Goal: Contribute content: Contribute content

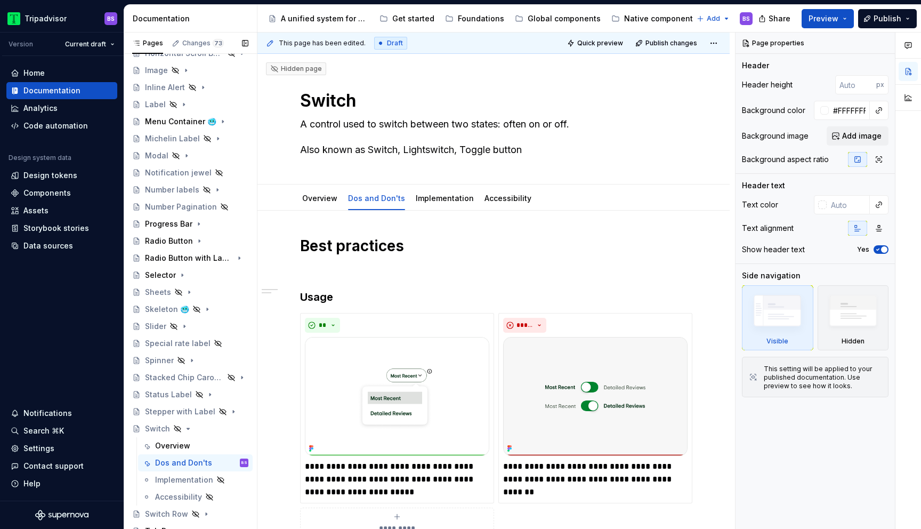
scroll to position [380, 0]
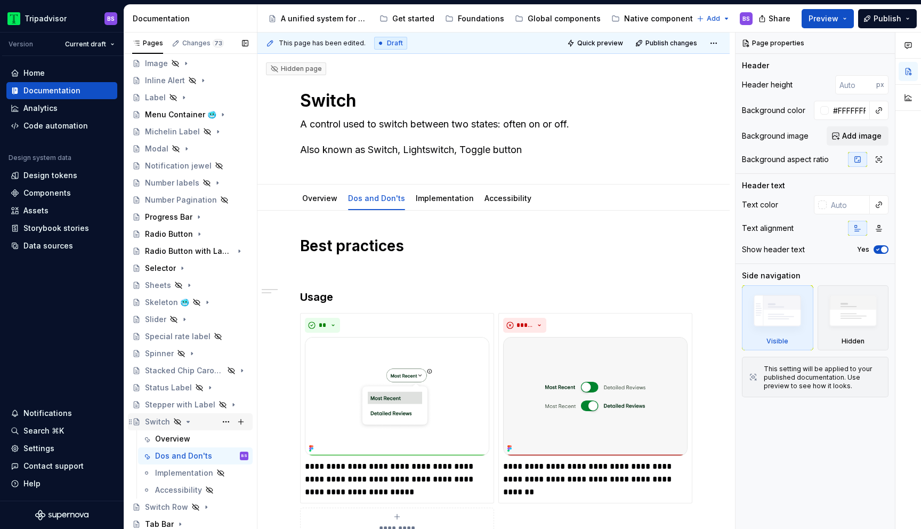
click at [188, 424] on icon "Page tree" at bounding box center [188, 421] width 9 height 9
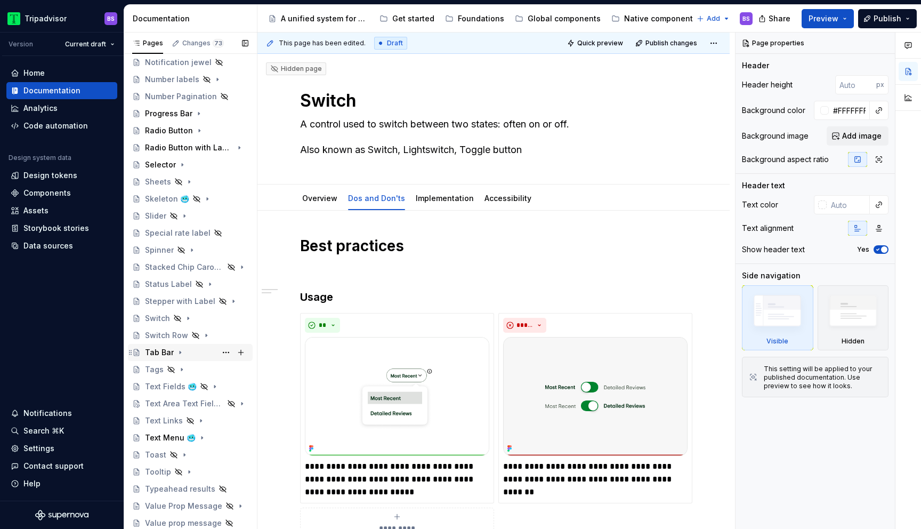
click at [199, 351] on div "Tab Bar" at bounding box center [196, 352] width 103 height 15
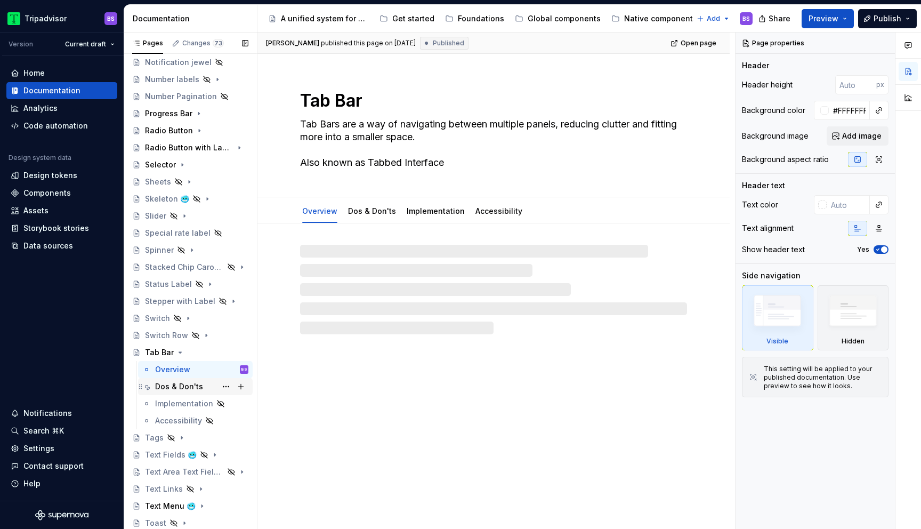
click at [187, 386] on div "Dos & Don'ts" at bounding box center [179, 386] width 48 height 11
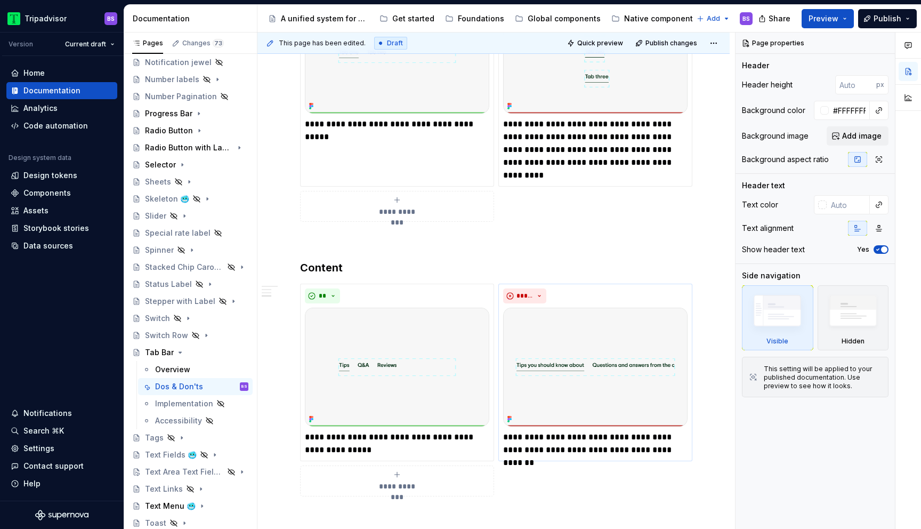
scroll to position [820, 0]
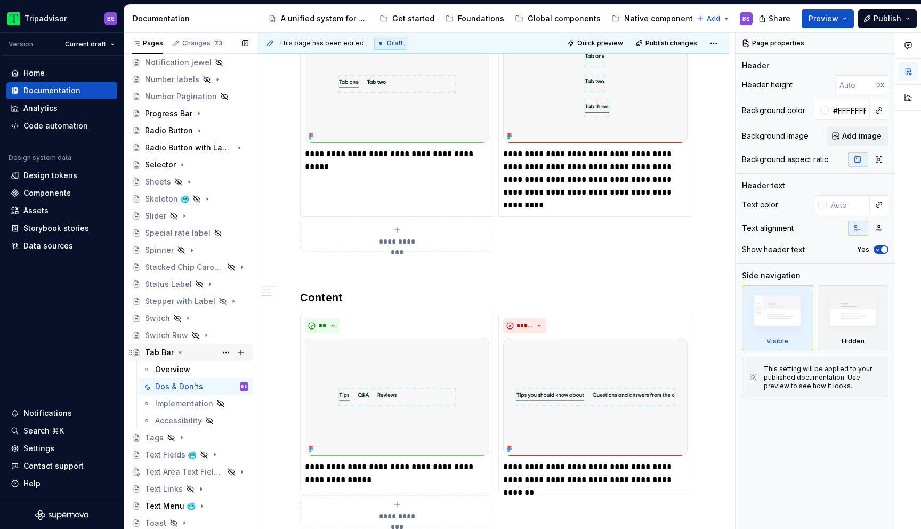
click at [180, 352] on icon "Page tree" at bounding box center [180, 352] width 9 height 9
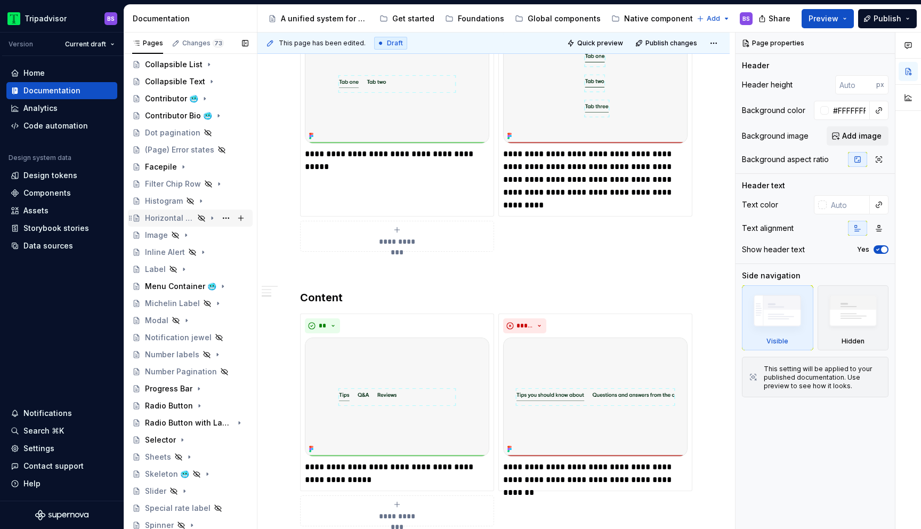
scroll to position [206, 0]
click at [197, 221] on div "Horizontal Scroll Bar Button" at bounding box center [196, 220] width 103 height 15
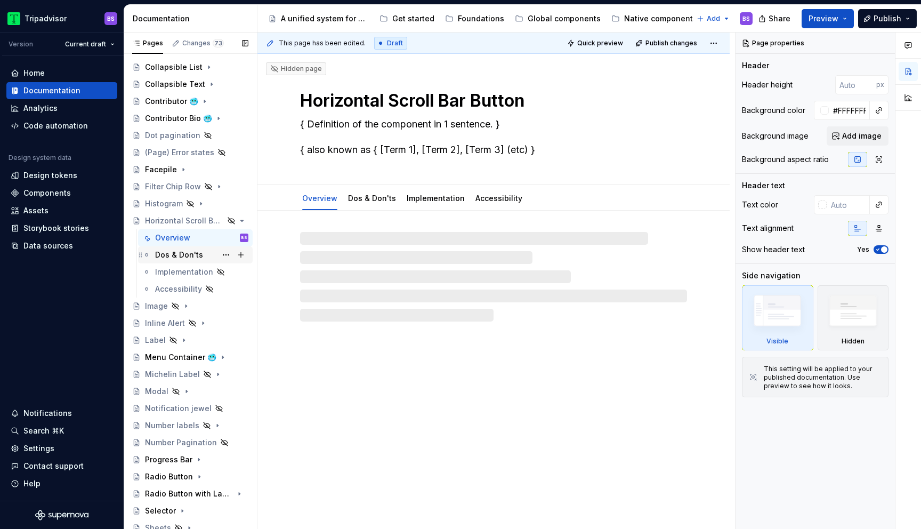
click at [201, 258] on div "Dos & Don'ts" at bounding box center [201, 254] width 93 height 15
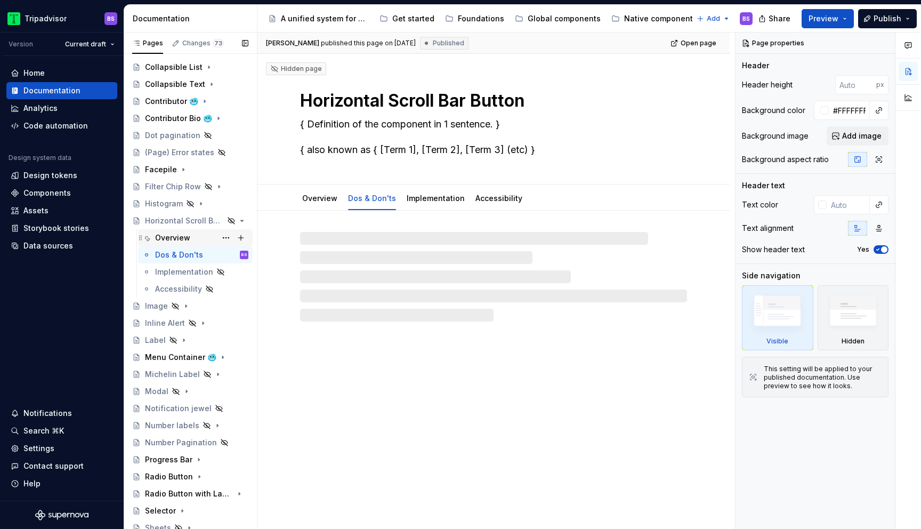
click at [199, 237] on div "Overview" at bounding box center [201, 237] width 93 height 15
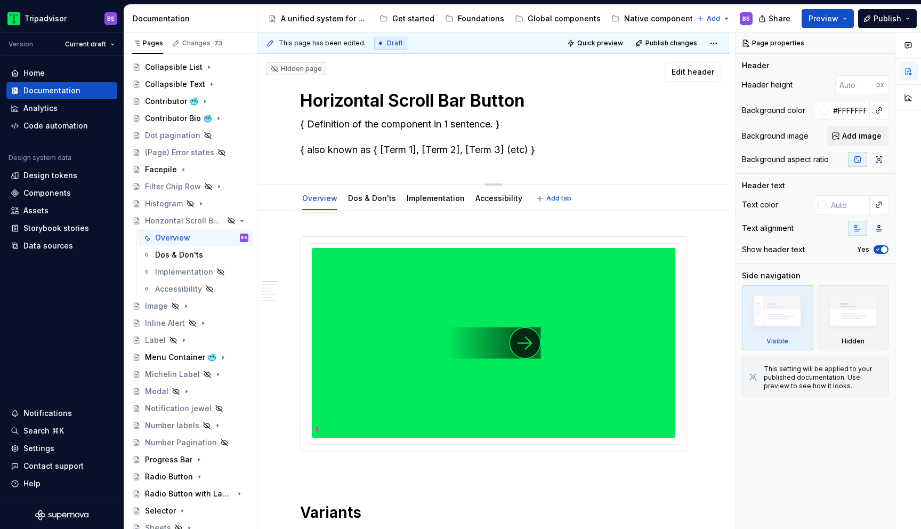
drag, startPoint x: 301, startPoint y: 124, endPoint x: 531, endPoint y: 176, distance: 235.9
click at [531, 176] on div "Horizontal Scroll Bar Button { Definition of the component in 1 sentence. } { a…" at bounding box center [493, 119] width 387 height 130
type textarea "*"
type textarea "T"
type textarea "*"
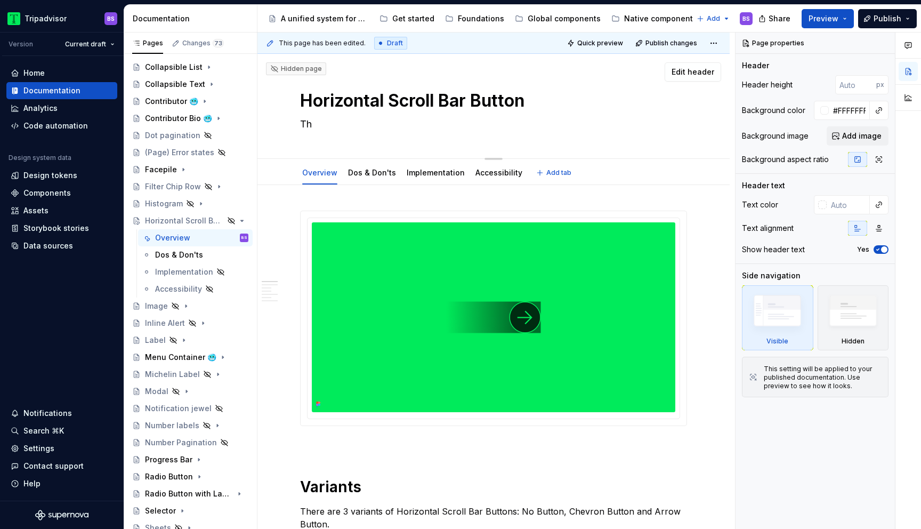
type textarea "The"
type textarea "*"
type textarea "The"
type textarea "*"
type textarea "The c"
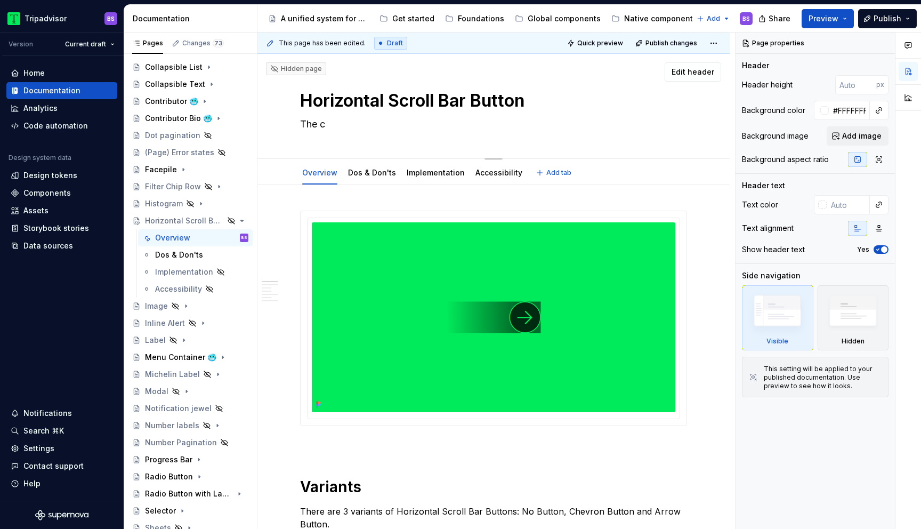
type textarea "*"
type textarea "The com"
type textarea "*"
type textarea "The comb"
type textarea "*"
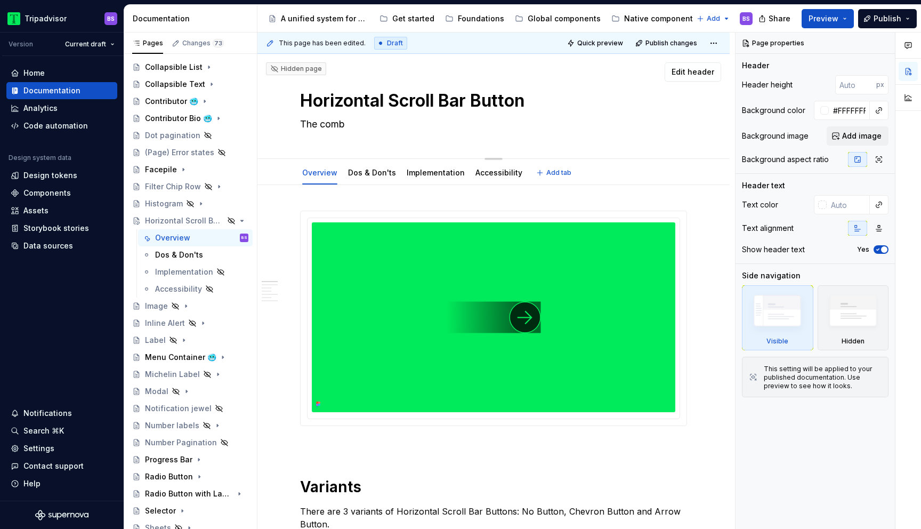
type textarea "The combi"
type textarea "*"
type textarea "The combin"
type textarea "*"
type textarea "The combina"
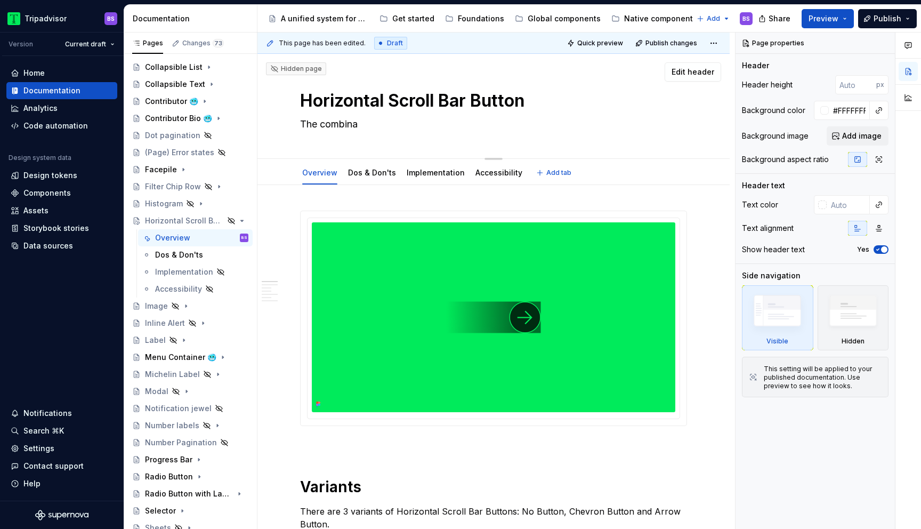
type textarea "*"
type textarea "The combinat"
type textarea "*"
type textarea "The combinatio"
type textarea "*"
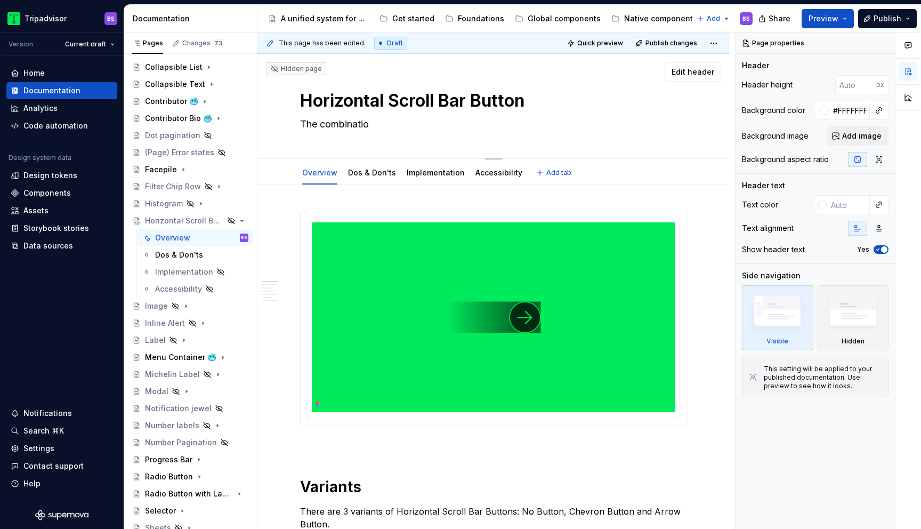
type textarea "The combination"
type textarea "*"
type textarea "The combination"
type textarea "*"
type textarea "The combination o"
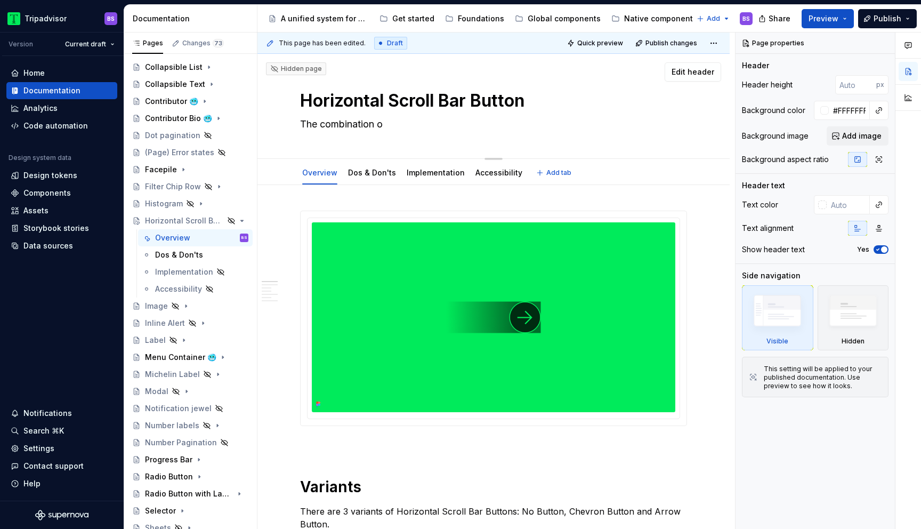
type textarea "*"
type textarea "The combination of"
type textarea "*"
type textarea "The combination of"
type textarea "*"
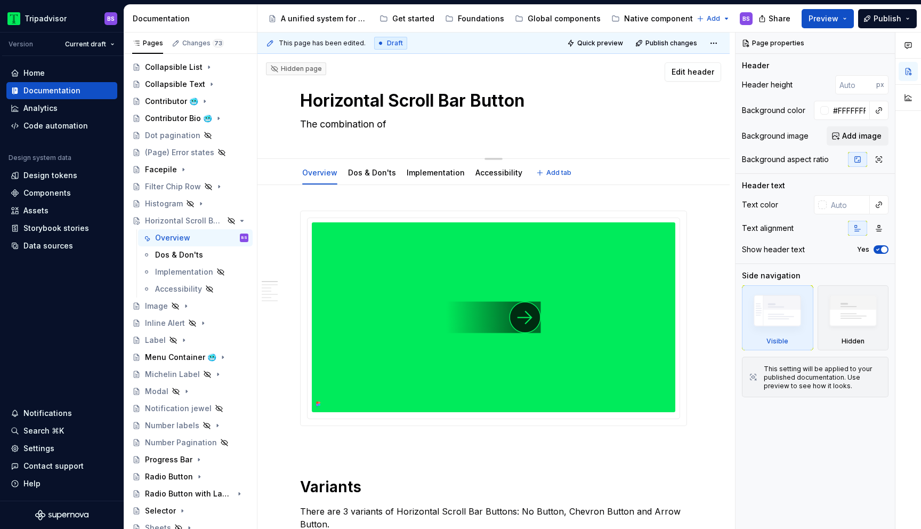
type textarea "The combination of c"
type textarea "*"
type textarea "The combination of ci"
type textarea "*"
type textarea "The combination of cir"
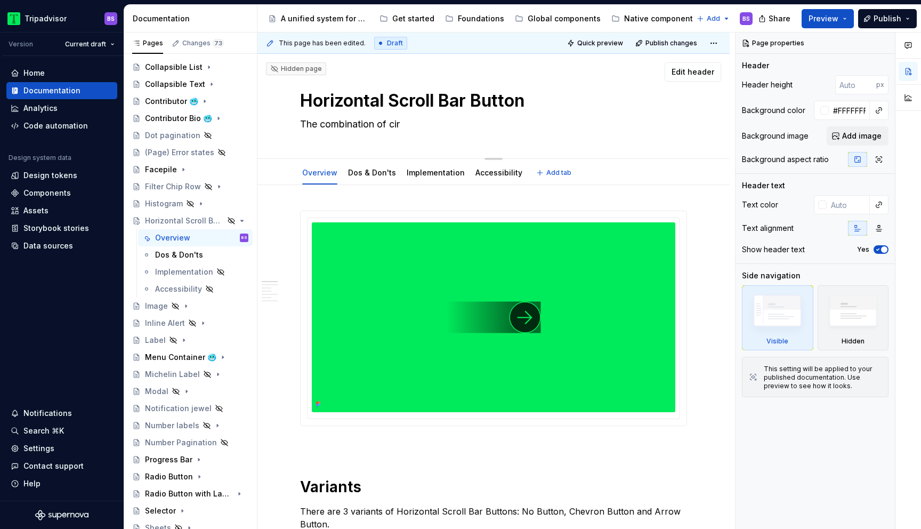
type textarea "*"
type textarea "The combination of Cir"
type textarea "*"
type textarea "The combination of Circ"
type textarea "*"
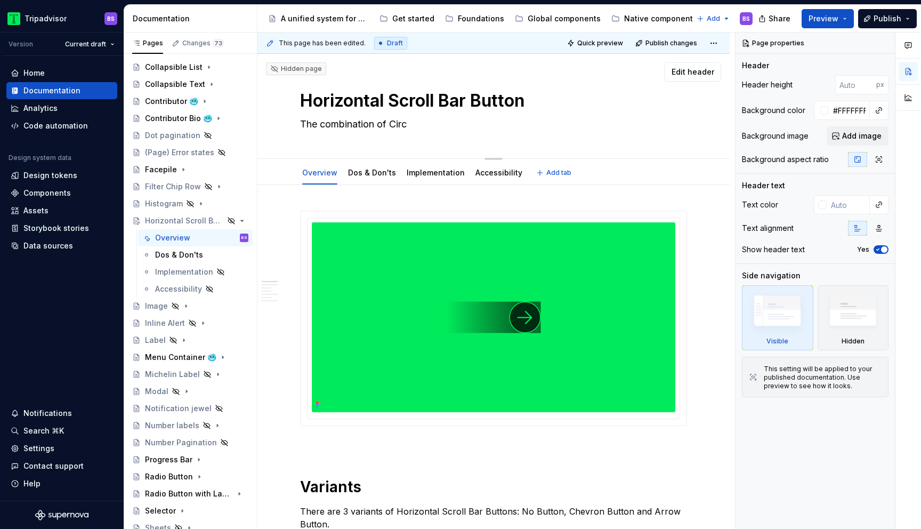
type textarea "The combination of Circu"
type textarea "*"
type textarea "The combination of Circul"
type textarea "*"
type textarea "The combination of Circula"
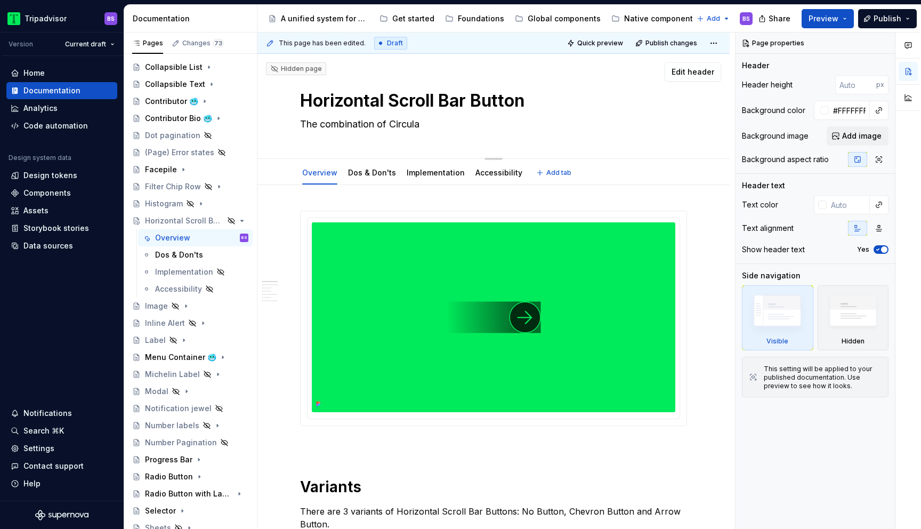
type textarea "*"
type textarea "The combination of Circular"
type textarea "*"
type textarea "The combination of Circular"
type textarea "*"
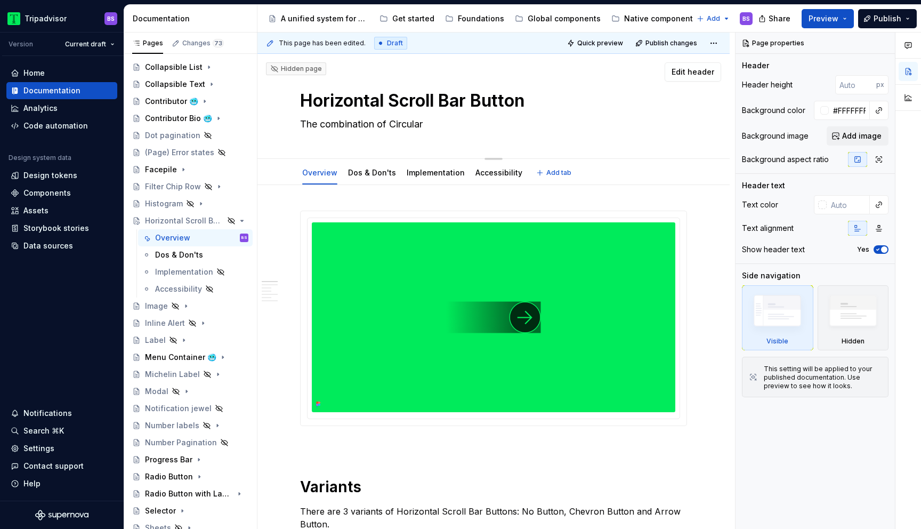
type textarea "The combination of Circular B"
type textarea "*"
type textarea "The combination of Circular Bu"
type textarea "*"
type textarea "The combination of Circular But"
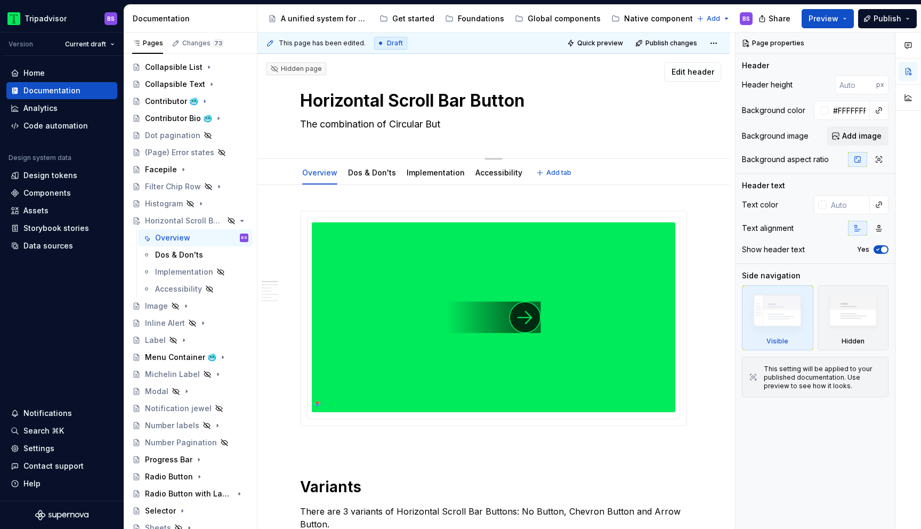
type textarea "*"
type textarea "The combination of Circular Butt"
type textarea "*"
type textarea "The combination of Circular Butto"
type textarea "*"
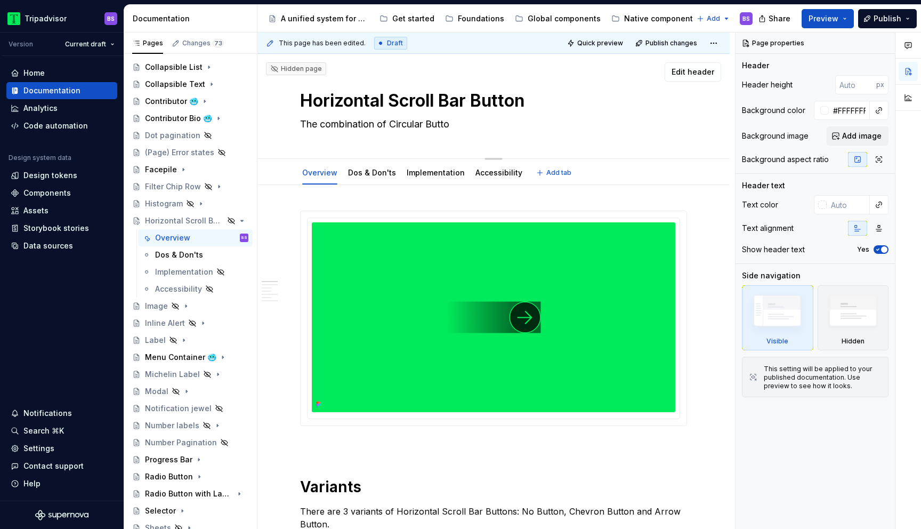
type textarea "The combination of Circular Button"
type textarea "*"
type textarea "The combination of Circular Button"
type textarea "*"
type textarea "The combination of Circular Button a"
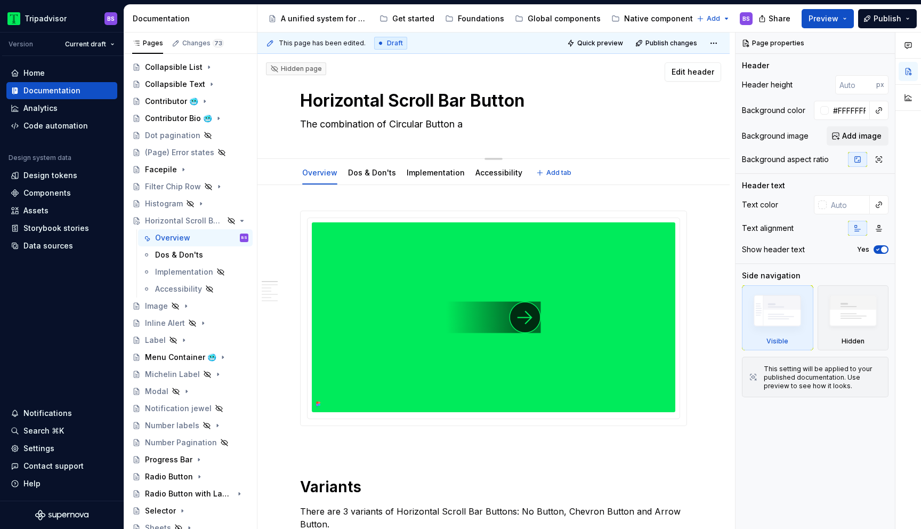
type textarea "*"
type textarea "The combination of Circular Button an"
type textarea "*"
type textarea "The combination of Circular Button and"
type textarea "*"
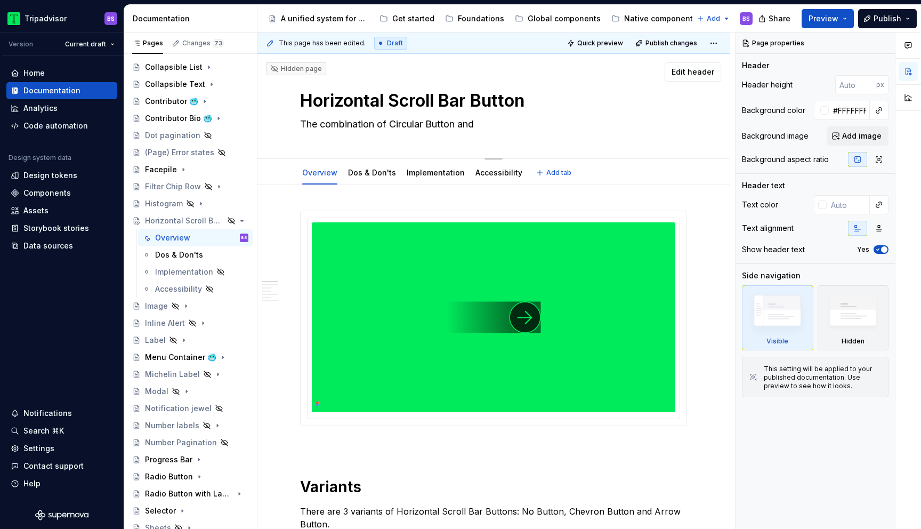
type textarea "The combination of Circular Button and"
type textarea "*"
type textarea "The combination of Circular Button and a"
type textarea "*"
type textarea "The combination of Circular Button and a g"
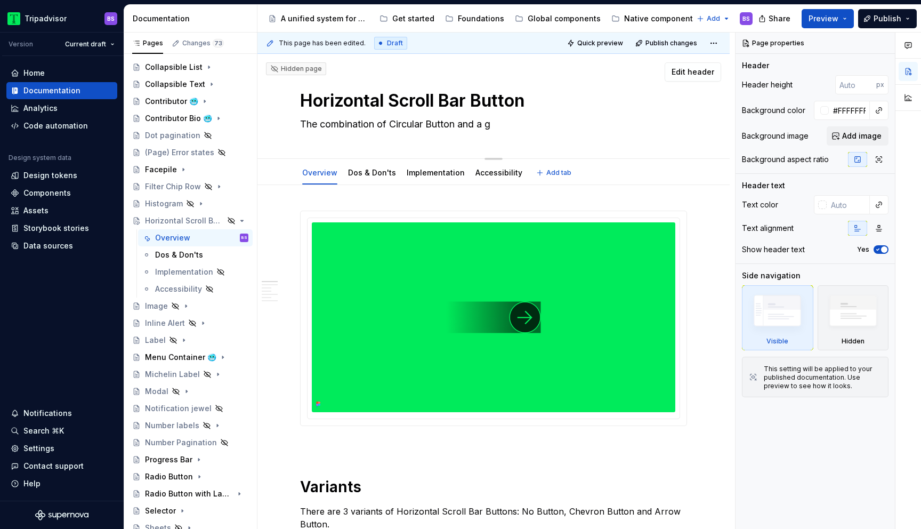
type textarea "*"
type textarea "The combination of Circular Button and a gr"
type textarea "*"
type textarea "The combination of Circular Button and a gra"
type textarea "*"
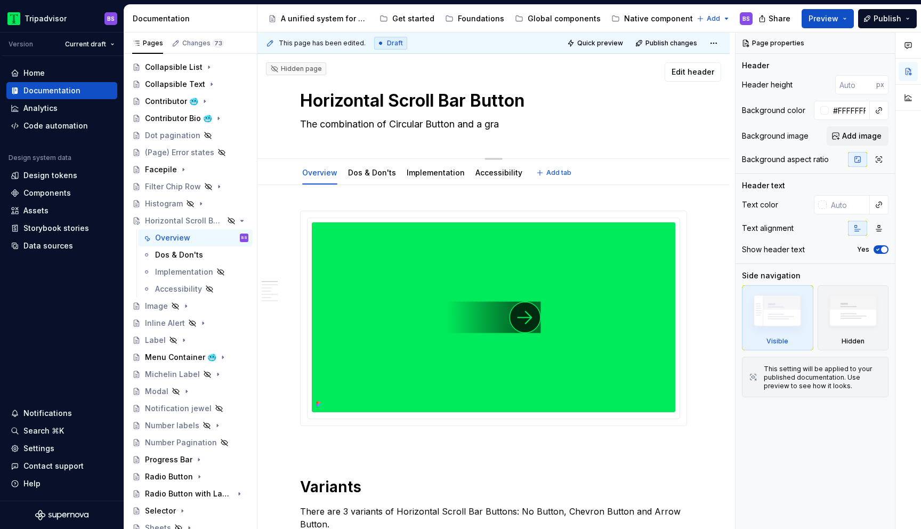
type textarea "The combination of Circular Button and a grai"
type textarea "*"
type textarea "The combination of Circular Button and a graid"
type textarea "*"
type textarea "The combination of Circular Button and a grai"
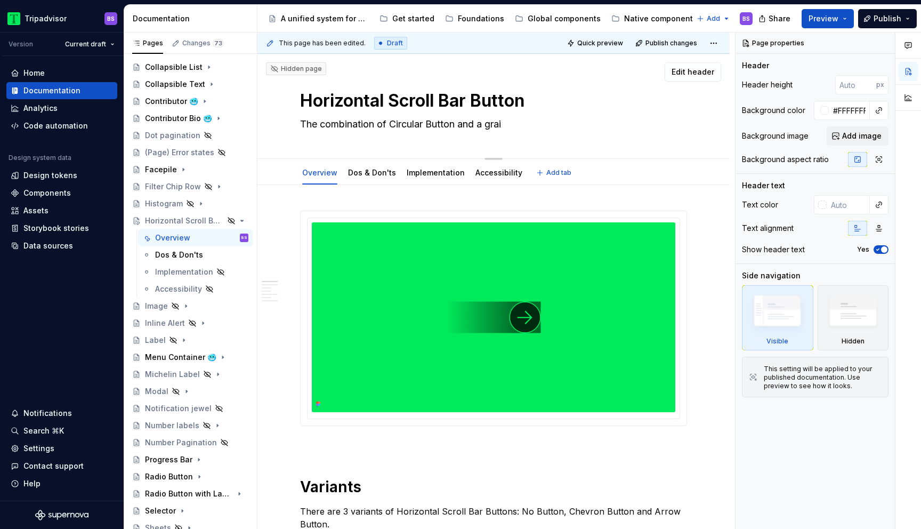
type textarea "*"
type textarea "The combination of Circular Button and a grad"
type textarea "*"
type textarea "The combination of Circular Button and a gradi"
type textarea "*"
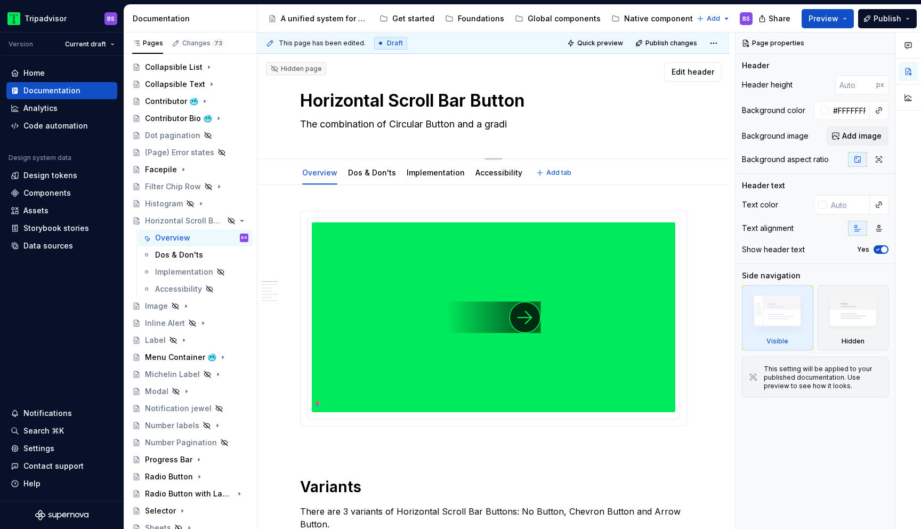
type textarea "The combination of Circular Button and a [PERSON_NAME]"
type textarea "*"
type textarea "The combination of Circular Button and a gradien"
type textarea "*"
type textarea "The combination of Circular Button and a gradient"
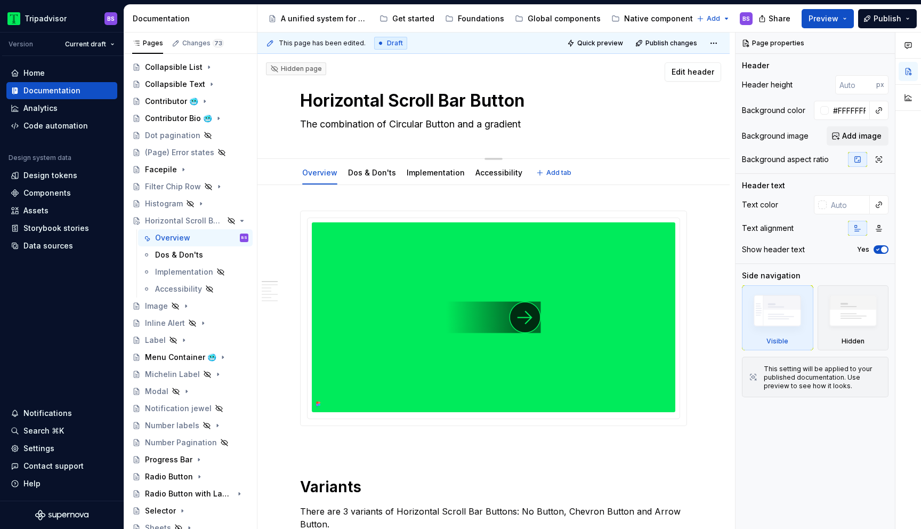
type textarea "*"
type textarea "The combination of Circular Button and a gradient"
type textarea "*"
type textarea "The combination of Circular Button and a co"
type textarea "*"
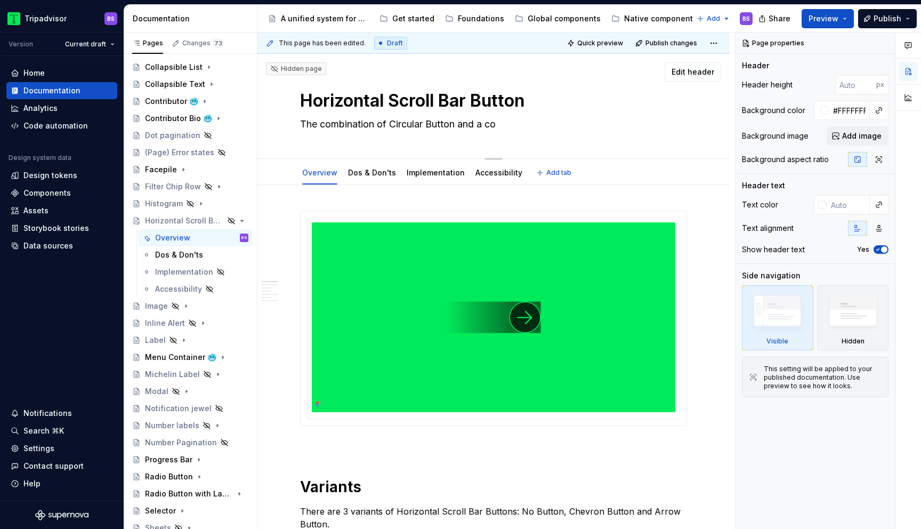
type textarea "The combination of Circular Button and a con"
type textarea "*"
type textarea "The combination of Circular Button and a cont"
type textarea "*"
type textarea "The combination of Circular Button and a conta"
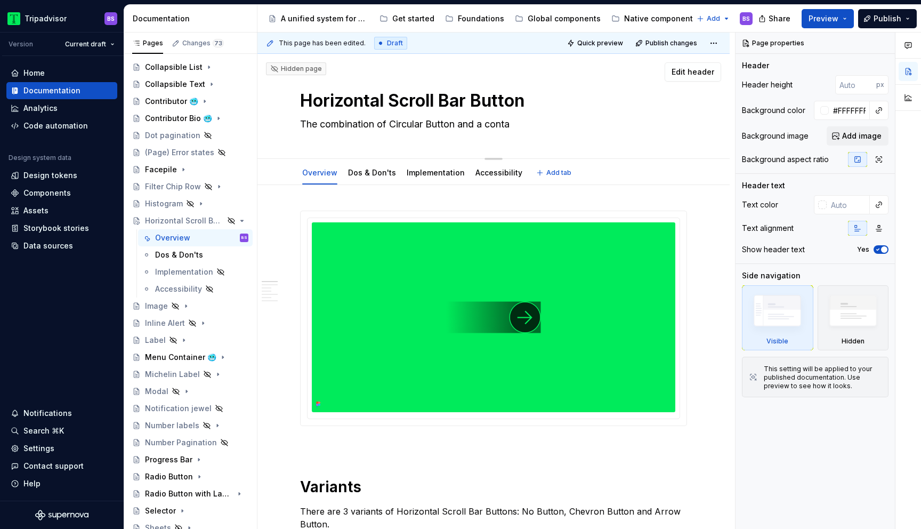
type textarea "*"
type textarea "The combination of Circular Button and a contain"
type textarea "*"
type textarea "The combination of Circular Button and a containe"
type textarea "*"
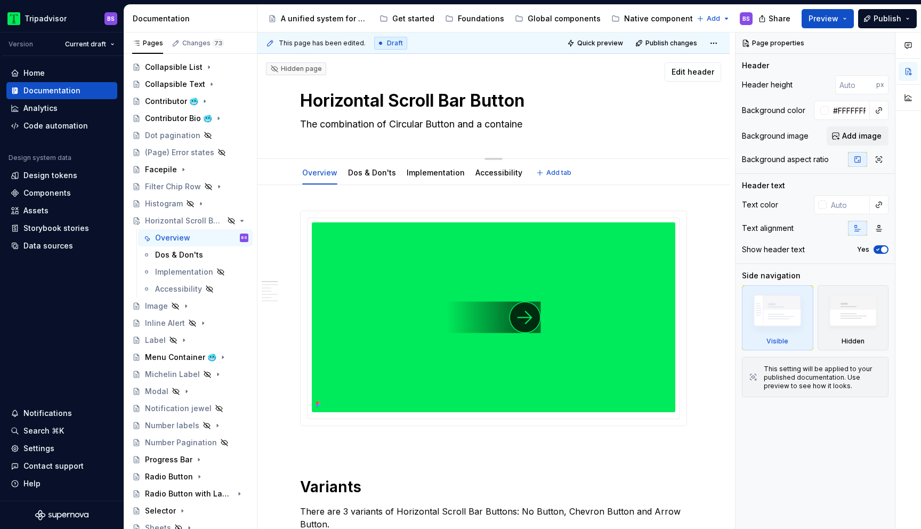
type textarea "The combination of Circular Button and a container"
type textarea "*"
type textarea "The combination of Circular Button and a container"
type textarea "*"
type textarea "The combination of Circular Button and a container u"
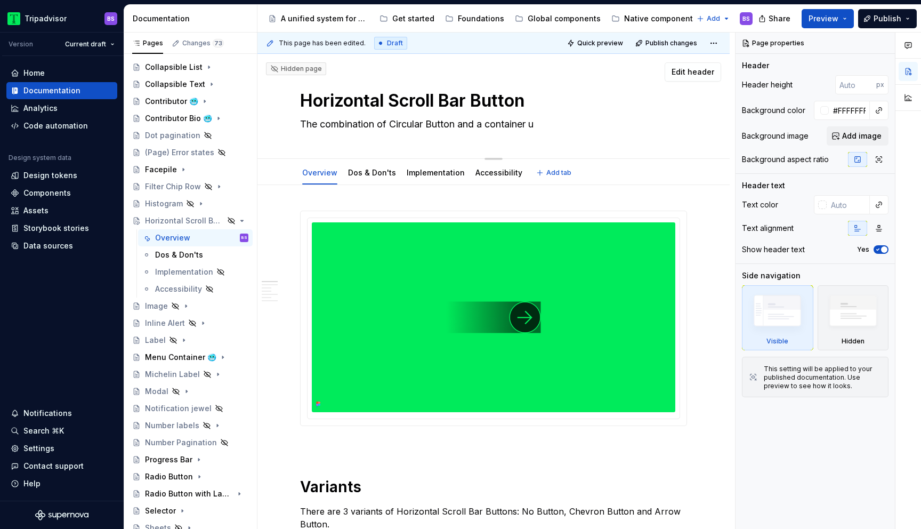
type textarea "*"
type textarea "The combination of Circular Button and a container us"
type textarea "*"
type textarea "The combination of Circular Button and a container use"
type textarea "*"
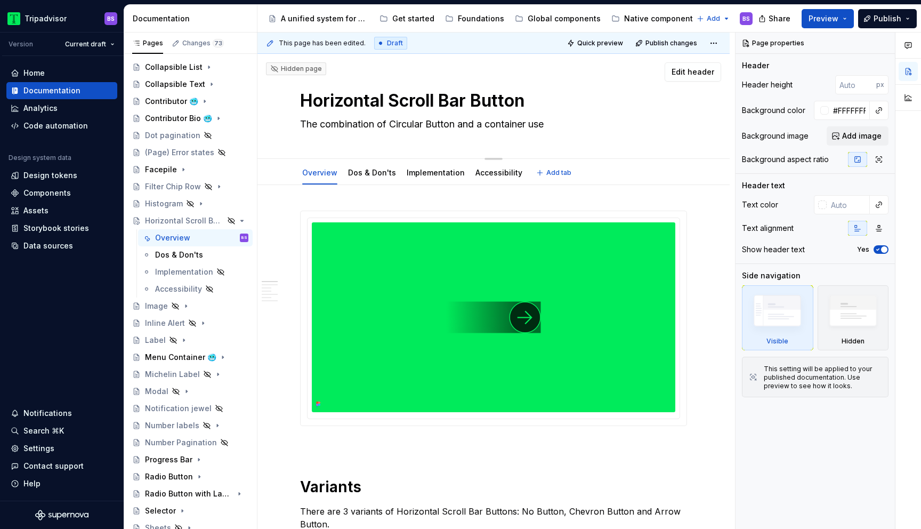
type textarea "The combination of Circular Button and a container used"
type textarea "*"
type textarea "The combination of Circular Button and a container used"
type textarea "*"
type textarea "The combination of Circular Button and a container used f"
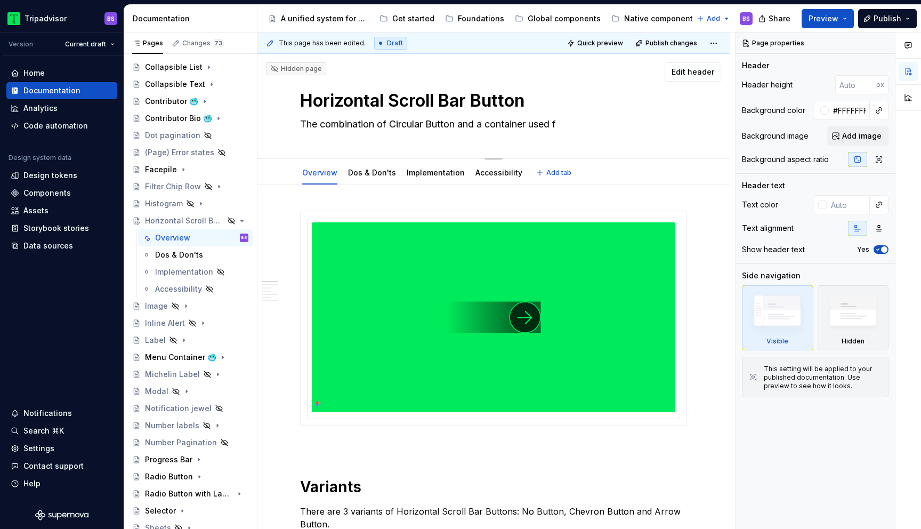
type textarea "*"
type textarea "The combination of Circular Button and a container used fo"
type textarea "*"
type textarea "The combination of Circular Button and a container used for"
type textarea "*"
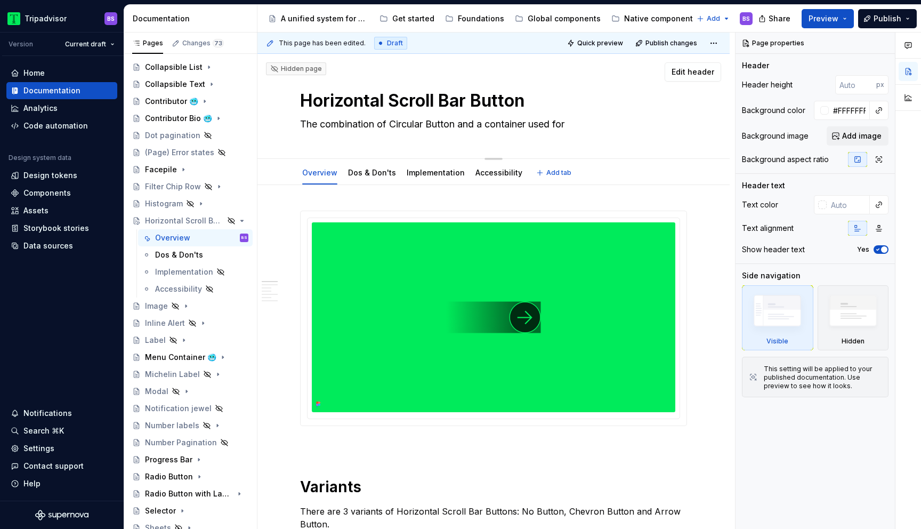
type textarea "The combination of Circular Button and a container used for"
type textarea "*"
type textarea "The combination of Circular Button and a container a"
type textarea "*"
type textarea "The combination of Circular Button and a container ap"
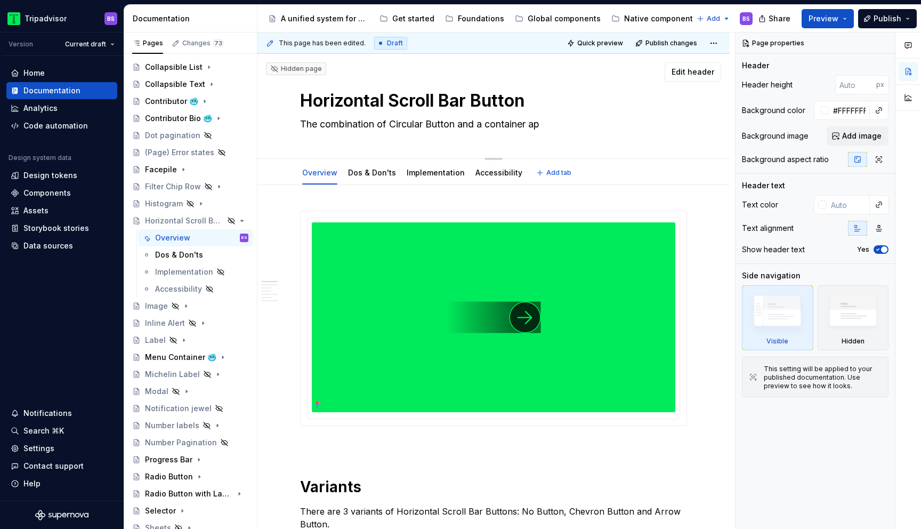
type textarea "*"
type textarea "The combination of Circular Button and a container appl"
type textarea "*"
type textarea "The combination of Circular Button and a container appli"
type textarea "*"
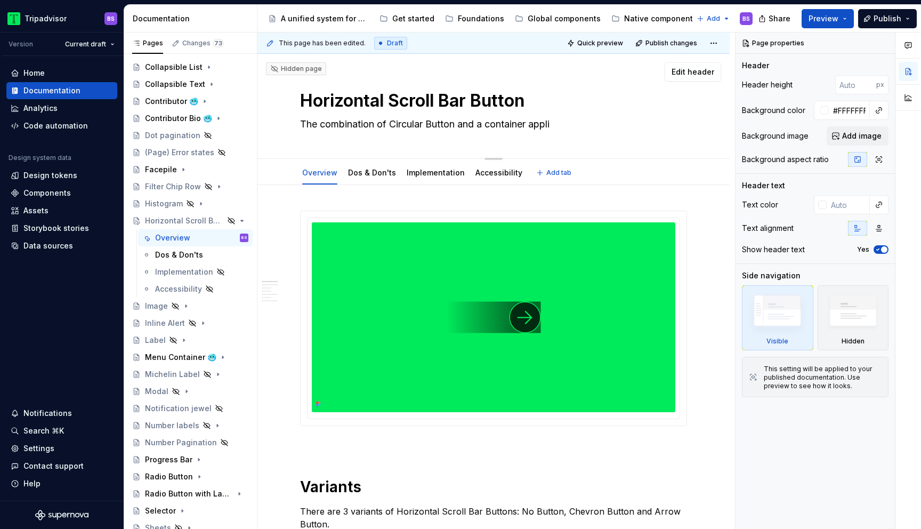
type textarea "The combination of Circular Button and a container applie"
type textarea "*"
type textarea "The combination of Circular Button and a container applied"
type textarea "*"
type textarea "The combination of Circular Button and a container applied"
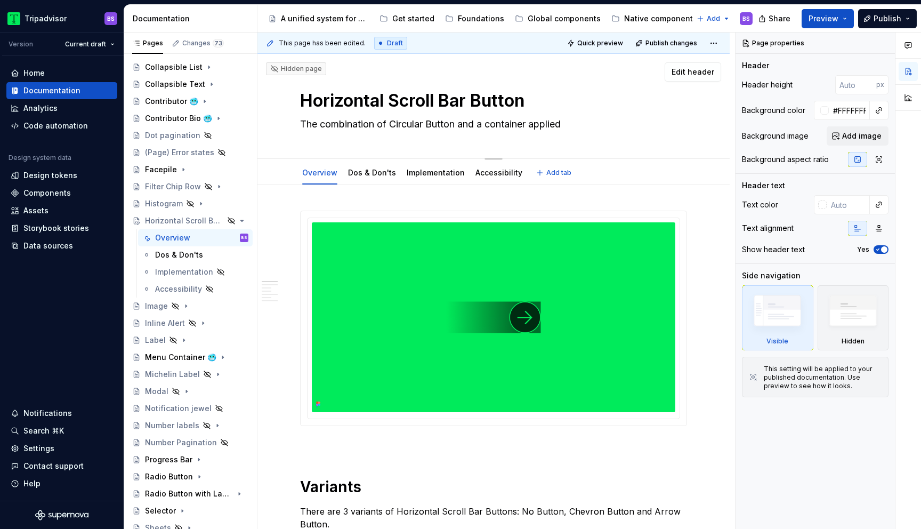
type textarea "*"
type textarea "The combination of Circular Button and a container applied to"
type textarea "*"
type textarea "The combination of Circular Button and a container applied to"
type textarea "*"
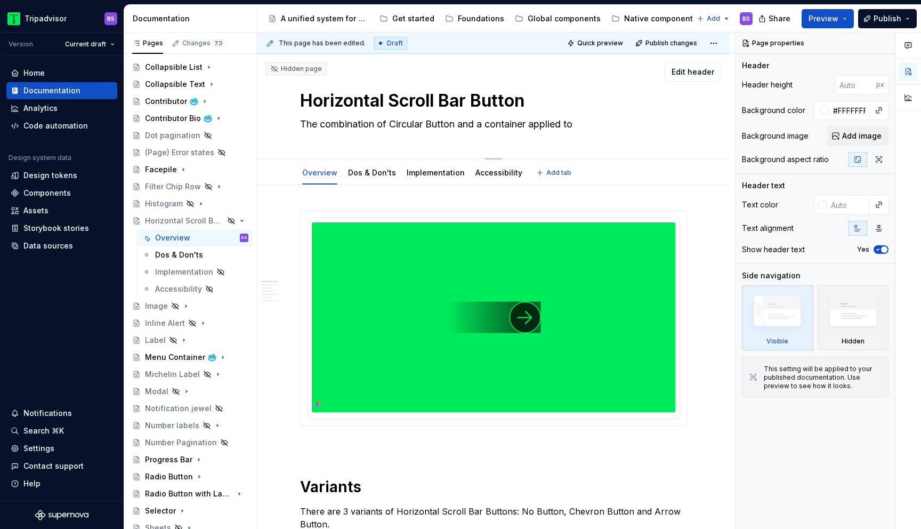
type textarea "The combination of Circular Button and a container applied to s"
type textarea "*"
type textarea "The combination of Circular Button and a container applied to sc"
type textarea "*"
type textarea "The combination of Circular Button and a container applied to scr"
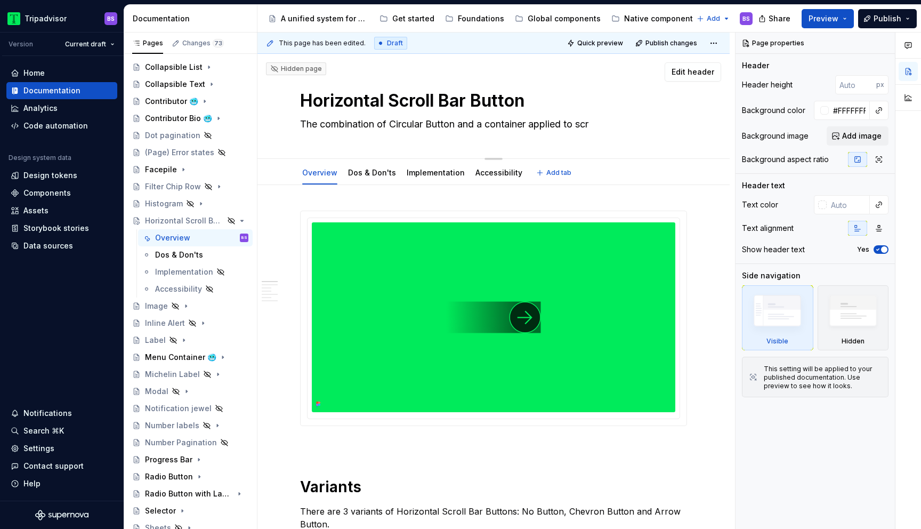
type textarea "*"
type textarea "The combination of Circular Button and a container applied to scro"
type textarea "*"
type textarea "The combination of Circular Button and a container applied to scrol"
type textarea "*"
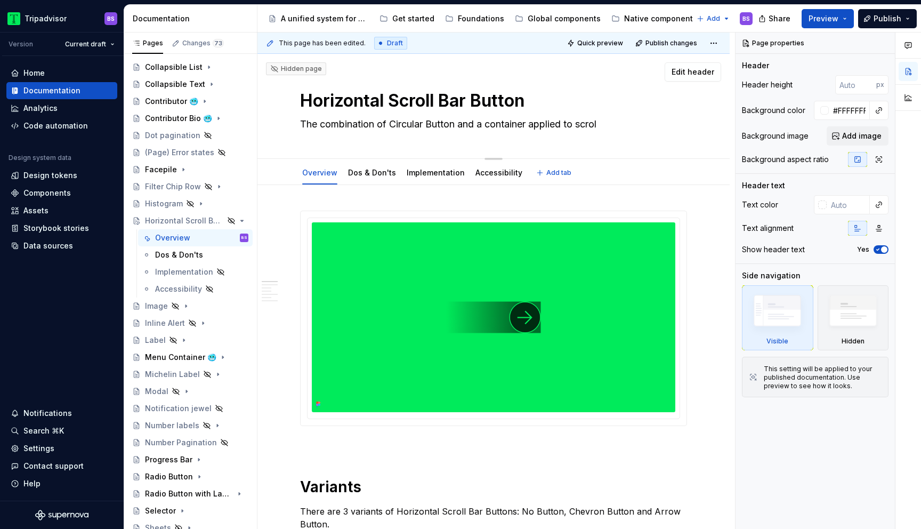
type textarea "The combination of Circular Button and a container applied to scroll"
type textarea "*"
type textarea "The combination of Circular Button and a container applied to scrolli"
type textarea "*"
type textarea "The combination of Circular Button and a container applied to scrollin"
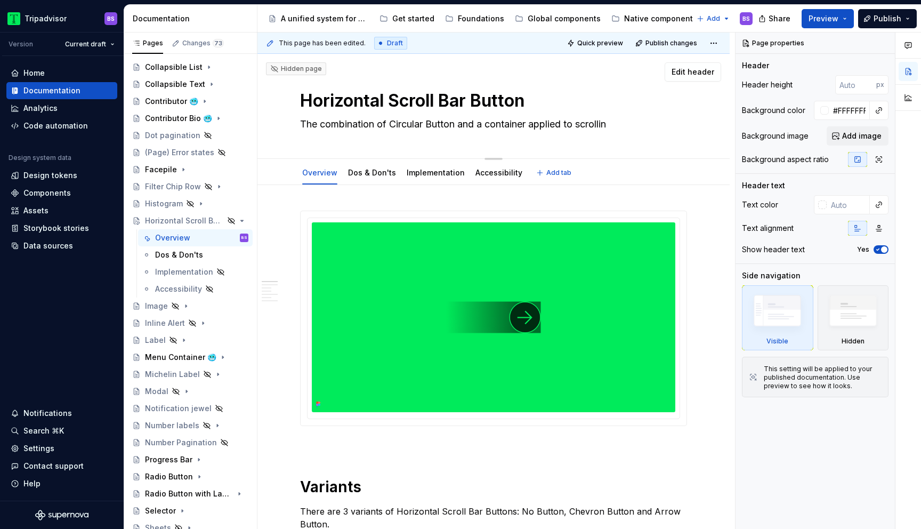
type textarea "*"
type textarea "The combination of Circular Button and a container applied to scrolling"
type textarea "*"
type textarea "The combination of Circular Button and a container applied to scrolling e"
type textarea "*"
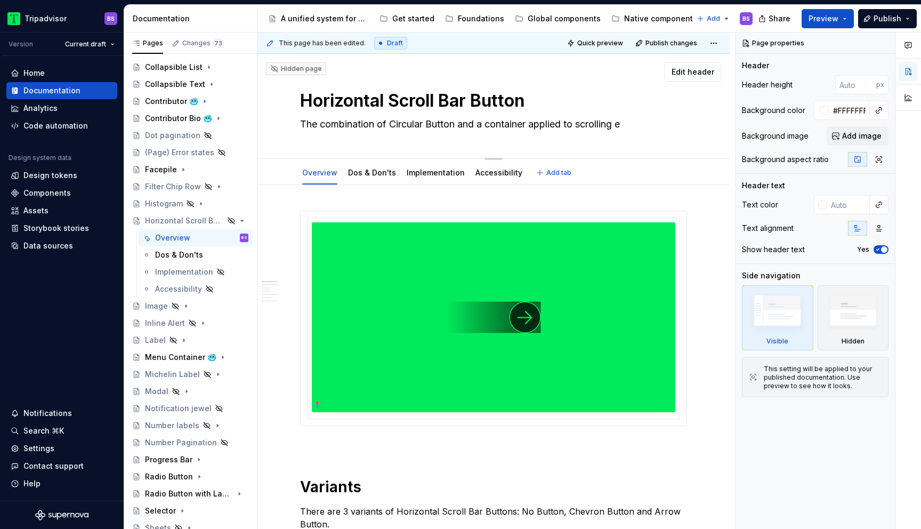
type textarea "The combination of Circular Button and a container applied to scrolling el"
type textarea "*"
type textarea "The combination of Circular Button and a container applied to scrolling ele"
type textarea "*"
type textarea "The combination of Circular Button and a container applied to scrolling elem"
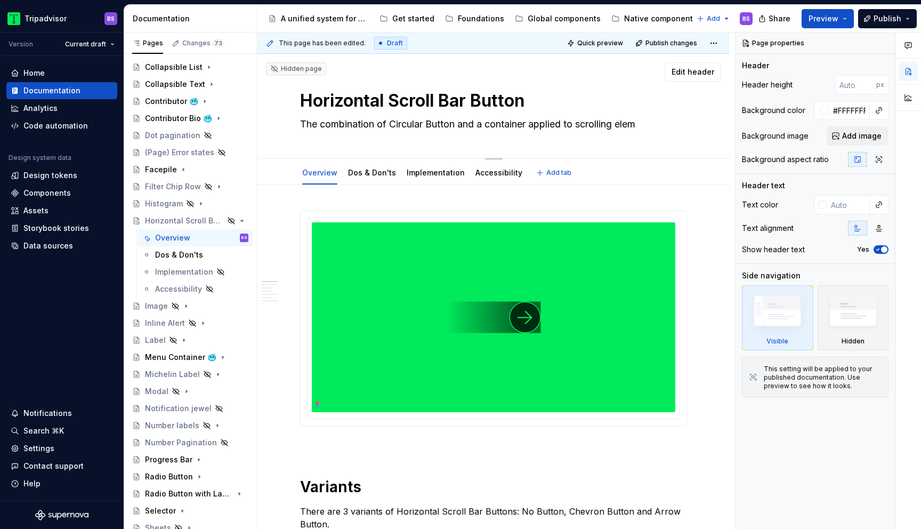
type textarea "*"
type textarea "The combination of Circular Button and a container applied to scrolling eleme"
type textarea "*"
type textarea "The combination of Circular Button and a container applied to scrolling elemen"
type textarea "*"
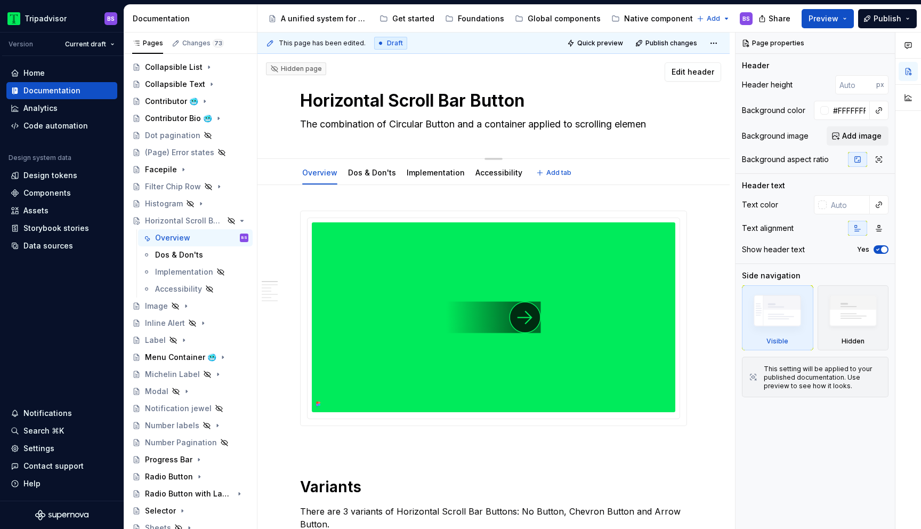
type textarea "The combination of Circular Button and a container applied to scrolling element"
type textarea "*"
type textarea "The combination of Circular Button and a container applied to scrolling elements"
type textarea "*"
type textarea "The combination of Circular Button and a g applied to scrolling elements"
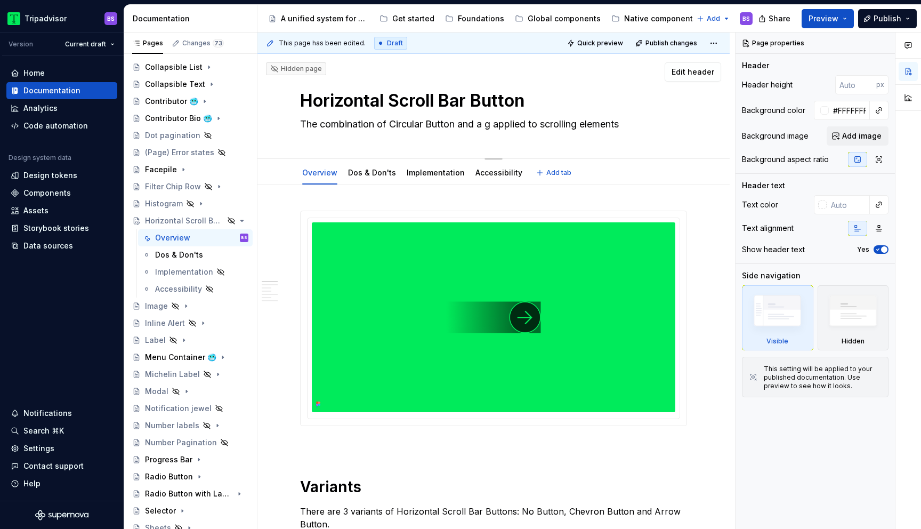
type textarea "*"
type textarea "The combination of Circular Button and a gr applied to scrolling elements"
type textarea "*"
type textarea "The combination of Circular Button and a gra applied to scrolling elements"
type textarea "*"
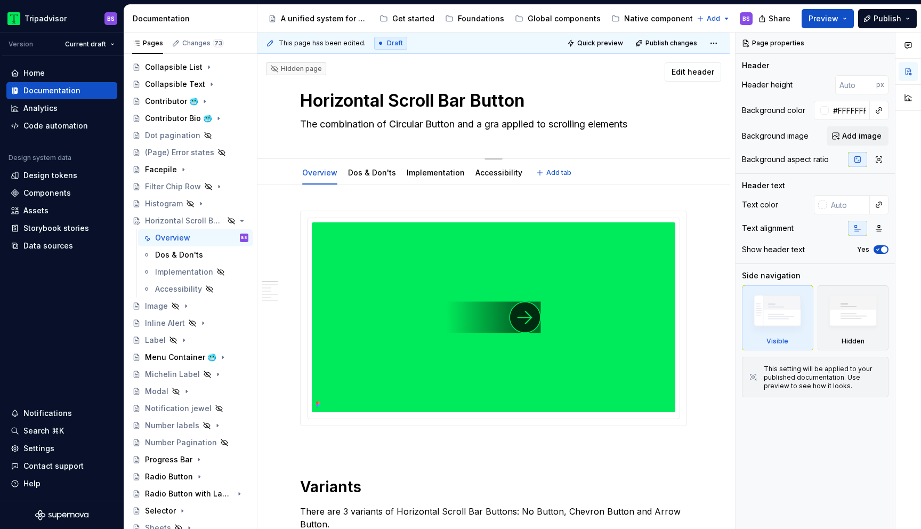
type textarea "The combination of Circular Button and a grai applied to scrolling elements"
type textarea "*"
type textarea "The combination of Circular Button and a graid applied to scrolling elements"
type textarea "*"
type textarea "The combination of Circular Button and a graide applied to scrolling elements"
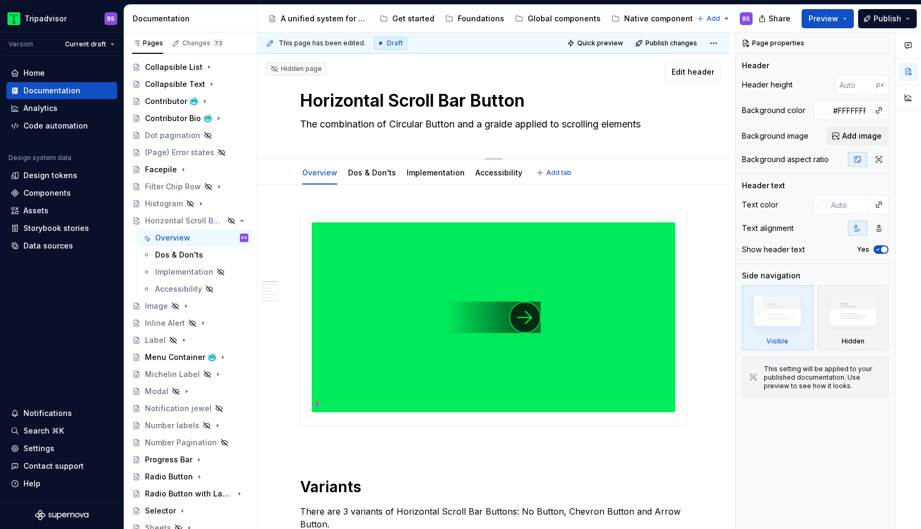
type textarea "*"
type textarea "The combination of Circular Button and a graiden applied to scrolling elements"
click at [507, 124] on textarea "The combination of Circular Button and a graident applied to scrolling elements" at bounding box center [491, 124] width 387 height 17
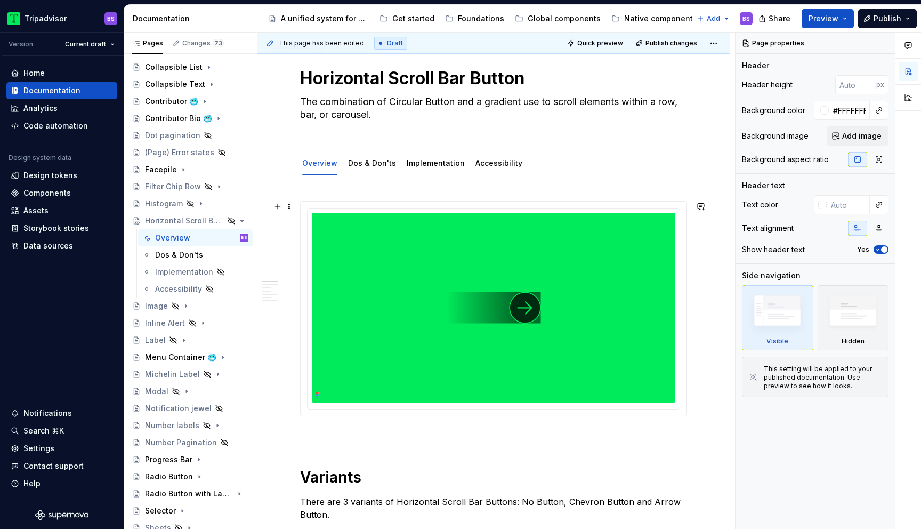
scroll to position [32, 0]
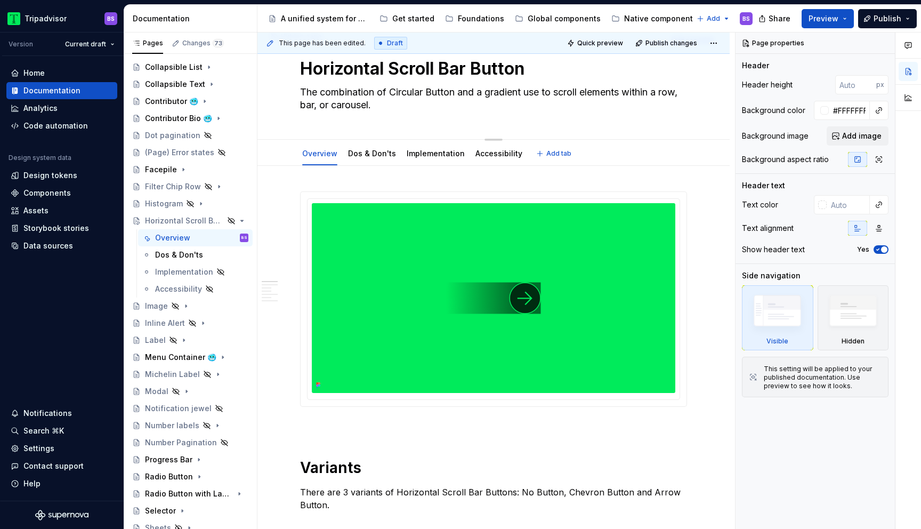
click at [544, 93] on textarea "The combination of Circular Button and a gradient use to scroll elements within…" at bounding box center [491, 99] width 387 height 30
click at [185, 250] on div "Dos & Don'ts" at bounding box center [179, 254] width 48 height 11
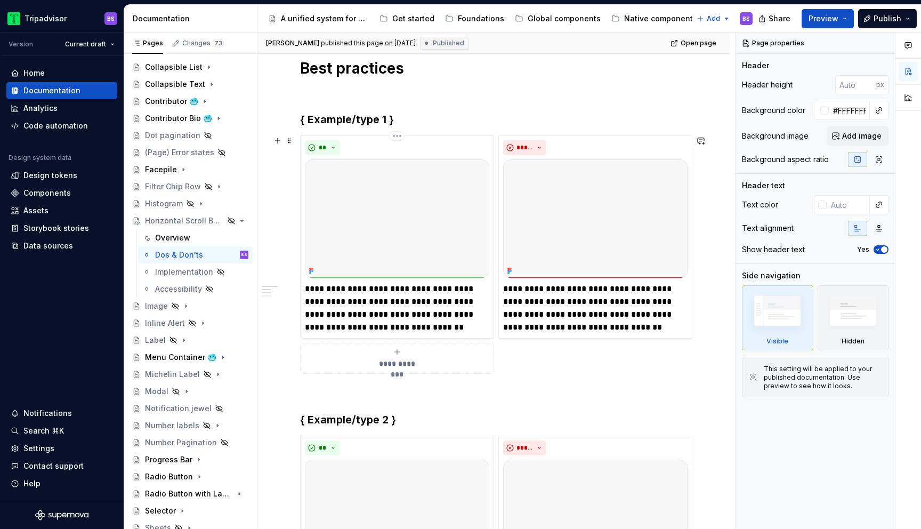
scroll to position [174, 0]
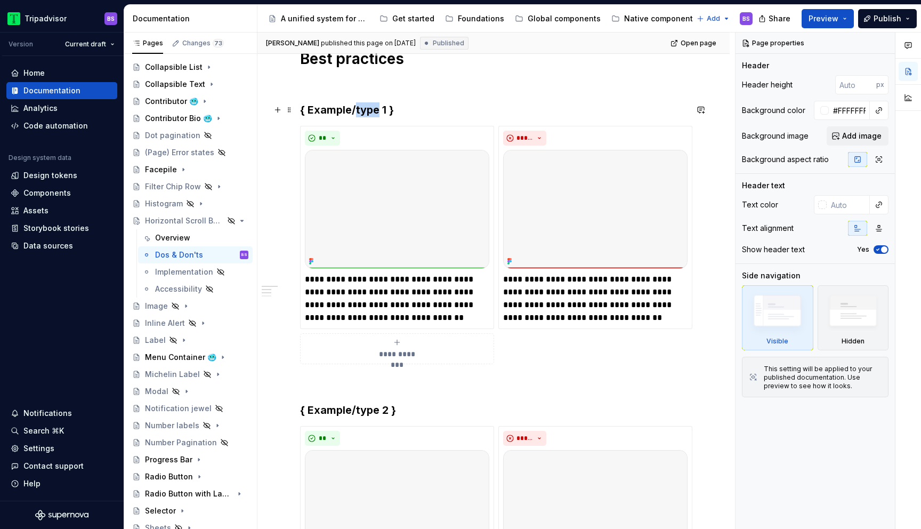
click at [358, 110] on h3 "{ Example/type 1 }" at bounding box center [493, 109] width 387 height 15
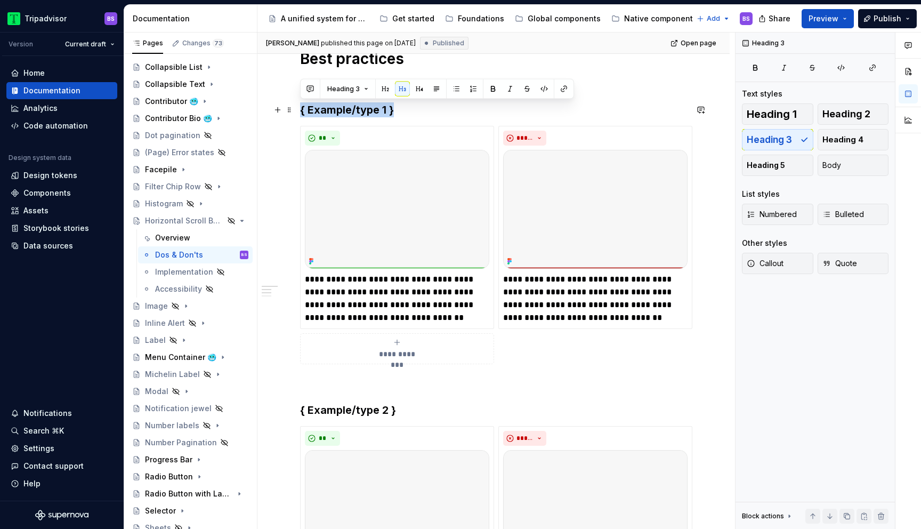
click at [358, 110] on h3 "{ Example/type 1 }" at bounding box center [493, 109] width 387 height 15
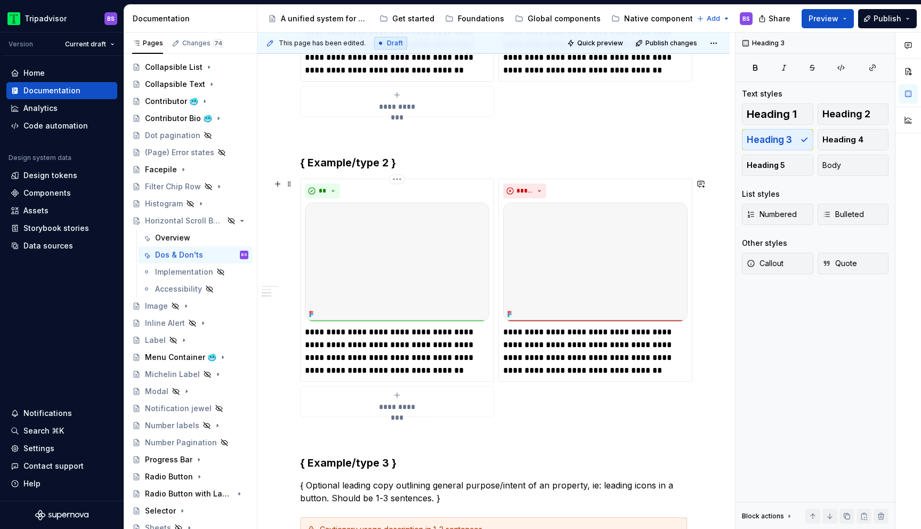
scroll to position [330, 0]
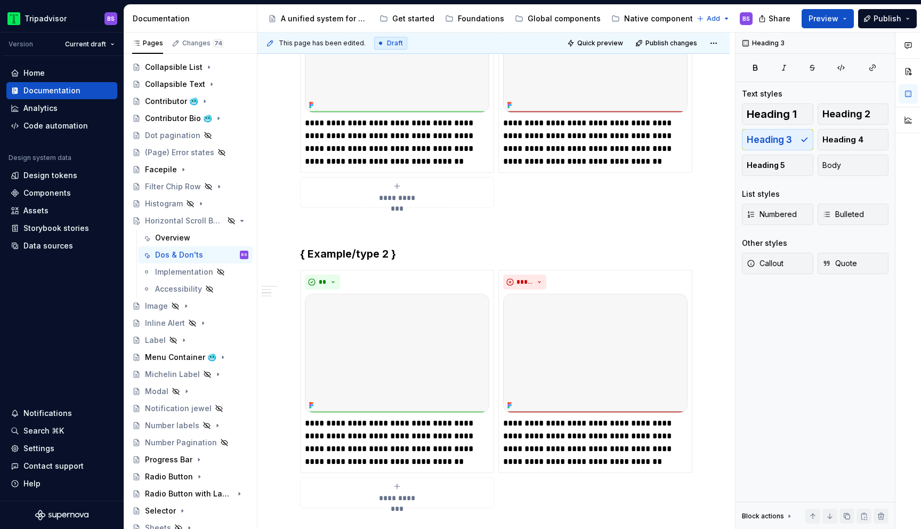
click at [389, 201] on span "**********" at bounding box center [396, 197] width 49 height 11
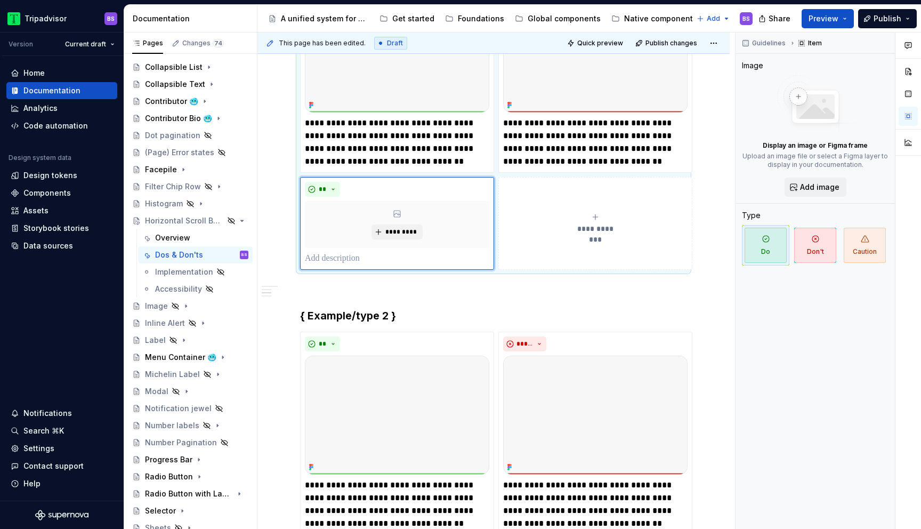
click at [584, 225] on span "**********" at bounding box center [595, 228] width 49 height 11
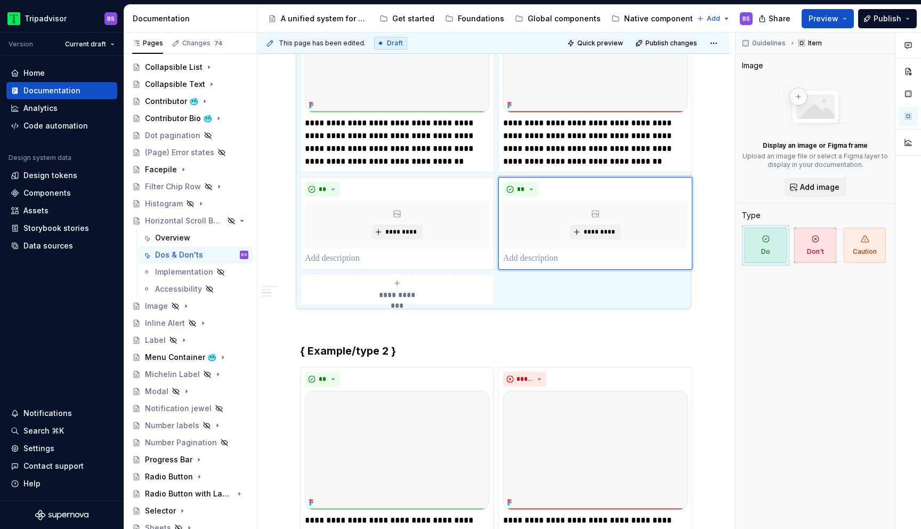
click at [406, 292] on span "**********" at bounding box center [396, 294] width 49 height 11
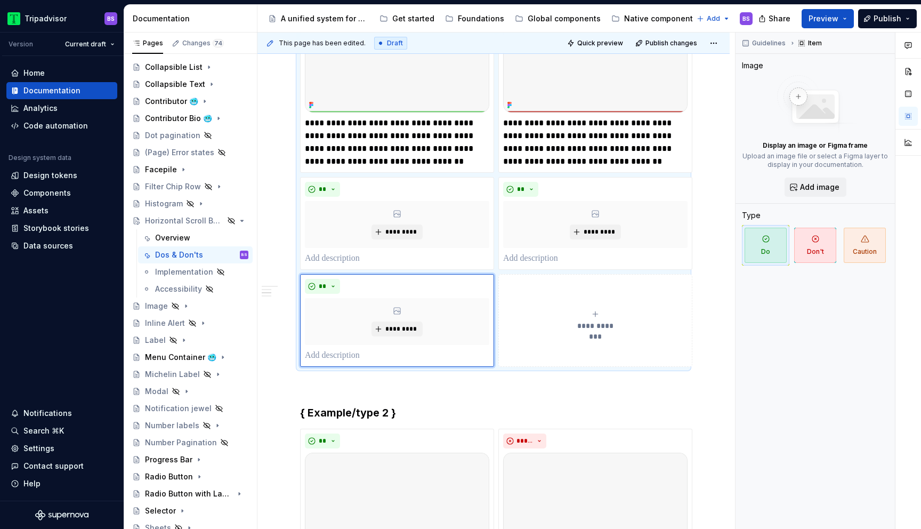
click at [585, 319] on div "**********" at bounding box center [595, 320] width 184 height 21
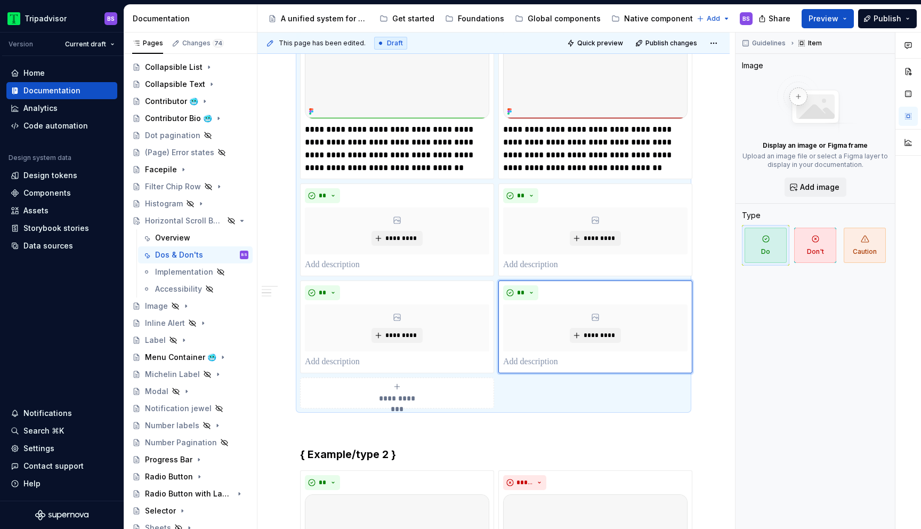
scroll to position [303, 0]
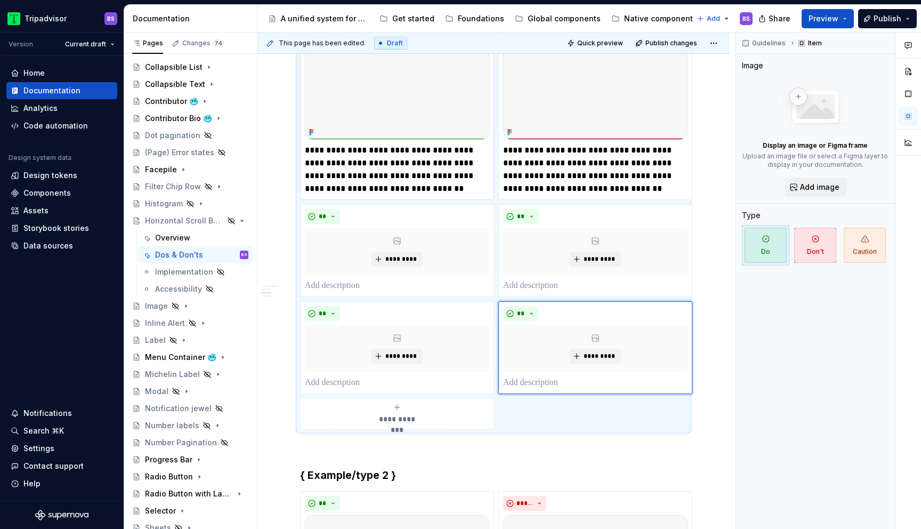
click at [341, 152] on p "**********" at bounding box center [397, 169] width 184 height 51
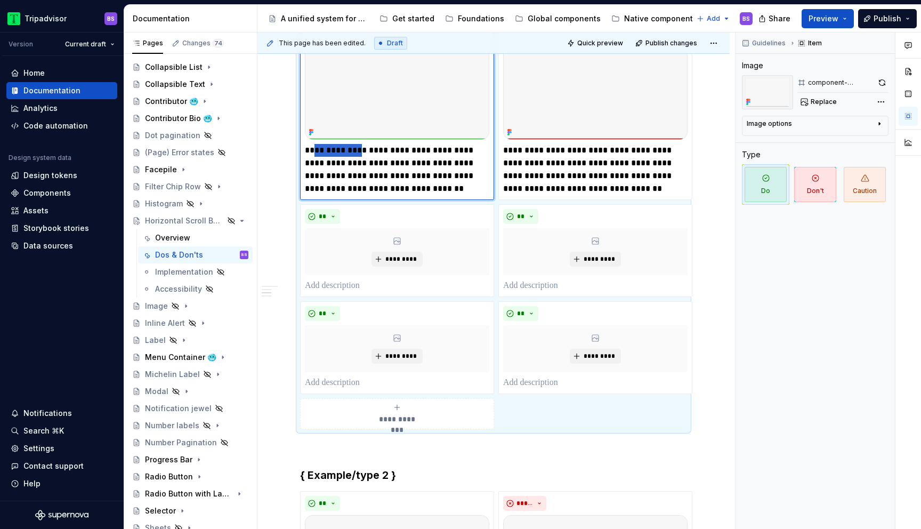
click at [341, 152] on p "**********" at bounding box center [397, 169] width 184 height 51
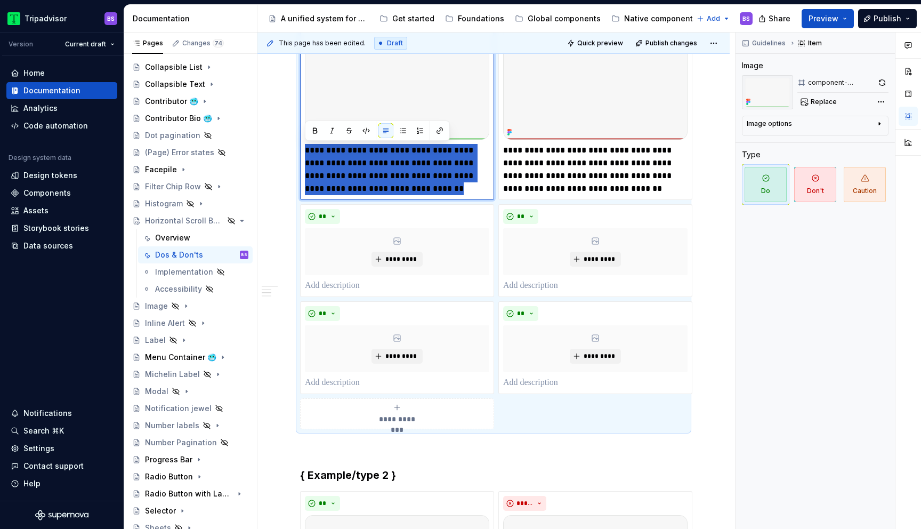
click at [341, 152] on p "**********" at bounding box center [397, 169] width 184 height 51
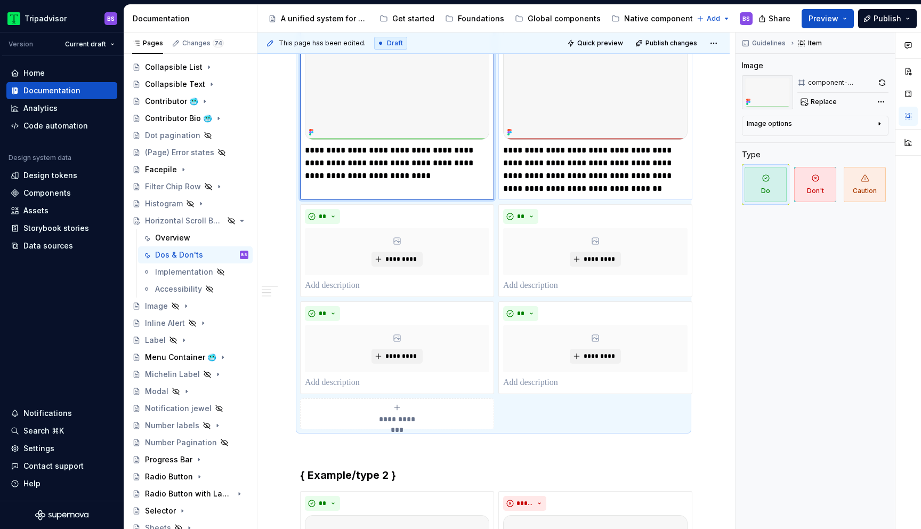
click at [569, 160] on p "**********" at bounding box center [595, 169] width 184 height 51
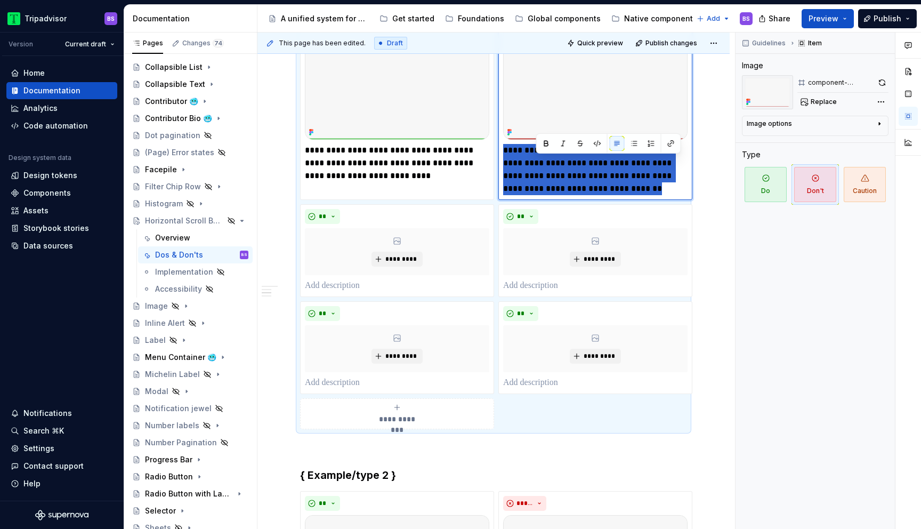
click at [569, 160] on p "**********" at bounding box center [595, 169] width 184 height 51
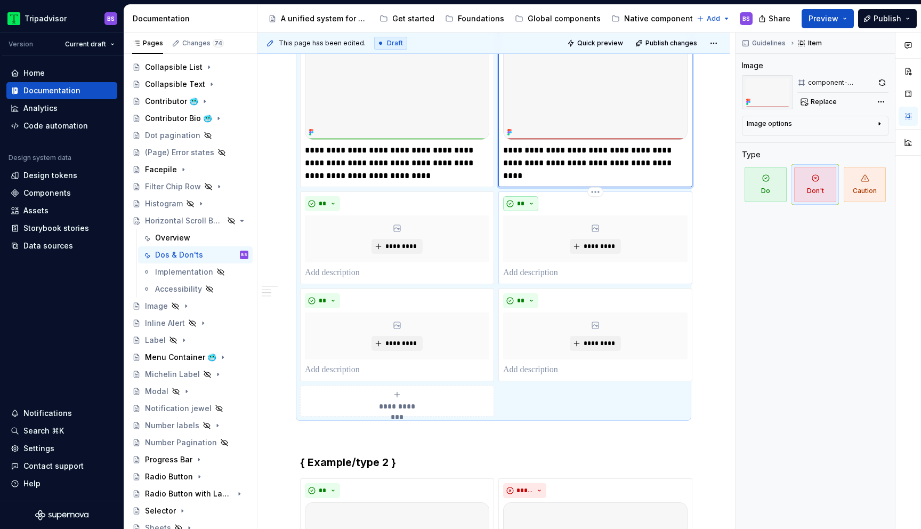
click at [528, 204] on button "**" at bounding box center [520, 203] width 35 height 15
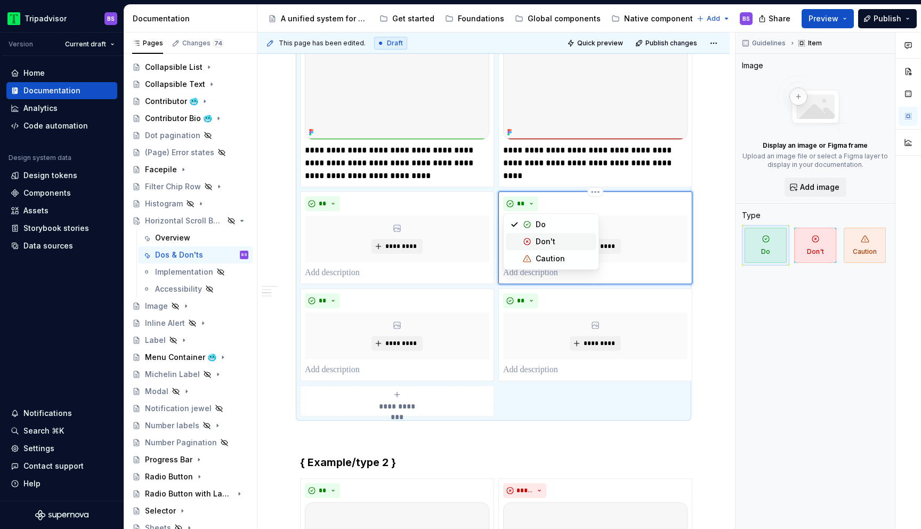
click at [529, 236] on span "Don't" at bounding box center [551, 241] width 91 height 17
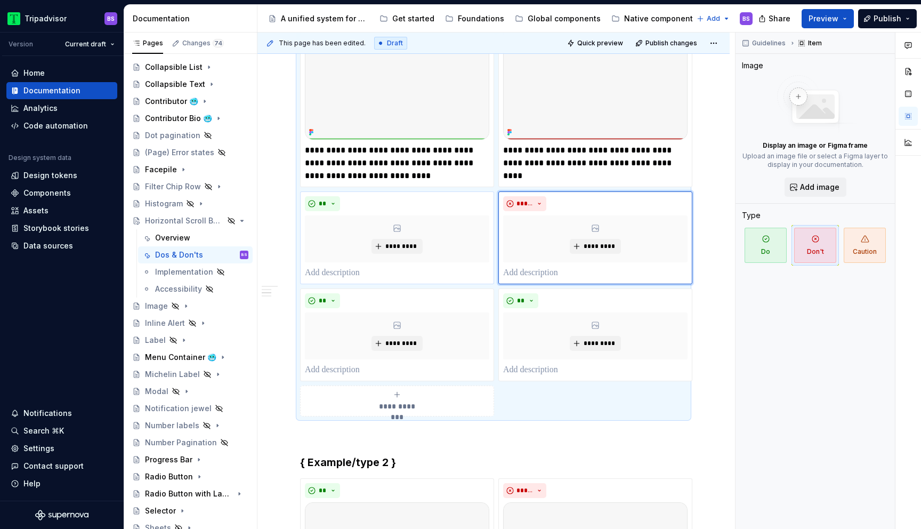
click at [344, 273] on p at bounding box center [397, 272] width 184 height 13
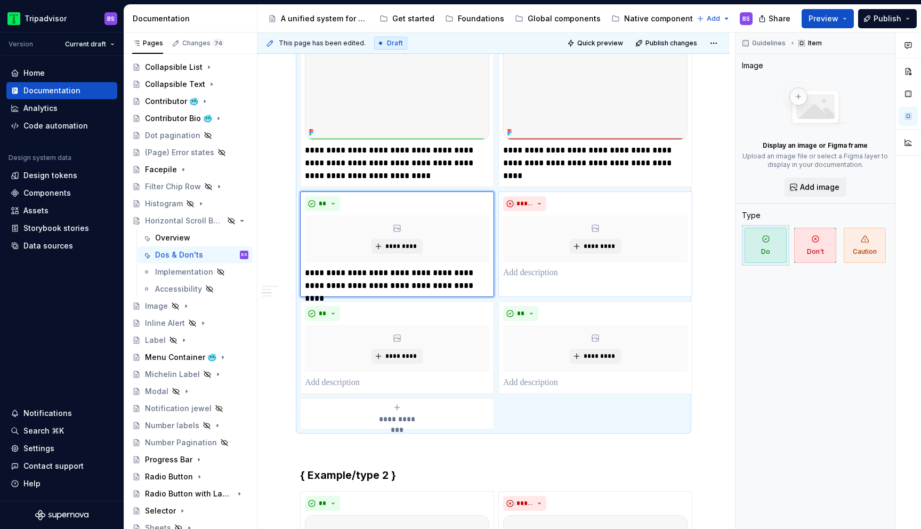
click at [567, 277] on p at bounding box center [595, 272] width 184 height 13
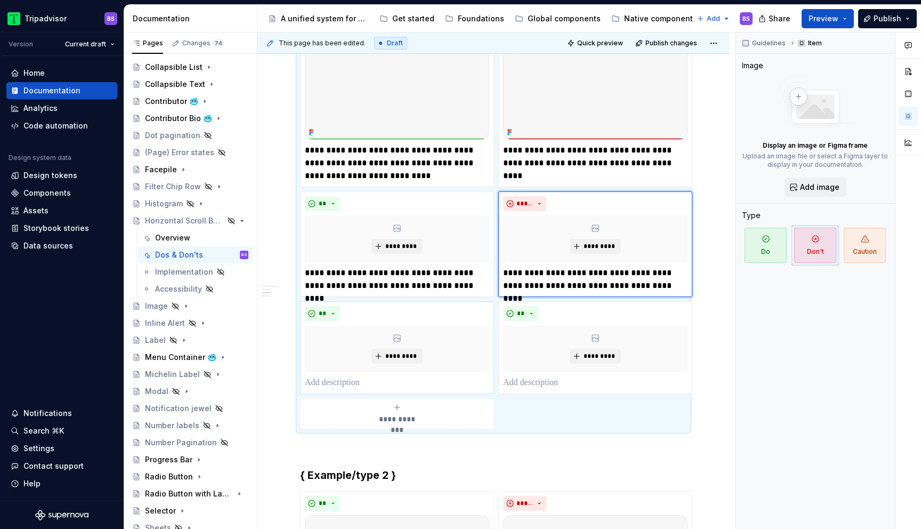
click at [399, 377] on p at bounding box center [397, 382] width 184 height 13
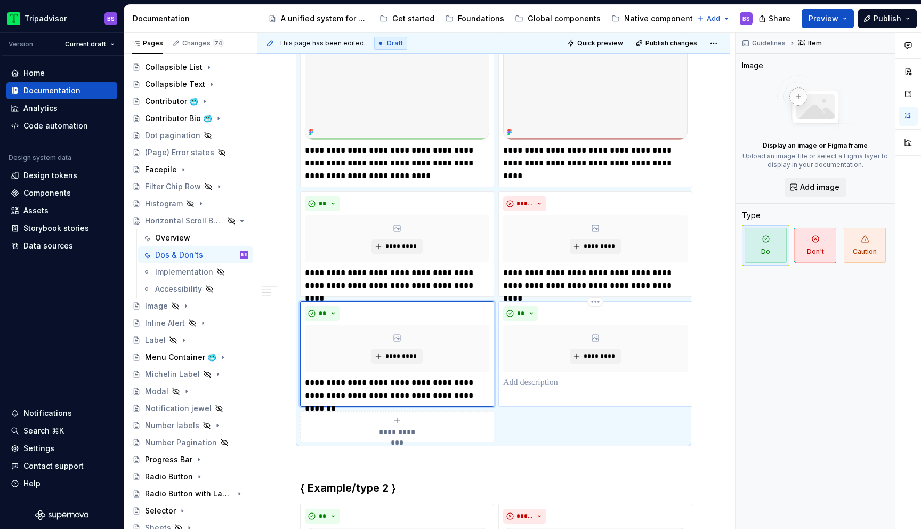
click at [554, 382] on p at bounding box center [595, 382] width 184 height 13
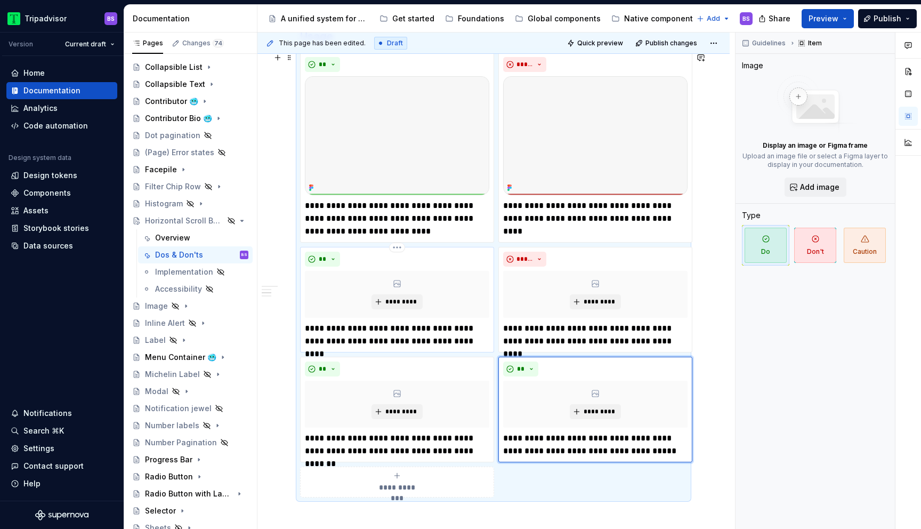
scroll to position [232, 0]
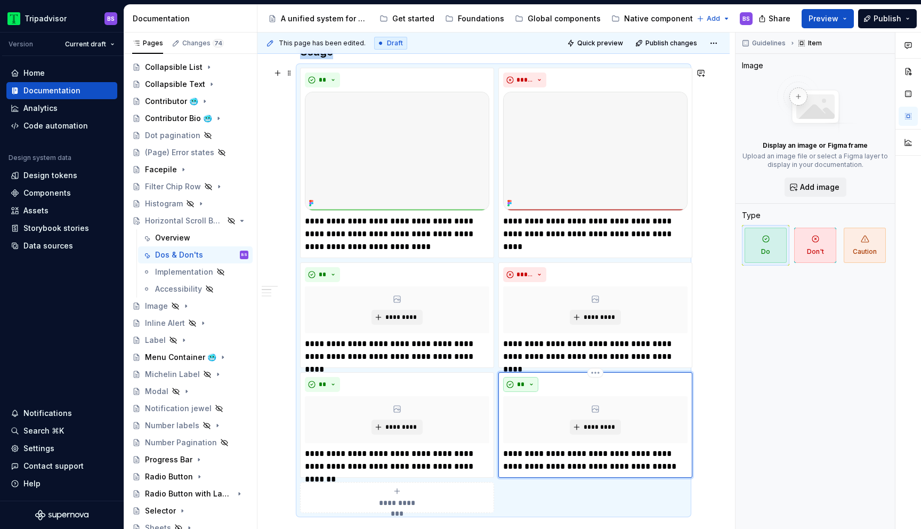
click at [530, 381] on button "**" at bounding box center [520, 384] width 35 height 15
click at [536, 420] on div "Don't" at bounding box center [546, 422] width 20 height 11
click at [433, 152] on img at bounding box center [397, 151] width 184 height 119
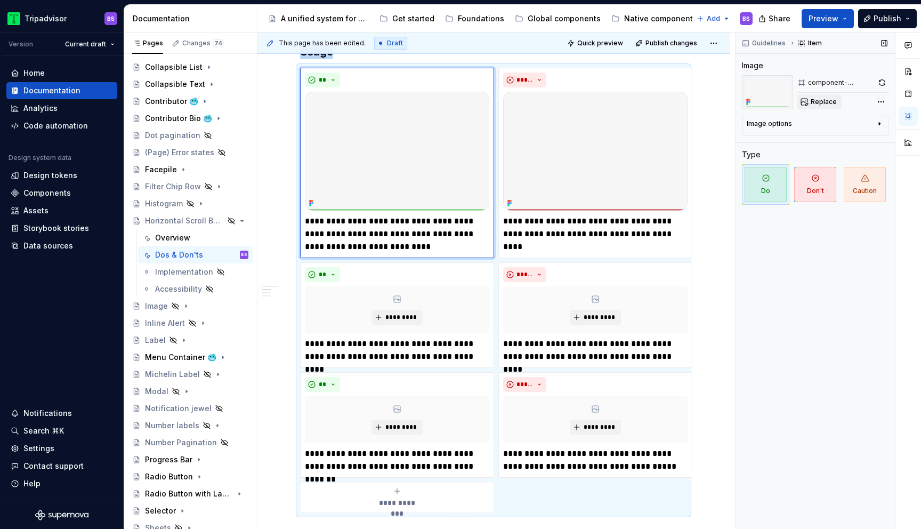
click at [823, 99] on span "Replace" at bounding box center [823, 102] width 26 height 9
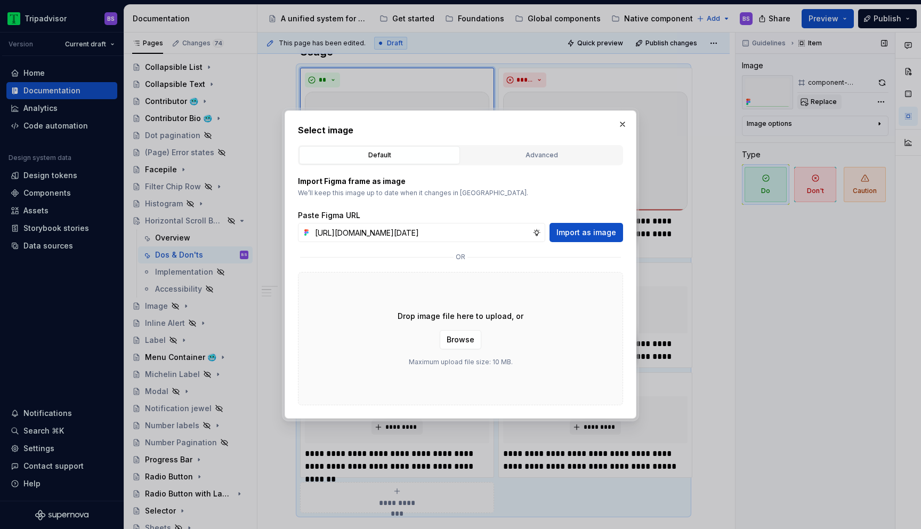
scroll to position [0, 256]
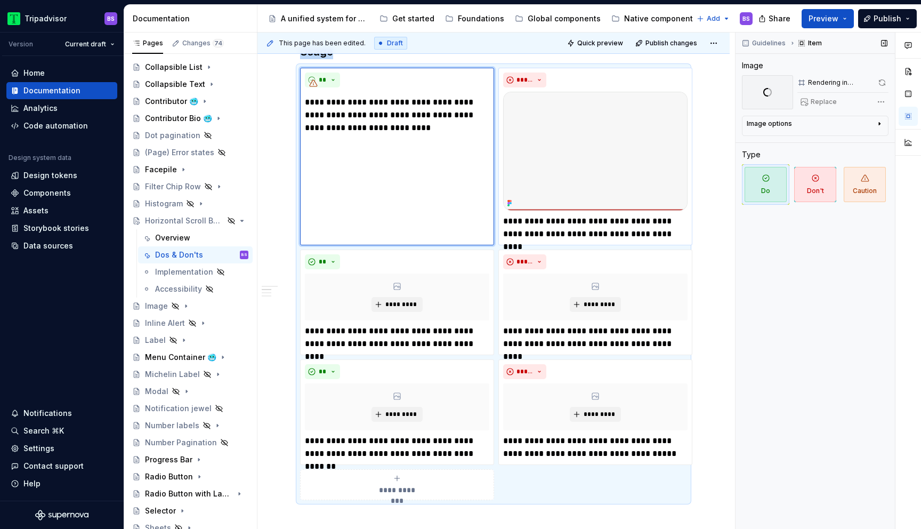
click at [596, 140] on img at bounding box center [595, 151] width 184 height 119
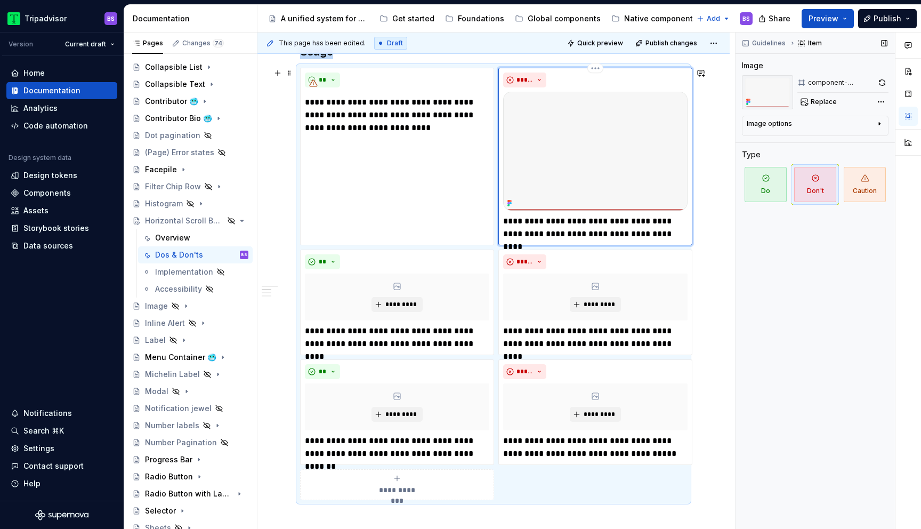
click at [617, 136] on img at bounding box center [595, 151] width 184 height 119
click at [817, 102] on span "Replace" at bounding box center [823, 102] width 26 height 9
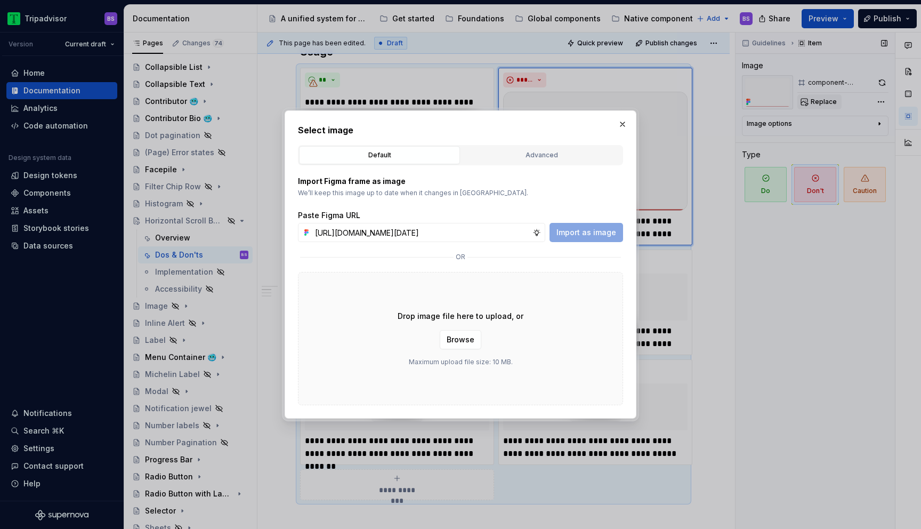
scroll to position [0, 257]
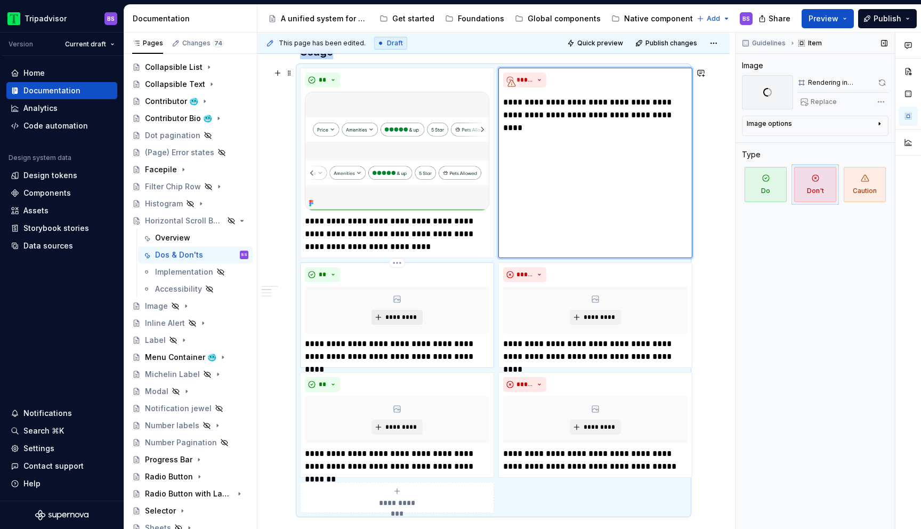
click at [394, 314] on span "*********" at bounding box center [401, 317] width 33 height 9
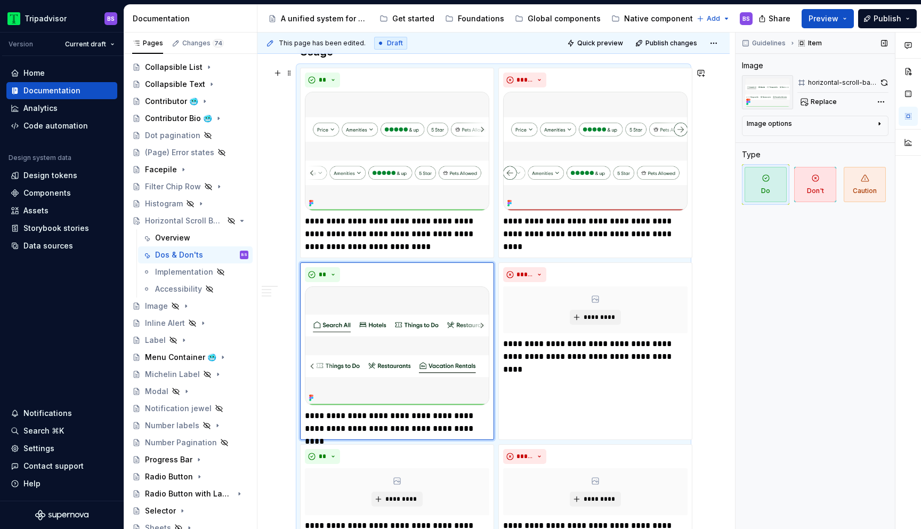
scroll to position [303, 0]
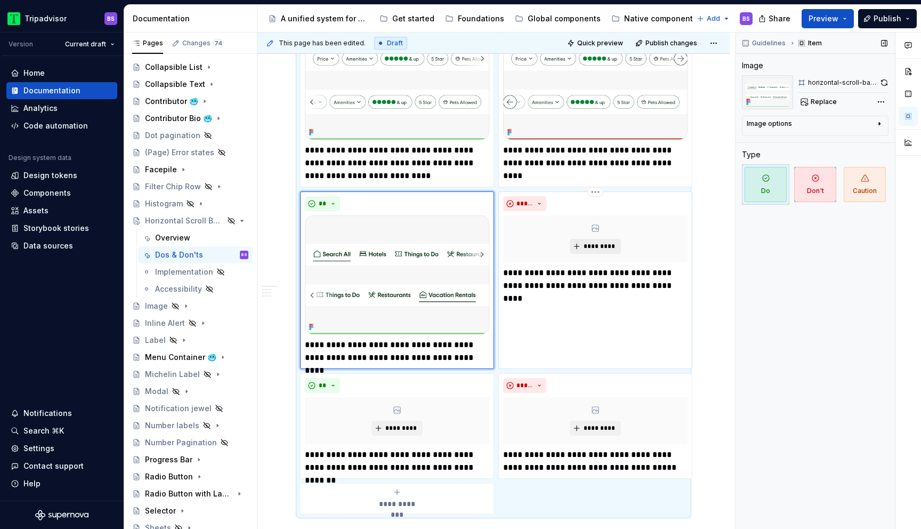
click at [601, 248] on span "*********" at bounding box center [599, 246] width 33 height 9
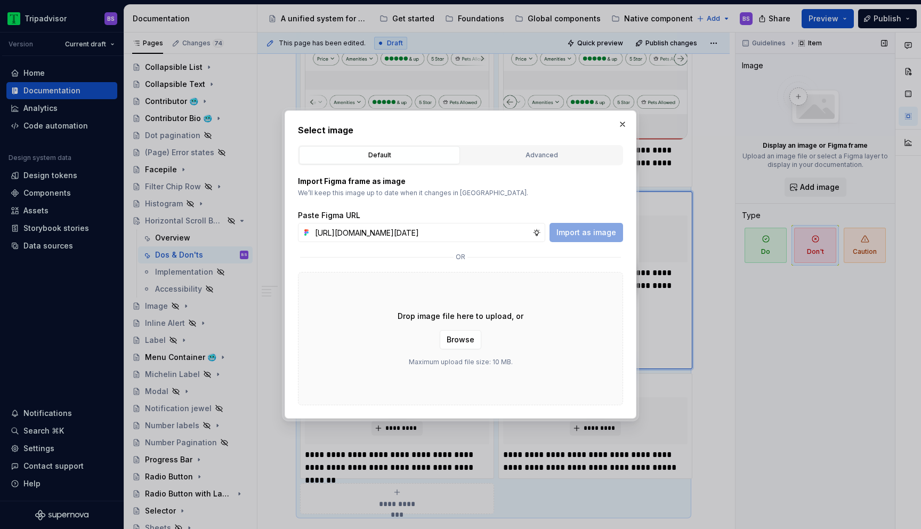
scroll to position [0, 257]
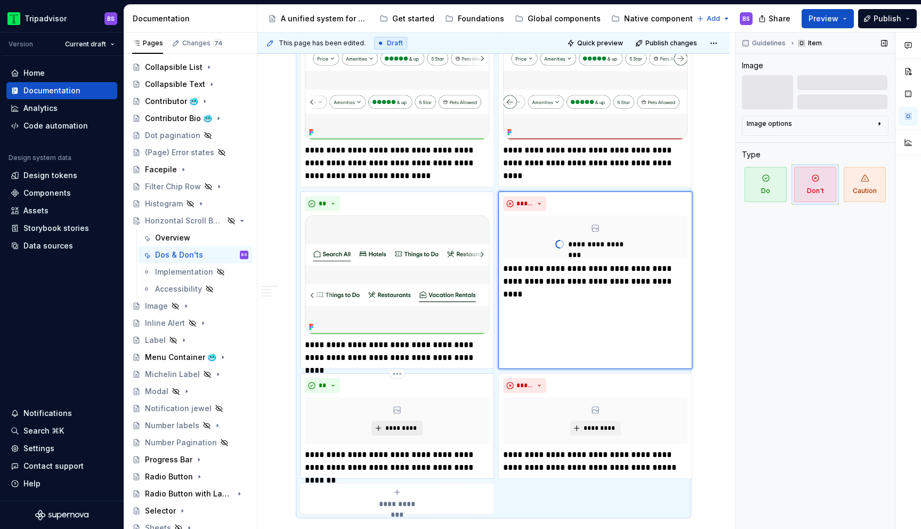
click at [389, 428] on span "*********" at bounding box center [401, 428] width 33 height 9
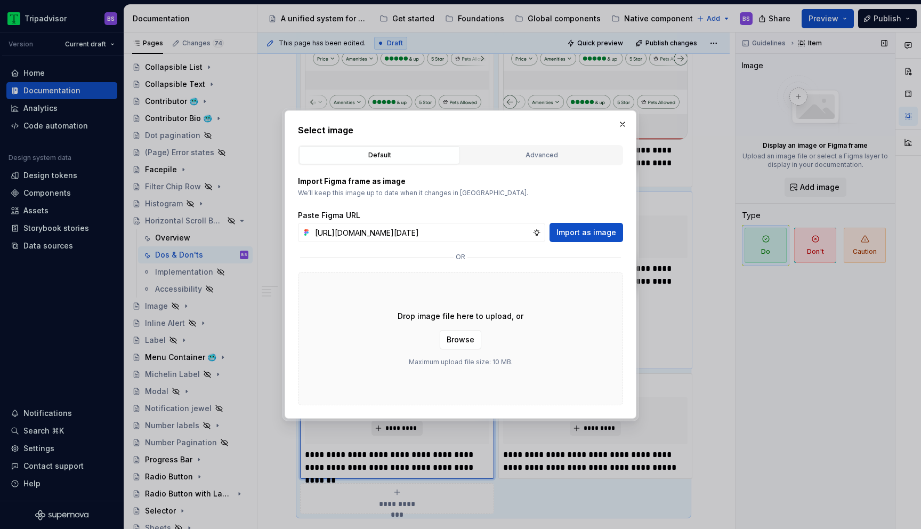
scroll to position [0, 256]
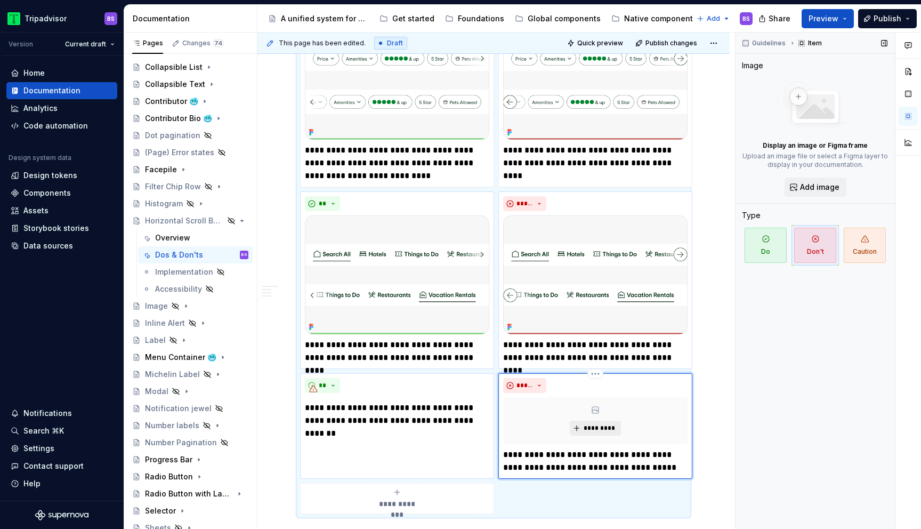
click at [591, 426] on span "*********" at bounding box center [599, 428] width 33 height 9
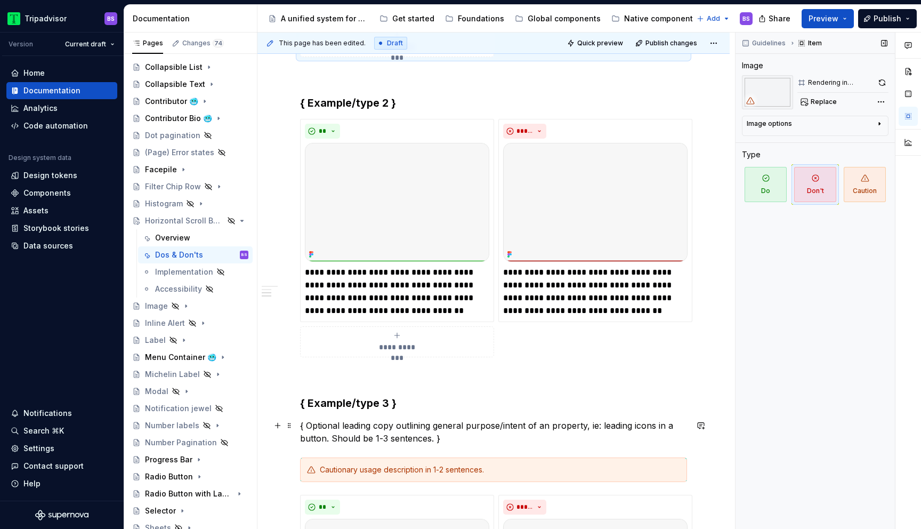
scroll to position [845, 0]
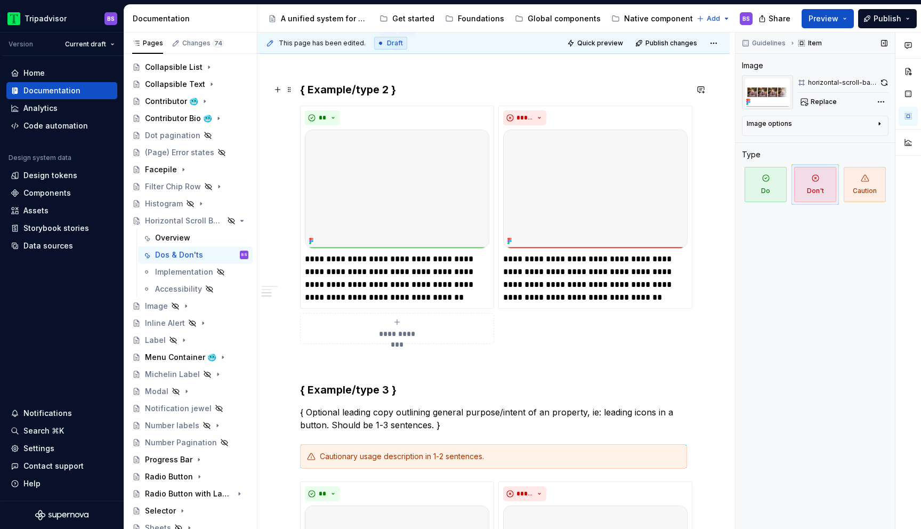
click at [353, 88] on h3 "{ Example/type 2 }" at bounding box center [493, 89] width 387 height 15
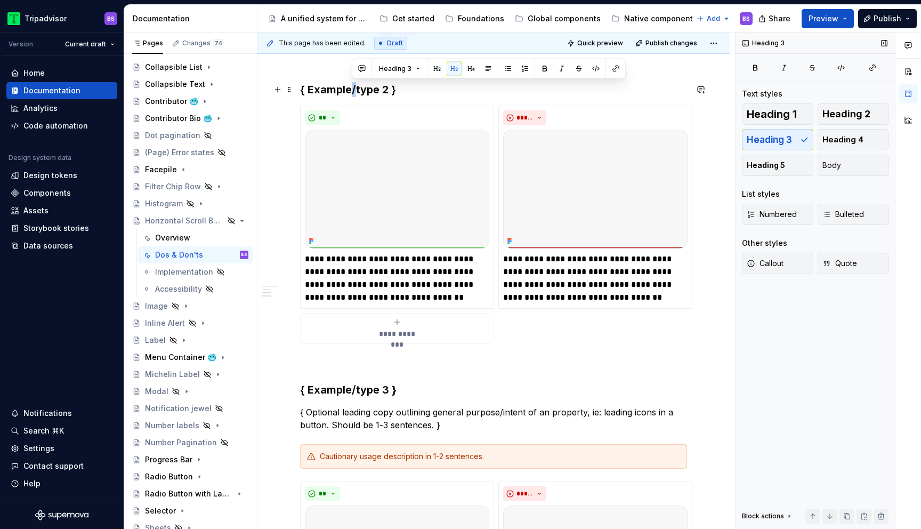
click at [353, 88] on h3 "{ Example/type 2 }" at bounding box center [493, 89] width 387 height 15
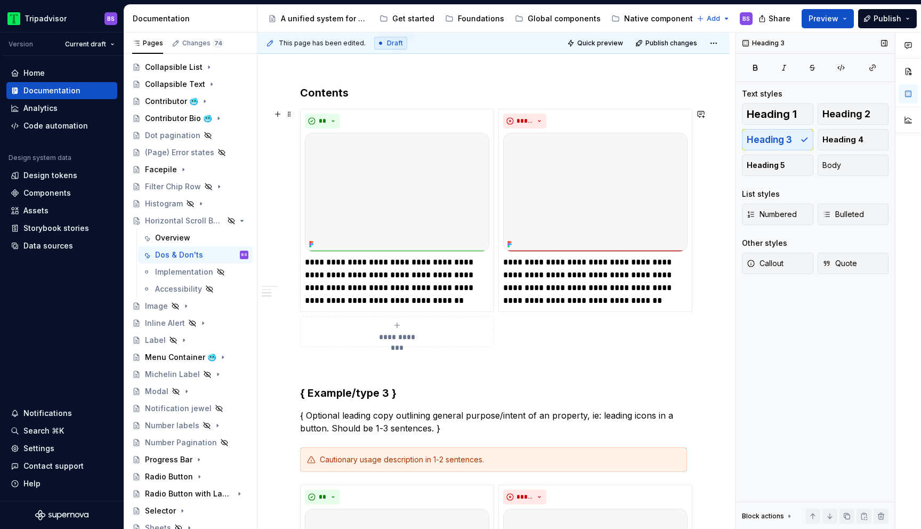
click at [408, 339] on span "**********" at bounding box center [396, 336] width 49 height 11
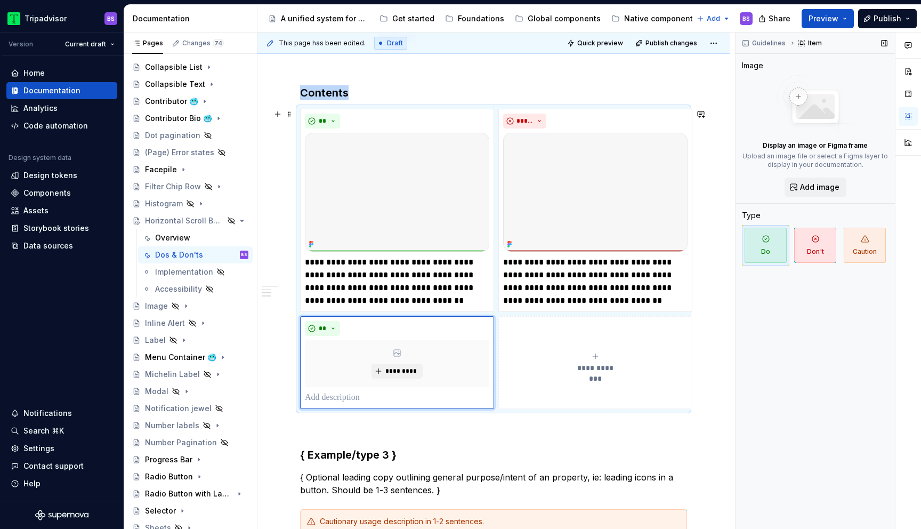
click at [569, 356] on div "**********" at bounding box center [595, 362] width 184 height 21
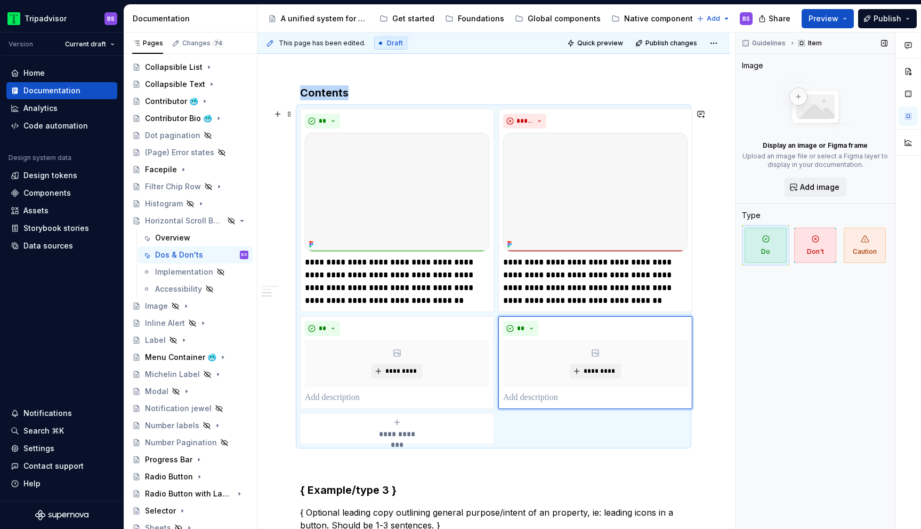
click at [416, 422] on div "**********" at bounding box center [397, 428] width 184 height 21
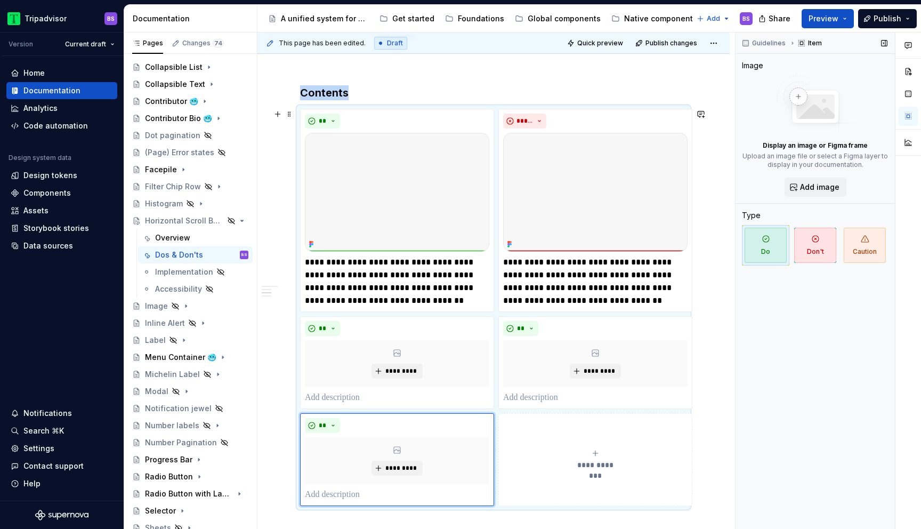
click at [563, 450] on div "**********" at bounding box center [595, 459] width 184 height 21
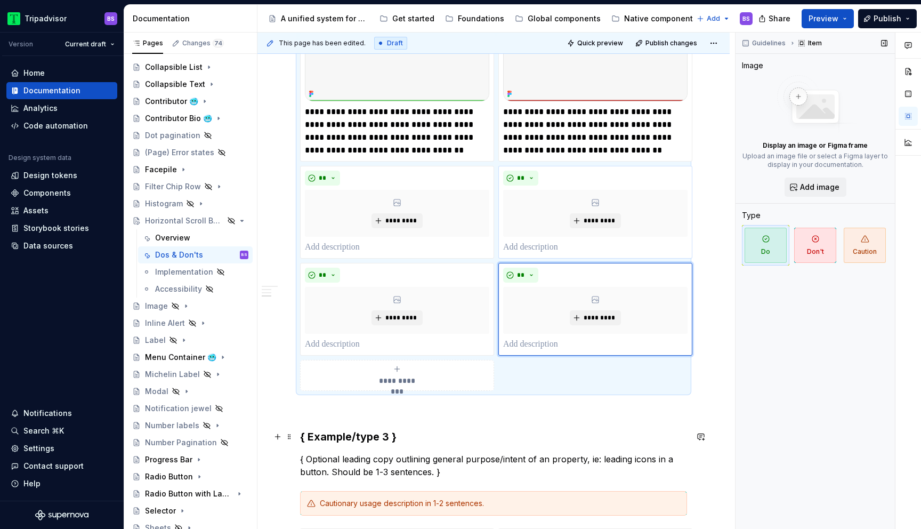
scroll to position [971, 0]
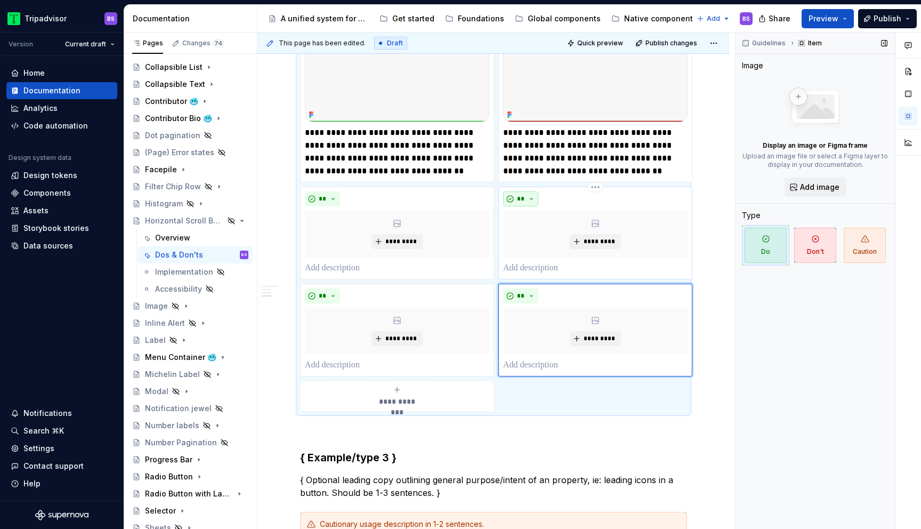
click at [532, 198] on button "**" at bounding box center [520, 198] width 35 height 15
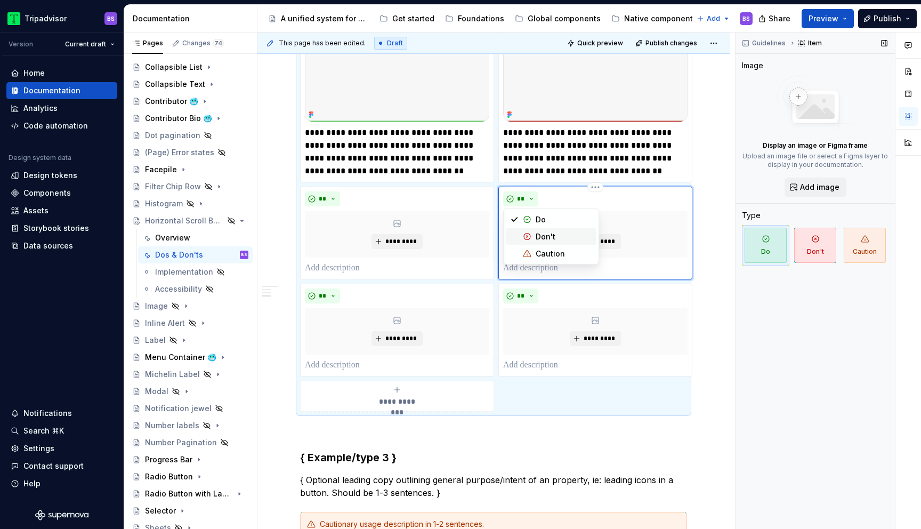
click at [539, 233] on div "Don't" at bounding box center [546, 236] width 20 height 11
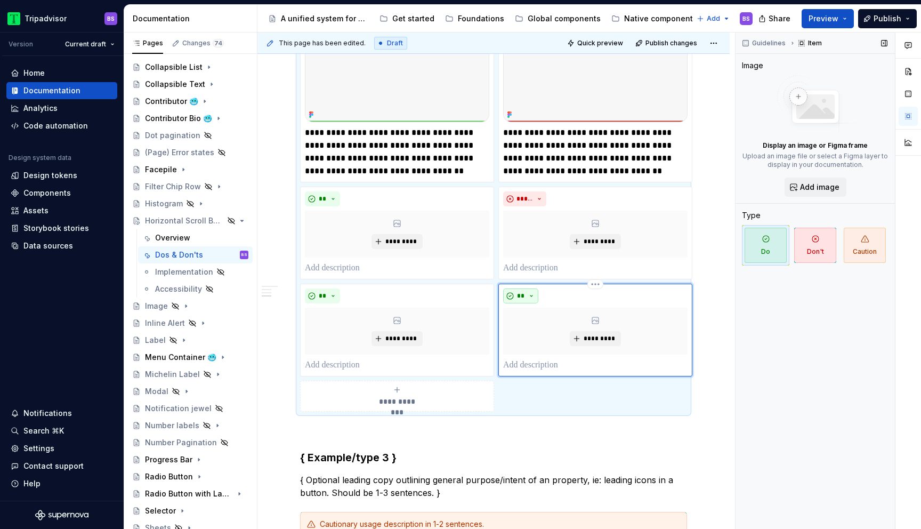
click at [534, 289] on button "**" at bounding box center [520, 295] width 35 height 15
click at [536, 327] on span "Don't" at bounding box center [551, 333] width 91 height 17
click at [393, 146] on p "**********" at bounding box center [397, 151] width 184 height 51
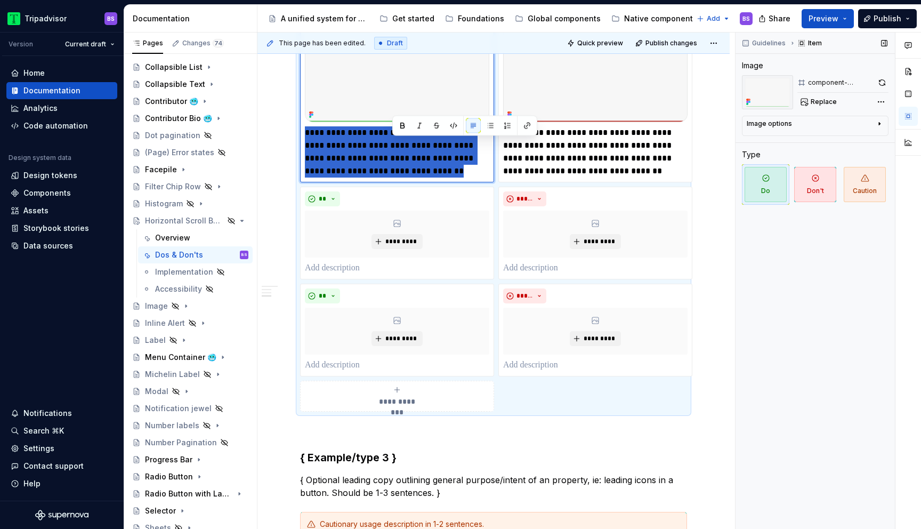
click at [393, 146] on p "**********" at bounding box center [397, 151] width 184 height 51
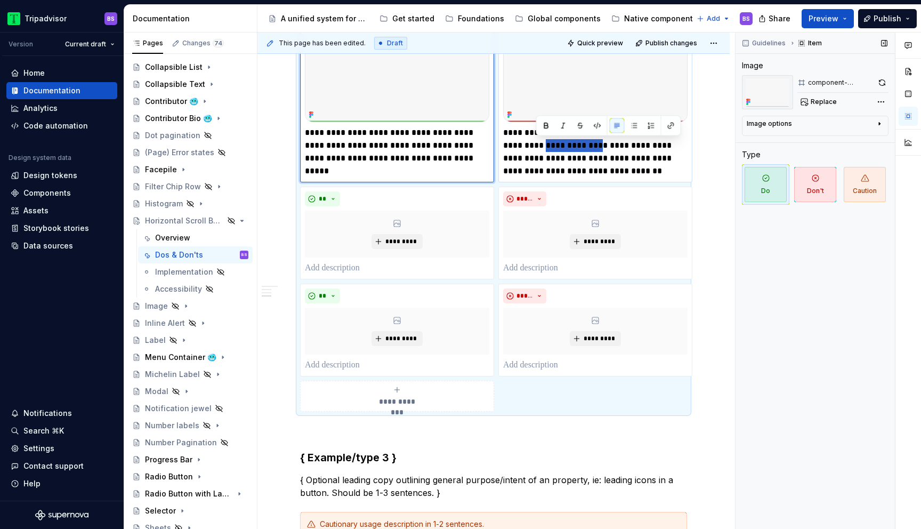
click at [575, 144] on p "**********" at bounding box center [595, 151] width 184 height 51
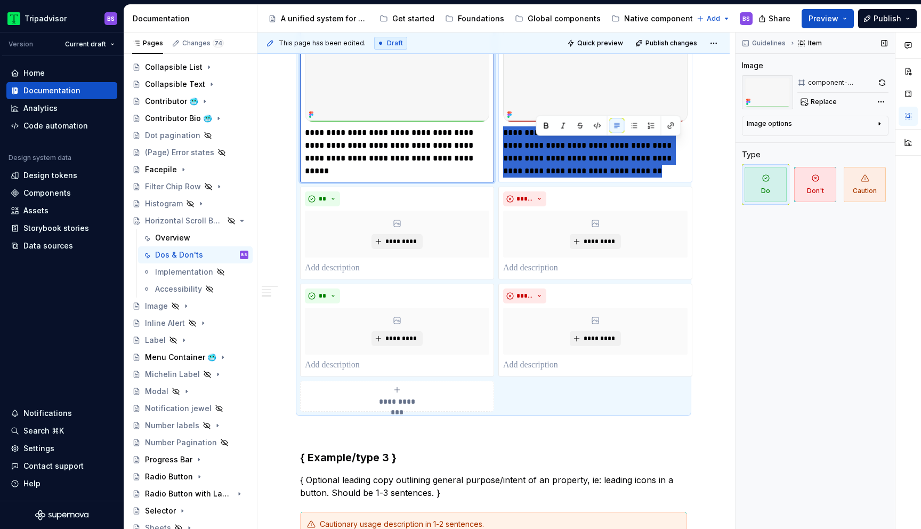
click at [575, 144] on p "**********" at bounding box center [595, 151] width 184 height 51
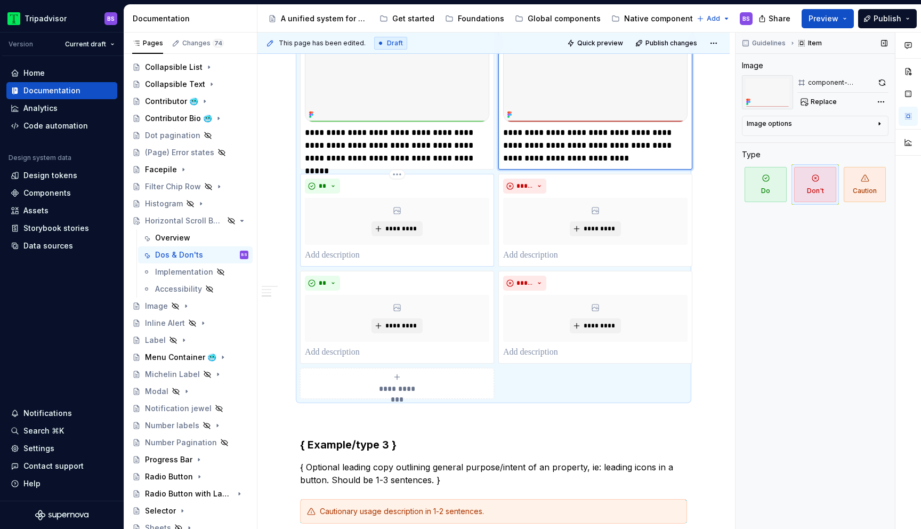
click at [392, 255] on p at bounding box center [397, 255] width 184 height 13
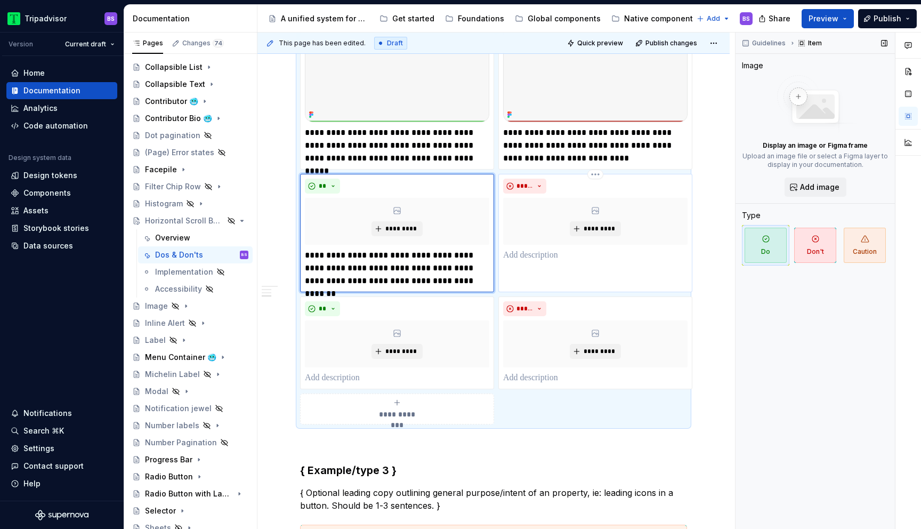
click at [549, 261] on p at bounding box center [595, 255] width 184 height 13
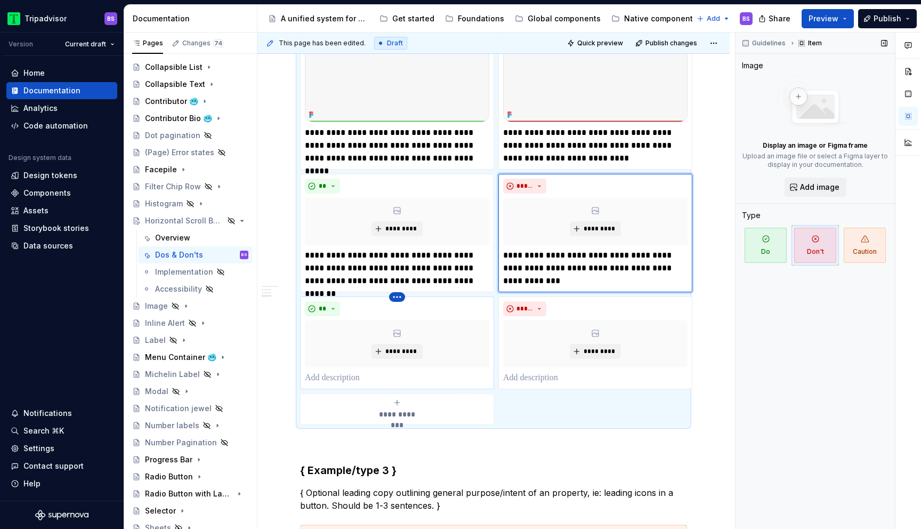
click at [401, 298] on html "Tripadvisor BS Version Current draft Home Documentation Analytics Code automati…" at bounding box center [460, 264] width 921 height 529
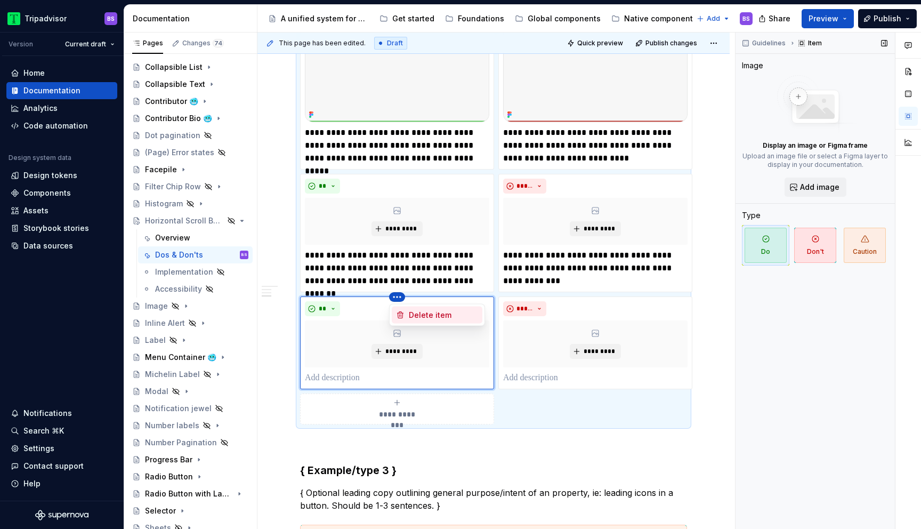
click at [431, 312] on div "Delete item" at bounding box center [443, 315] width 69 height 11
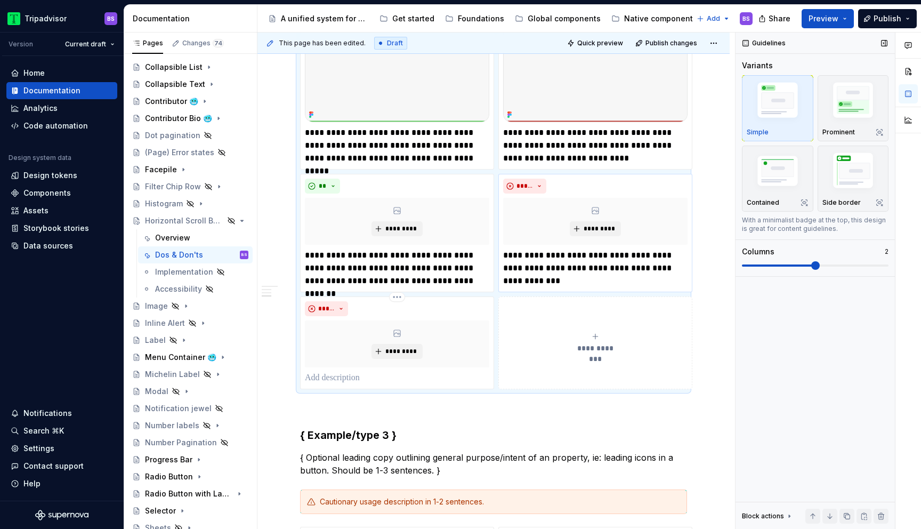
scroll to position [918, 0]
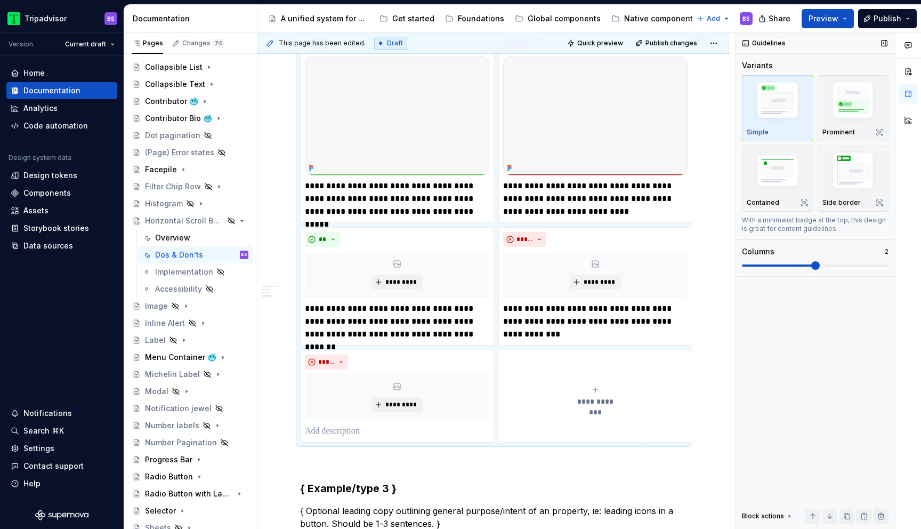
click at [411, 347] on div "**********" at bounding box center [493, 238] width 387 height 410
click at [400, 349] on div "**********" at bounding box center [493, 238] width 387 height 410
click at [397, 354] on html "Tripadvisor BS Version Current draft Home Documentation Analytics Code automati…" at bounding box center [460, 264] width 921 height 529
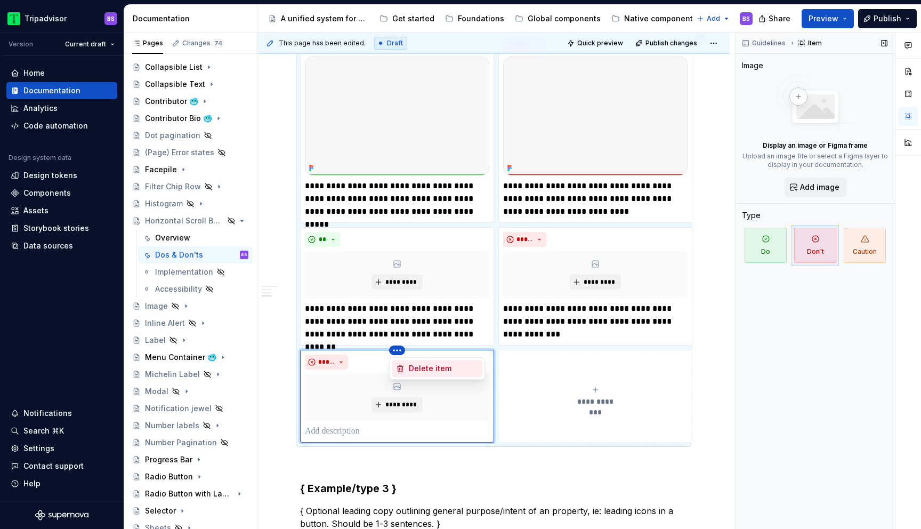
click at [412, 367] on div "Delete item" at bounding box center [443, 368] width 69 height 11
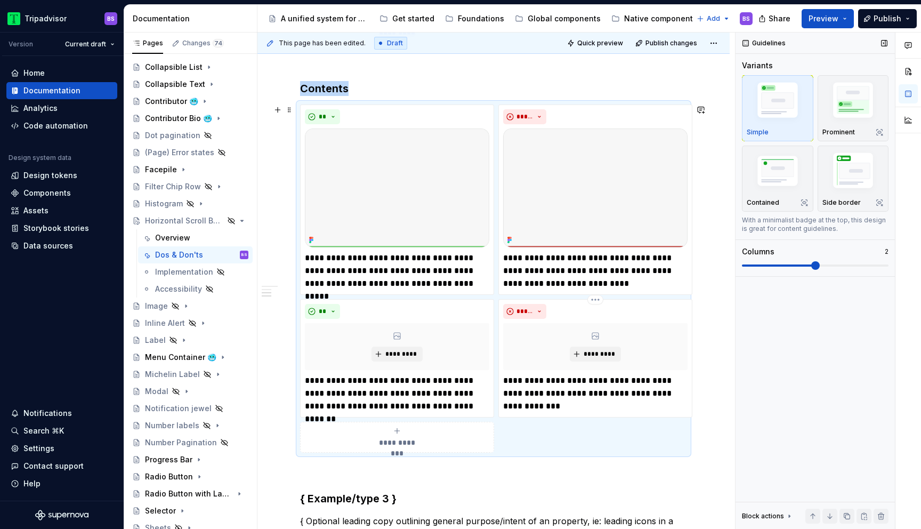
scroll to position [840, 0]
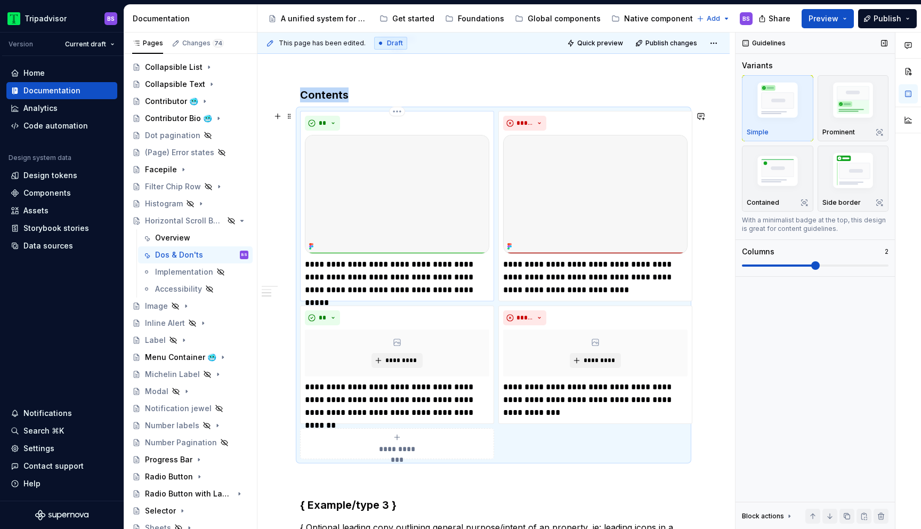
click at [381, 192] on img at bounding box center [397, 194] width 184 height 119
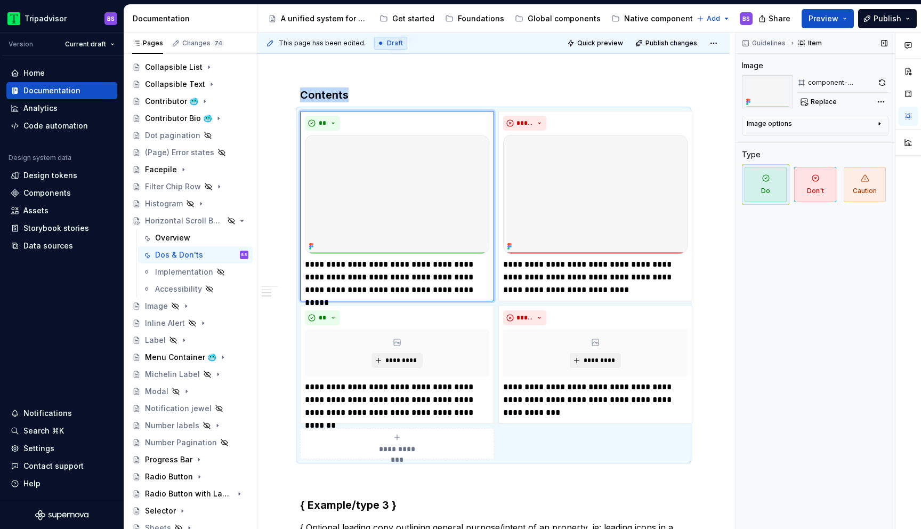
click at [774, 127] on div "Image options" at bounding box center [769, 123] width 45 height 9
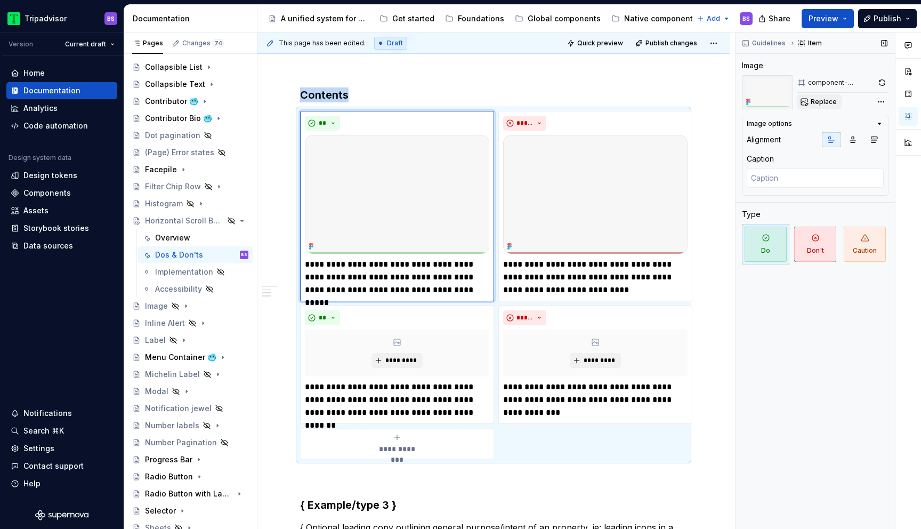
click at [810, 100] on span "Replace" at bounding box center [823, 102] width 26 height 9
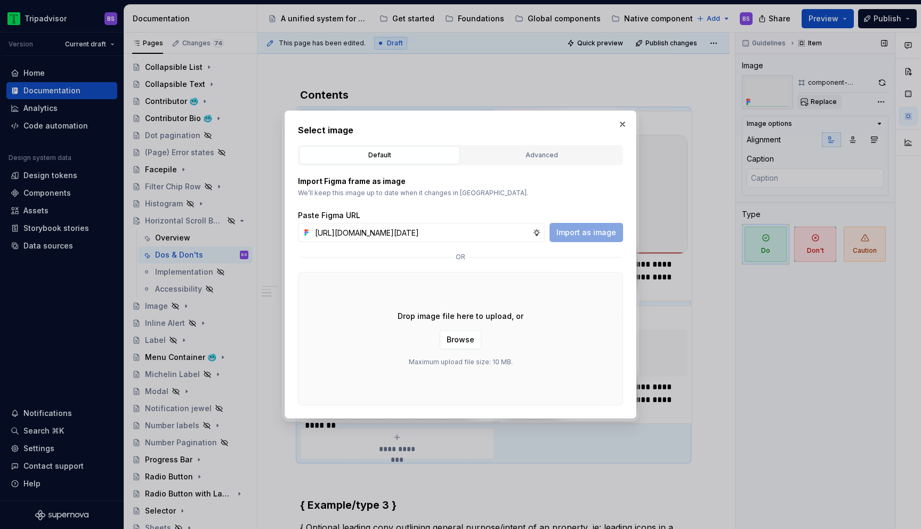
scroll to position [0, 256]
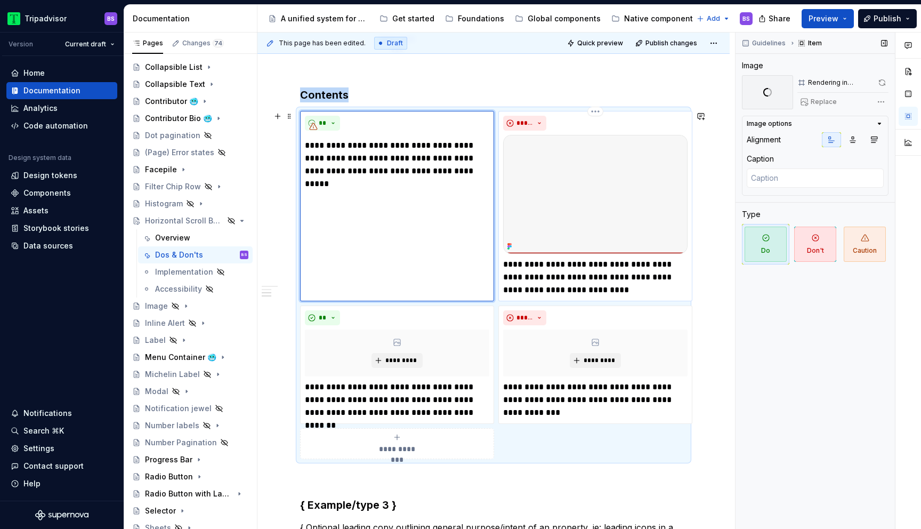
click at [607, 174] on img at bounding box center [595, 194] width 184 height 119
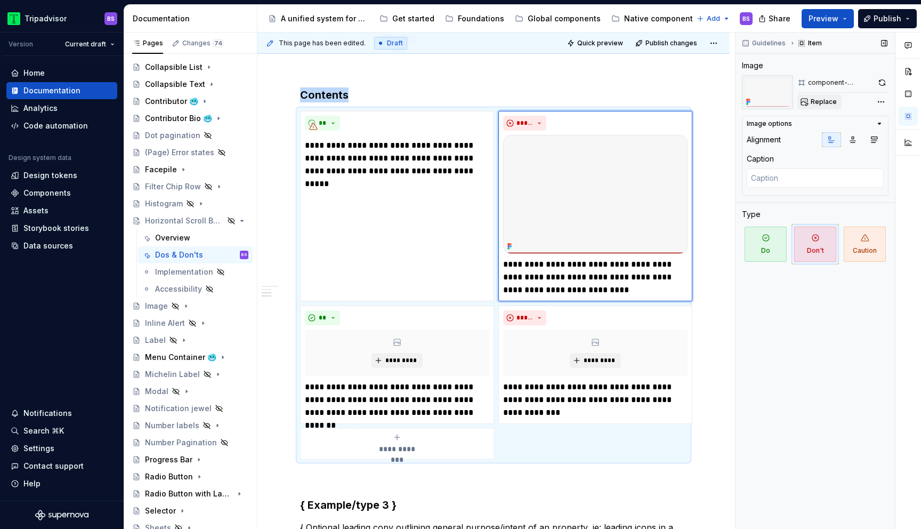
click at [828, 100] on span "Replace" at bounding box center [823, 102] width 26 height 9
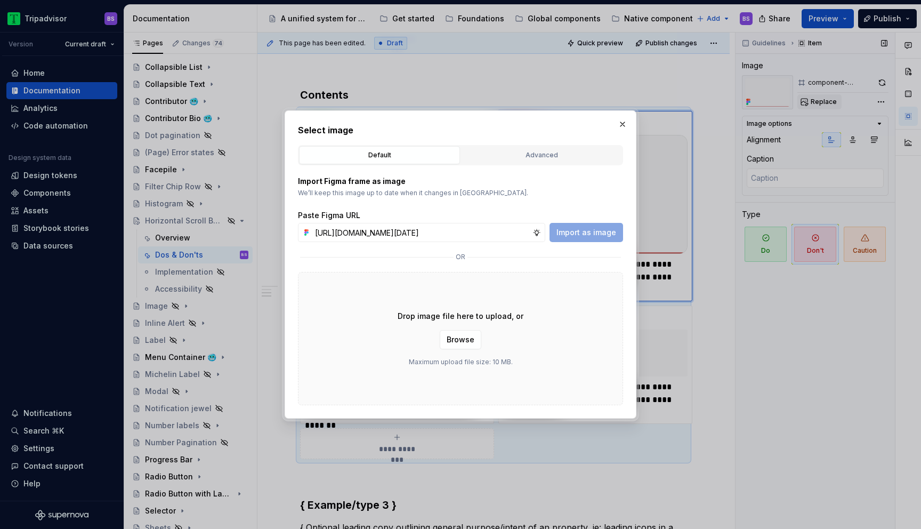
scroll to position [0, 257]
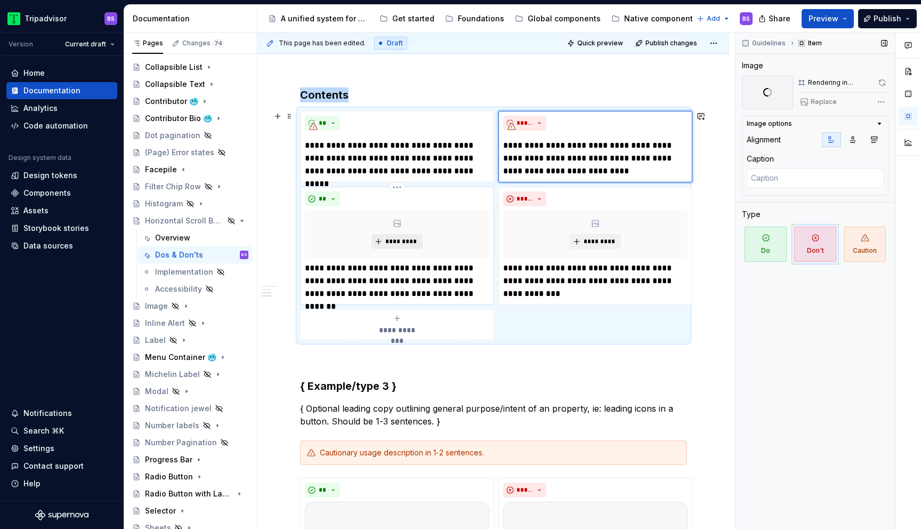
click at [403, 246] on button "*********" at bounding box center [396, 241] width 51 height 15
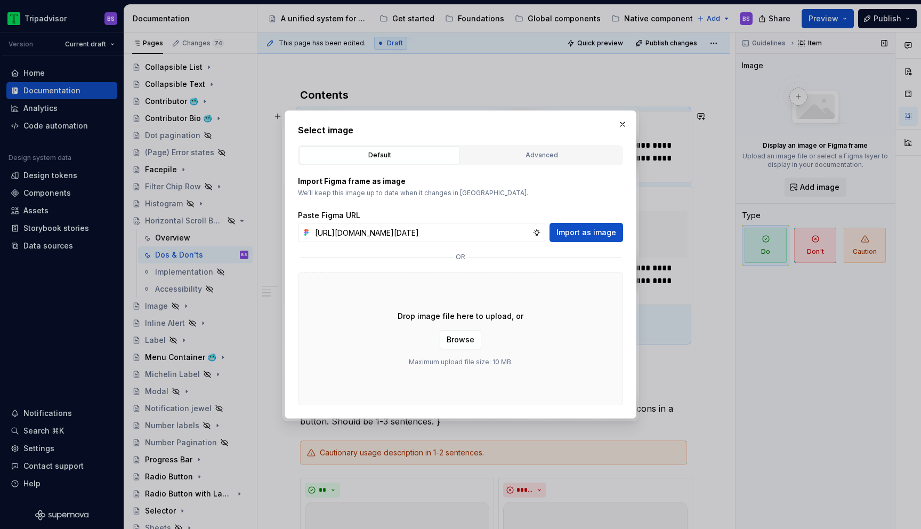
scroll to position [0, 256]
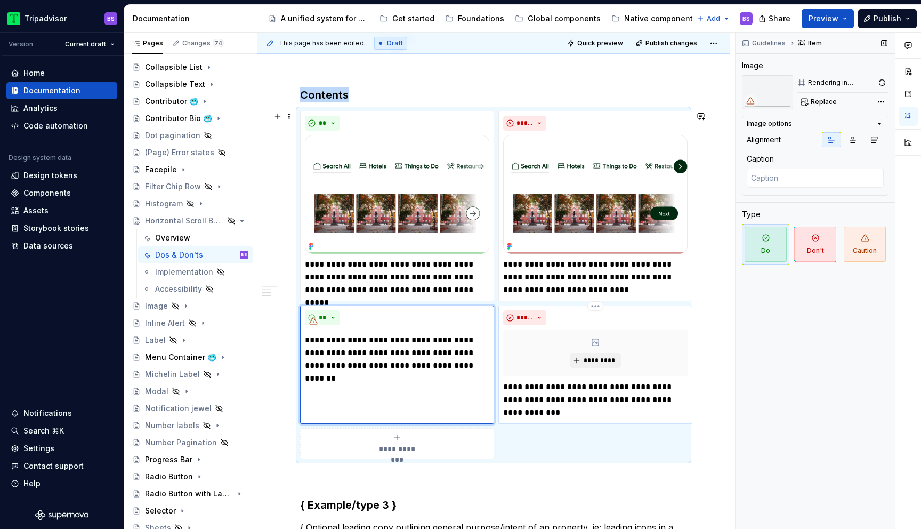
click at [601, 369] on div "*********" at bounding box center [595, 352] width 184 height 47
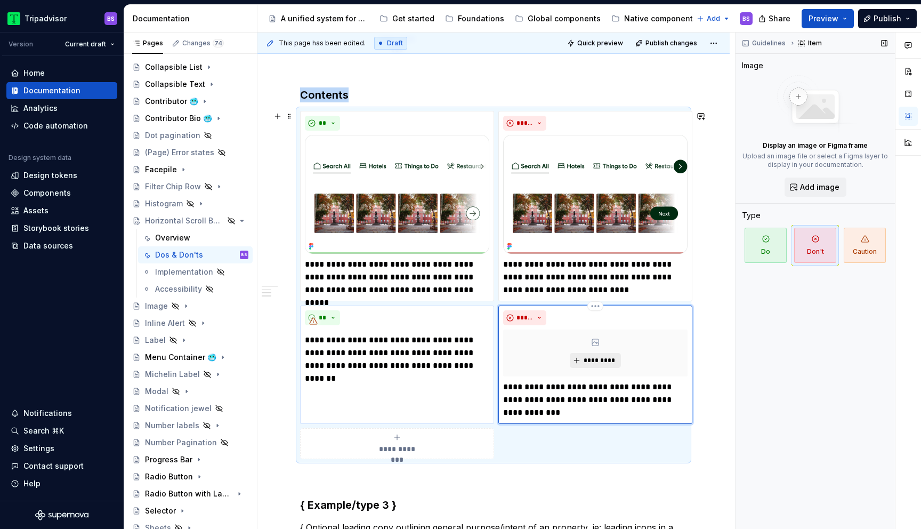
click at [597, 356] on span "*********" at bounding box center [599, 360] width 33 height 9
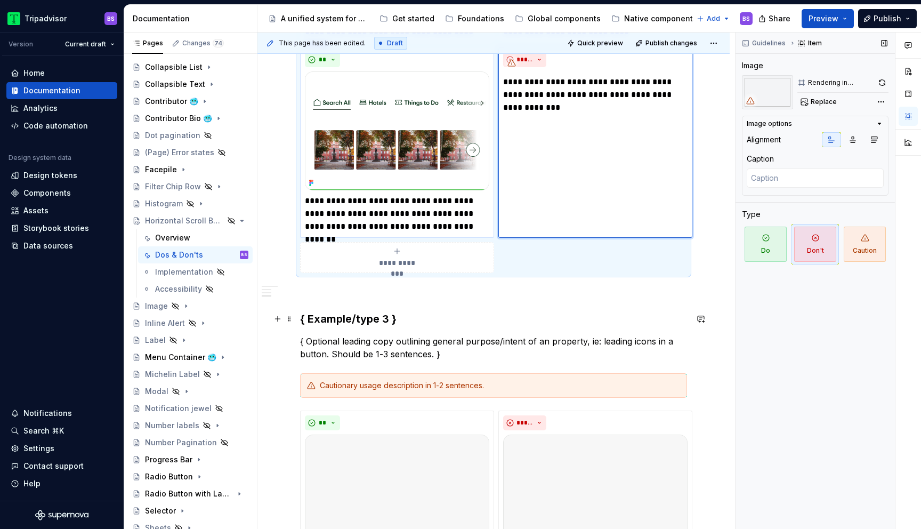
scroll to position [1096, 0]
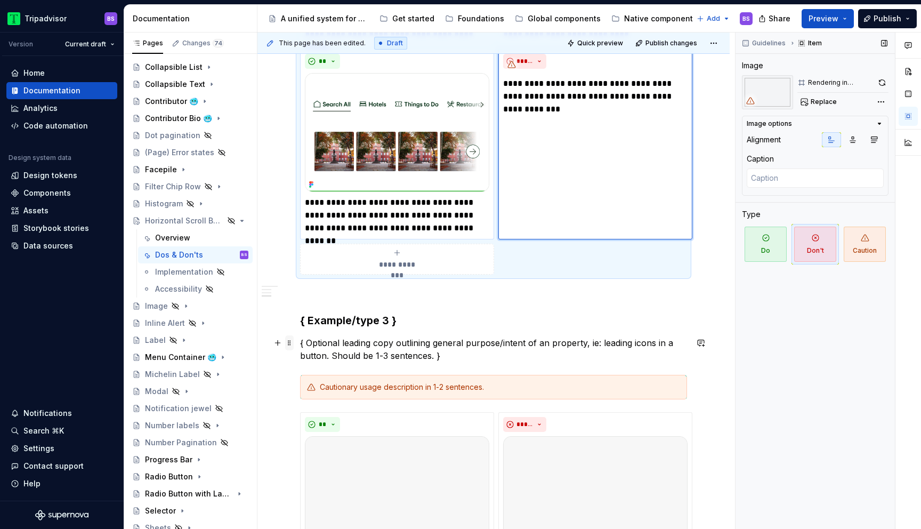
click at [289, 342] on span at bounding box center [289, 342] width 9 height 15
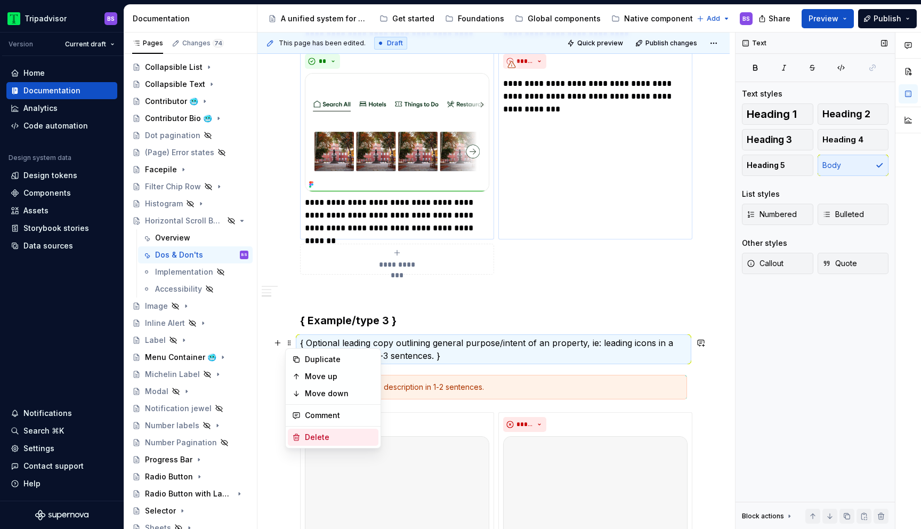
click at [317, 434] on div "Delete" at bounding box center [339, 437] width 69 height 11
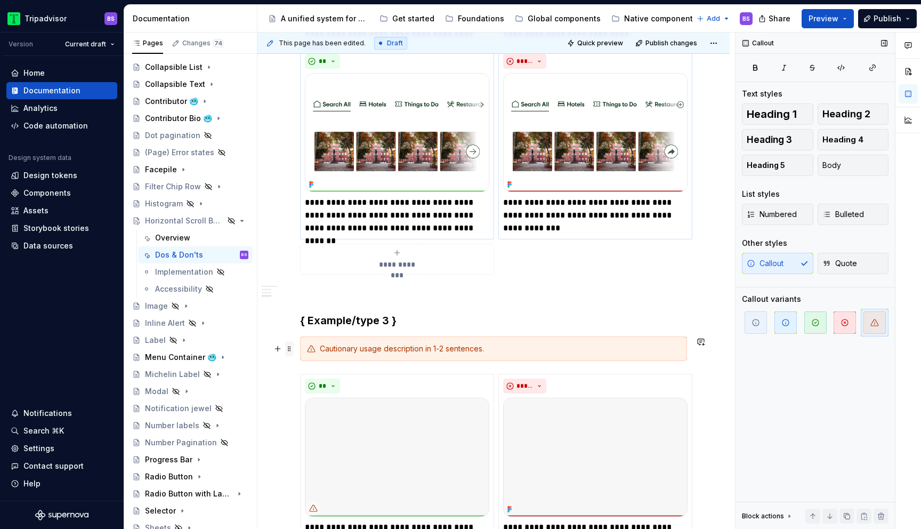
click at [290, 347] on span at bounding box center [289, 348] width 9 height 15
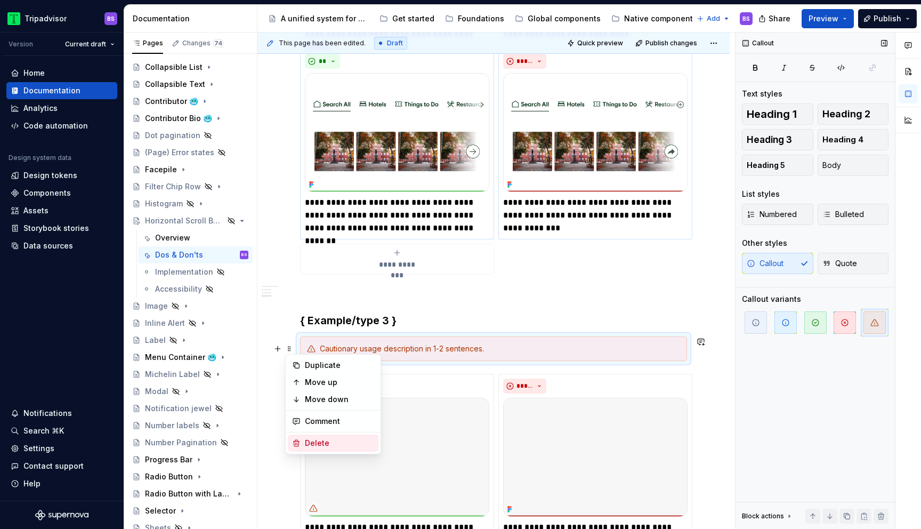
click at [321, 443] on div "Delete" at bounding box center [339, 442] width 69 height 11
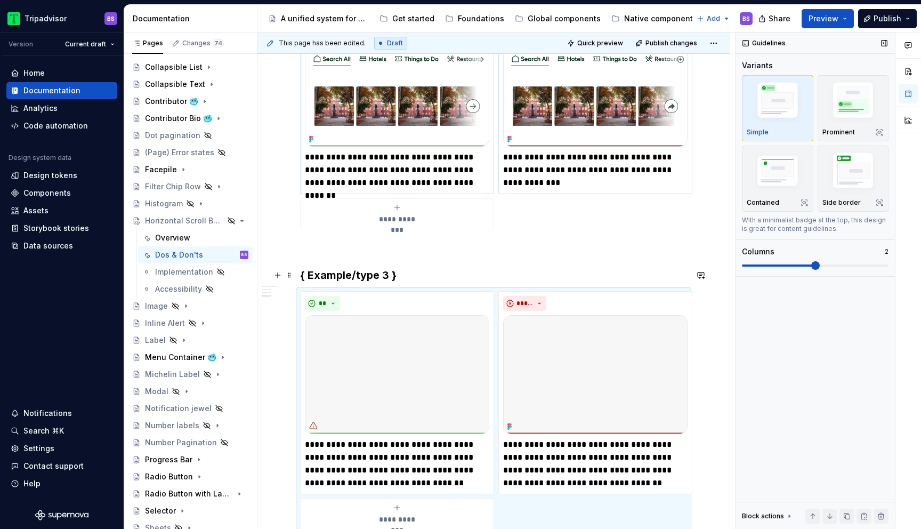
click at [343, 278] on h3 "{ Example/type 3 }" at bounding box center [493, 274] width 387 height 15
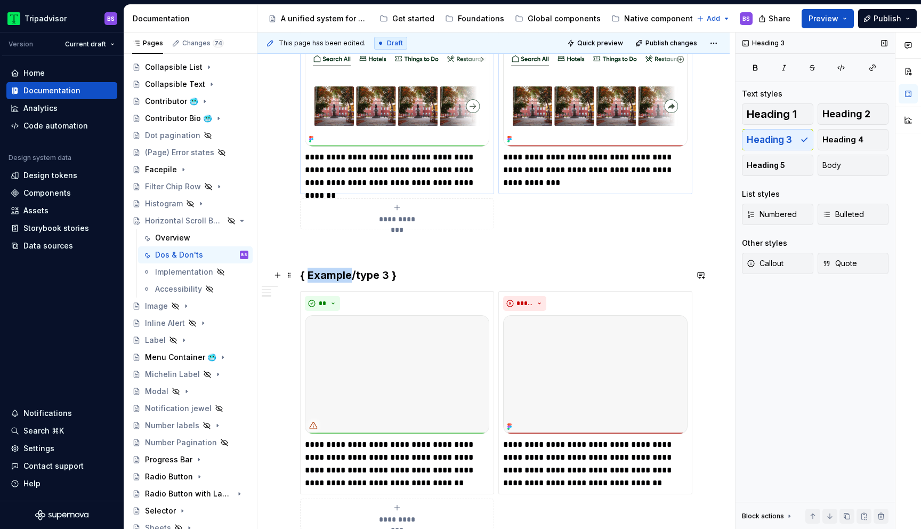
click at [343, 278] on h3 "{ Example/type 3 }" at bounding box center [493, 274] width 387 height 15
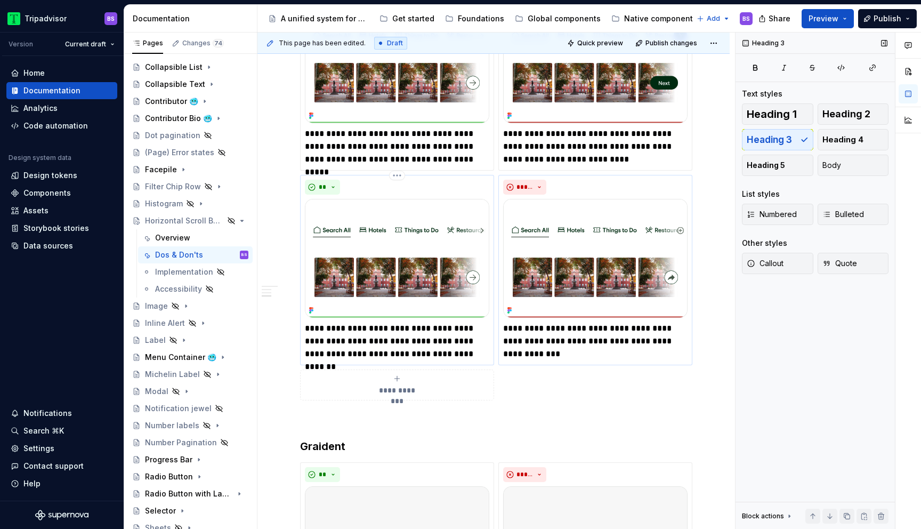
scroll to position [899, 0]
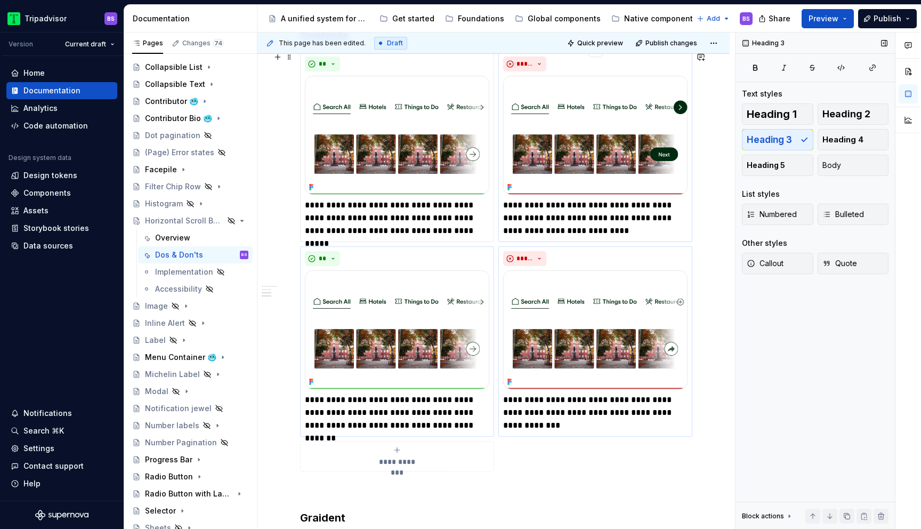
click at [590, 155] on img at bounding box center [595, 135] width 184 height 119
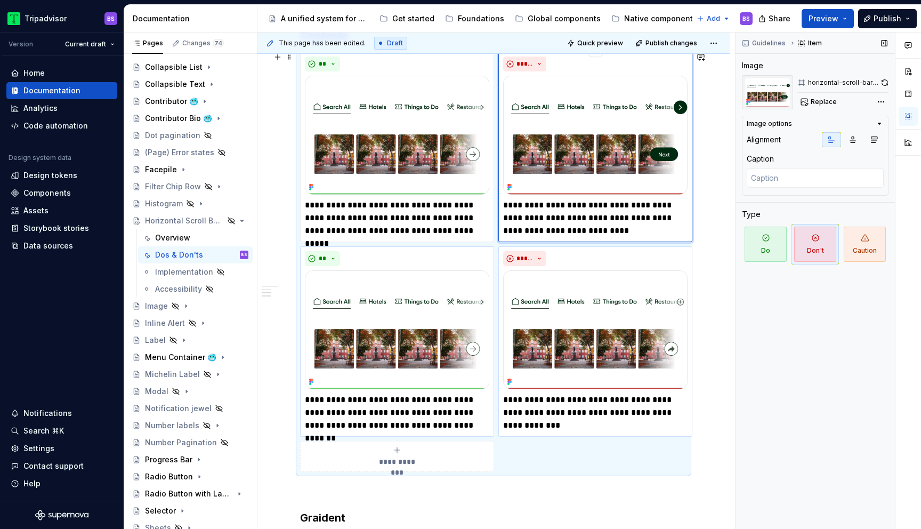
click at [615, 128] on img at bounding box center [595, 135] width 184 height 119
click at [884, 83] on button "button" at bounding box center [884, 82] width 8 height 15
click at [176, 232] on div "Overview" at bounding box center [172, 237] width 35 height 11
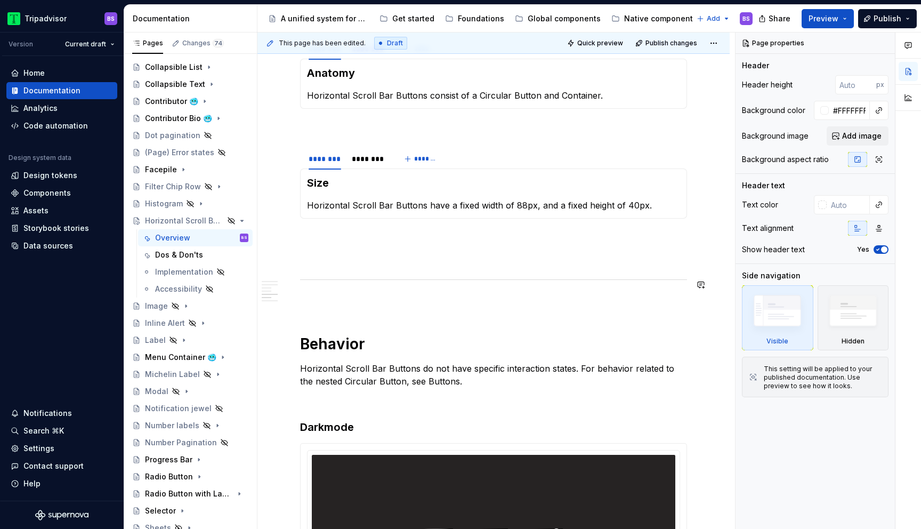
scroll to position [739, 0]
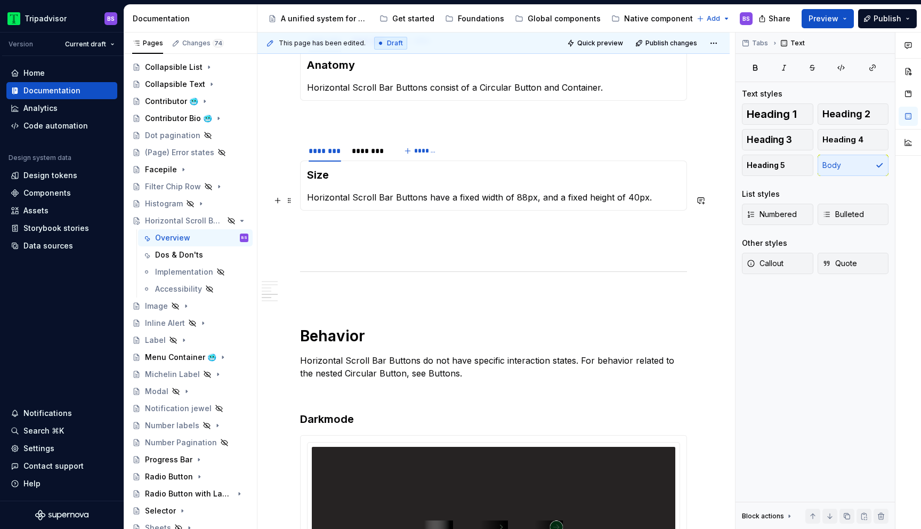
click at [504, 202] on p "Horizontal Scroll Bar Buttons have a fixed width of 88px, and a fixed height of…" at bounding box center [493, 197] width 373 height 13
click at [555, 199] on p "Horizontal Scroll Bar Buttons have a fixed width of 88px, and a fixed height of…" at bounding box center [493, 197] width 373 height 13
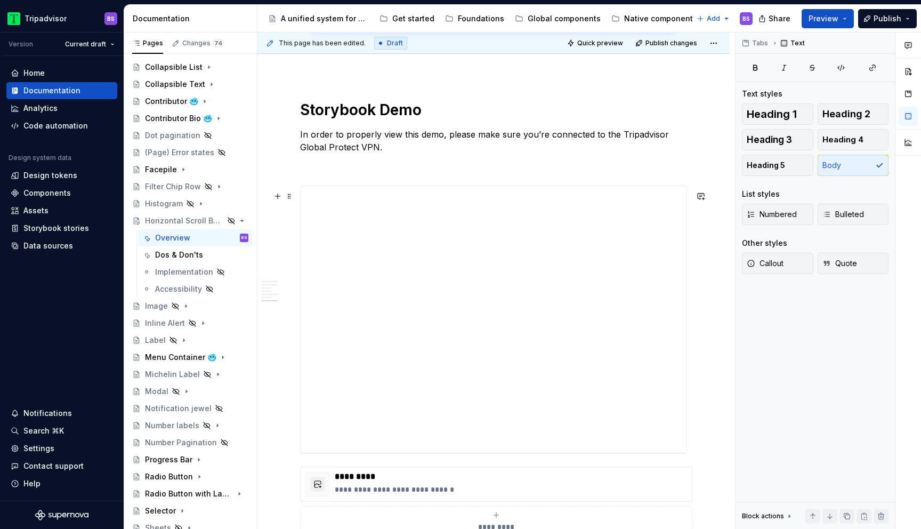
scroll to position [1607, 0]
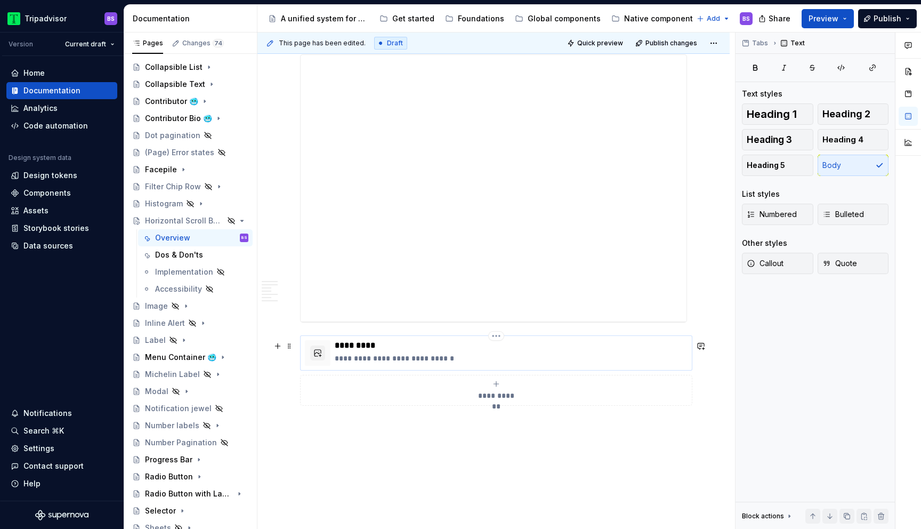
click at [440, 363] on p "**********" at bounding box center [511, 358] width 353 height 11
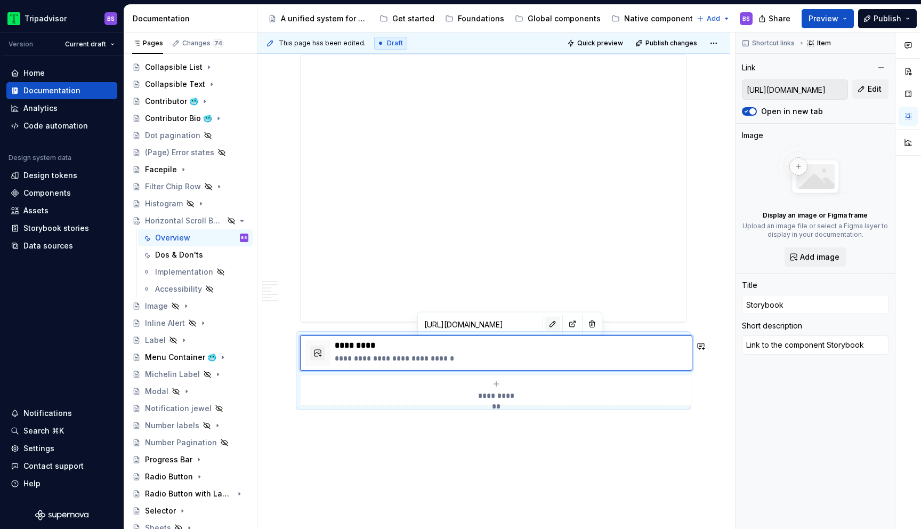
click at [545, 324] on button "button" at bounding box center [552, 324] width 15 height 15
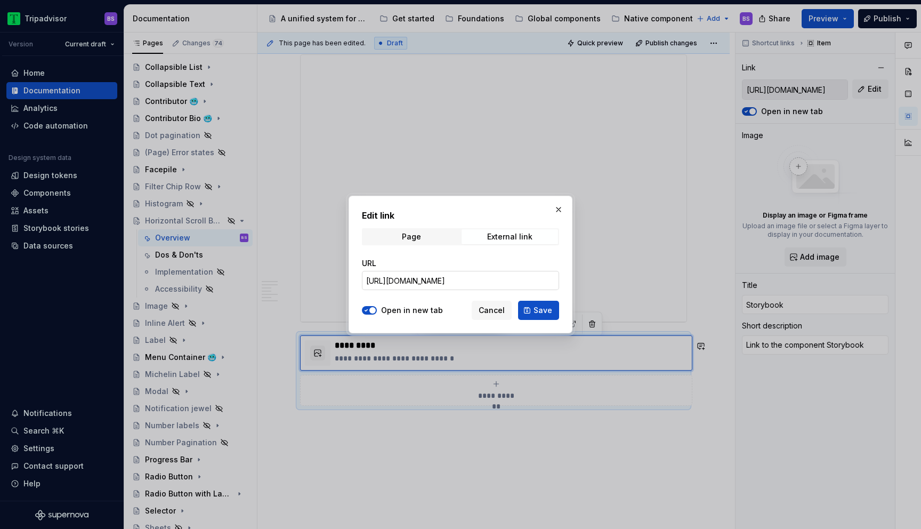
click at [487, 274] on input "[URL][DOMAIN_NAME]" at bounding box center [460, 280] width 197 height 19
click at [533, 309] on button "Save" at bounding box center [538, 310] width 41 height 19
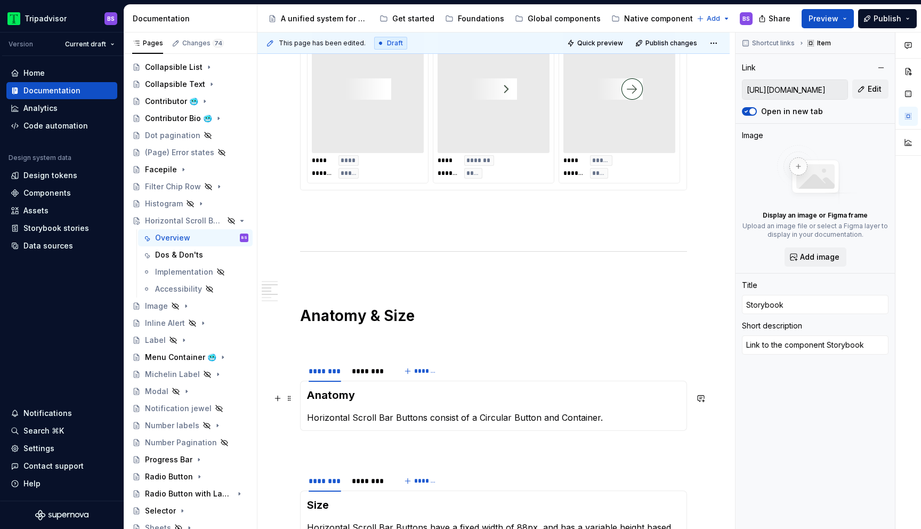
scroll to position [795, 0]
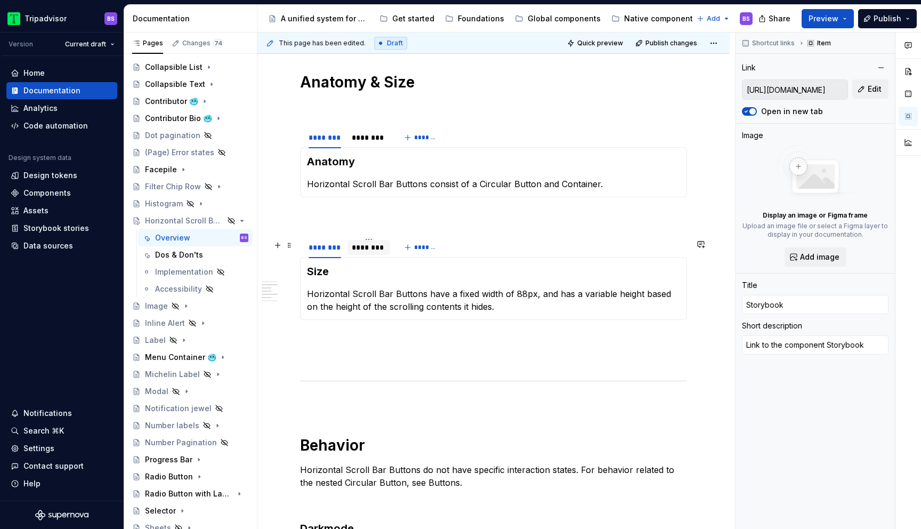
click at [376, 253] on div "********" at bounding box center [369, 247] width 34 height 11
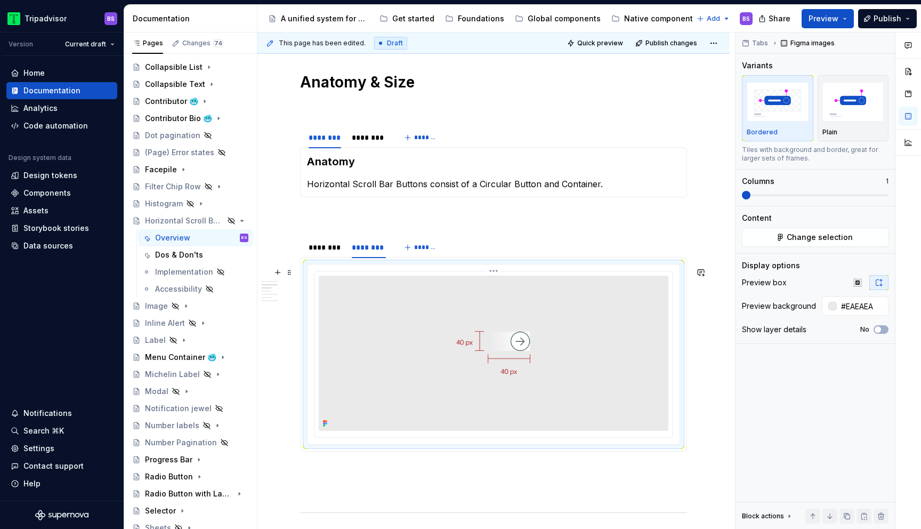
click at [484, 300] on img at bounding box center [494, 352] width 350 height 155
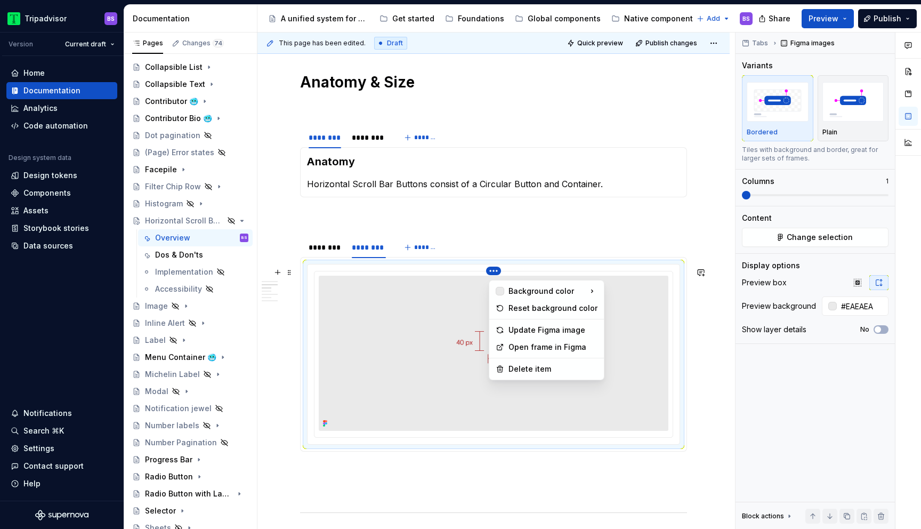
click at [496, 274] on html "Tripadvisor BS Version Current draft Home Documentation Analytics Code automati…" at bounding box center [460, 264] width 921 height 529
click at [546, 328] on div "Update Figma image" at bounding box center [552, 330] width 89 height 11
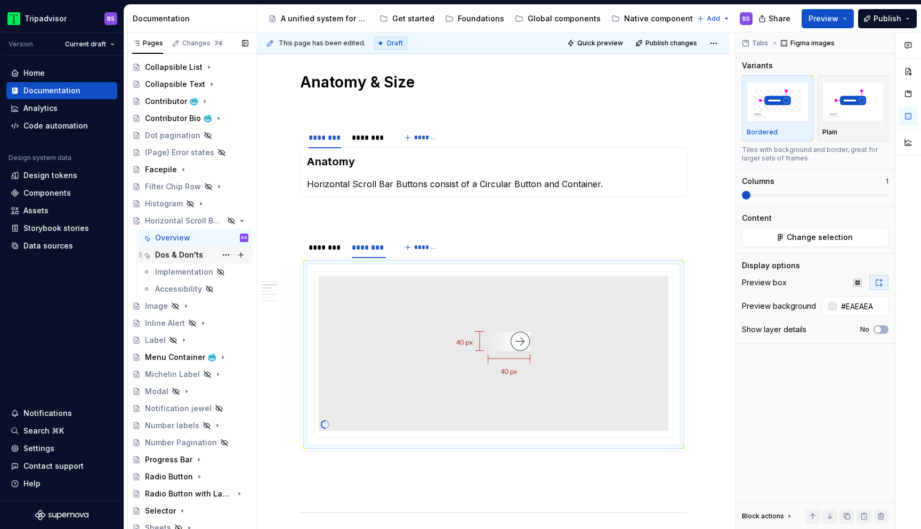
click at [172, 256] on div "Dos & Don'ts" at bounding box center [179, 254] width 48 height 11
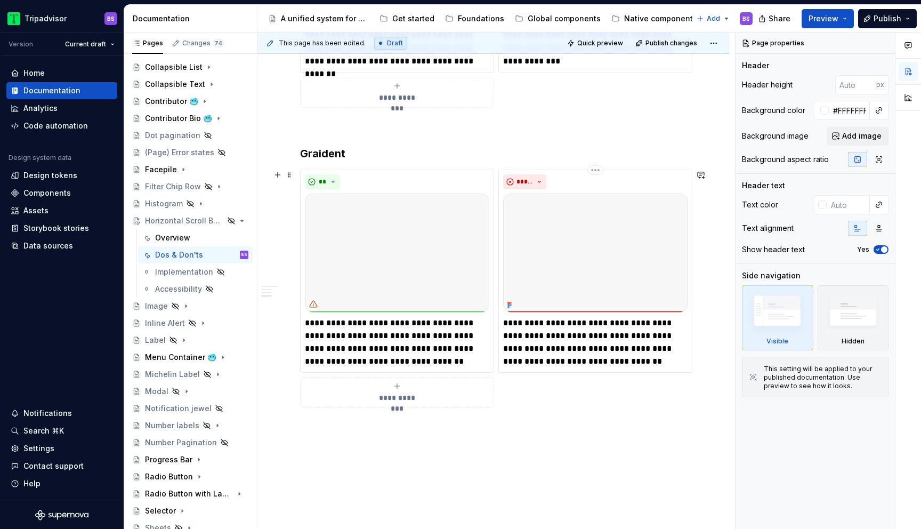
scroll to position [1331, 0]
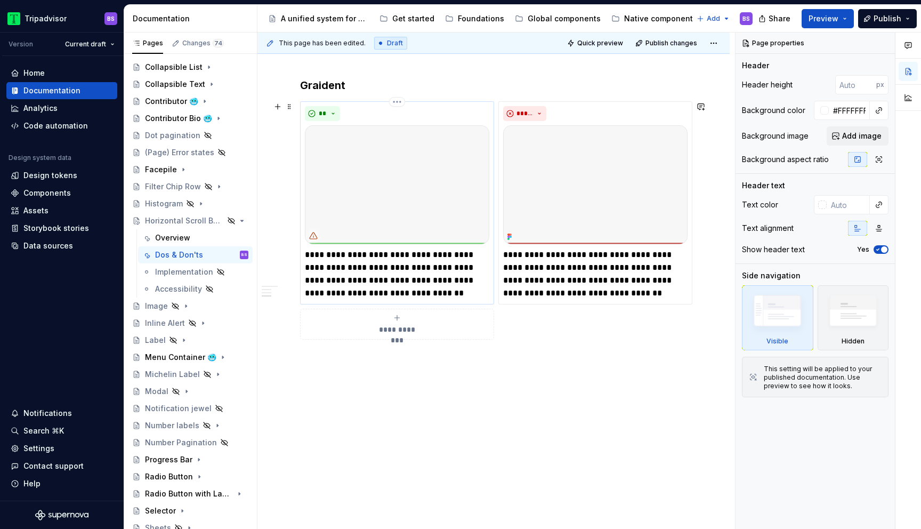
click at [427, 217] on img at bounding box center [397, 184] width 184 height 119
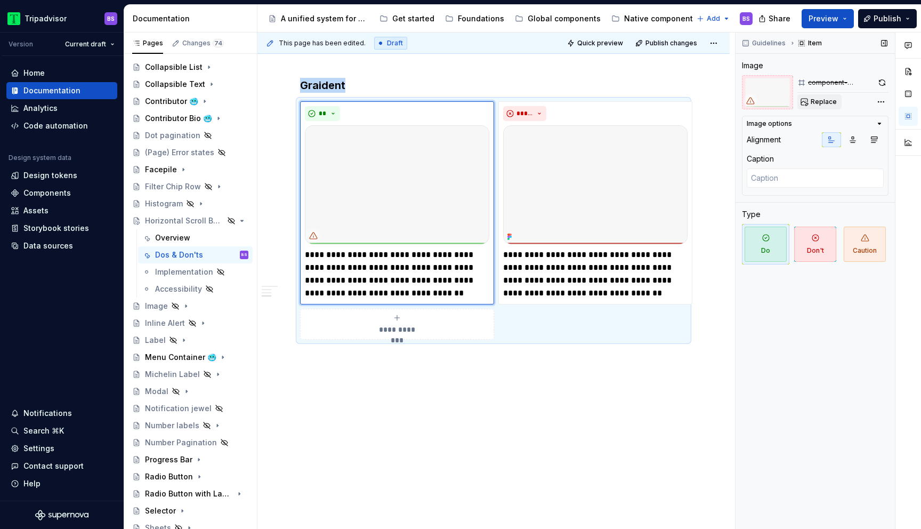
click at [816, 101] on span "Replace" at bounding box center [823, 102] width 26 height 9
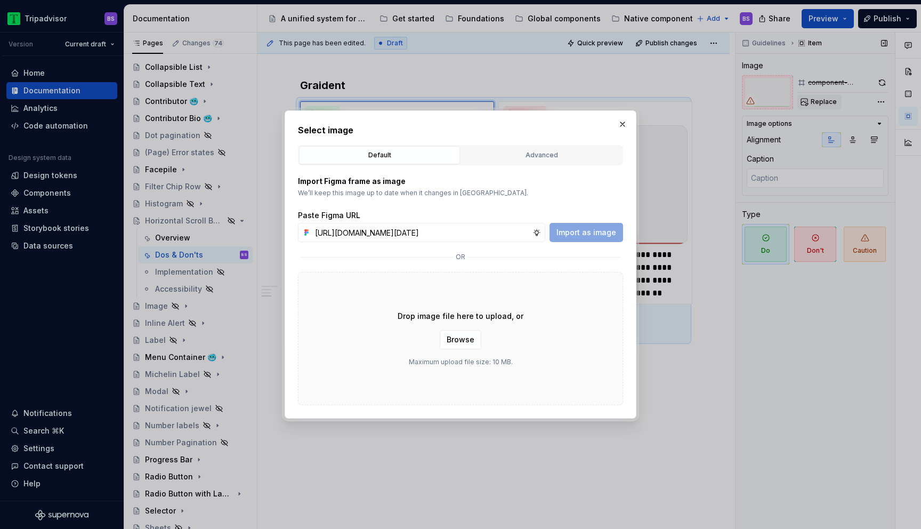
scroll to position [0, 256]
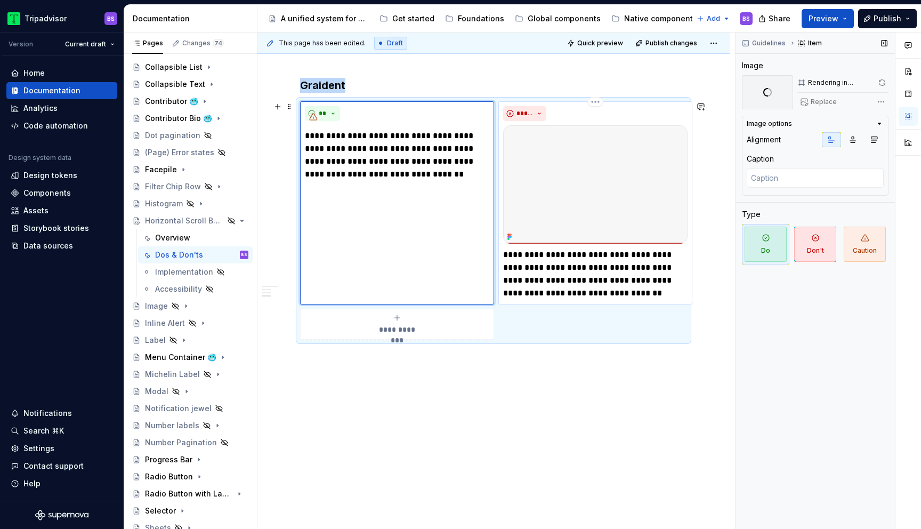
click at [624, 171] on img at bounding box center [595, 184] width 184 height 119
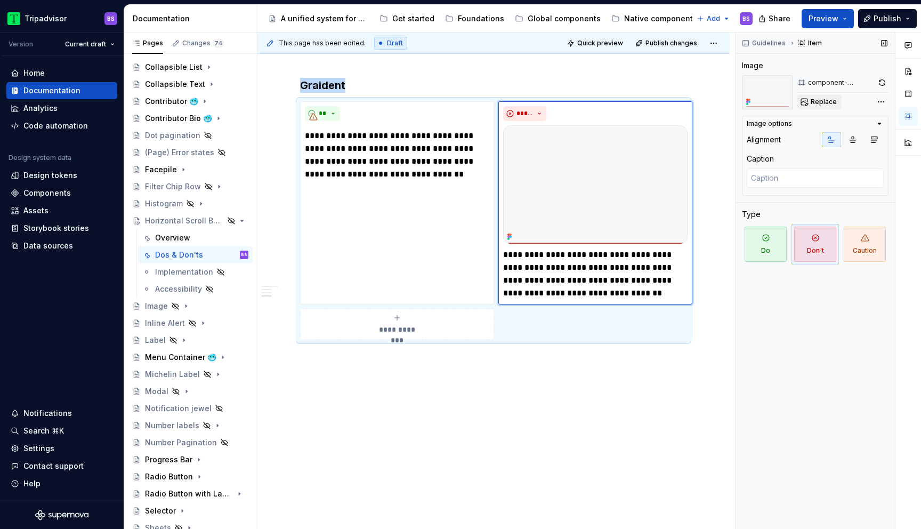
click at [816, 102] on span "Replace" at bounding box center [823, 102] width 26 height 9
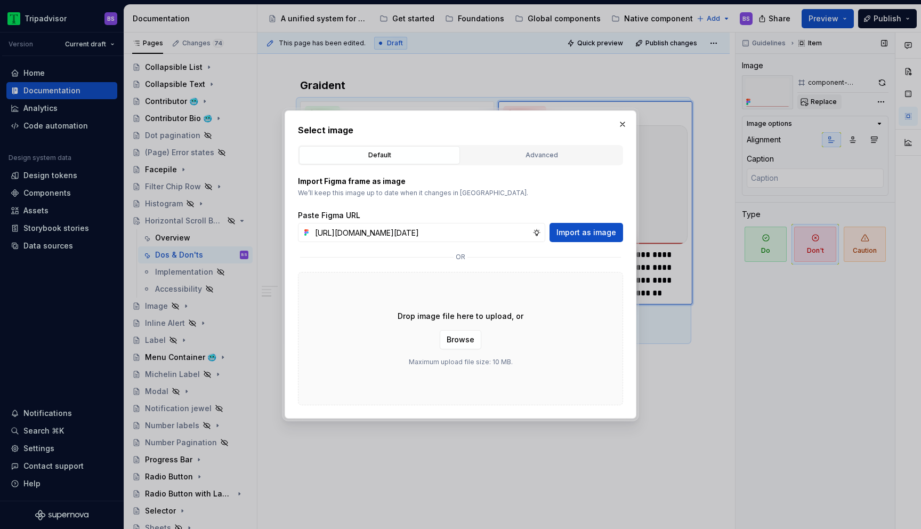
scroll to position [0, 257]
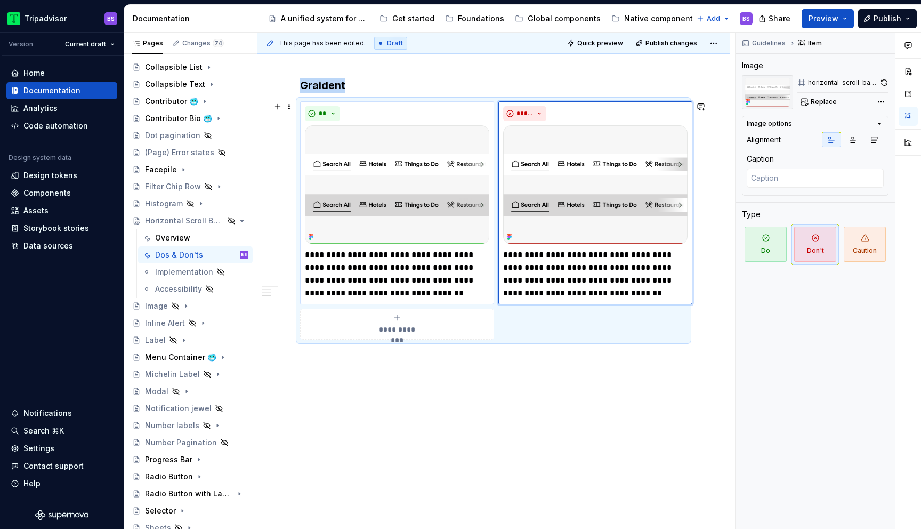
click at [350, 261] on p "**********" at bounding box center [397, 273] width 184 height 51
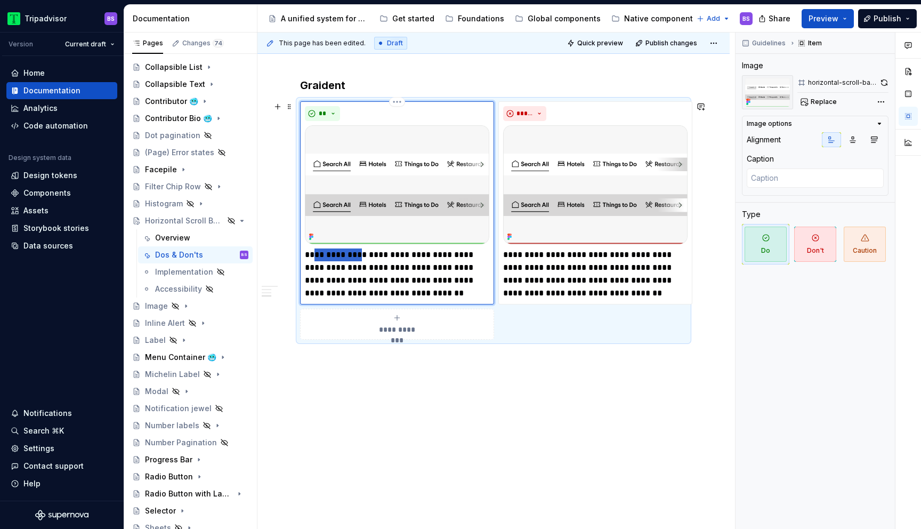
click at [350, 261] on p "**********" at bounding box center [397, 273] width 184 height 51
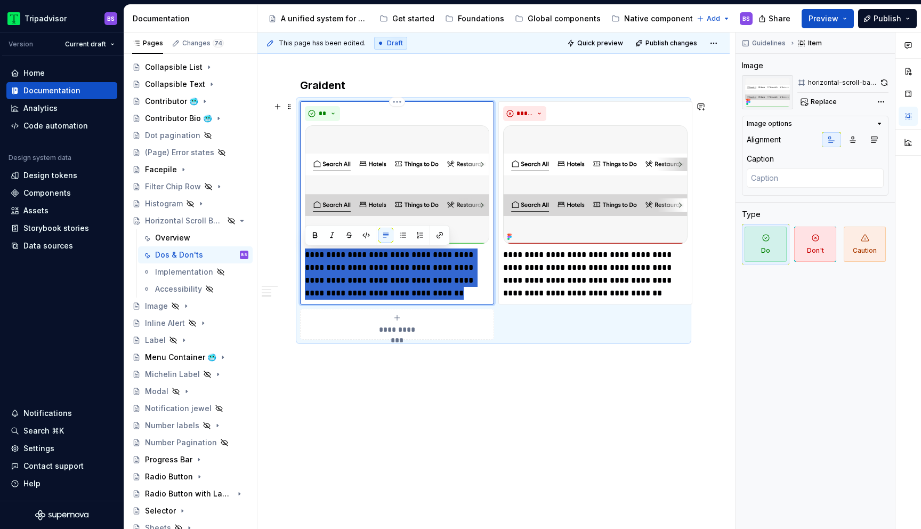
click at [350, 261] on p "**********" at bounding box center [397, 273] width 184 height 51
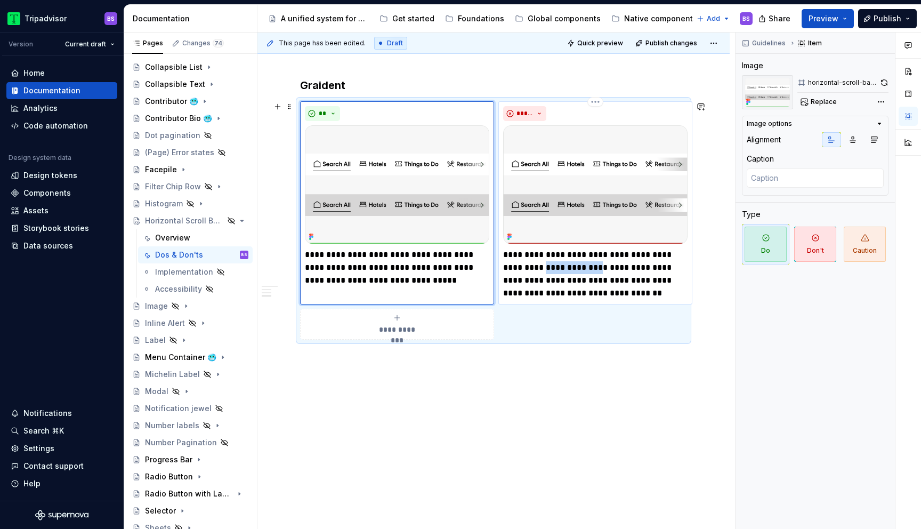
click at [549, 267] on p "**********" at bounding box center [595, 273] width 184 height 51
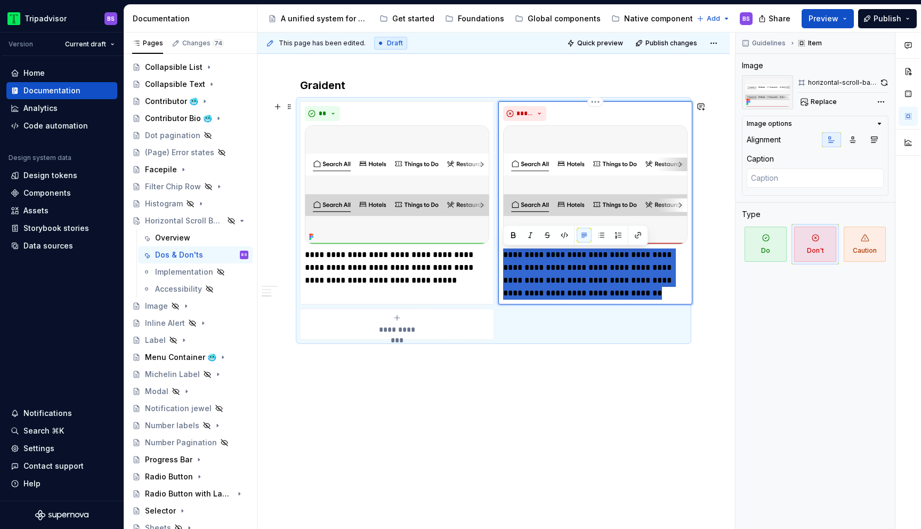
click at [549, 267] on p "**********" at bounding box center [595, 273] width 184 height 51
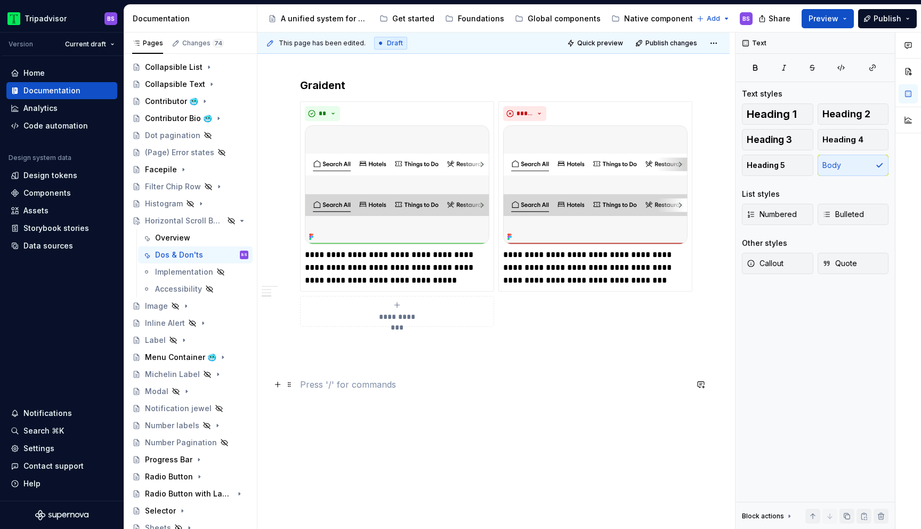
click at [589, 388] on p at bounding box center [493, 384] width 387 height 13
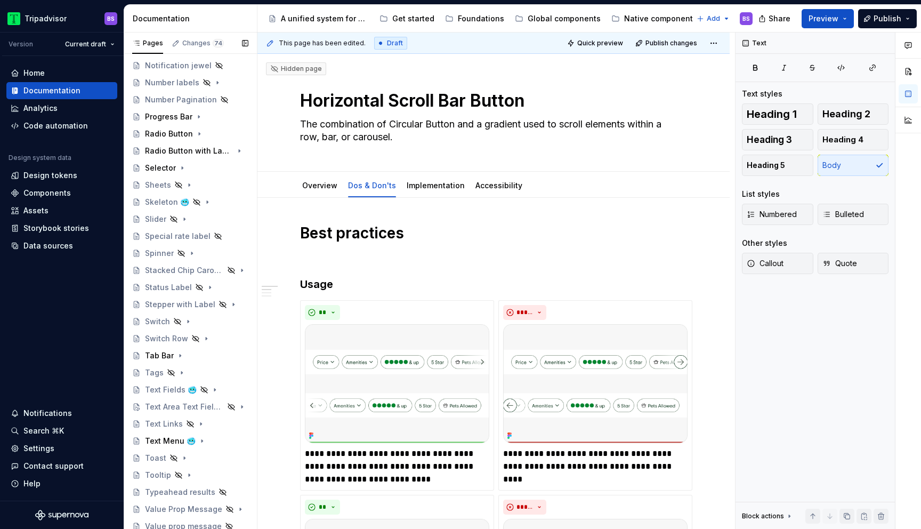
scroll to position [552, 0]
click at [190, 319] on icon "Page tree" at bounding box center [188, 318] width 9 height 9
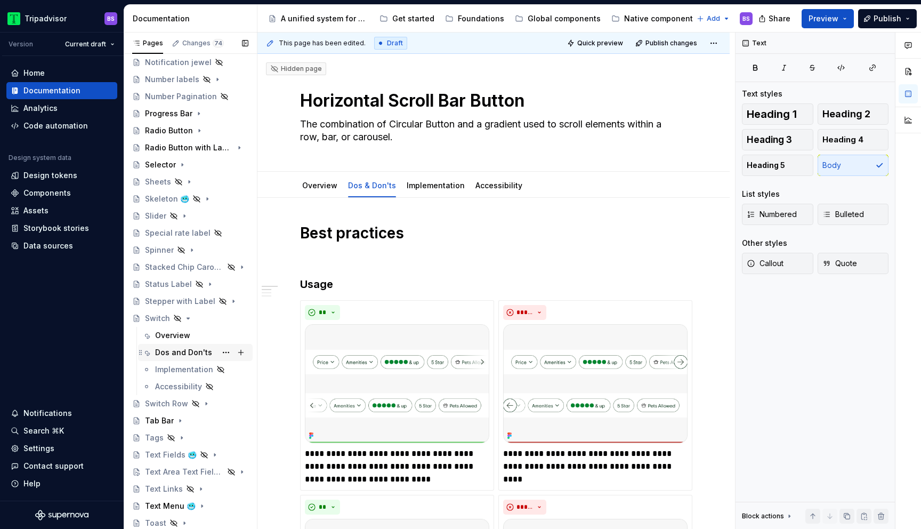
click at [201, 352] on div "Dos and Don'ts" at bounding box center [183, 352] width 57 height 11
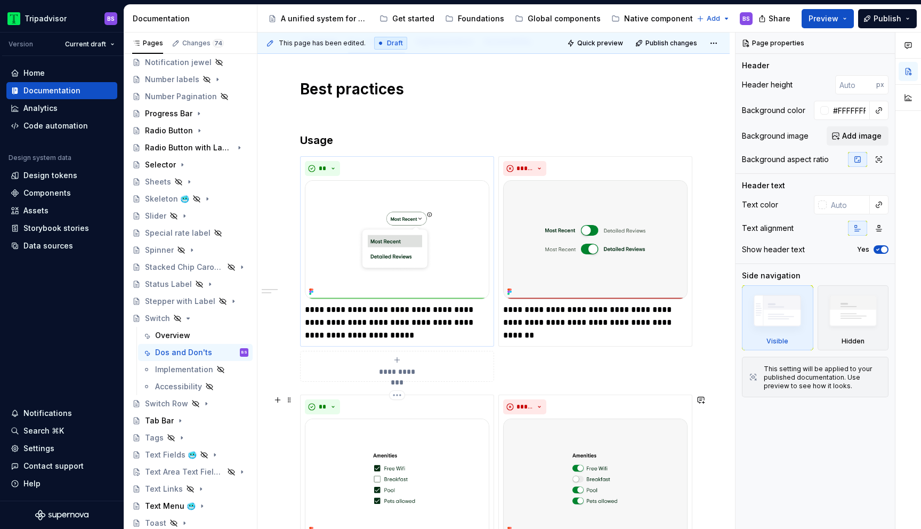
scroll to position [149, 0]
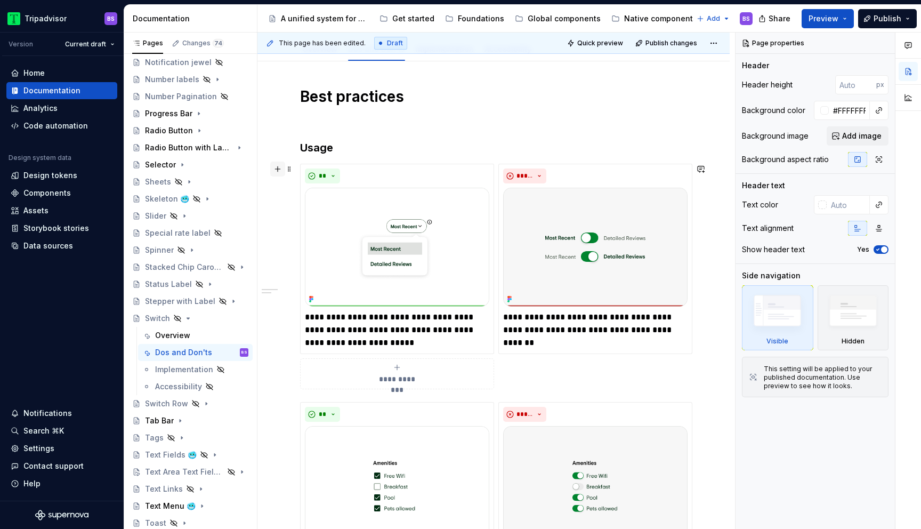
click at [278, 171] on button "button" at bounding box center [277, 168] width 15 height 15
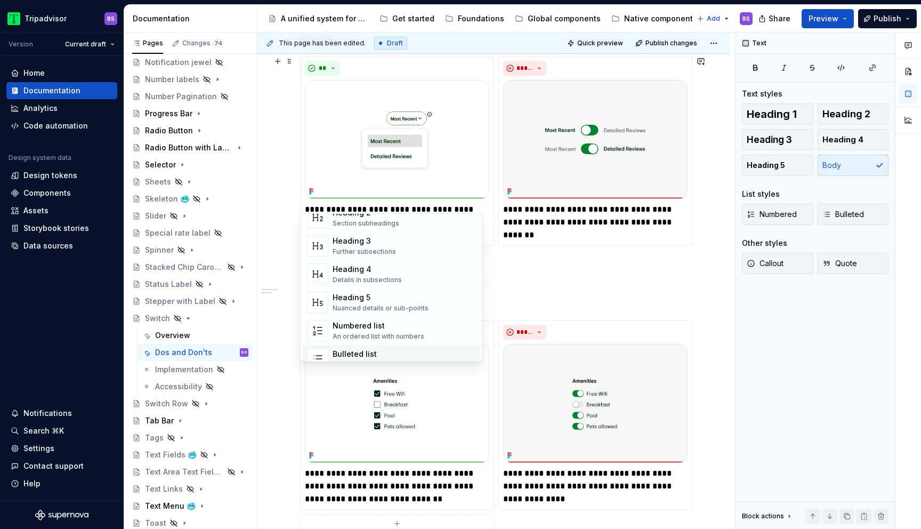
scroll to position [295, 0]
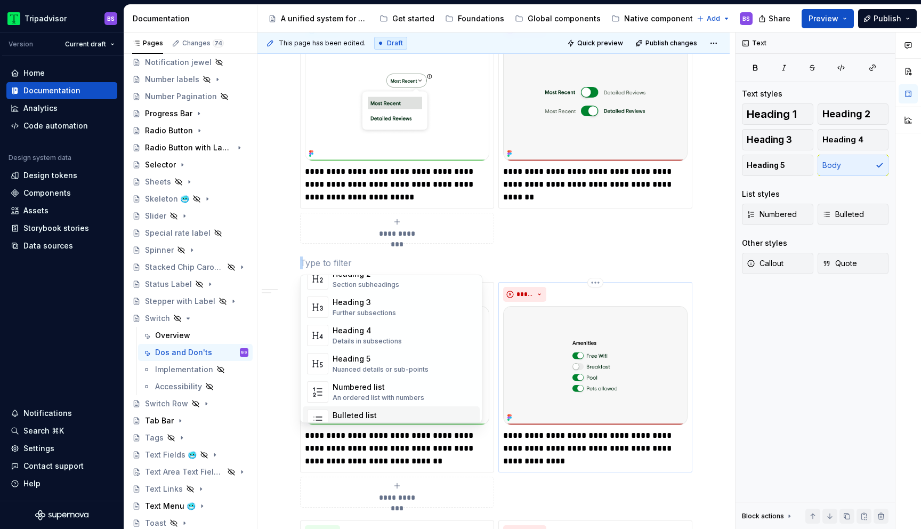
click at [588, 297] on div "*****" at bounding box center [595, 294] width 184 height 15
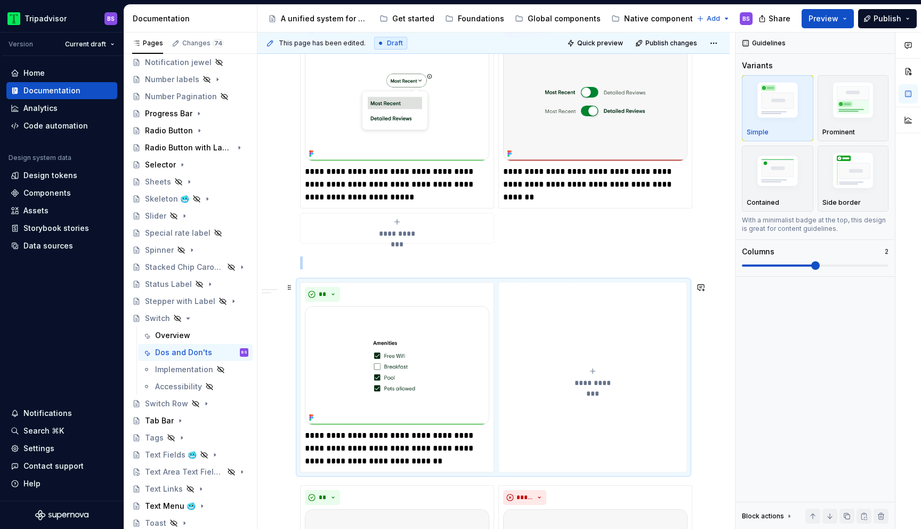
click at [567, 304] on button "**********" at bounding box center [592, 377] width 189 height 190
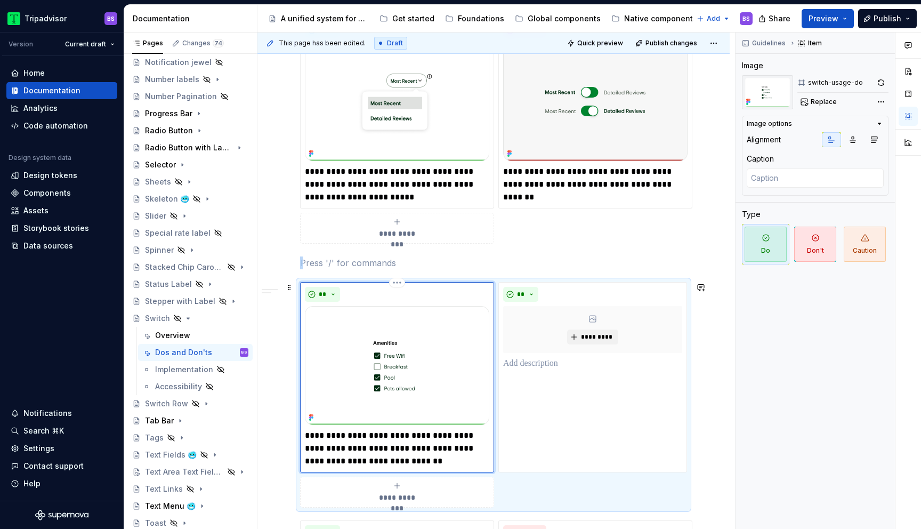
click at [474, 296] on div "**" at bounding box center [397, 294] width 184 height 15
click at [597, 284] on html "Tripadvisor BS Version Current draft Home Documentation Analytics Code automati…" at bounding box center [460, 264] width 921 height 529
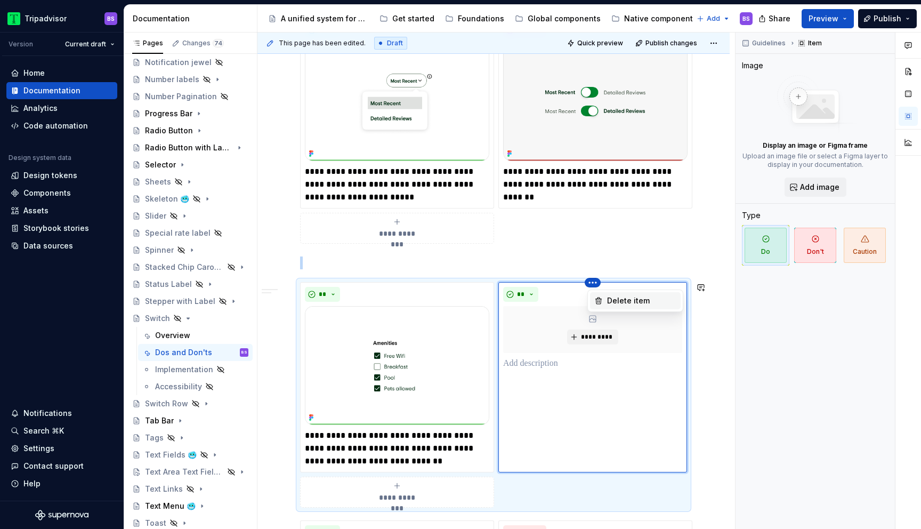
click at [613, 304] on div "Delete item" at bounding box center [641, 300] width 69 height 11
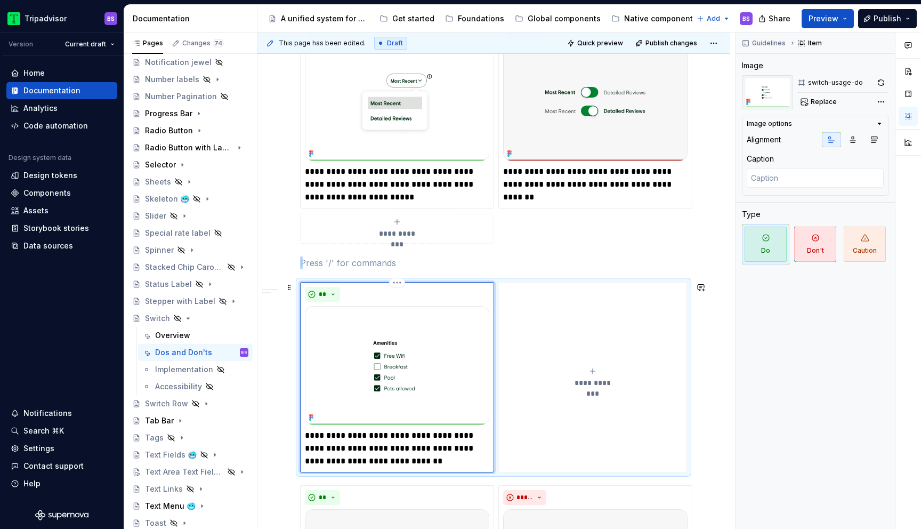
click at [491, 287] on div "**********" at bounding box center [397, 377] width 194 height 190
click at [855, 137] on icon "button" at bounding box center [852, 139] width 9 height 9
click at [838, 143] on button "button" at bounding box center [831, 139] width 19 height 15
click at [878, 125] on icon "button" at bounding box center [879, 123] width 9 height 9
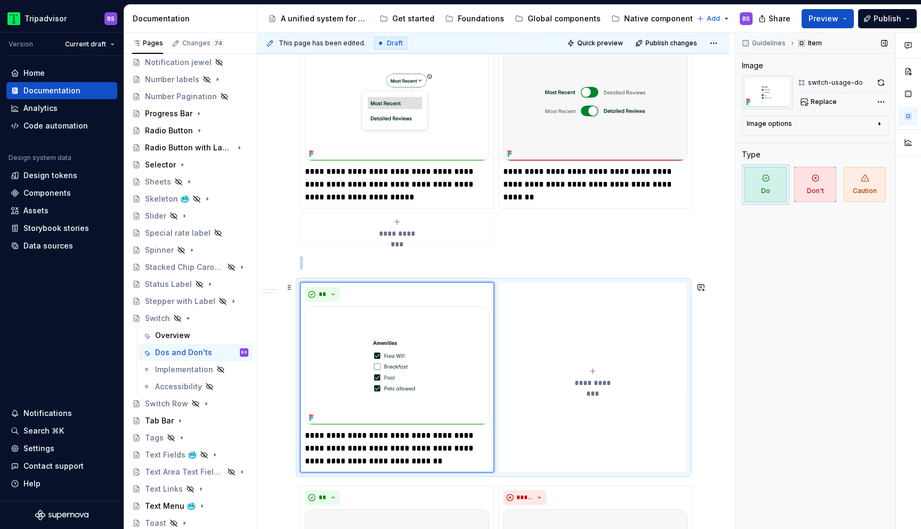
click at [560, 423] on button "**********" at bounding box center [592, 377] width 189 height 190
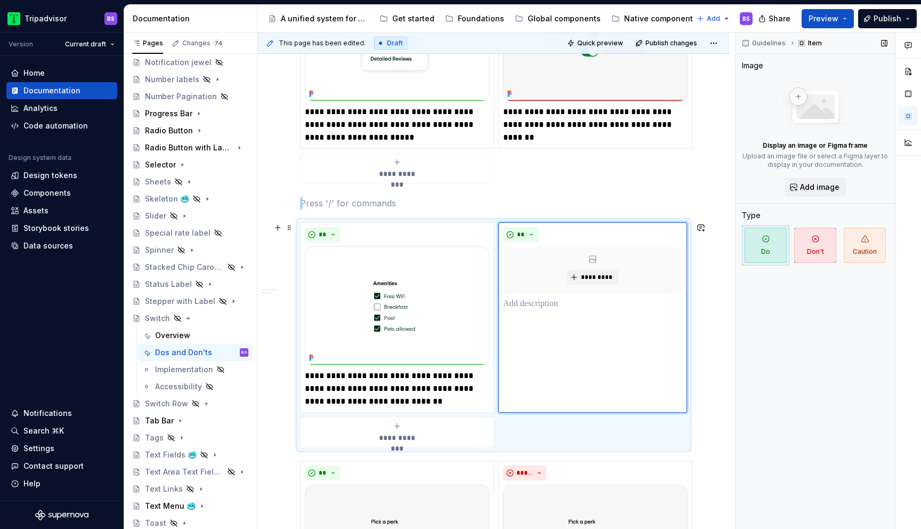
scroll to position [306, 0]
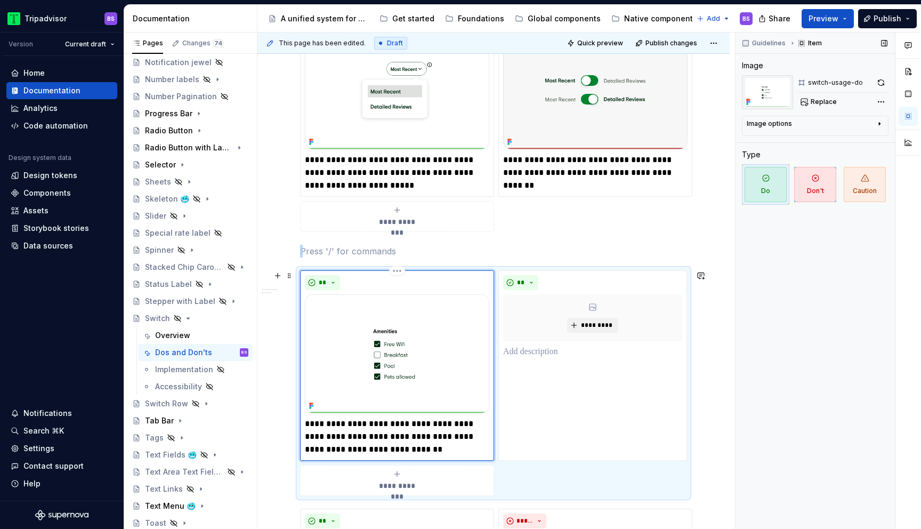
click at [458, 286] on div "**" at bounding box center [397, 282] width 184 height 15
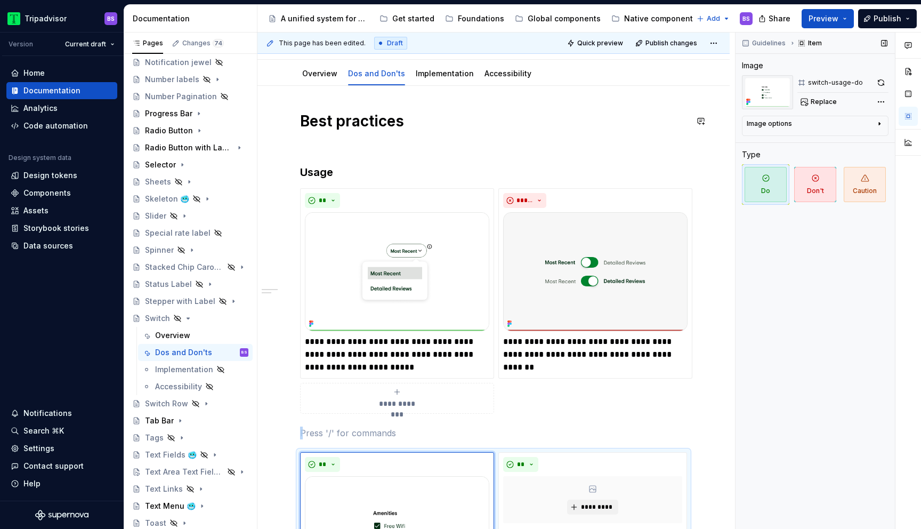
scroll to position [160, 0]
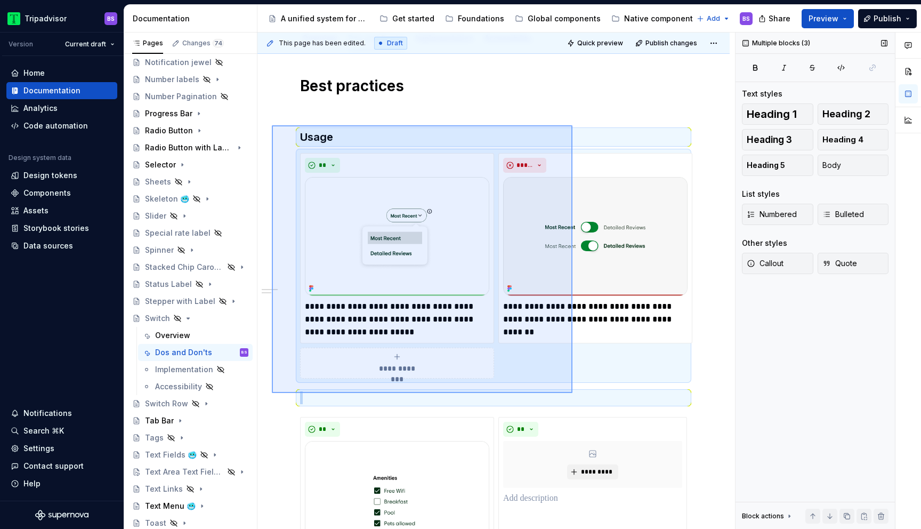
drag, startPoint x: 272, startPoint y: 126, endPoint x: 572, endPoint y: 393, distance: 402.0
click at [572, 393] on div "**********" at bounding box center [495, 281] width 477 height 497
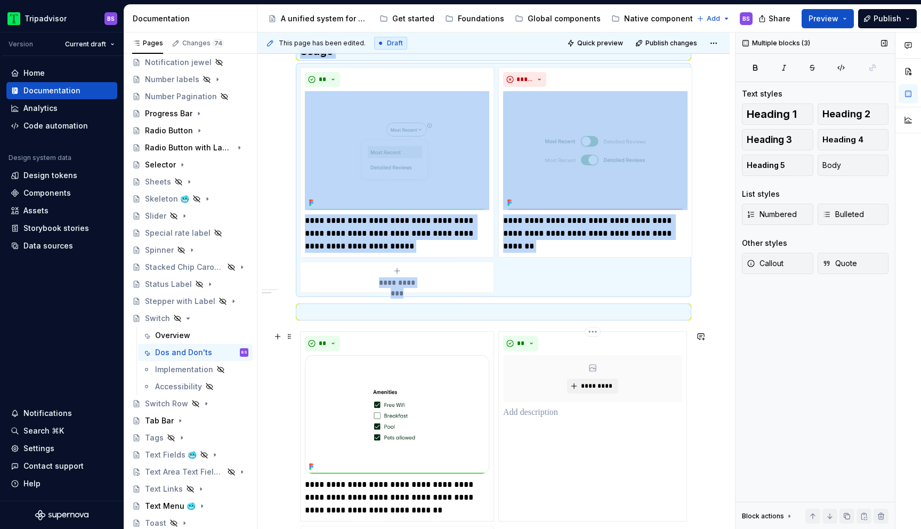
scroll to position [238, 0]
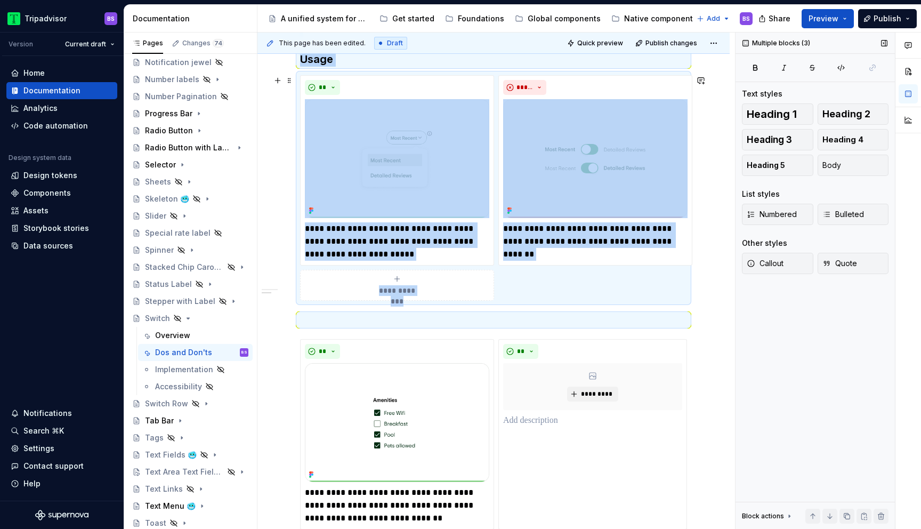
click at [439, 288] on div "**********" at bounding box center [397, 284] width 184 height 21
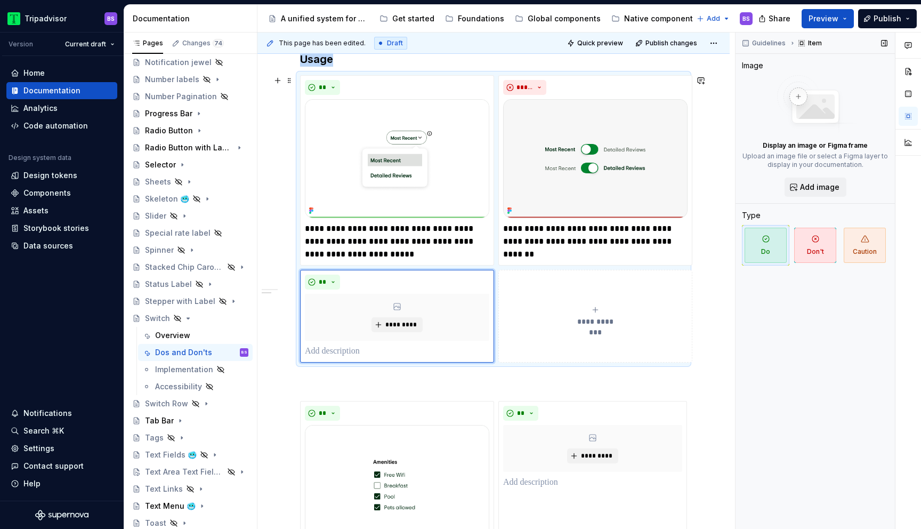
click at [574, 303] on button "**********" at bounding box center [595, 316] width 194 height 93
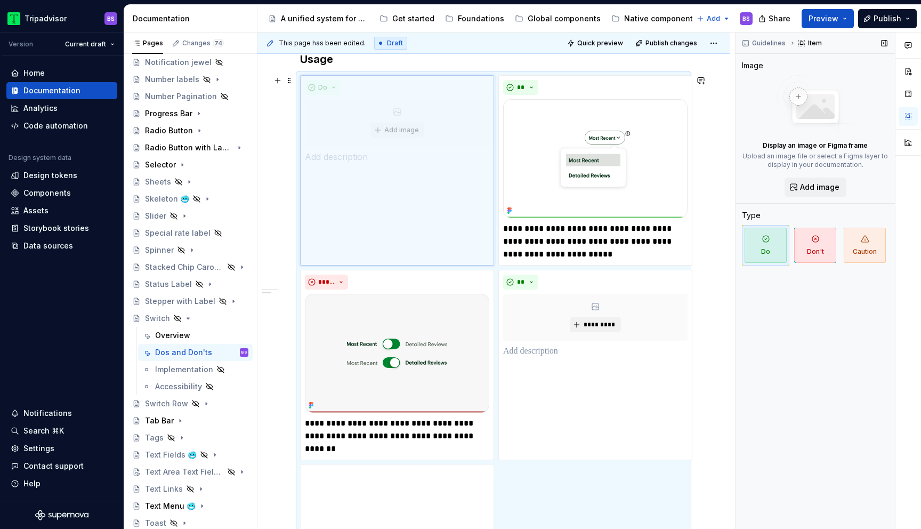
drag, startPoint x: 450, startPoint y: 320, endPoint x: 448, endPoint y: 165, distance: 155.1
click at [448, 165] on body "Tripadvisor BS Version Current draft Home Documentation Analytics Code automati…" at bounding box center [460, 264] width 921 height 529
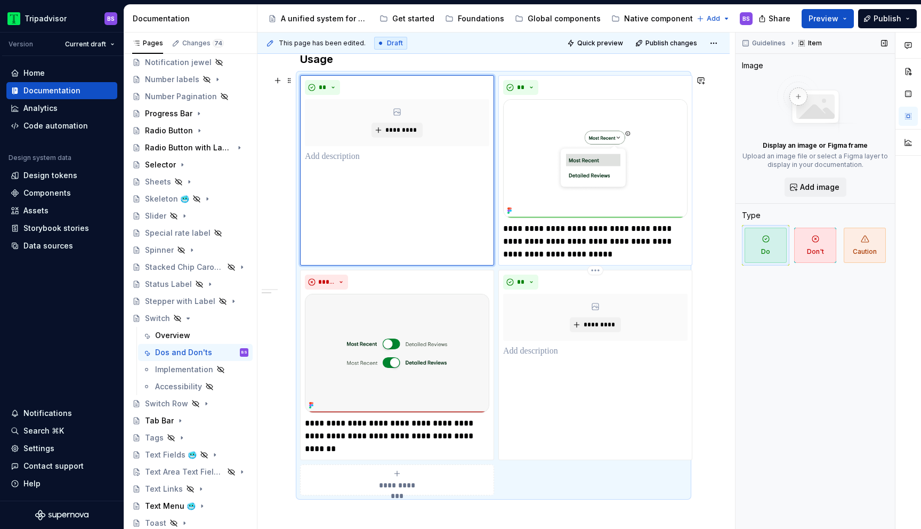
drag, startPoint x: 603, startPoint y: 356, endPoint x: 577, endPoint y: 255, distance: 104.6
click at [577, 255] on div "**********" at bounding box center [493, 285] width 387 height 420
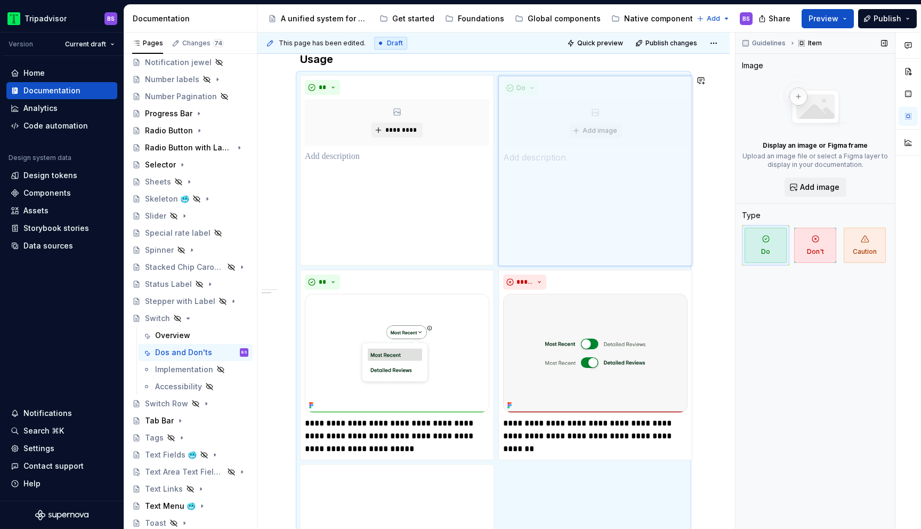
drag, startPoint x: 560, startPoint y: 284, endPoint x: 551, endPoint y: 123, distance: 161.7
click at [550, 125] on body "Tripadvisor BS Version Current draft Home Documentation Analytics Code automati…" at bounding box center [460, 264] width 921 height 529
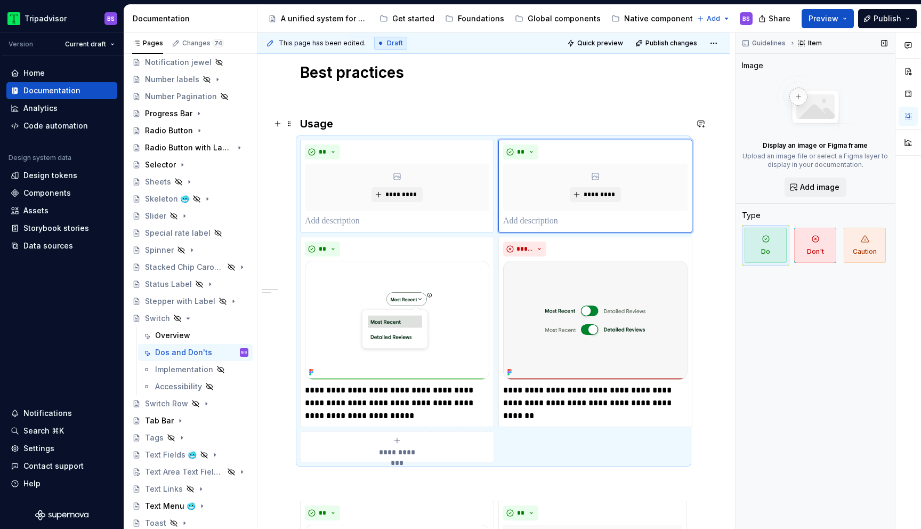
scroll to position [165, 0]
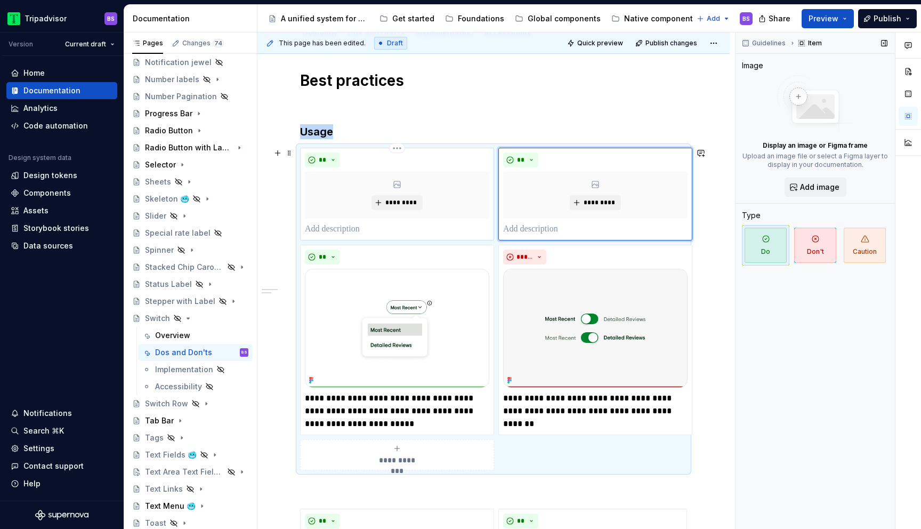
click at [341, 229] on p at bounding box center [397, 229] width 184 height 13
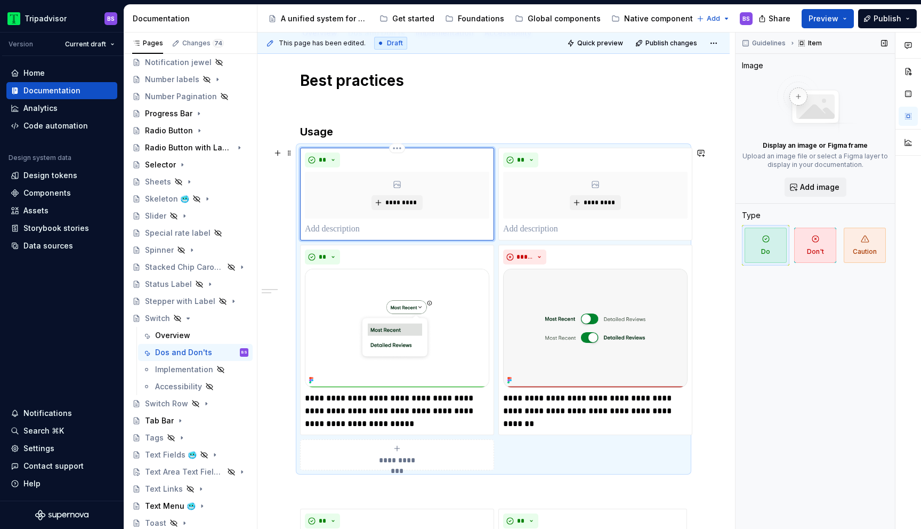
paste div
click at [480, 231] on p "**********" at bounding box center [397, 229] width 184 height 13
click at [540, 229] on p at bounding box center [595, 229] width 184 height 13
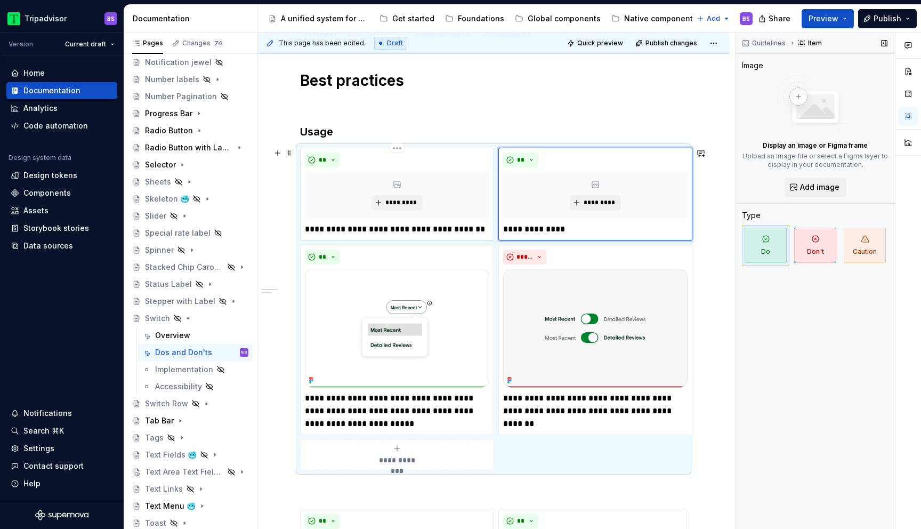
click at [468, 228] on p "**********" at bounding box center [397, 229] width 184 height 13
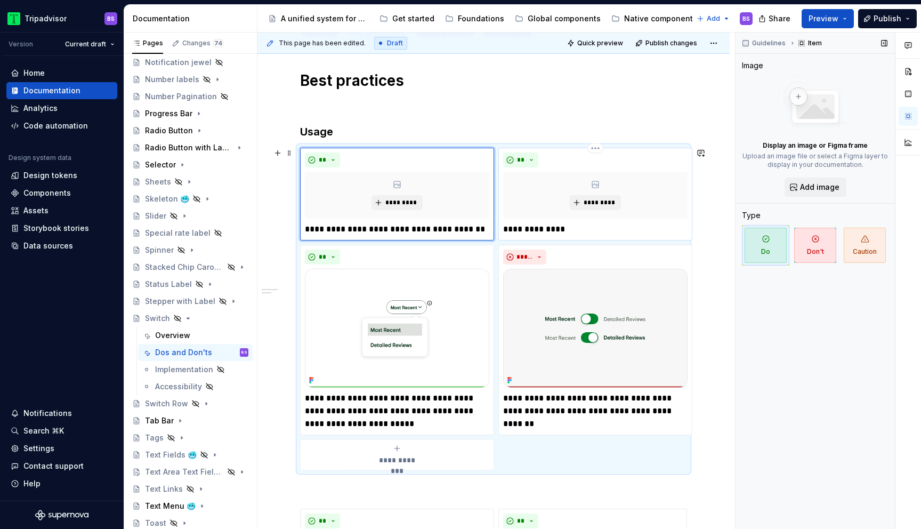
click at [582, 234] on p "**********" at bounding box center [595, 229] width 184 height 13
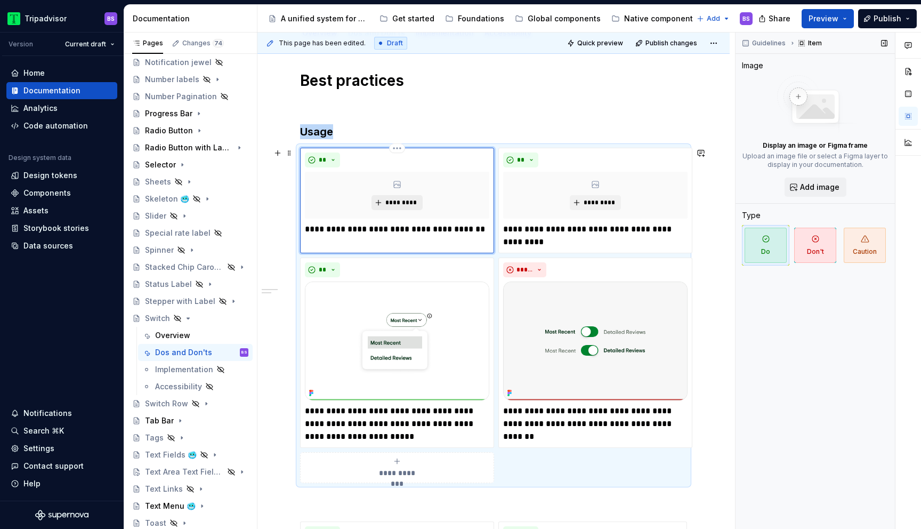
click at [408, 201] on span "*********" at bounding box center [401, 202] width 33 height 9
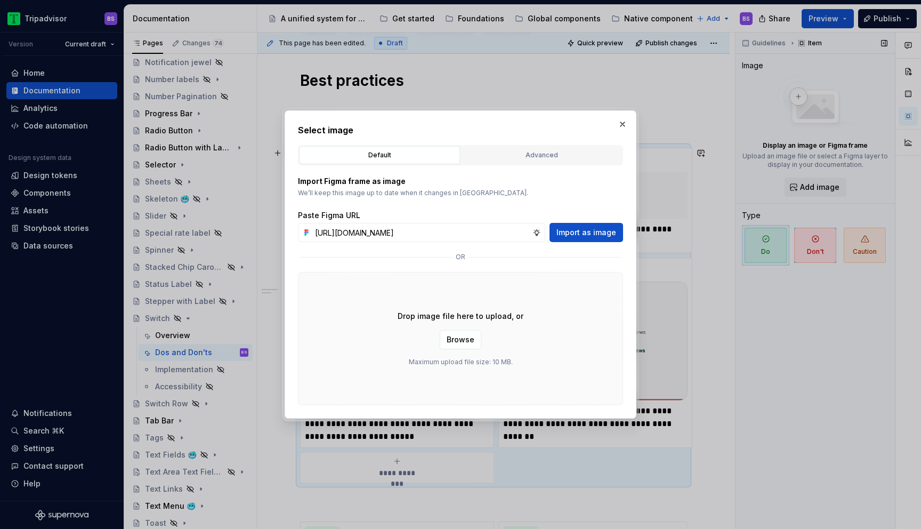
scroll to position [0, 256]
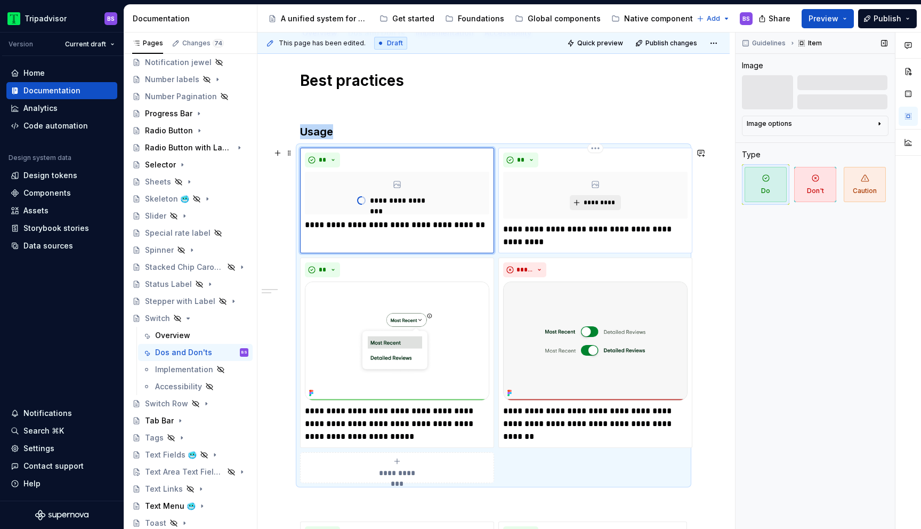
click at [591, 204] on span "*********" at bounding box center [599, 202] width 33 height 9
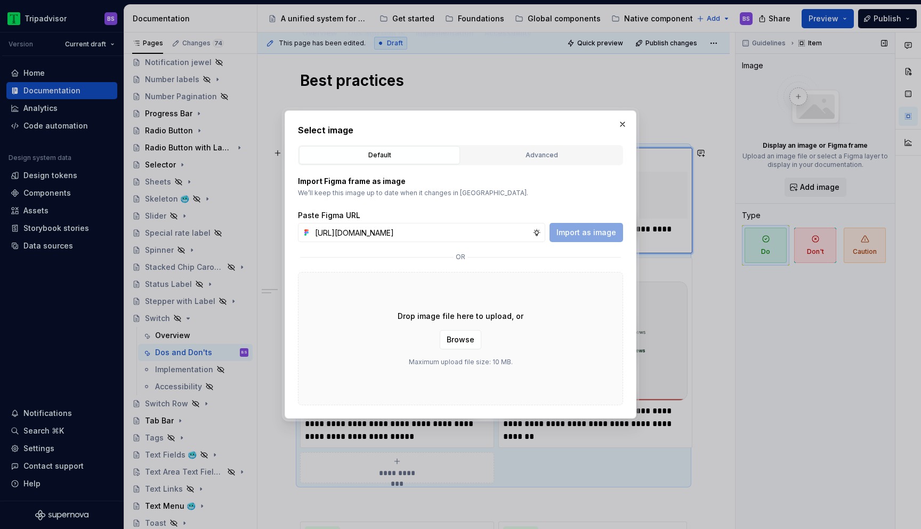
scroll to position [0, 257]
click at [579, 233] on span "Import as image" at bounding box center [586, 232] width 60 height 11
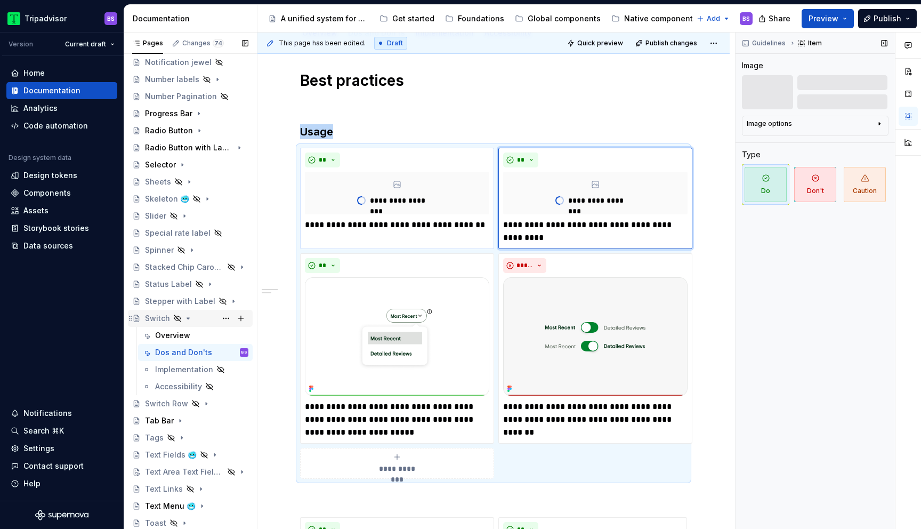
click at [187, 317] on icon "Page tree" at bounding box center [188, 318] width 9 height 9
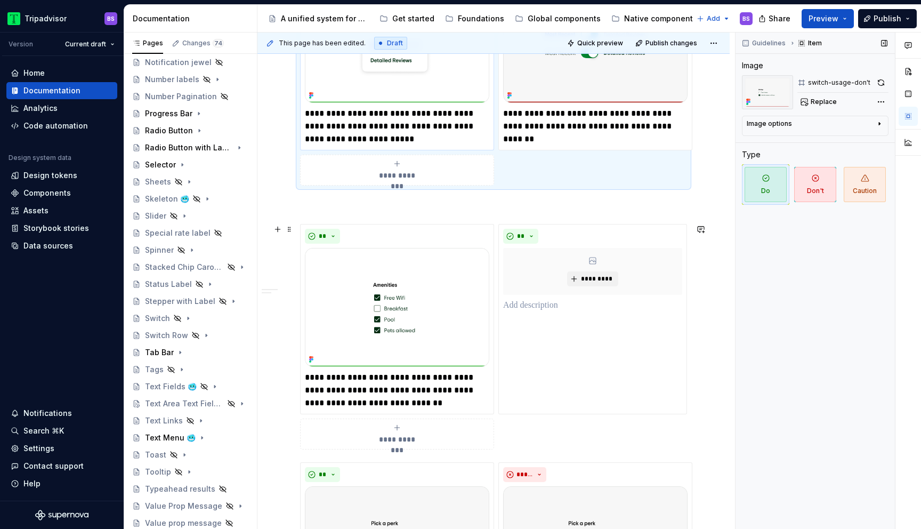
scroll to position [521, 0]
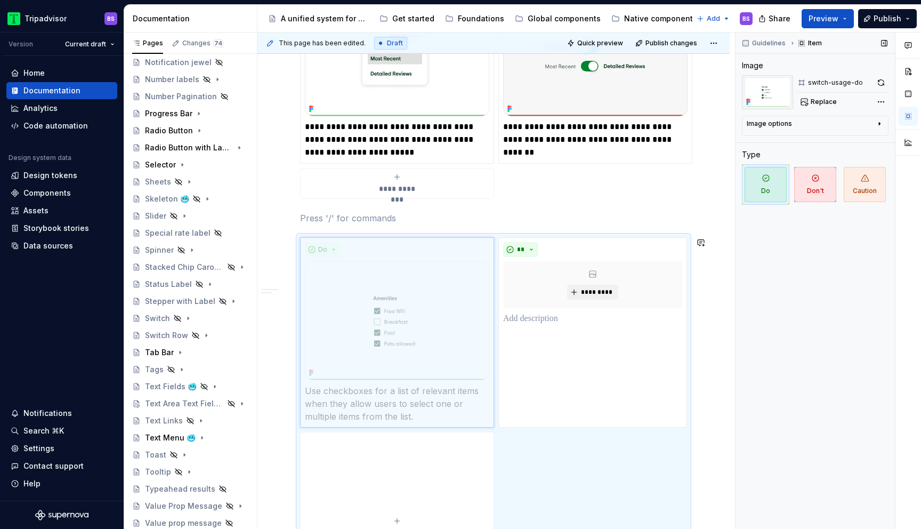
drag, startPoint x: 439, startPoint y: 338, endPoint x: 445, endPoint y: 151, distance: 187.1
click at [445, 151] on body "Tripadvisor BS Version Current draft Home Documentation Analytics Code automati…" at bounding box center [460, 264] width 921 height 529
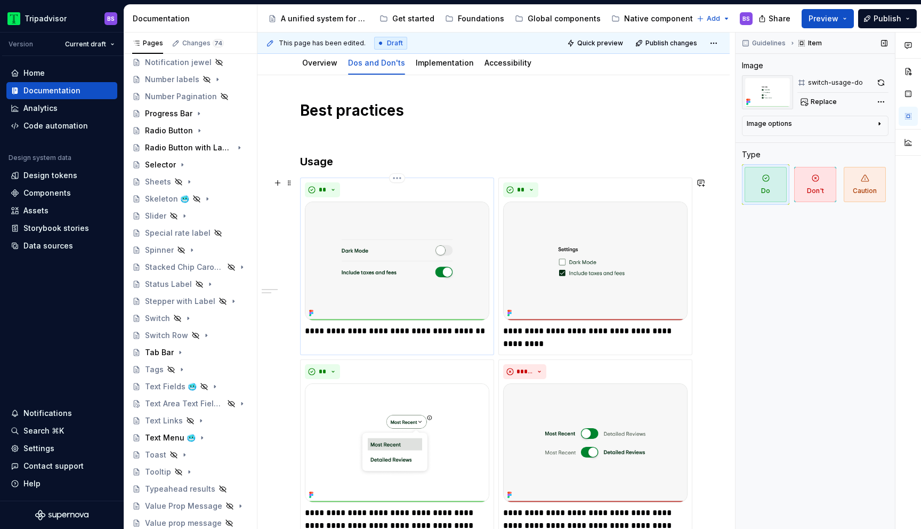
scroll to position [134, 0]
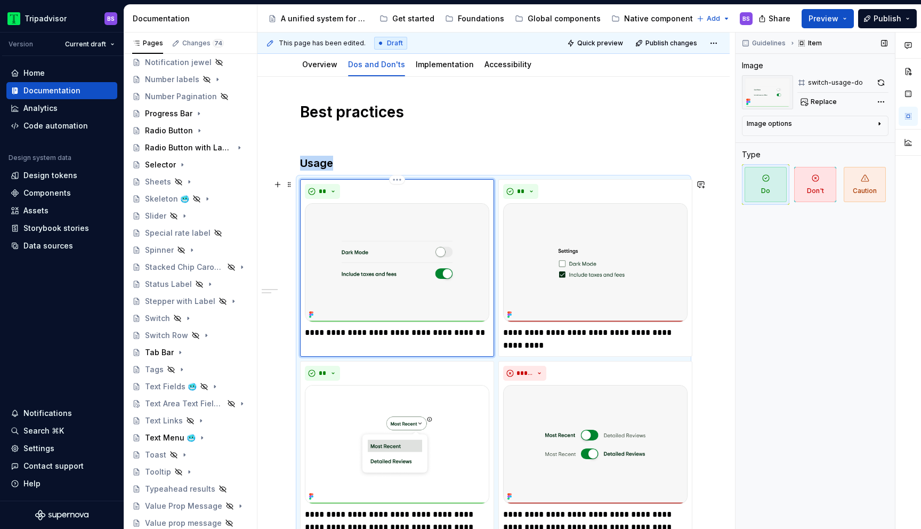
click at [377, 273] on img at bounding box center [397, 262] width 184 height 119
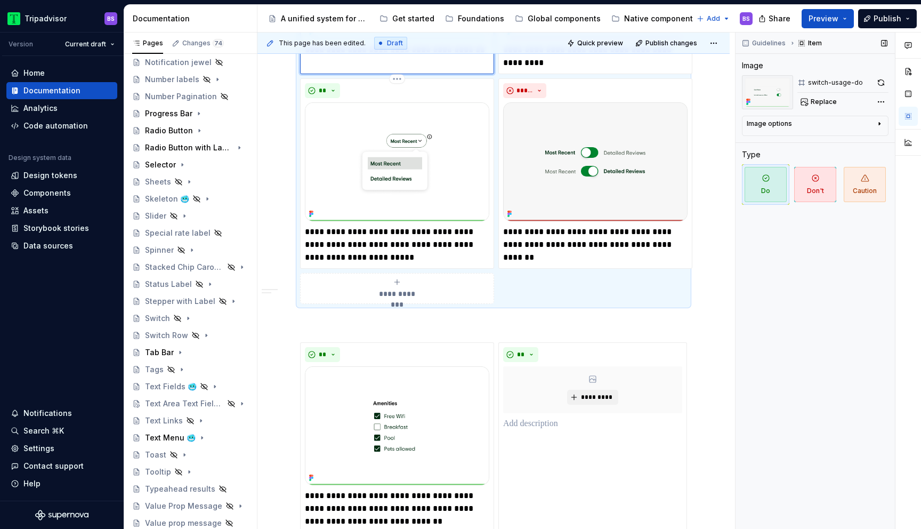
scroll to position [577, 0]
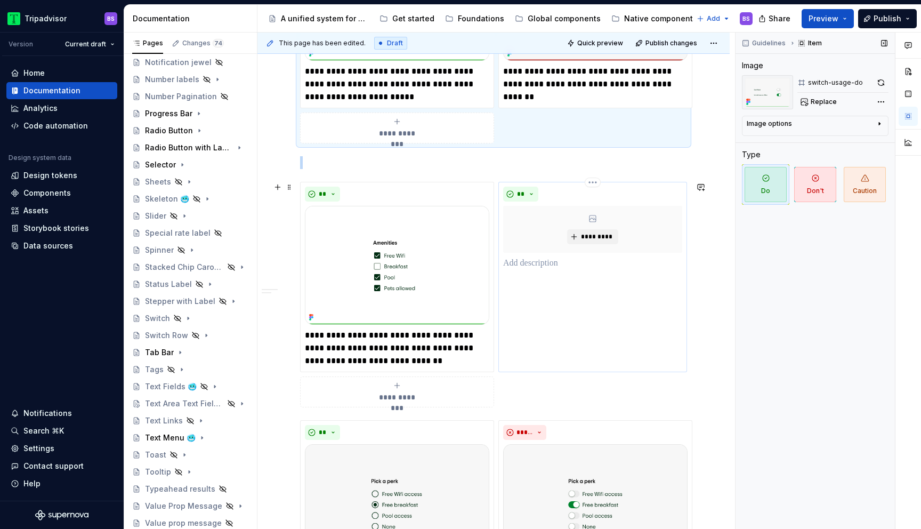
click at [561, 327] on div "** *********" at bounding box center [592, 277] width 189 height 190
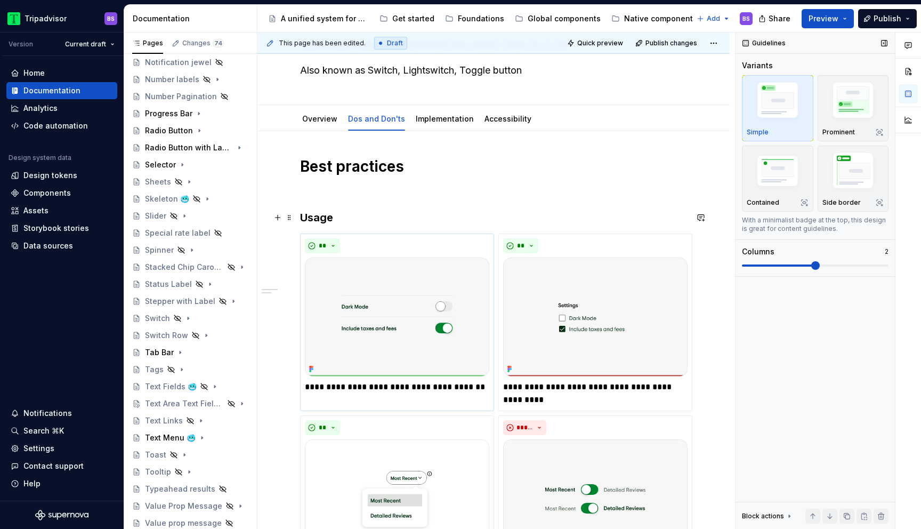
scroll to position [44, 0]
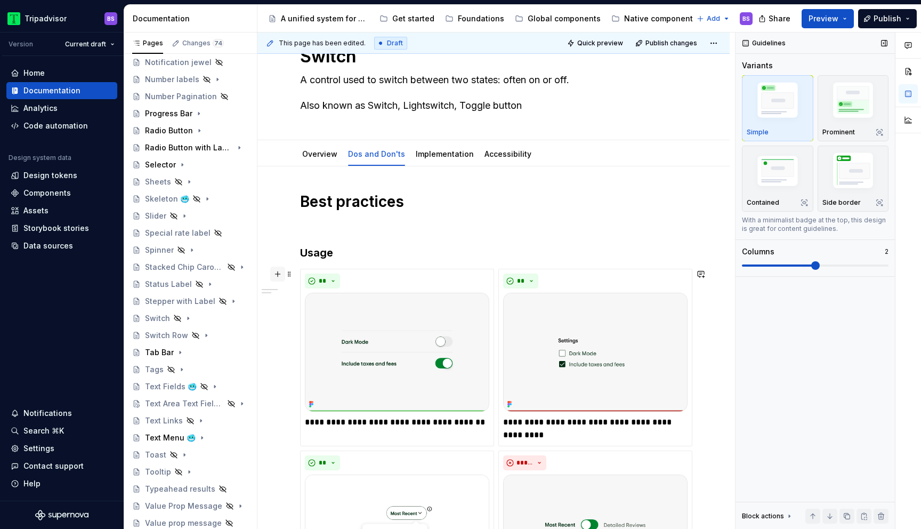
click at [278, 276] on button "button" at bounding box center [277, 273] width 15 height 15
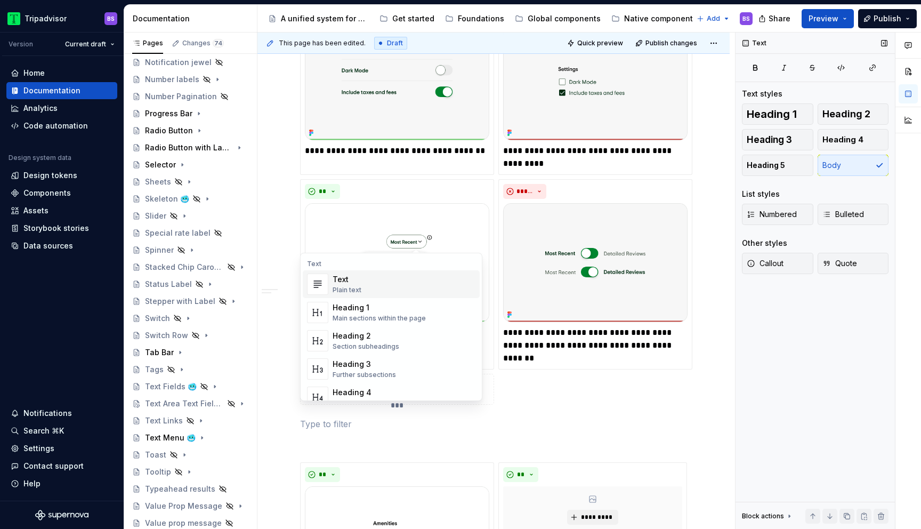
scroll to position [328, 0]
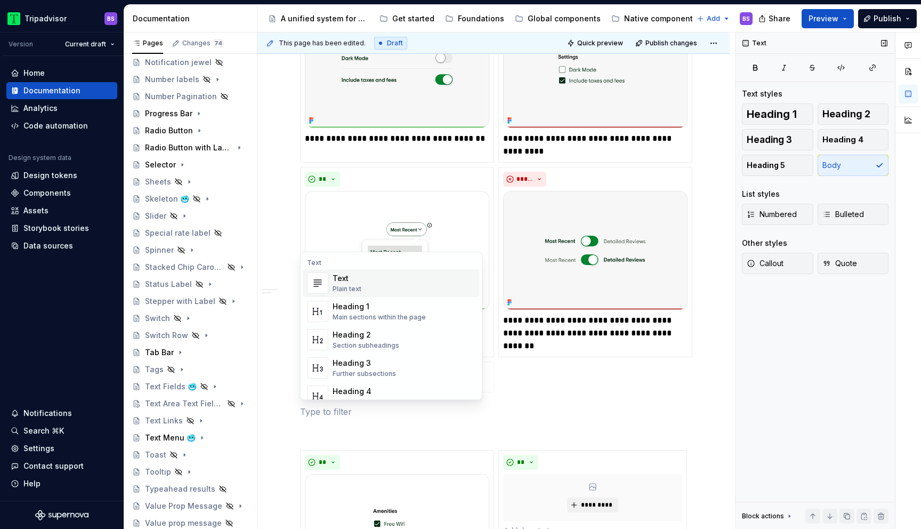
click at [288, 363] on div "**********" at bounding box center [493, 516] width 472 height 1266
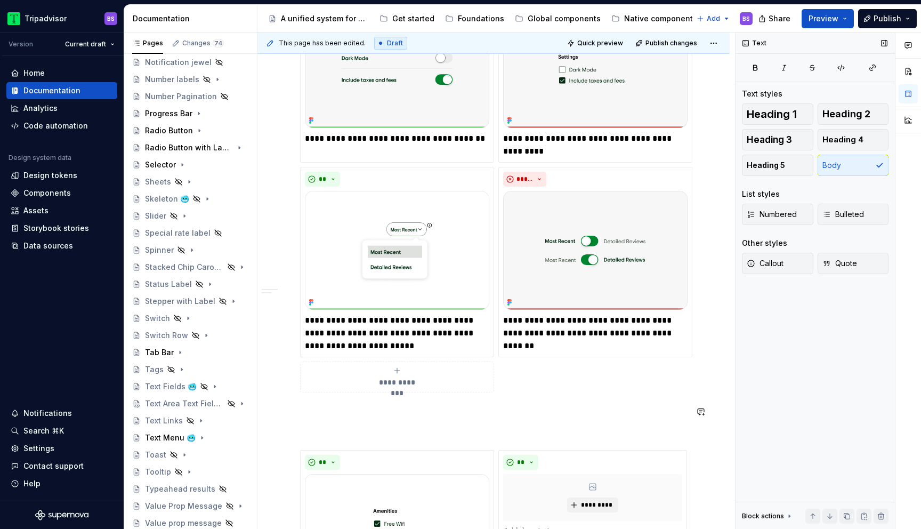
scroll to position [344, 0]
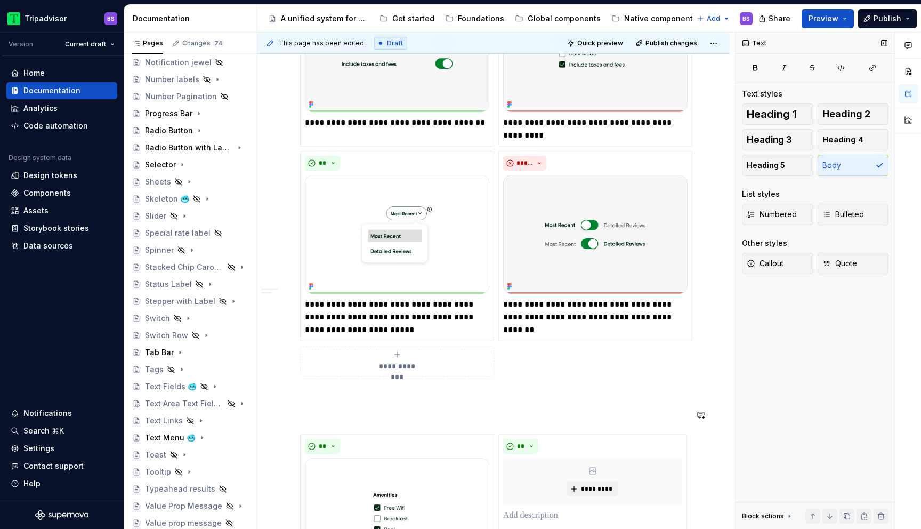
click at [291, 402] on div "**********" at bounding box center [493, 500] width 472 height 1266
click at [294, 390] on div "**********" at bounding box center [495, 281] width 477 height 497
click at [290, 397] on span at bounding box center [289, 395] width 9 height 15
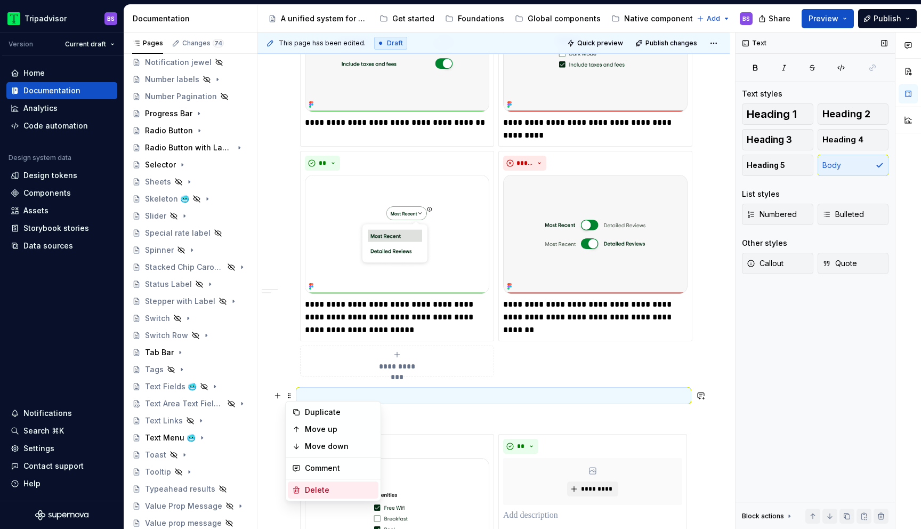
click at [327, 485] on div "Delete" at bounding box center [339, 489] width 69 height 11
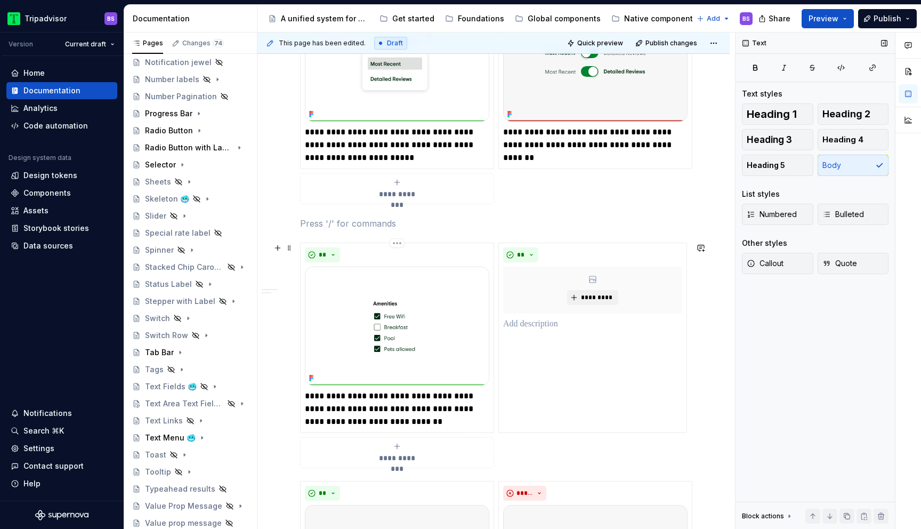
scroll to position [508, 0]
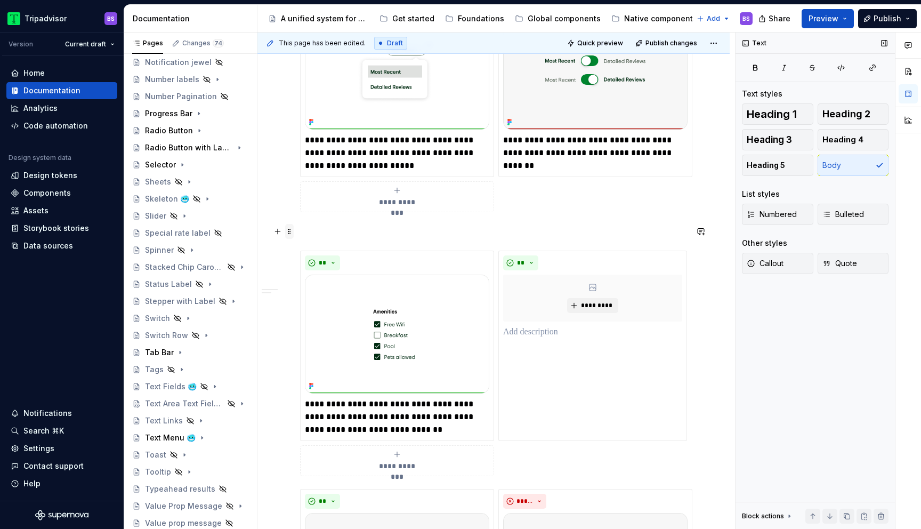
click at [290, 231] on span at bounding box center [289, 231] width 9 height 15
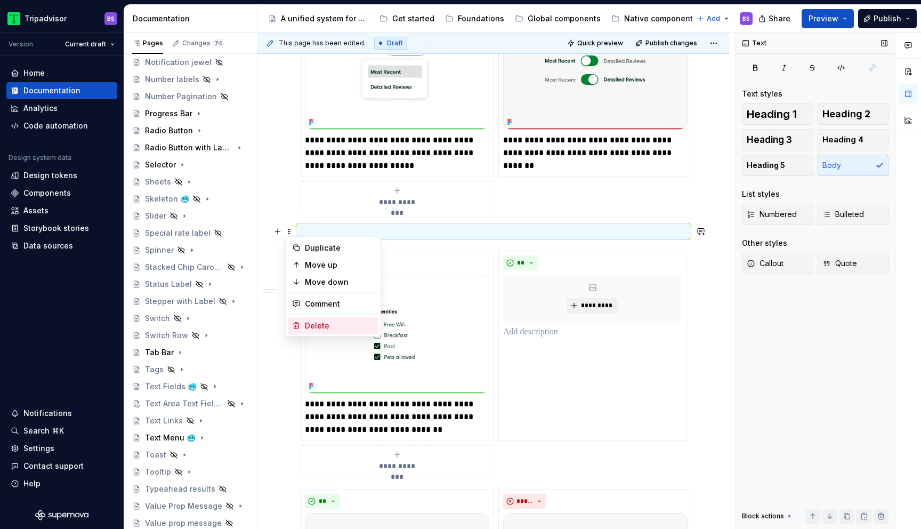
click at [331, 326] on div "Delete" at bounding box center [339, 325] width 69 height 11
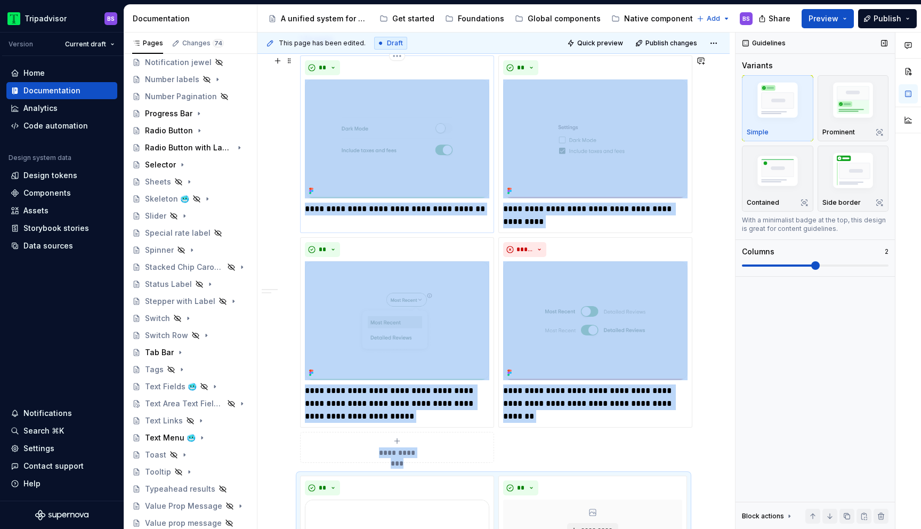
scroll to position [236, 0]
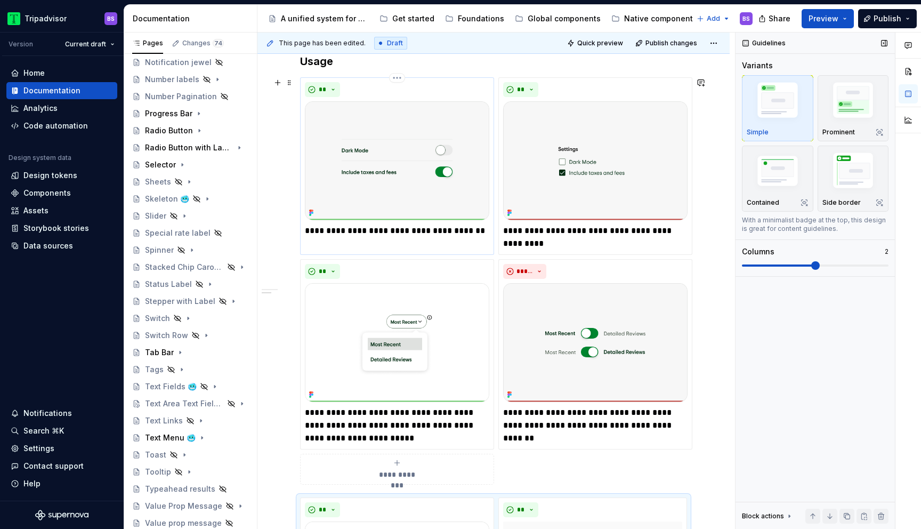
click at [448, 229] on p "**********" at bounding box center [397, 230] width 184 height 13
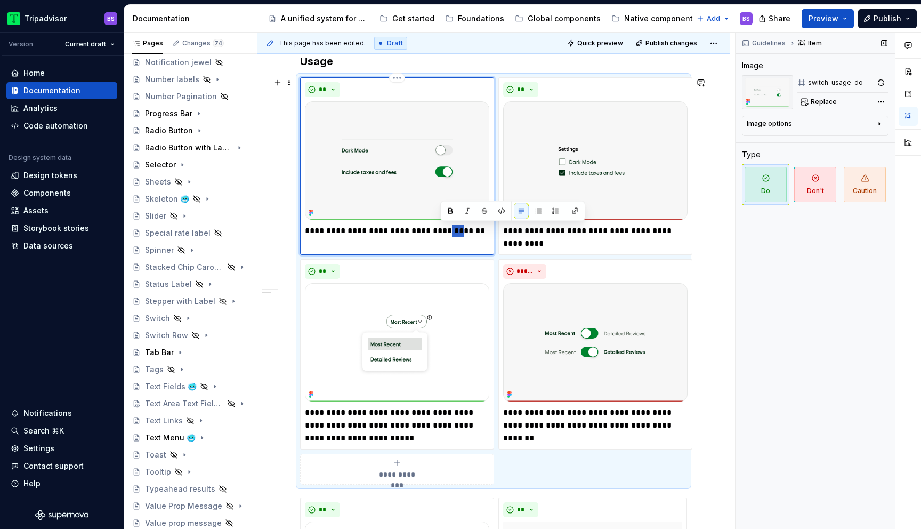
click at [448, 229] on p "**********" at bounding box center [397, 230] width 184 height 13
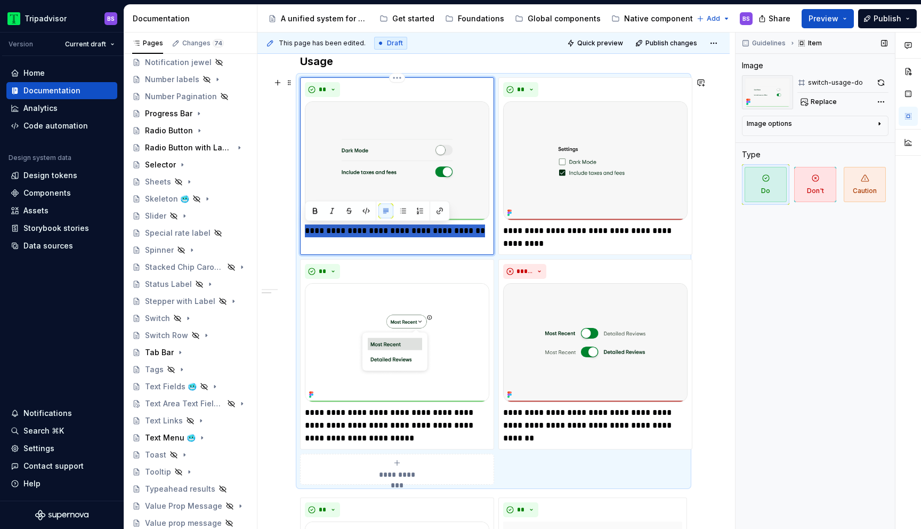
click at [448, 229] on p "**********" at bounding box center [397, 230] width 184 height 13
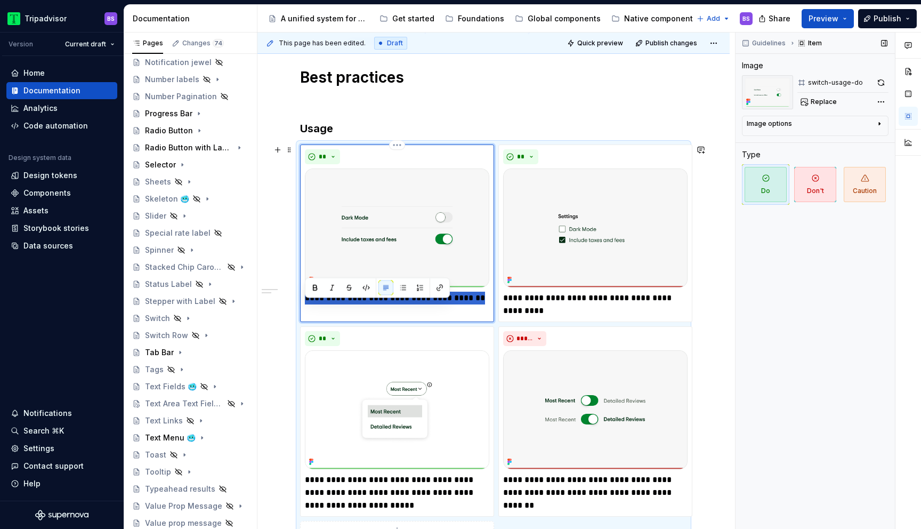
scroll to position [150, 0]
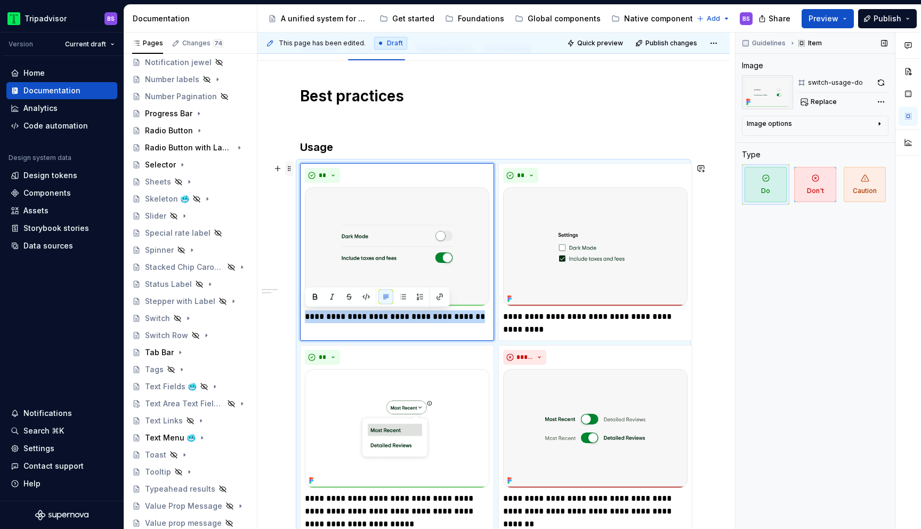
click at [289, 168] on span at bounding box center [289, 168] width 9 height 15
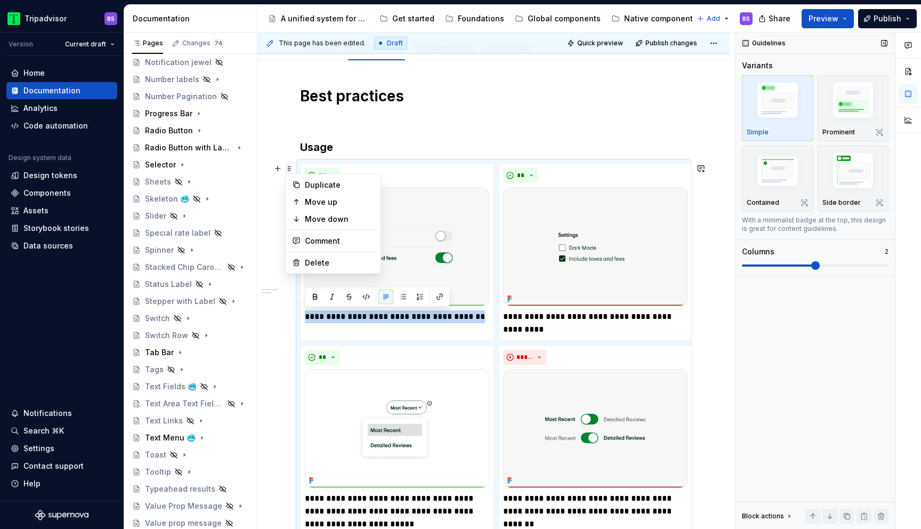
copy p "**********"
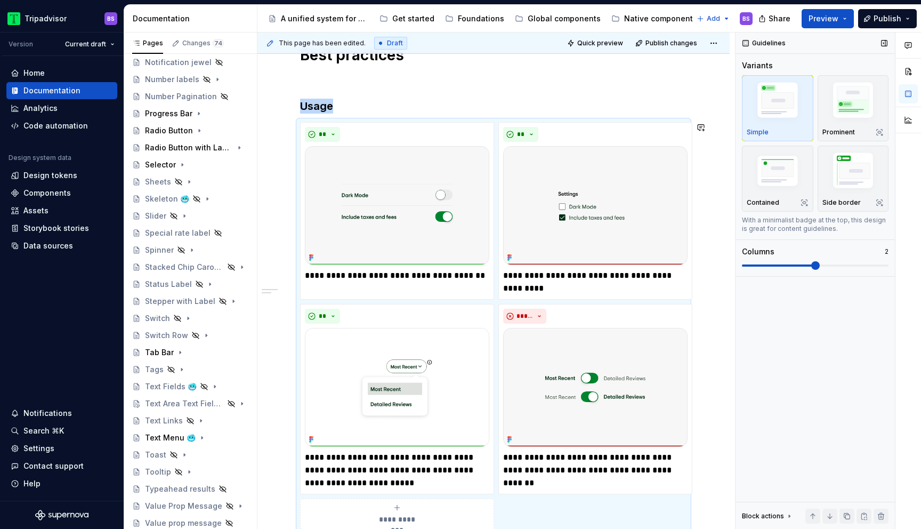
copy h3 "Usage"
click at [276, 108] on button "button" at bounding box center [277, 106] width 15 height 15
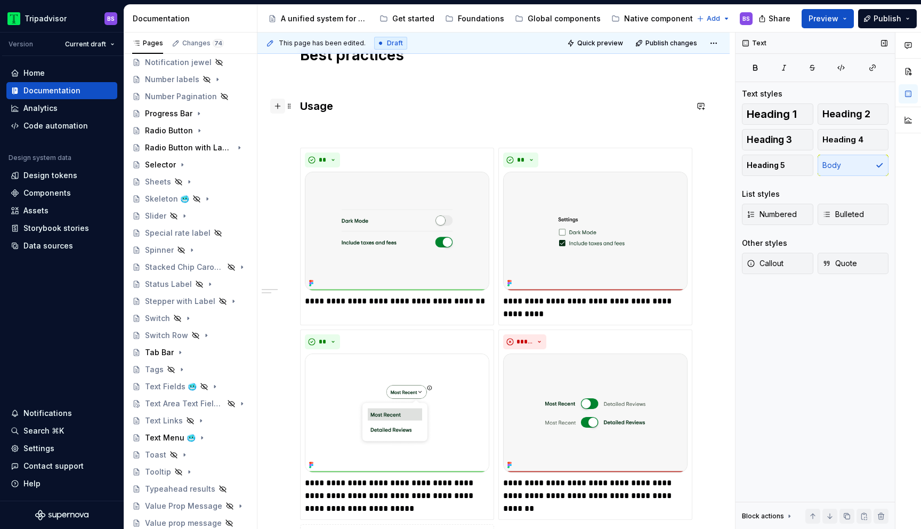
click at [279, 107] on button "button" at bounding box center [277, 106] width 15 height 15
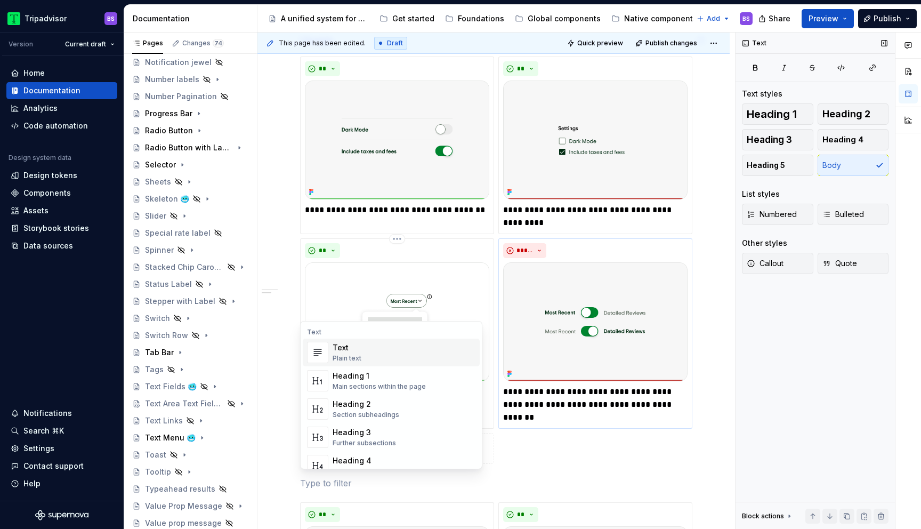
scroll to position [258, 0]
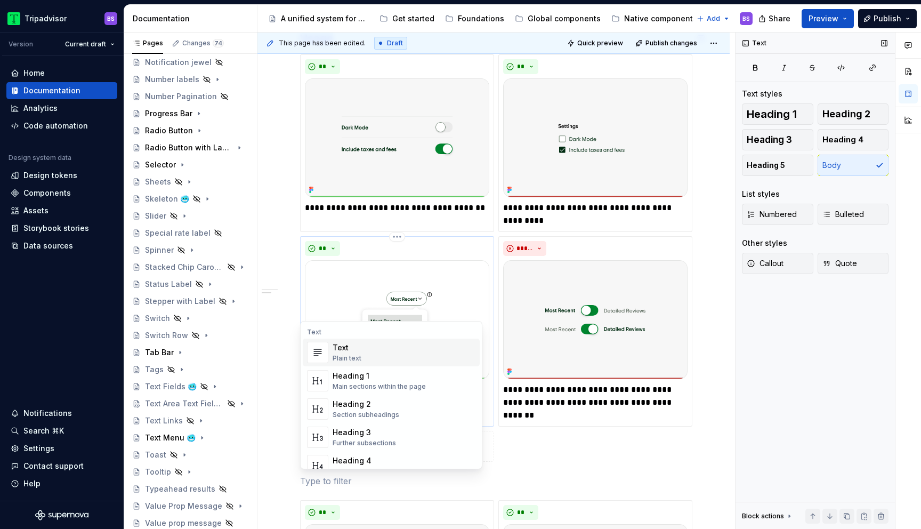
click at [456, 237] on div "**********" at bounding box center [397, 331] width 194 height 190
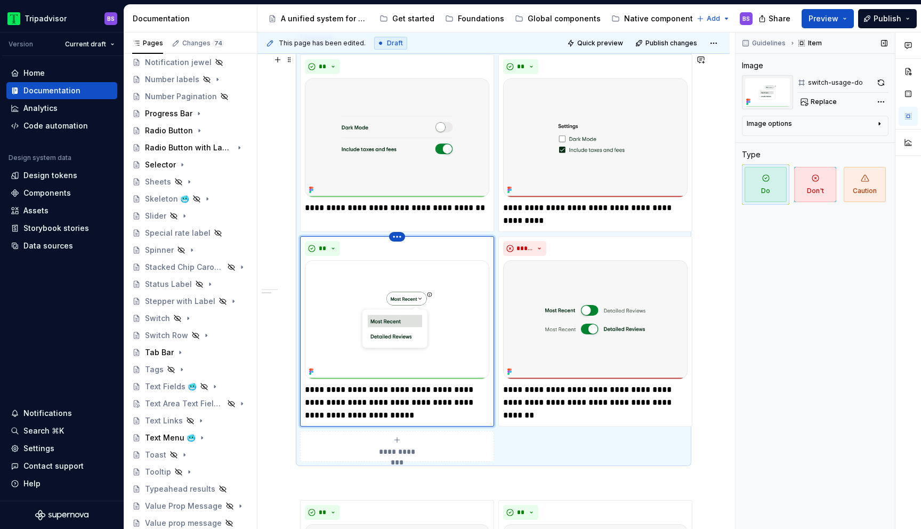
click at [398, 240] on html "Tripadvisor BS Version Current draft Home Documentation Analytics Code automati…" at bounding box center [460, 264] width 921 height 529
click at [416, 256] on div "Delete item" at bounding box center [443, 254] width 69 height 11
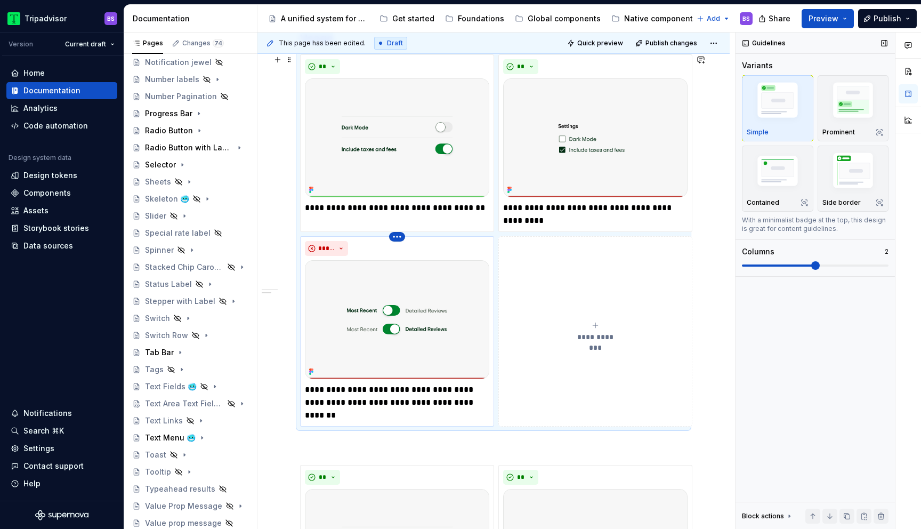
click at [395, 237] on html "Tripadvisor BS Version Current draft Home Documentation Analytics Code automati…" at bounding box center [460, 264] width 921 height 529
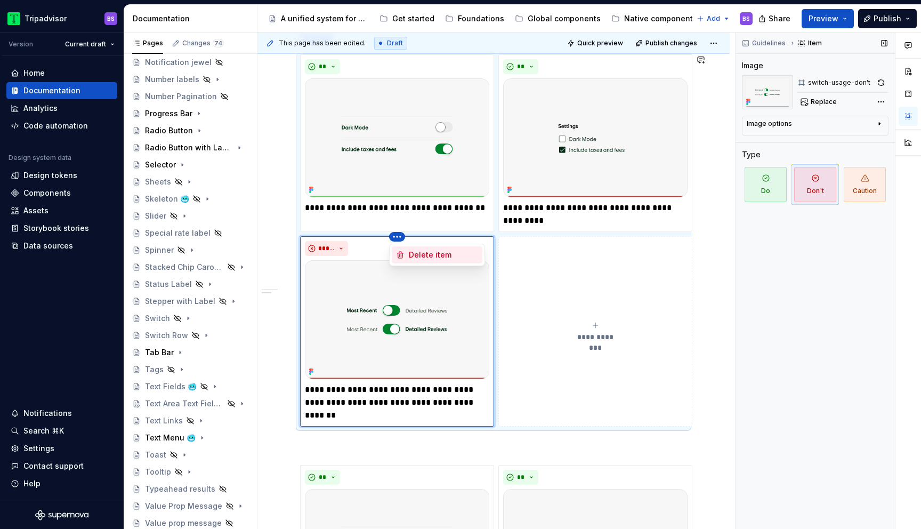
click at [415, 255] on div "Delete item" at bounding box center [443, 254] width 69 height 11
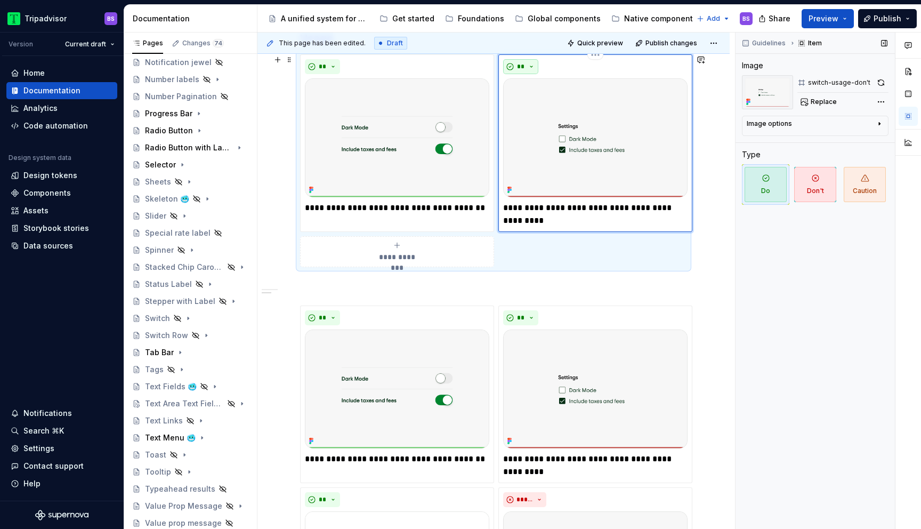
click at [531, 64] on button "**" at bounding box center [520, 66] width 35 height 15
click at [538, 105] on div "Don't" at bounding box center [546, 104] width 20 height 11
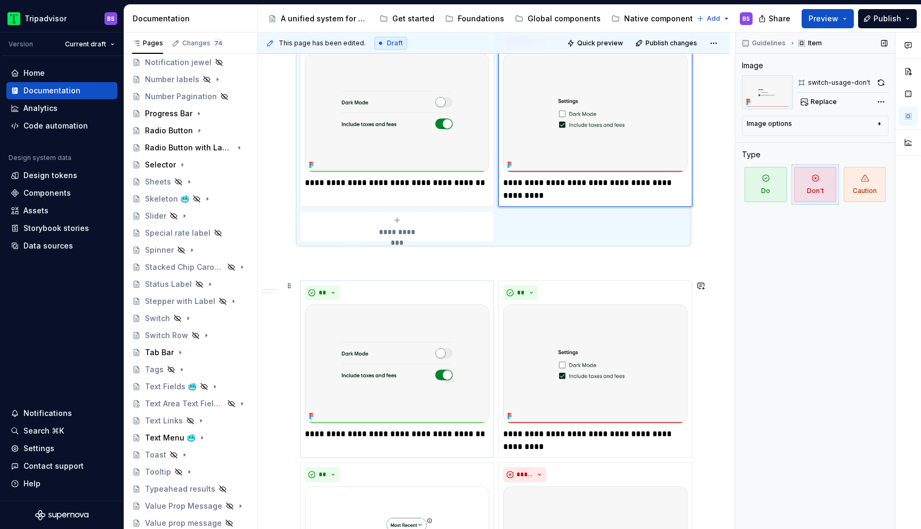
scroll to position [284, 0]
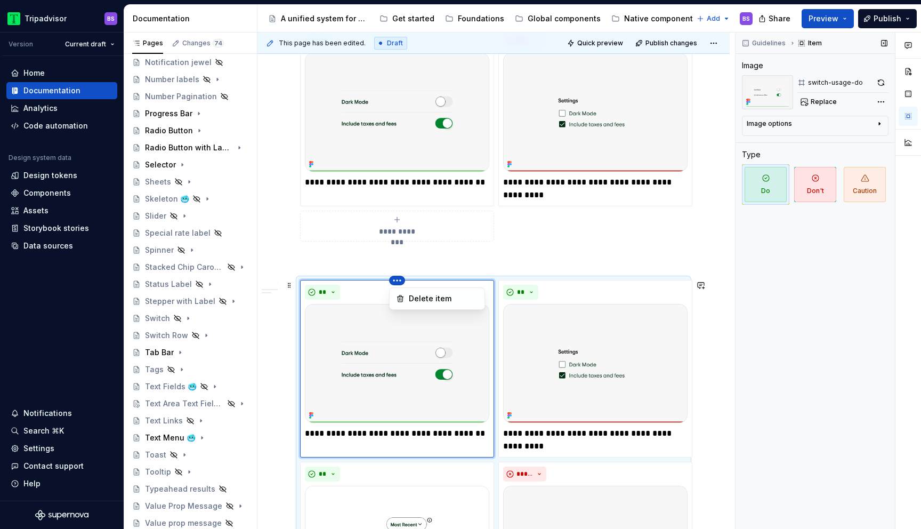
click at [400, 281] on html "Tripadvisor BS Version Current draft Home Documentation Analytics Code automati…" at bounding box center [460, 264] width 921 height 529
click at [426, 299] on div "Delete item" at bounding box center [443, 298] width 69 height 11
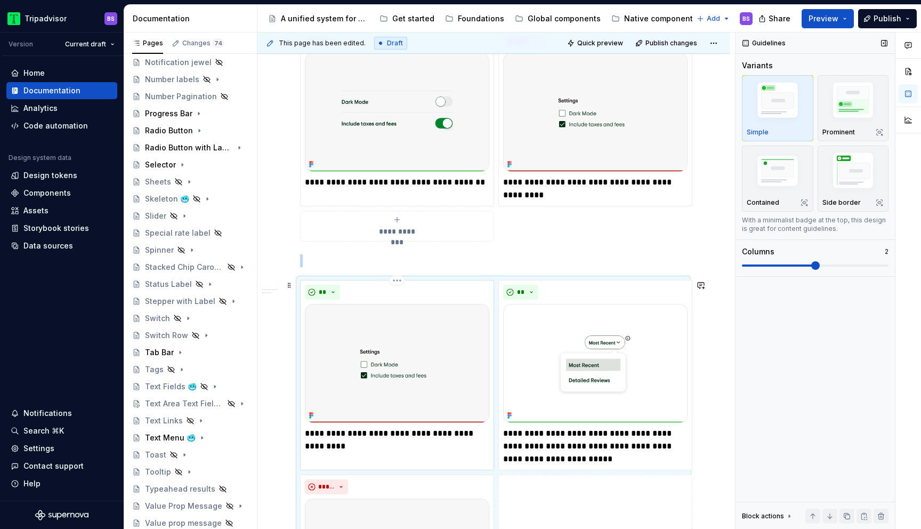
scroll to position [419, 0]
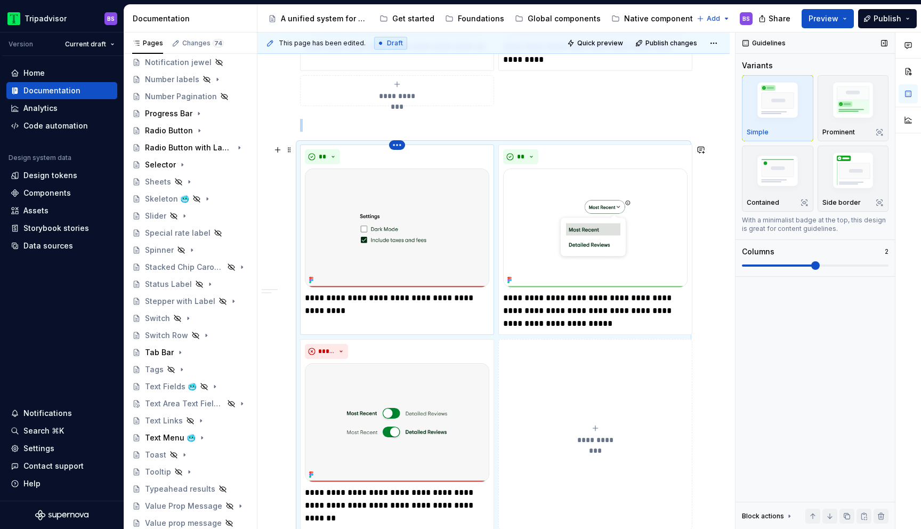
click at [402, 147] on html "Tripadvisor BS Version Current draft Home Documentation Analytics Code automati…" at bounding box center [460, 264] width 921 height 529
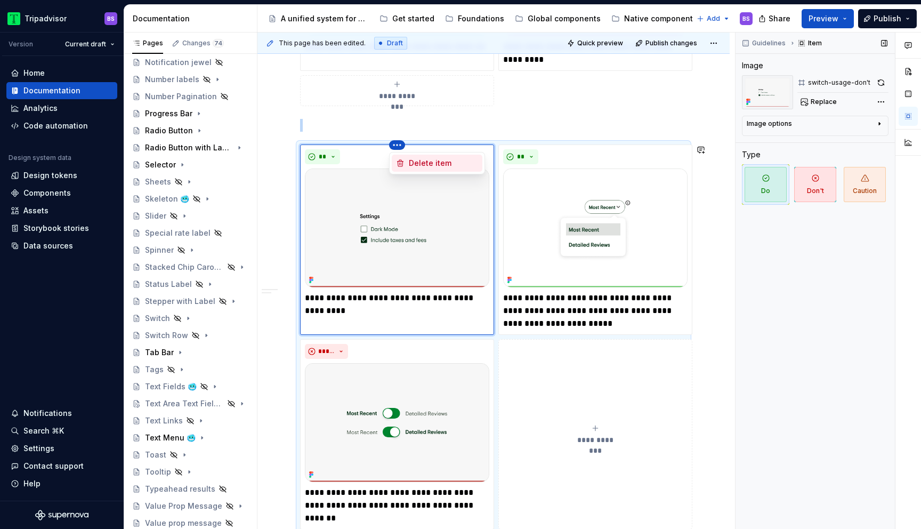
click at [423, 161] on div "Delete item" at bounding box center [443, 163] width 69 height 11
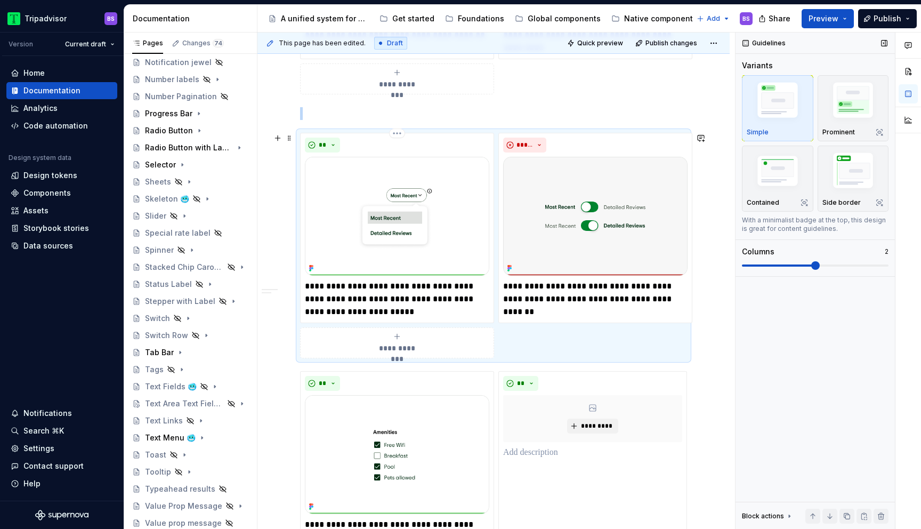
scroll to position [434, 0]
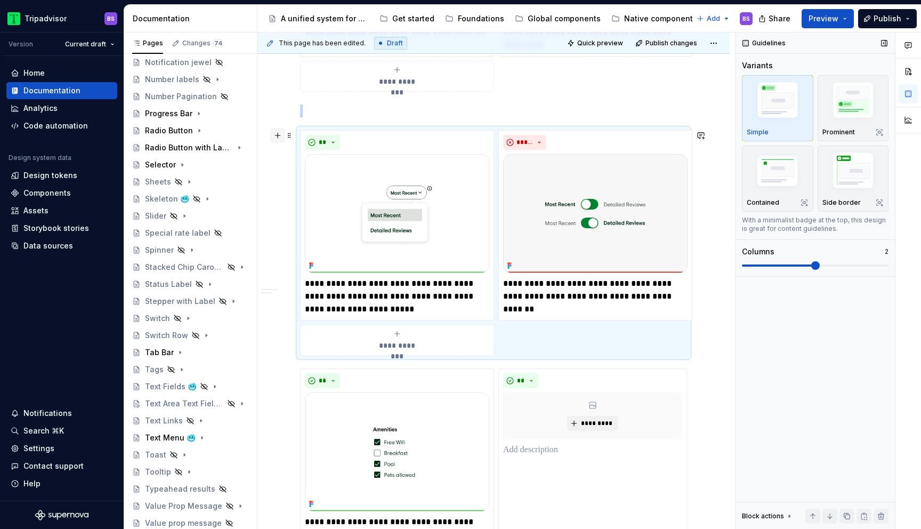
click at [277, 139] on button "button" at bounding box center [277, 135] width 15 height 15
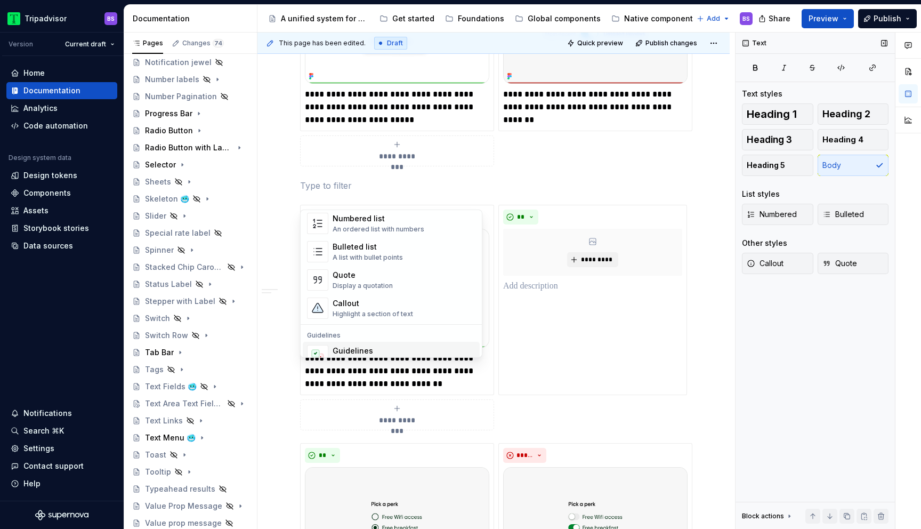
scroll to position [696, 0]
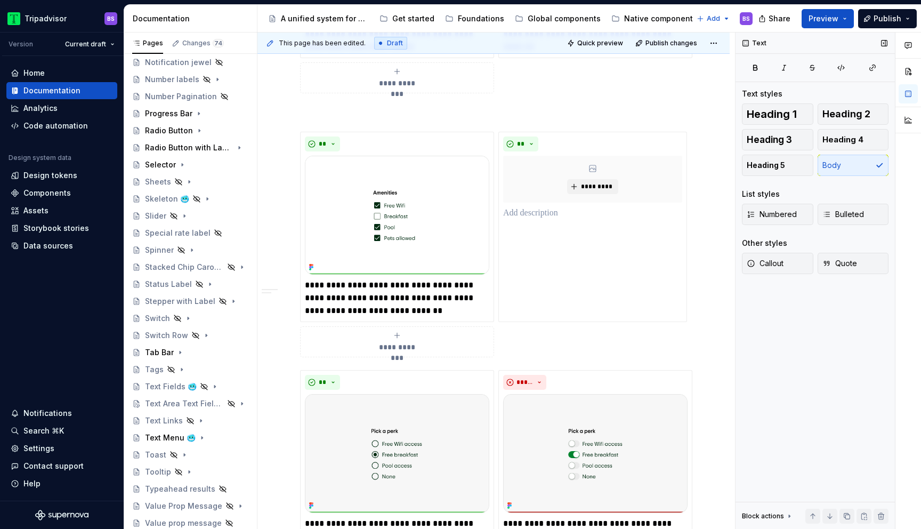
drag, startPoint x: 294, startPoint y: 125, endPoint x: 295, endPoint y: 133, distance: 7.5
click at [293, 126] on div "**********" at bounding box center [493, 173] width 472 height 1316
click at [278, 139] on button "button" at bounding box center [277, 136] width 15 height 15
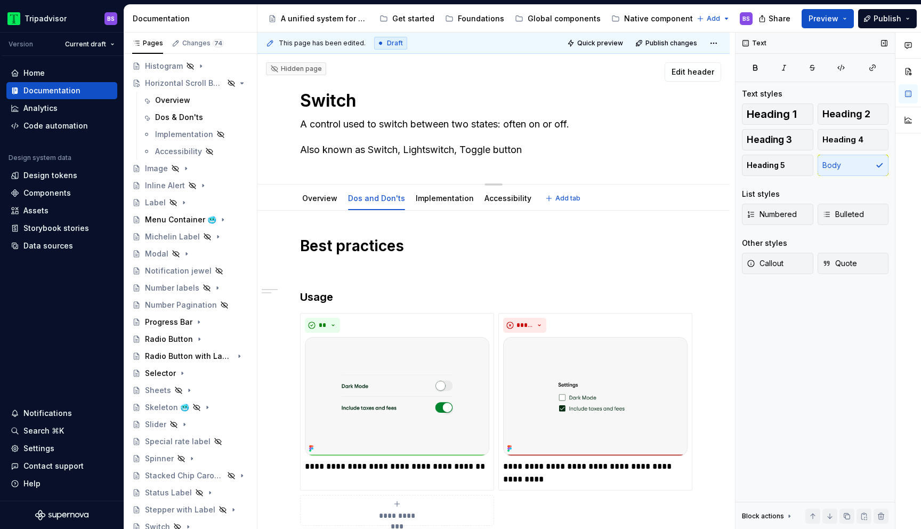
scroll to position [179, 0]
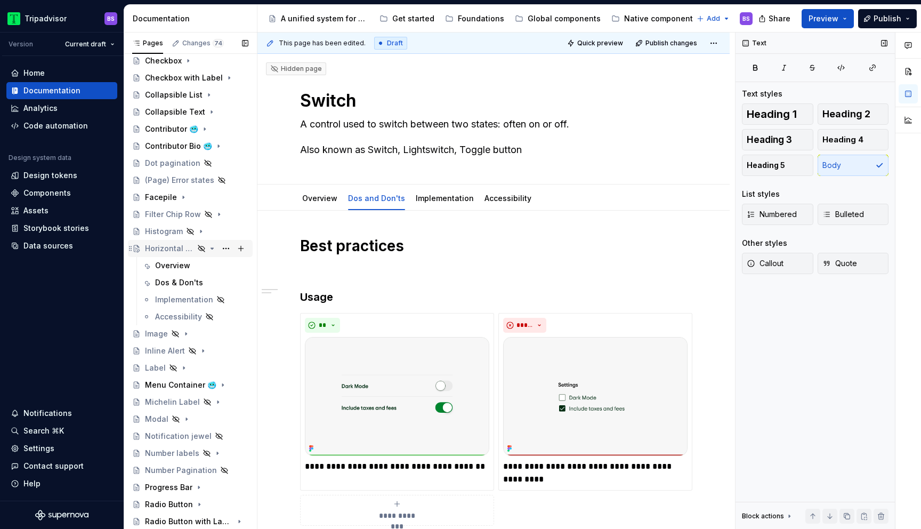
click at [213, 248] on icon "Page tree" at bounding box center [212, 248] width 3 height 1
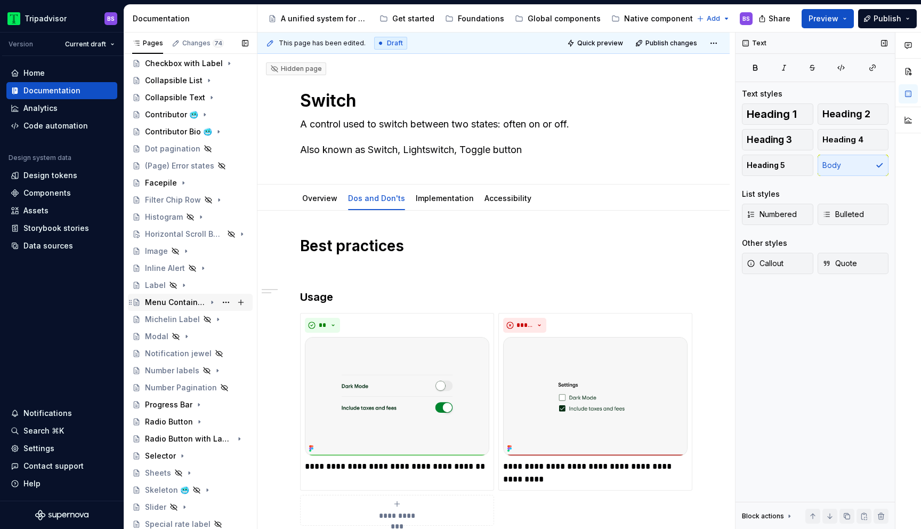
scroll to position [205, 0]
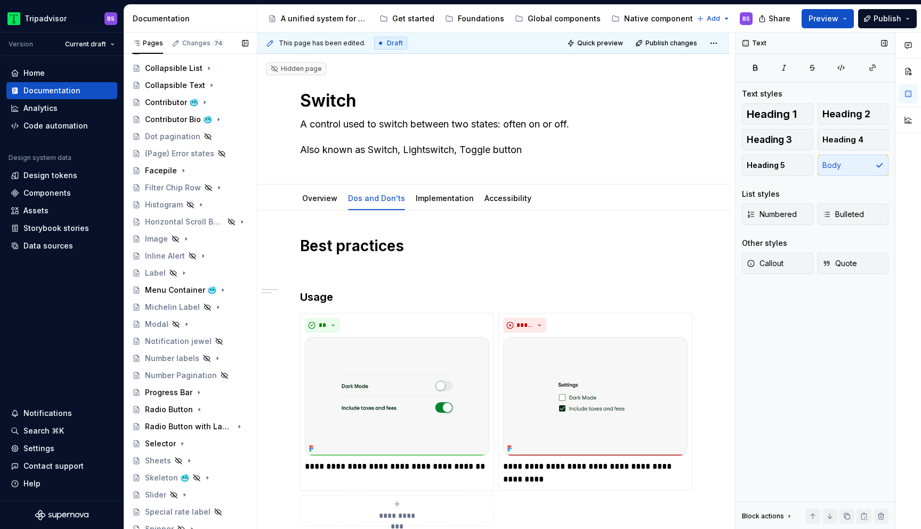
drag, startPoint x: 230, startPoint y: 274, endPoint x: 224, endPoint y: 273, distance: 6.0
click at [0, 0] on button "Page tree" at bounding box center [0, 0] width 0 height 0
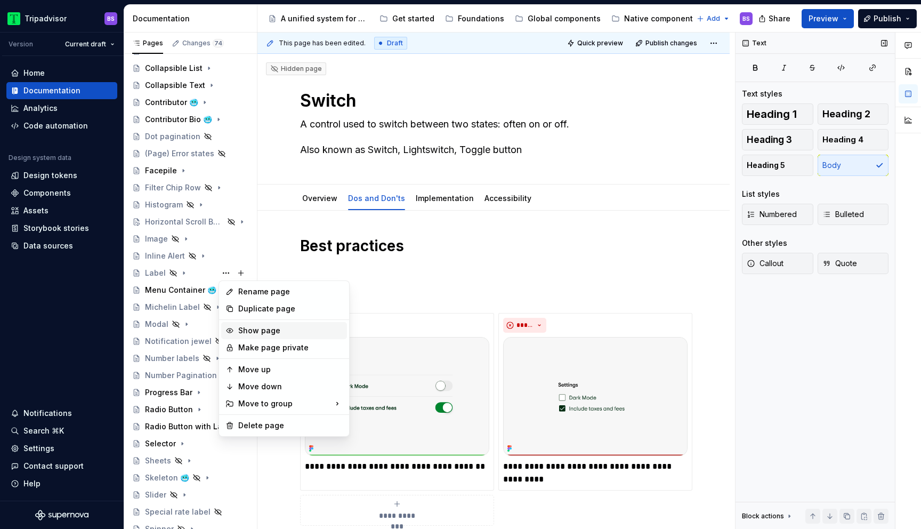
click at [263, 329] on div "Show page" at bounding box center [290, 330] width 104 height 11
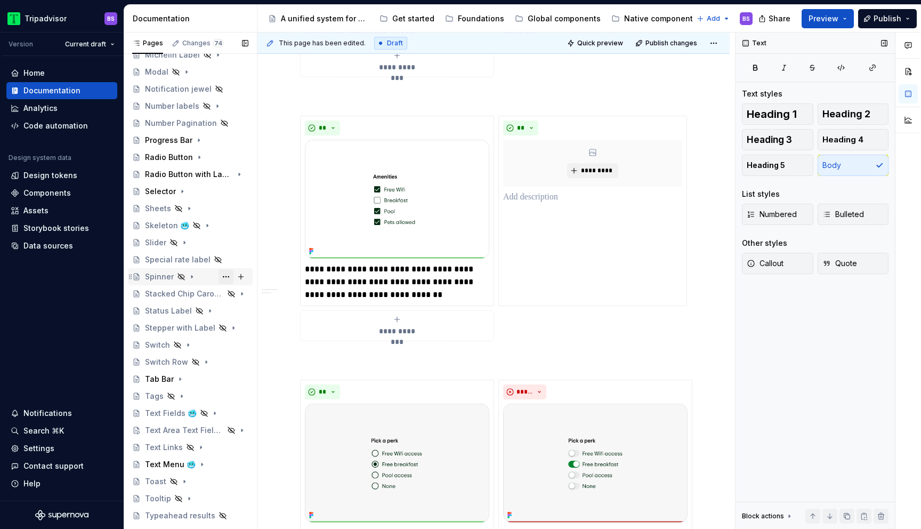
scroll to position [484, 0]
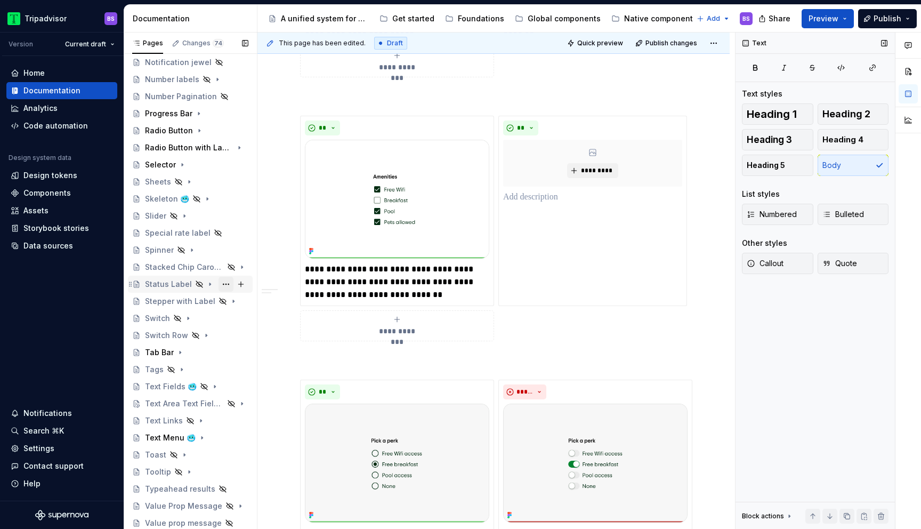
click at [225, 285] on button "Page tree" at bounding box center [225, 284] width 15 height 15
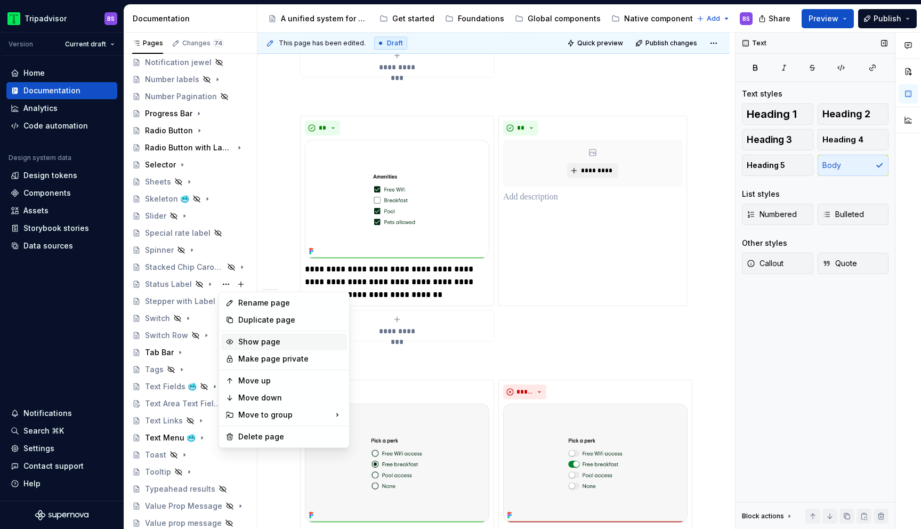
click at [255, 340] on div "Show page" at bounding box center [290, 341] width 104 height 11
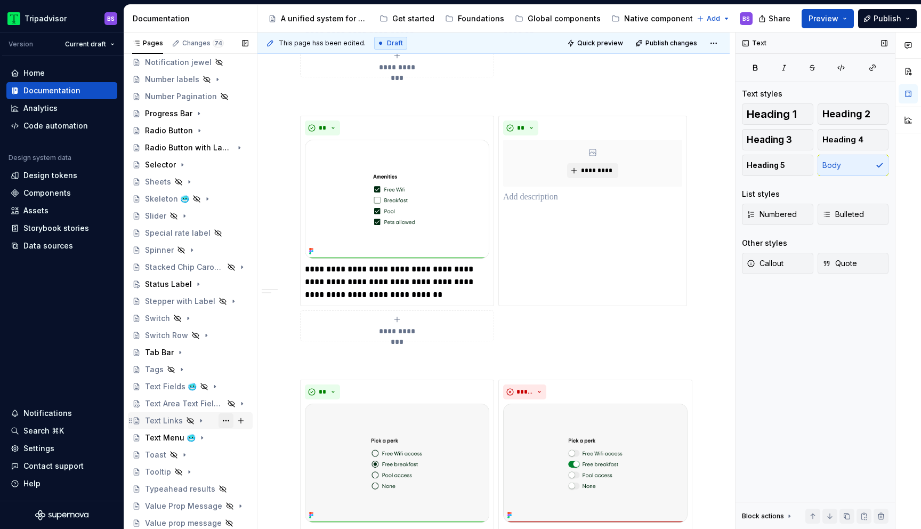
click at [221, 419] on button "Page tree" at bounding box center [225, 420] width 15 height 15
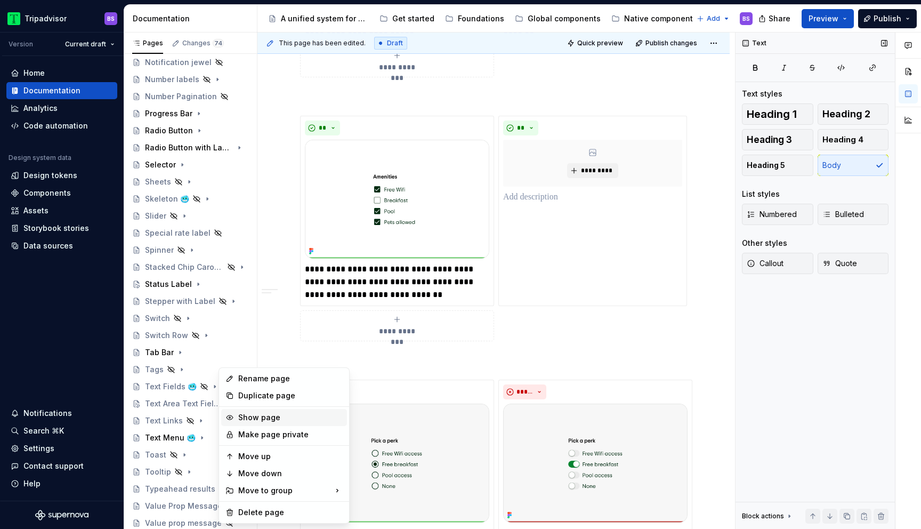
click at [257, 418] on div "Show page" at bounding box center [290, 417] width 104 height 11
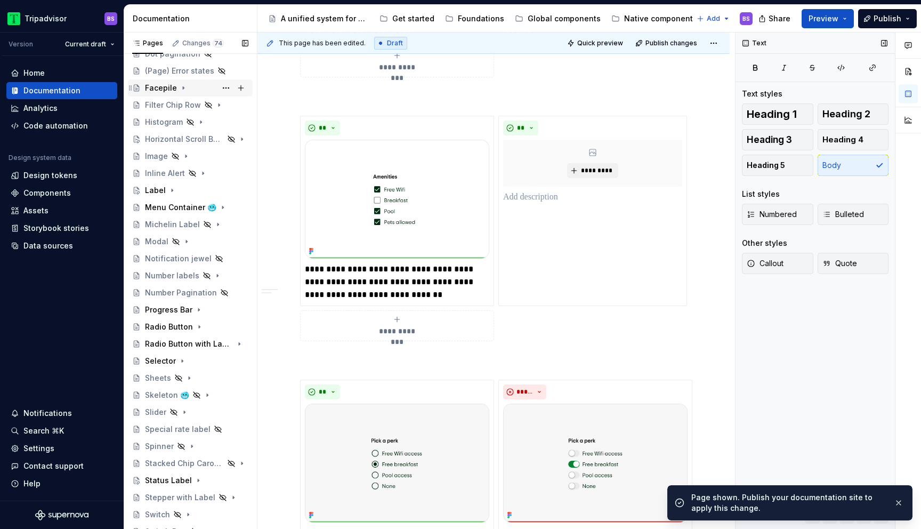
scroll to position [0, 0]
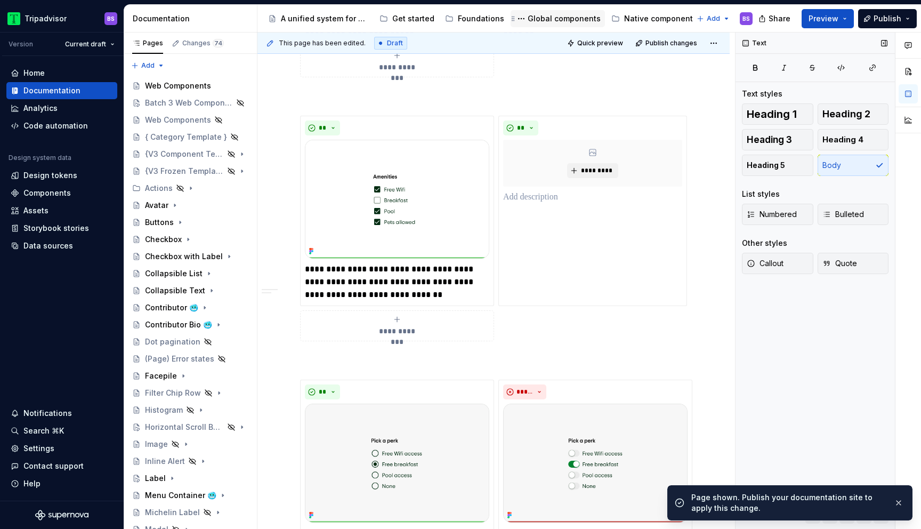
click at [558, 21] on div "Global components" at bounding box center [564, 18] width 73 height 11
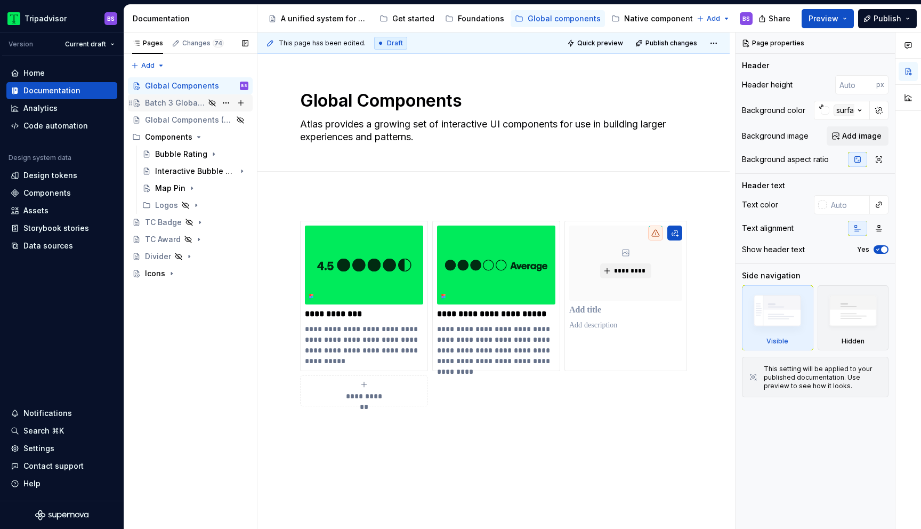
click at [190, 98] on div "Batch 3 Global Components" at bounding box center [175, 103] width 60 height 11
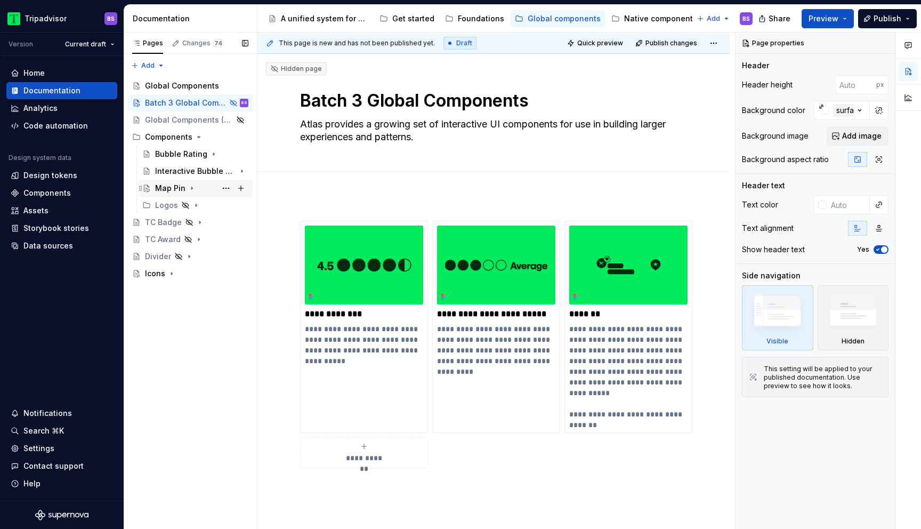
click at [204, 187] on div "Map Pin" at bounding box center [201, 188] width 93 height 15
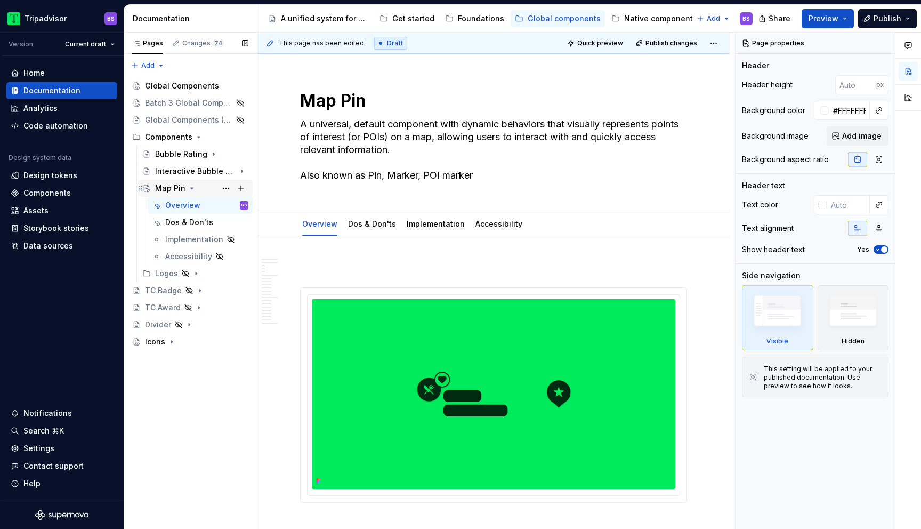
click at [192, 189] on icon "Page tree" at bounding box center [192, 188] width 9 height 9
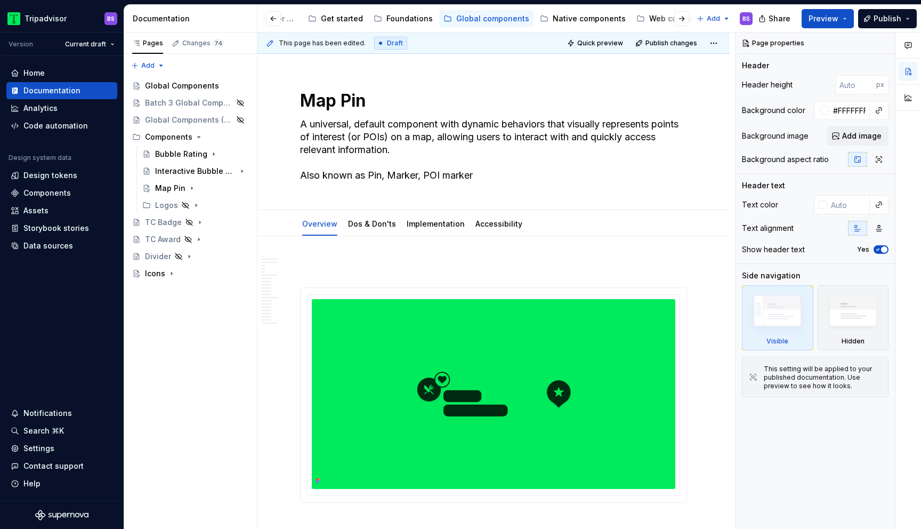
scroll to position [0, 94]
drag, startPoint x: 635, startPoint y: 12, endPoint x: 631, endPoint y: 22, distance: 10.3
click at [635, 12] on div "Web components" at bounding box center [653, 18] width 78 height 13
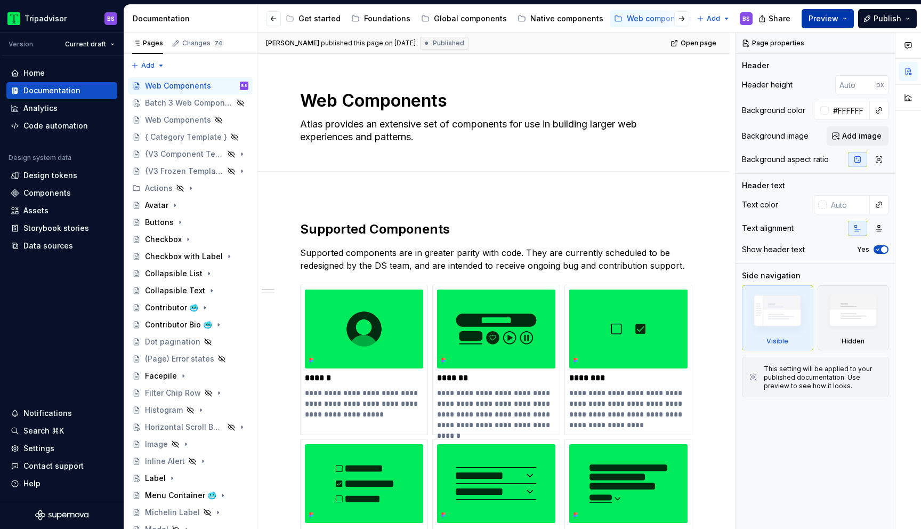
click at [842, 17] on button "Preview" at bounding box center [827, 18] width 52 height 19
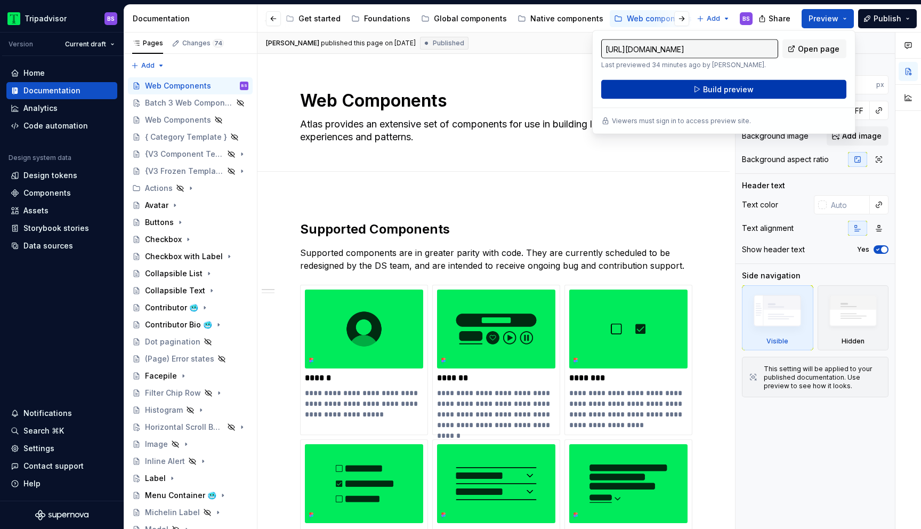
click at [794, 89] on button "Build preview" at bounding box center [723, 89] width 245 height 19
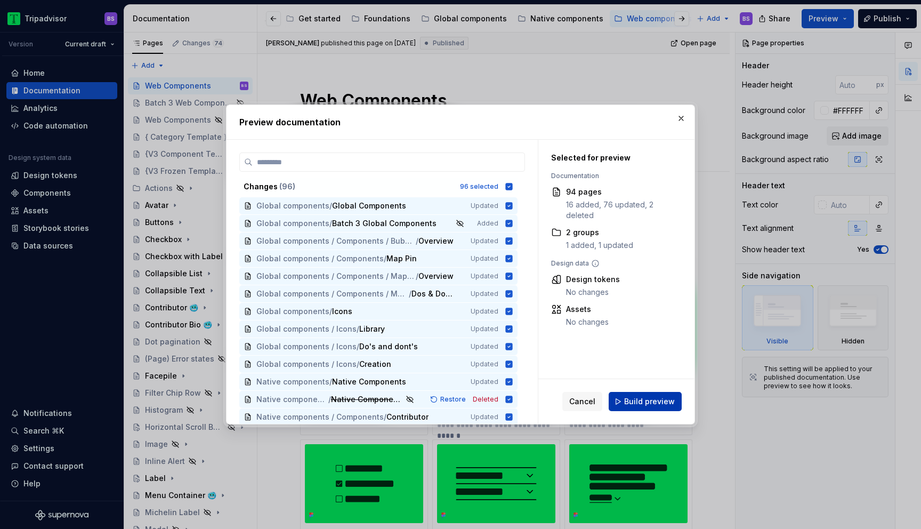
click at [643, 400] on span "Build preview" at bounding box center [649, 401] width 51 height 11
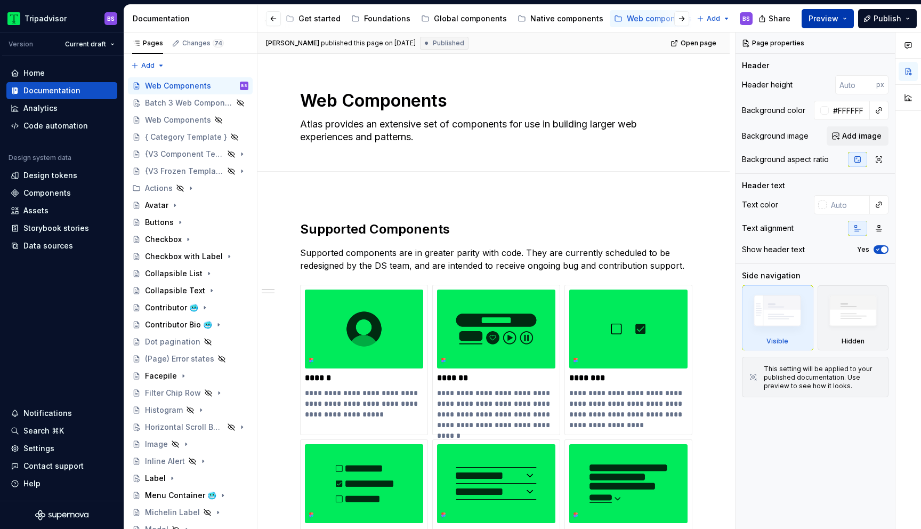
click at [846, 23] on button "Preview" at bounding box center [827, 18] width 52 height 19
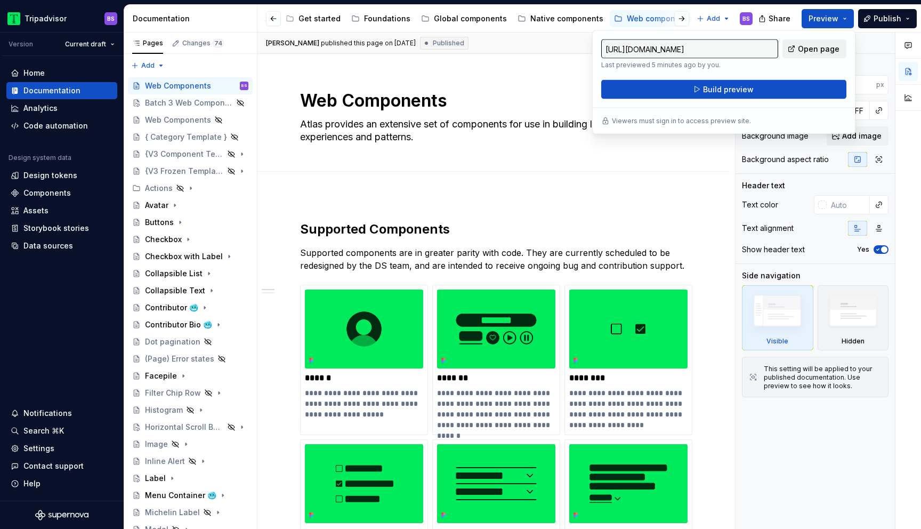
click at [802, 52] on span "Open page" at bounding box center [819, 49] width 42 height 11
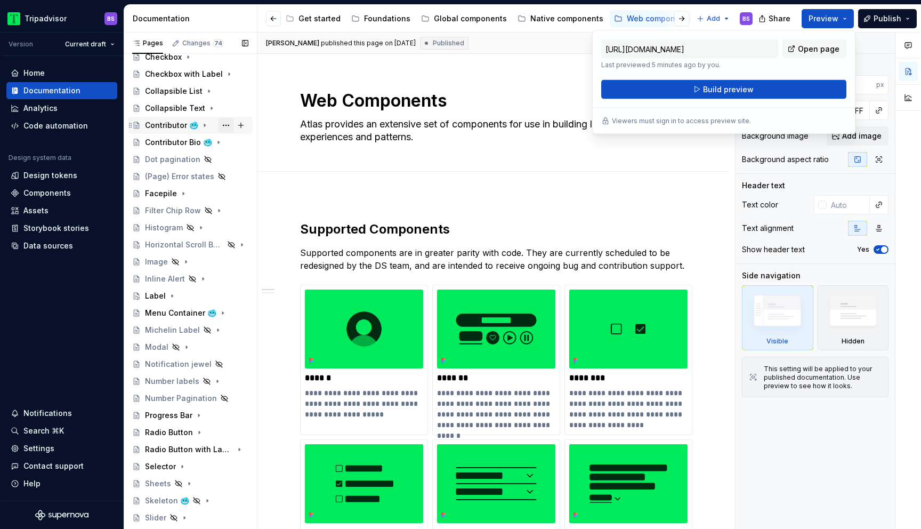
scroll to position [248, 0]
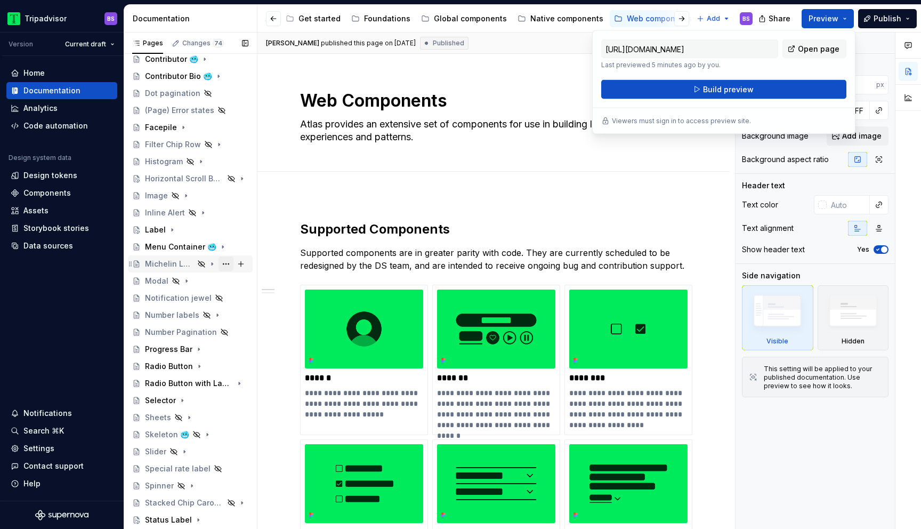
click at [220, 264] on button "Page tree" at bounding box center [225, 263] width 15 height 15
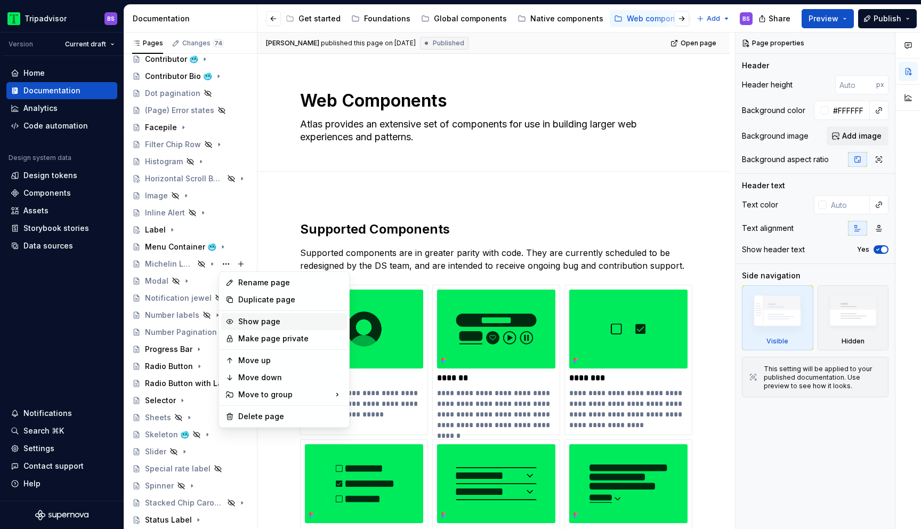
click at [254, 323] on div "Show page" at bounding box center [290, 321] width 104 height 11
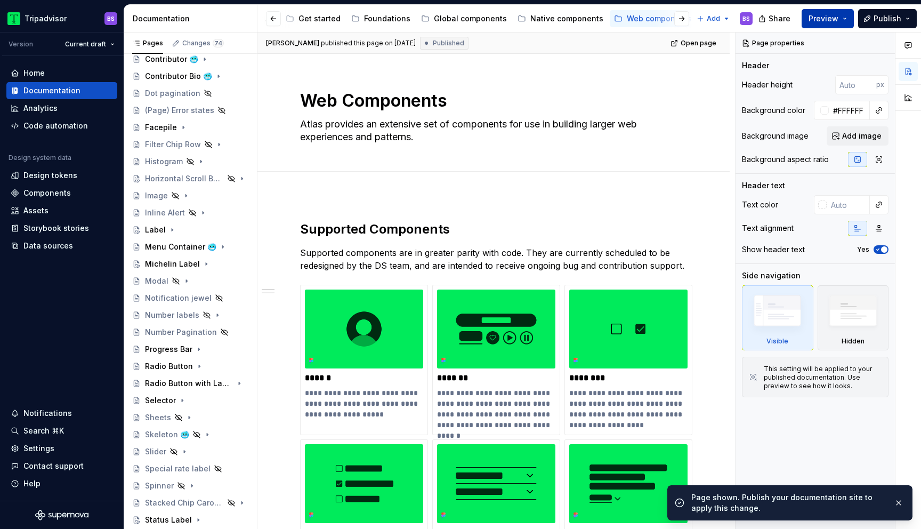
click at [845, 23] on button "Preview" at bounding box center [827, 18] width 52 height 19
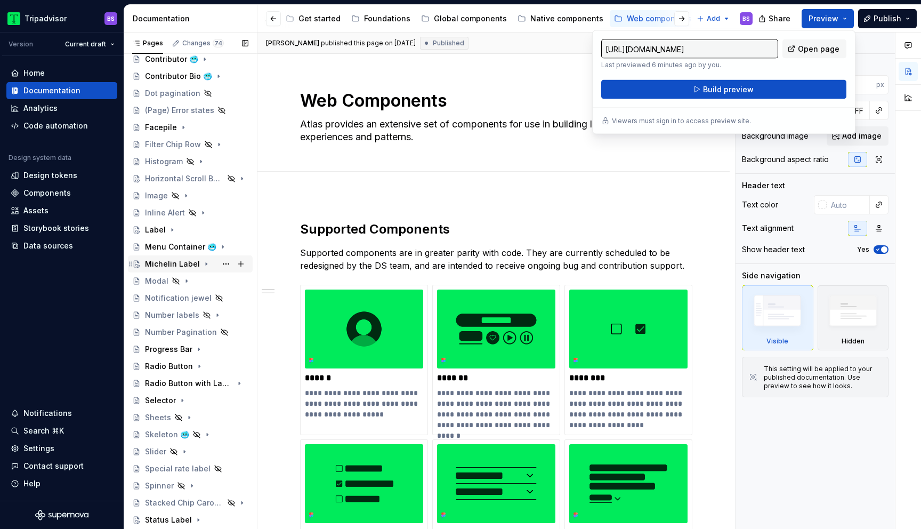
click at [214, 264] on div "Michelin Label" at bounding box center [196, 263] width 103 height 15
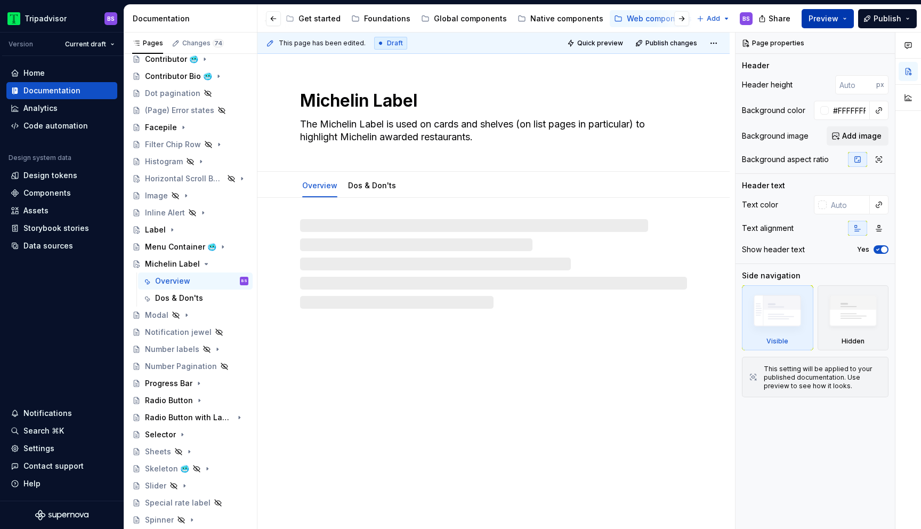
click at [846, 18] on button "Preview" at bounding box center [827, 18] width 52 height 19
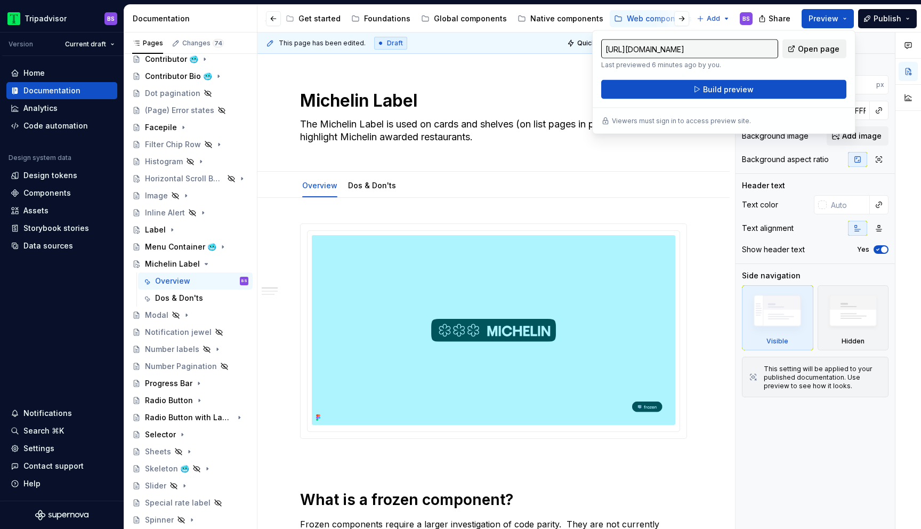
click at [814, 51] on span "Open page" at bounding box center [819, 49] width 42 height 11
click at [731, 86] on span "Build preview" at bounding box center [728, 89] width 51 height 11
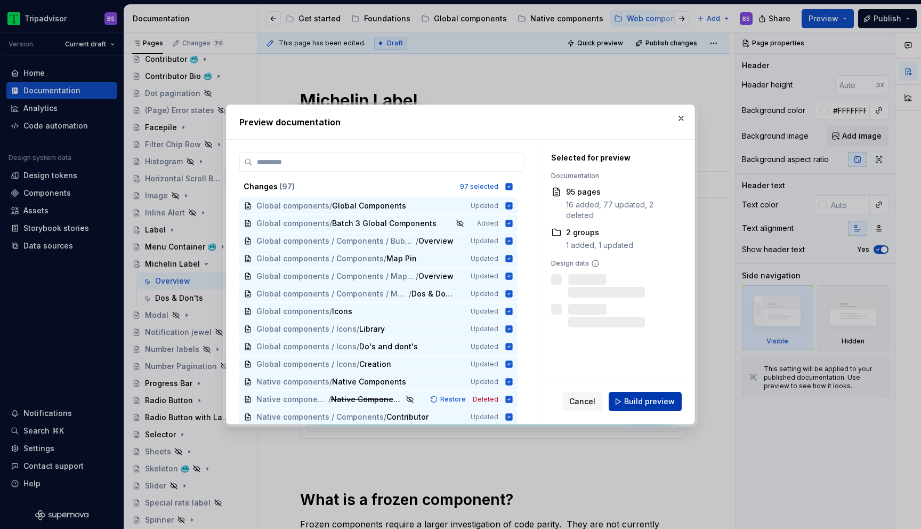
click at [635, 401] on span "Build preview" at bounding box center [649, 401] width 51 height 11
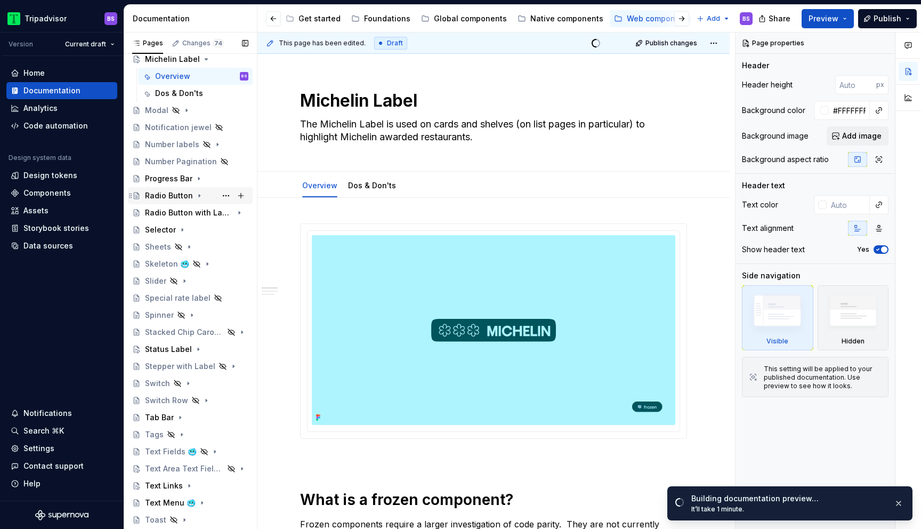
scroll to position [518, 0]
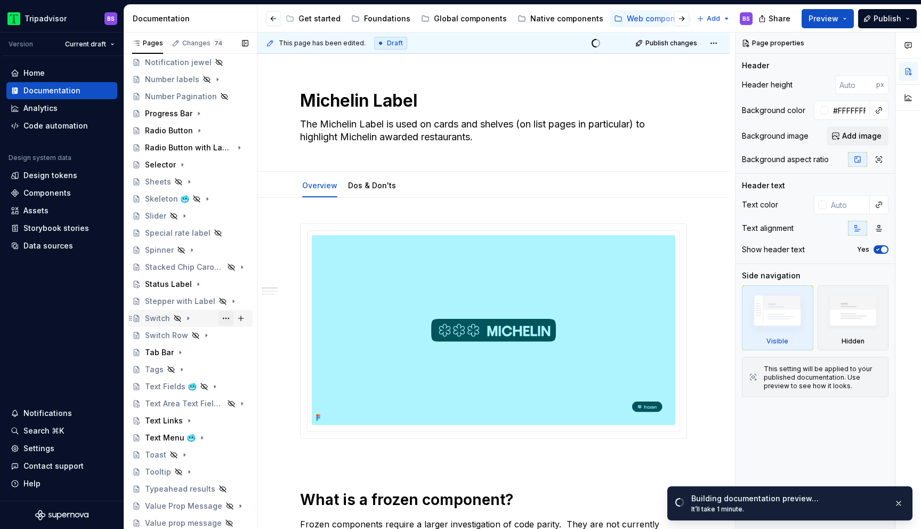
click at [221, 317] on button "Page tree" at bounding box center [225, 318] width 15 height 15
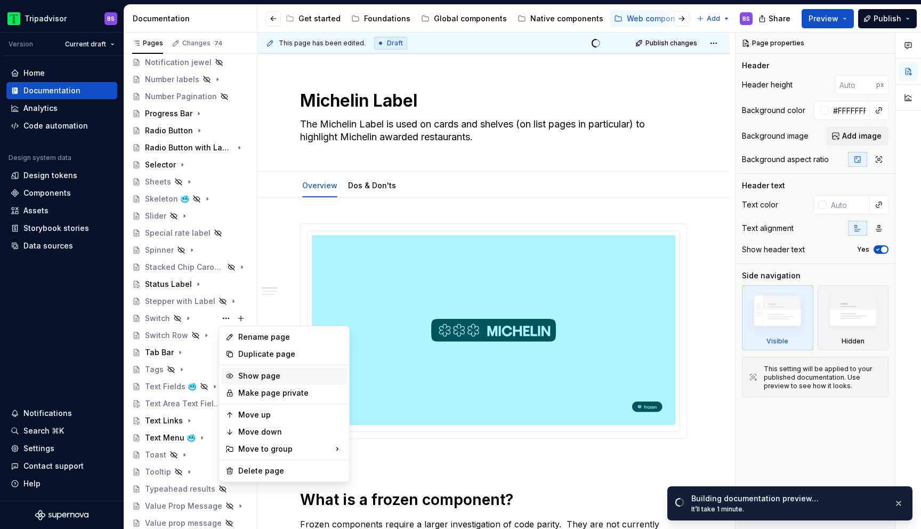
click at [257, 378] on div "Show page" at bounding box center [290, 375] width 104 height 11
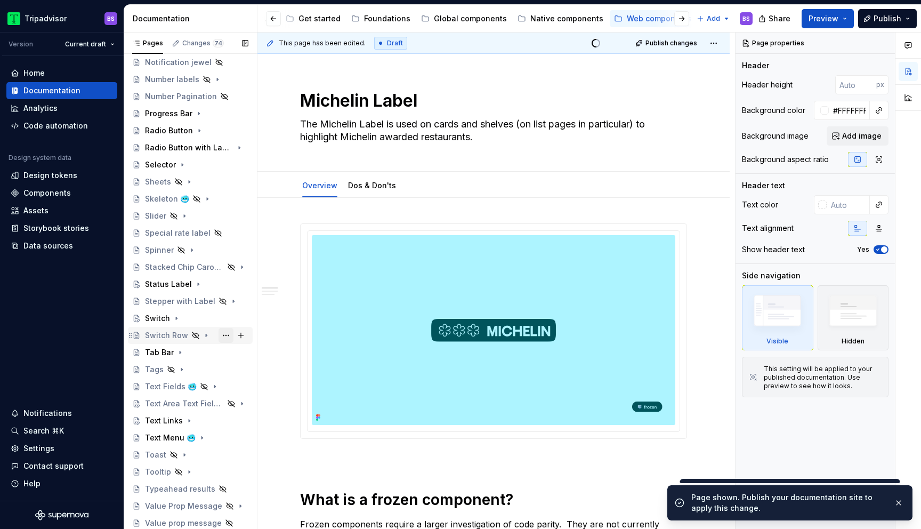
click at [223, 336] on button "Page tree" at bounding box center [225, 335] width 15 height 15
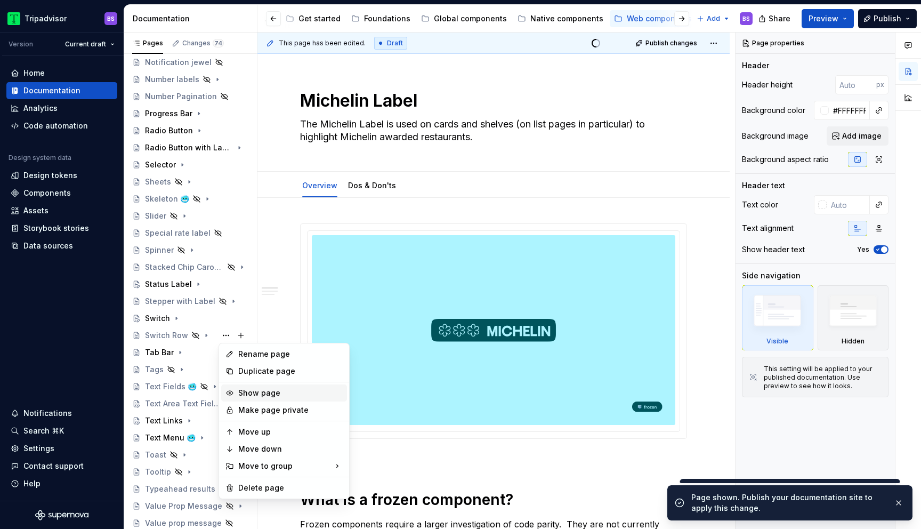
click at [263, 392] on div "Show page" at bounding box center [290, 392] width 104 height 11
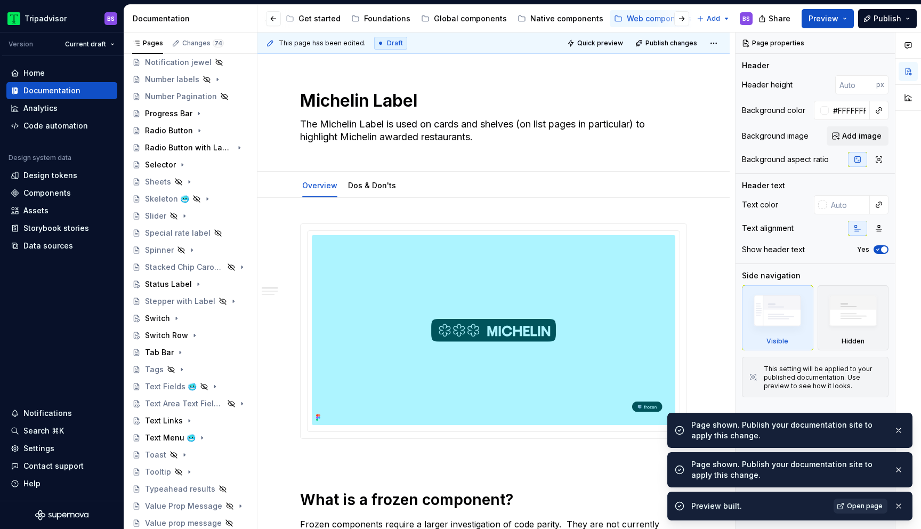
click at [867, 501] on span "Open page" at bounding box center [865, 505] width 36 height 9
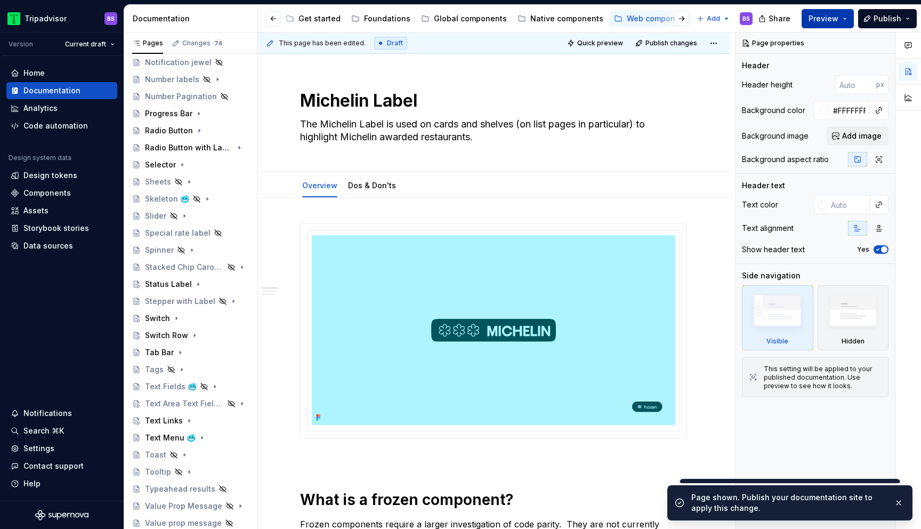
click at [844, 20] on button "Preview" at bounding box center [827, 18] width 52 height 19
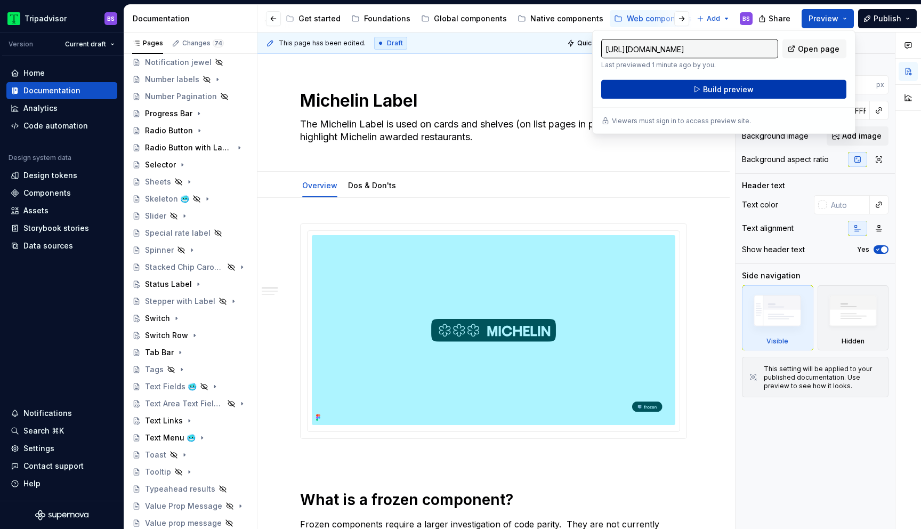
click at [638, 85] on button "Build preview" at bounding box center [723, 89] width 245 height 19
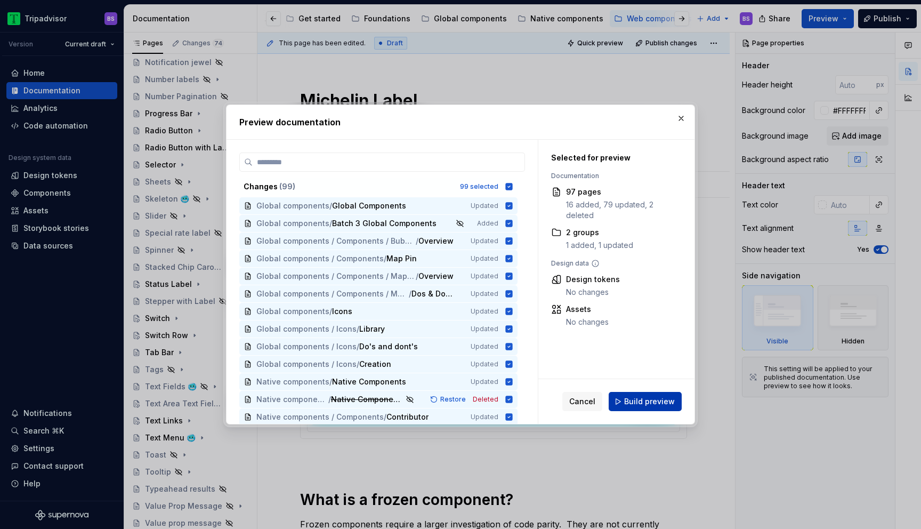
click at [638, 404] on span "Build preview" at bounding box center [649, 401] width 51 height 11
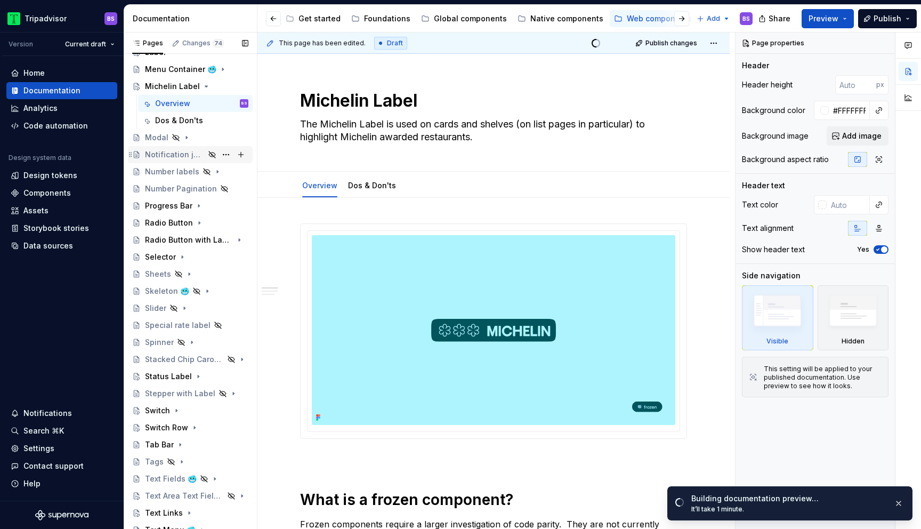
scroll to position [424, 0]
click at [198, 136] on div "Modal" at bounding box center [196, 139] width 103 height 15
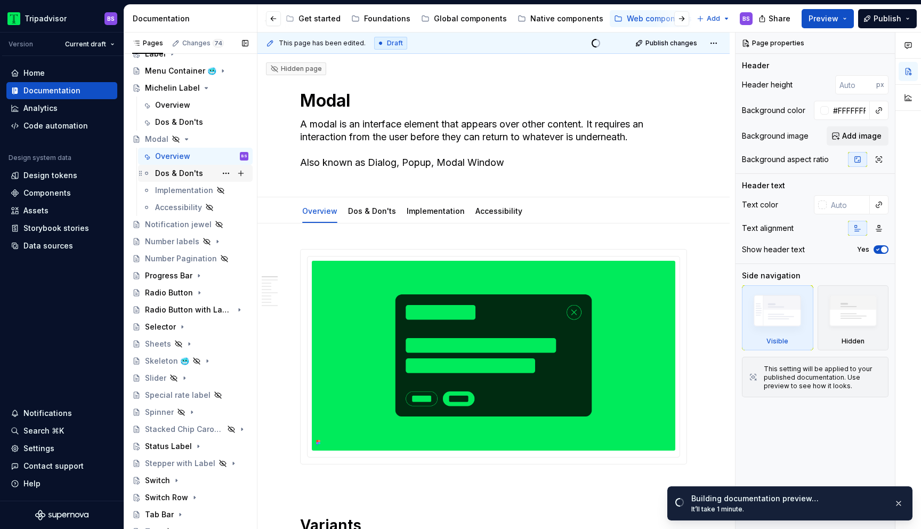
click at [190, 172] on div "Dos & Don'ts" at bounding box center [179, 173] width 48 height 11
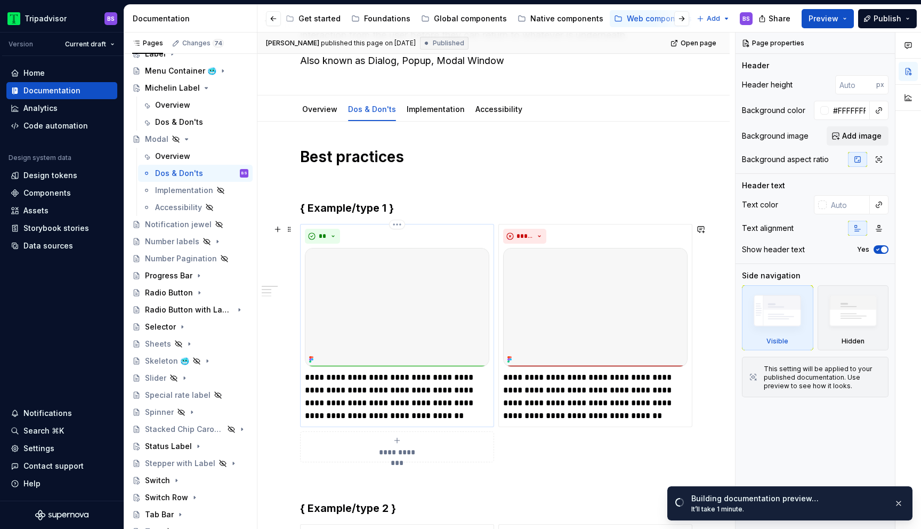
scroll to position [38, 0]
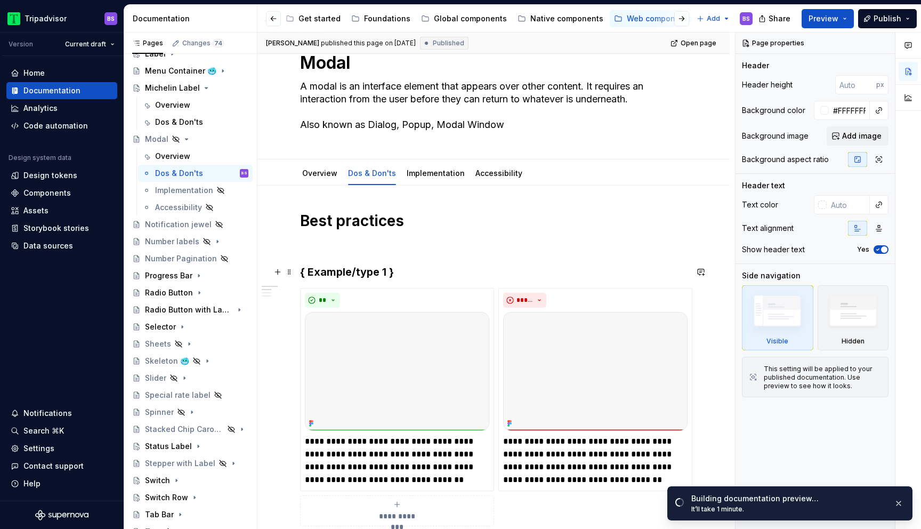
click at [402, 277] on h3 "{ Example/type 1 }" at bounding box center [493, 271] width 387 height 15
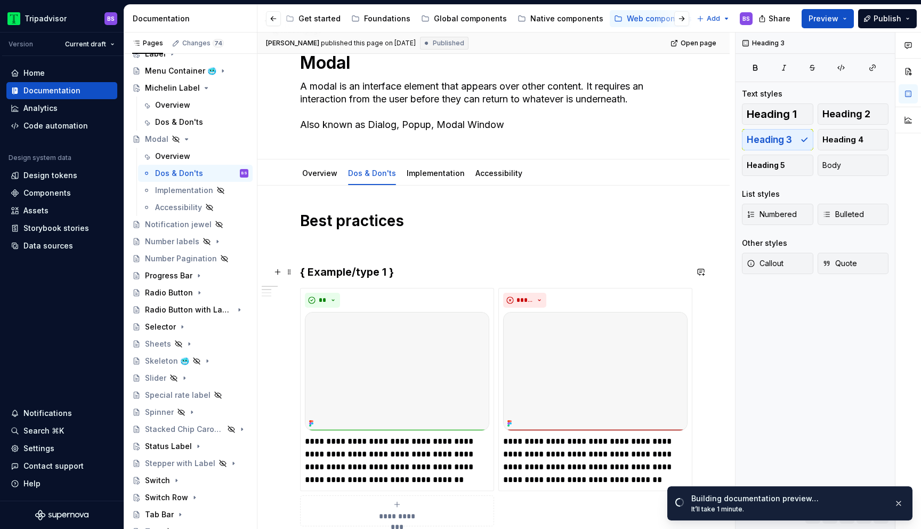
click at [402, 277] on h3 "{ Example/type 1 }" at bounding box center [493, 271] width 387 height 15
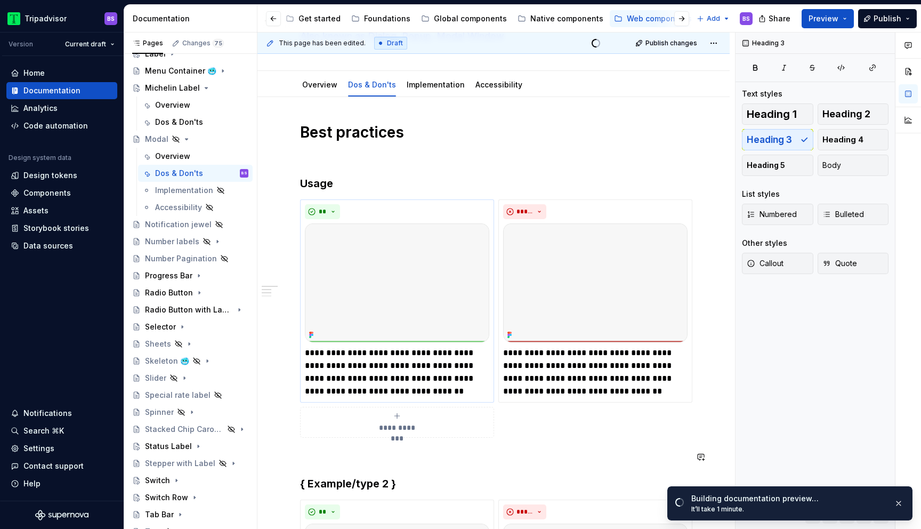
scroll to position [266, 0]
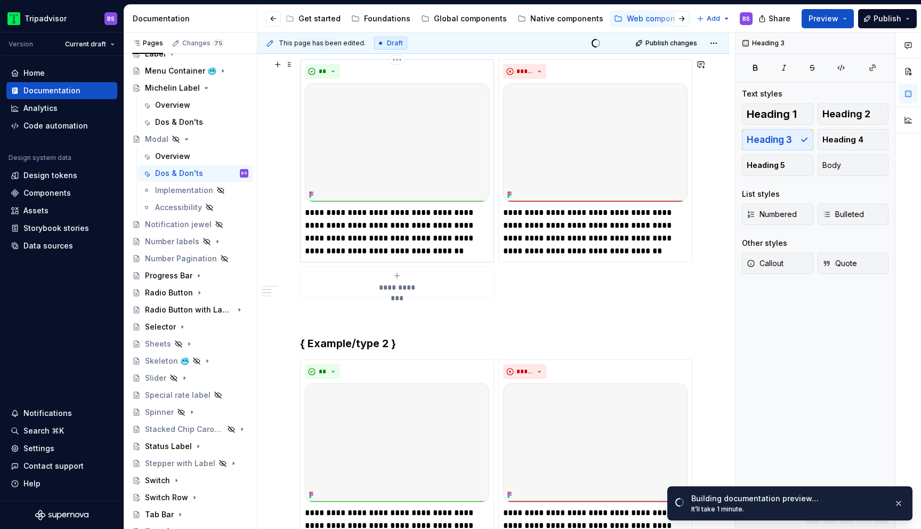
click at [367, 232] on p "**********" at bounding box center [397, 231] width 184 height 51
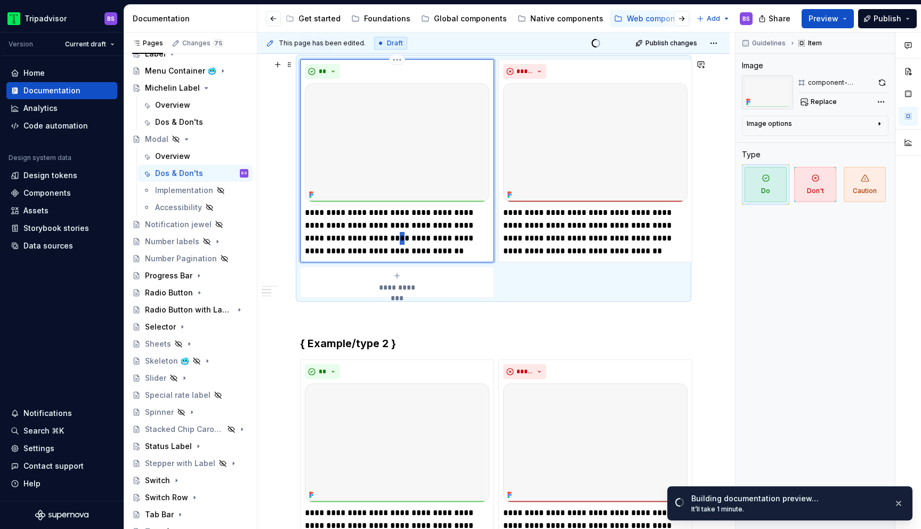
click at [367, 232] on p "**********" at bounding box center [397, 231] width 184 height 51
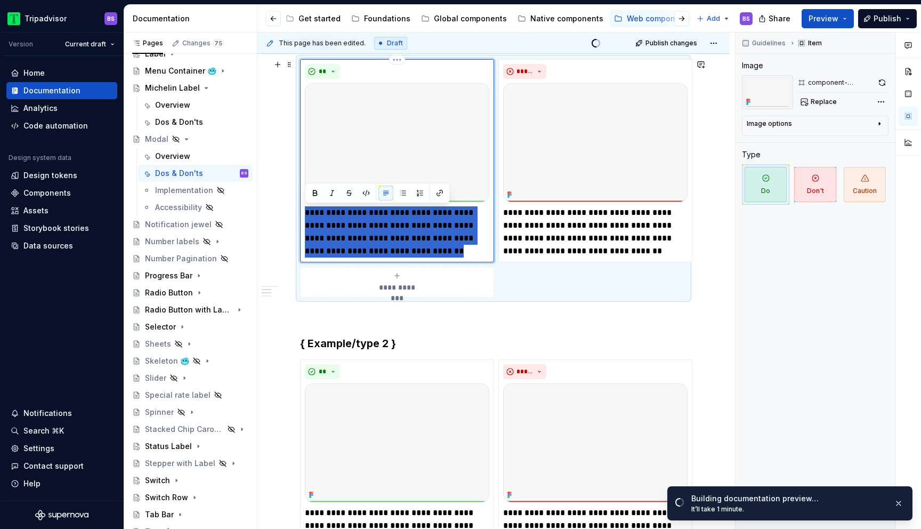
click at [367, 232] on p "**********" at bounding box center [397, 231] width 184 height 51
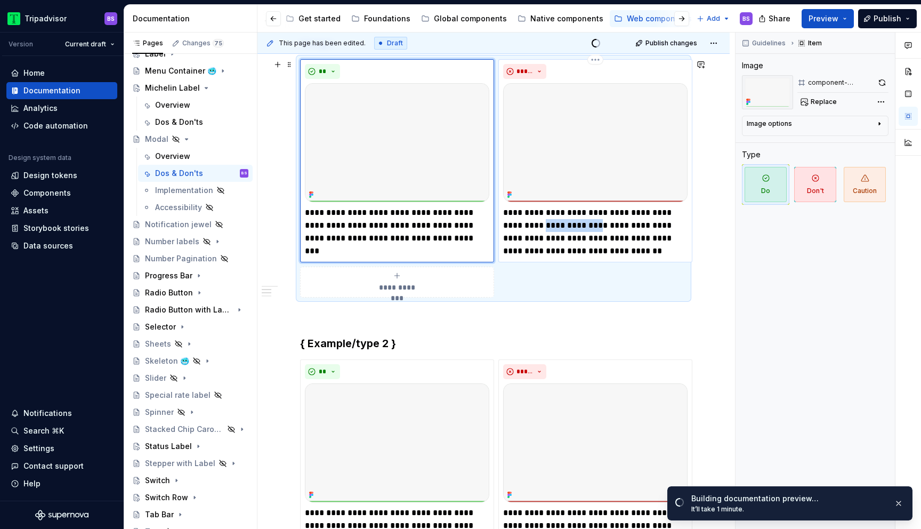
click at [546, 219] on p "**********" at bounding box center [595, 231] width 184 height 51
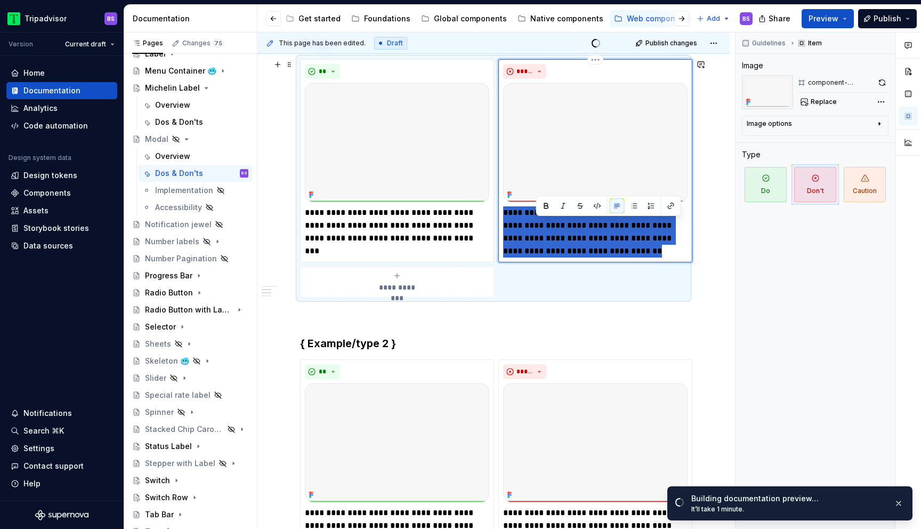
click at [546, 219] on p "**********" at bounding box center [595, 231] width 184 height 51
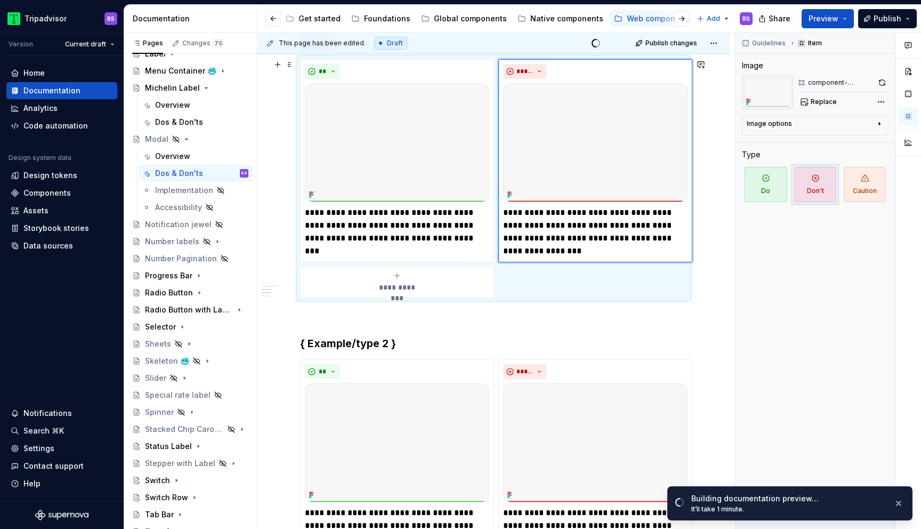
click at [419, 289] on span "**********" at bounding box center [396, 287] width 49 height 11
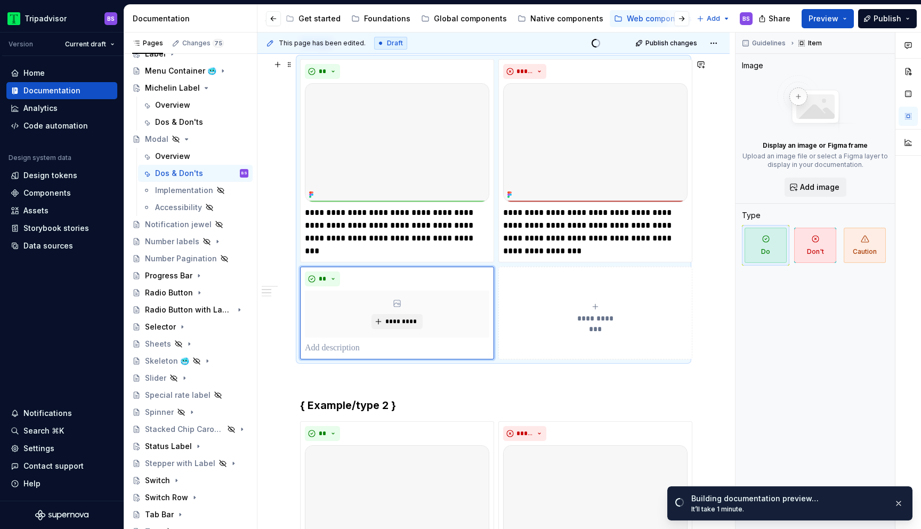
click at [553, 324] on button "**********" at bounding box center [595, 312] width 194 height 93
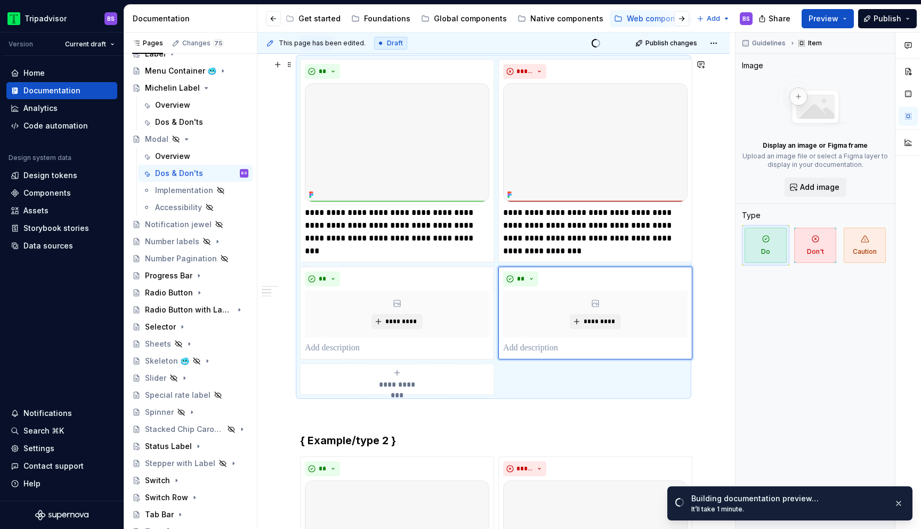
click at [435, 376] on div "**********" at bounding box center [397, 378] width 184 height 21
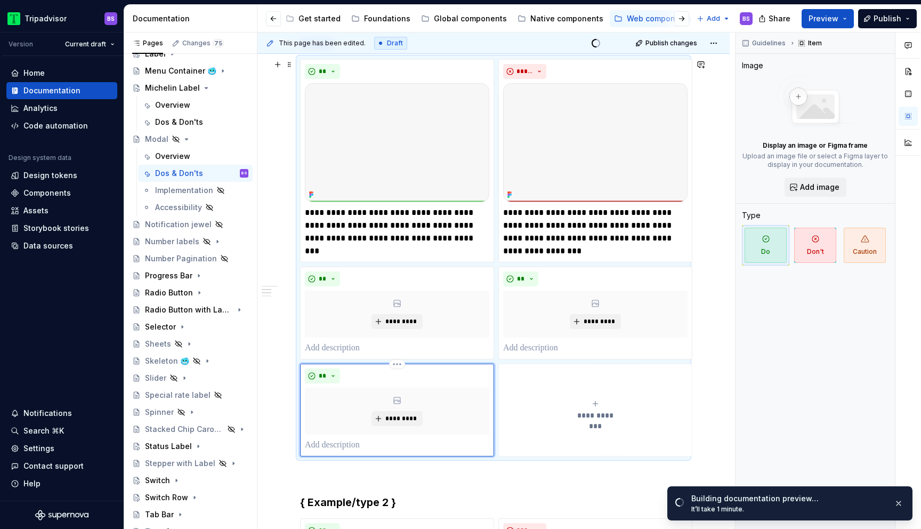
click at [568, 408] on div "**********" at bounding box center [595, 409] width 184 height 21
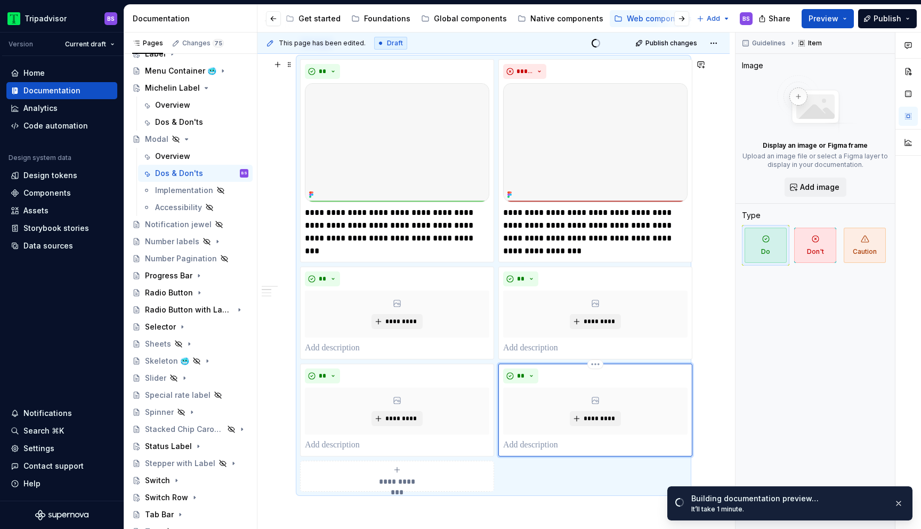
scroll to position [306, 0]
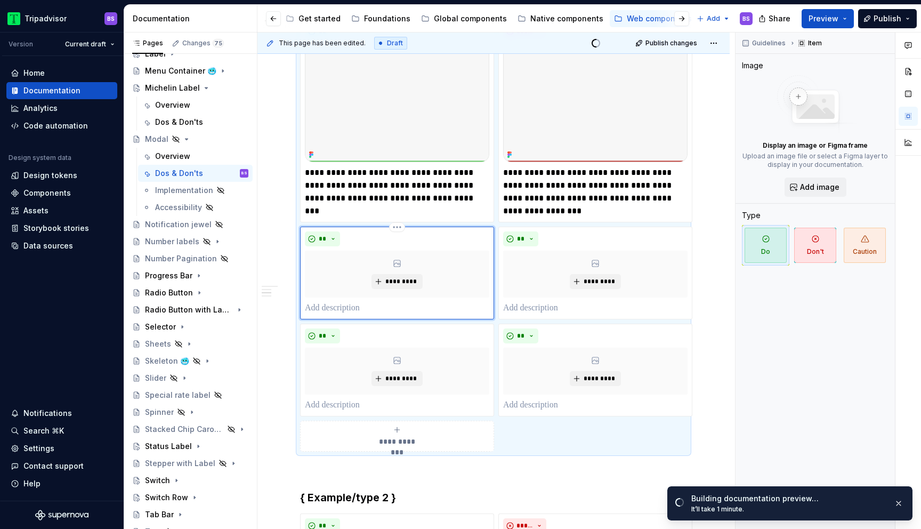
click at [447, 279] on div "*********" at bounding box center [397, 273] width 184 height 47
click at [379, 302] on p at bounding box center [397, 308] width 184 height 13
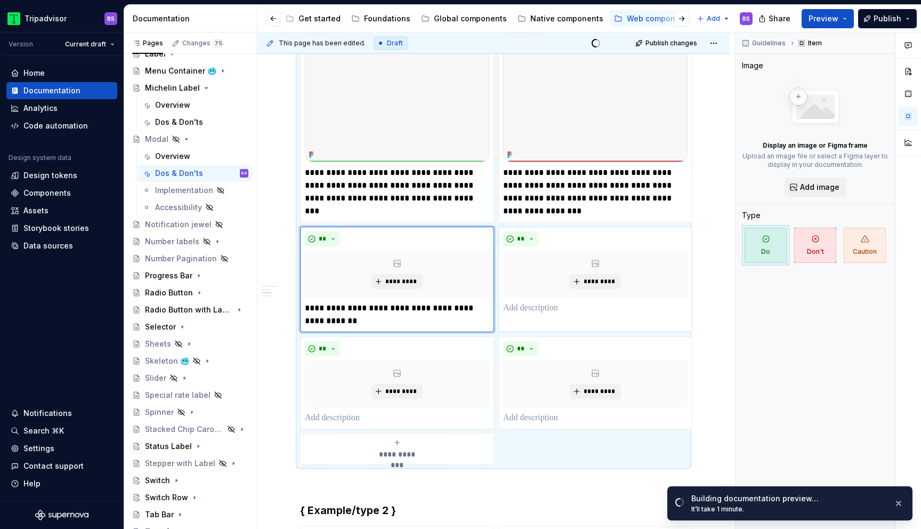
click at [554, 315] on div "** *********" at bounding box center [595, 279] width 194 height 106
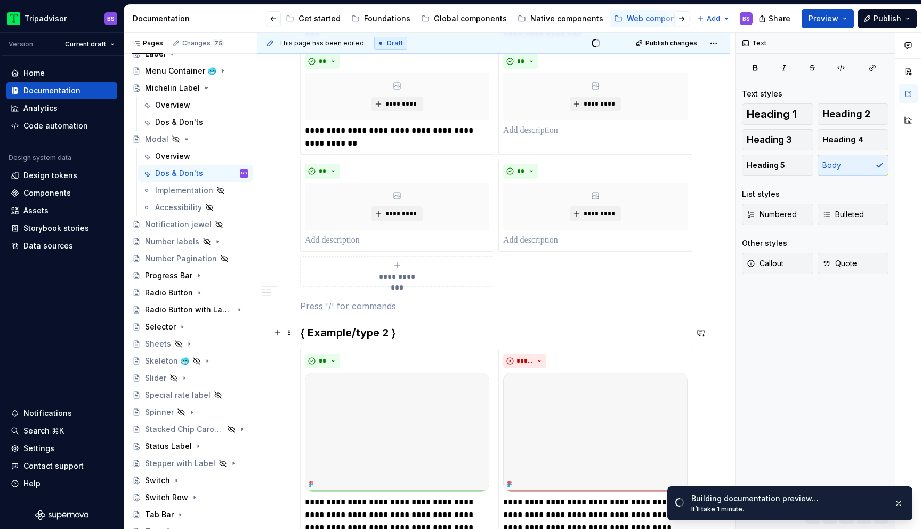
scroll to position [340, 0]
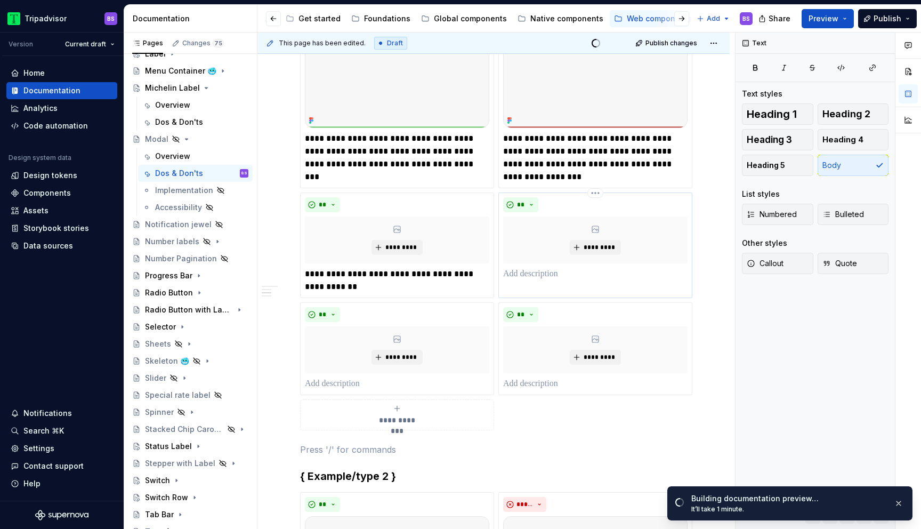
click at [544, 275] on p at bounding box center [595, 273] width 184 height 13
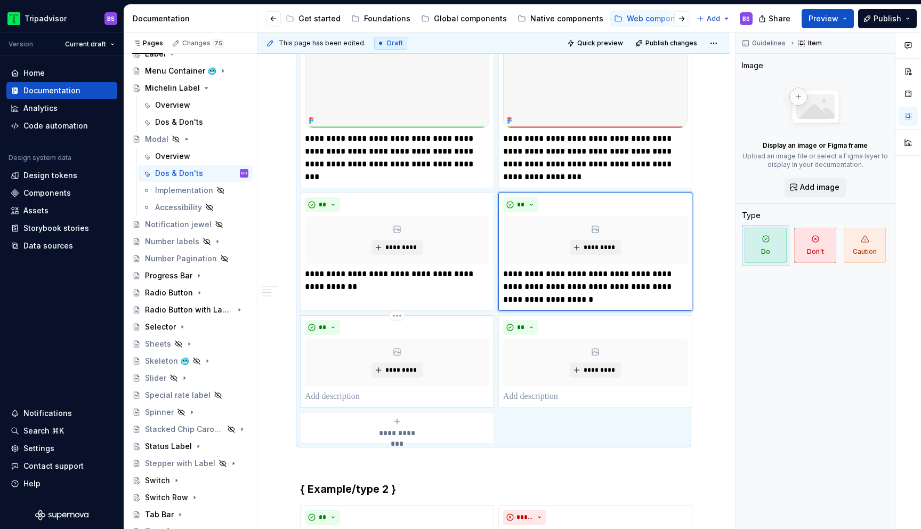
click at [430, 394] on p at bounding box center [397, 396] width 184 height 13
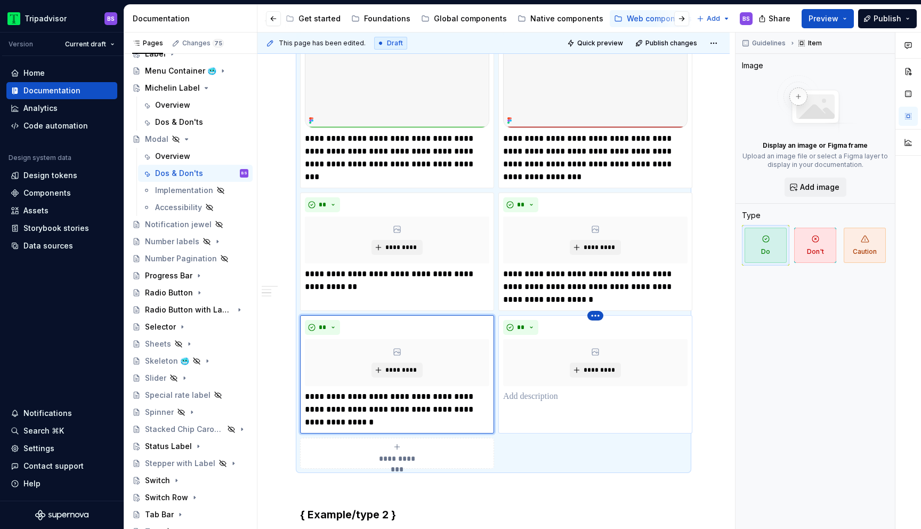
click at [594, 314] on html "Tripadvisor BS Version Current draft Home Documentation Analytics Code automati…" at bounding box center [460, 264] width 921 height 529
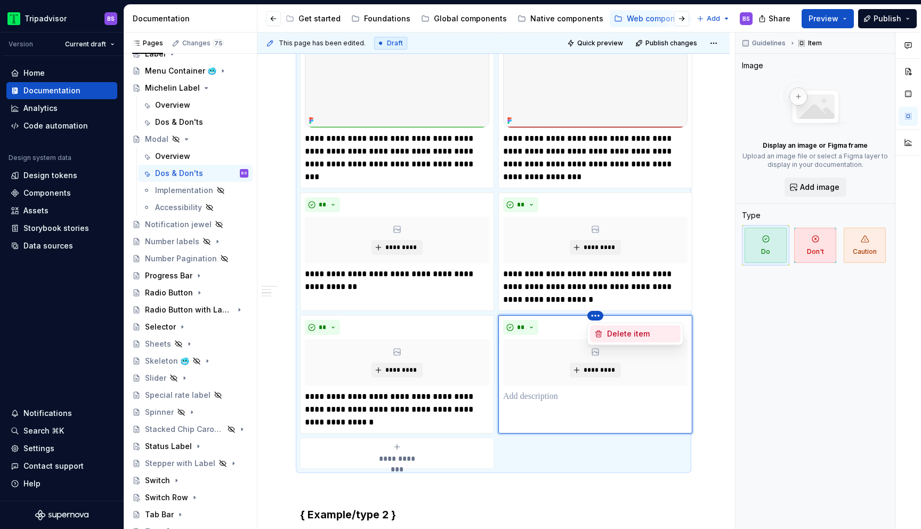
click at [619, 335] on div "Delete item" at bounding box center [641, 333] width 69 height 11
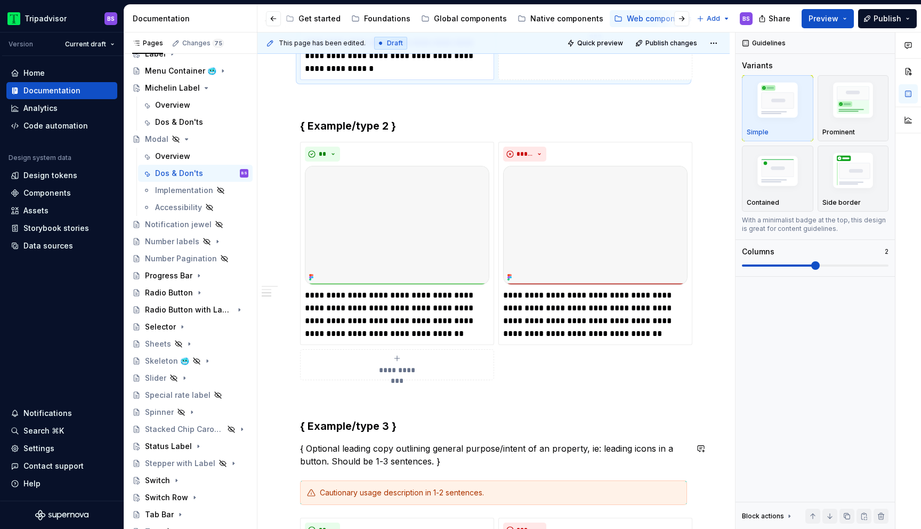
scroll to position [661, 0]
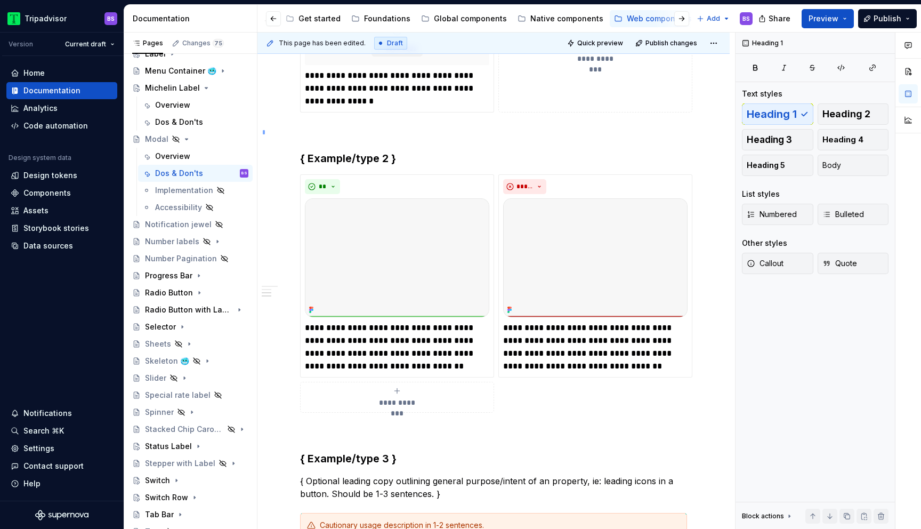
click at [263, 130] on div "**********" at bounding box center [495, 281] width 477 height 497
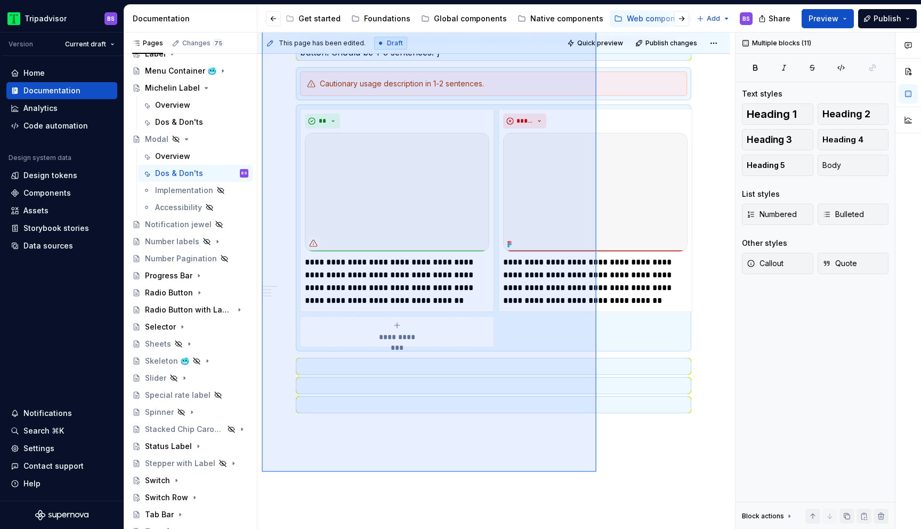
drag, startPoint x: 262, startPoint y: 120, endPoint x: 604, endPoint y: 460, distance: 482.3
click at [604, 460] on div "**********" at bounding box center [495, 281] width 477 height 497
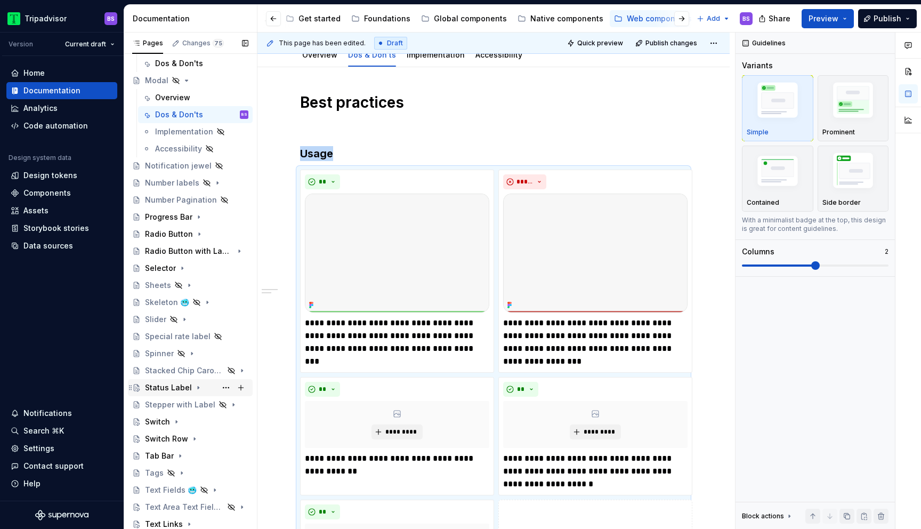
scroll to position [586, 0]
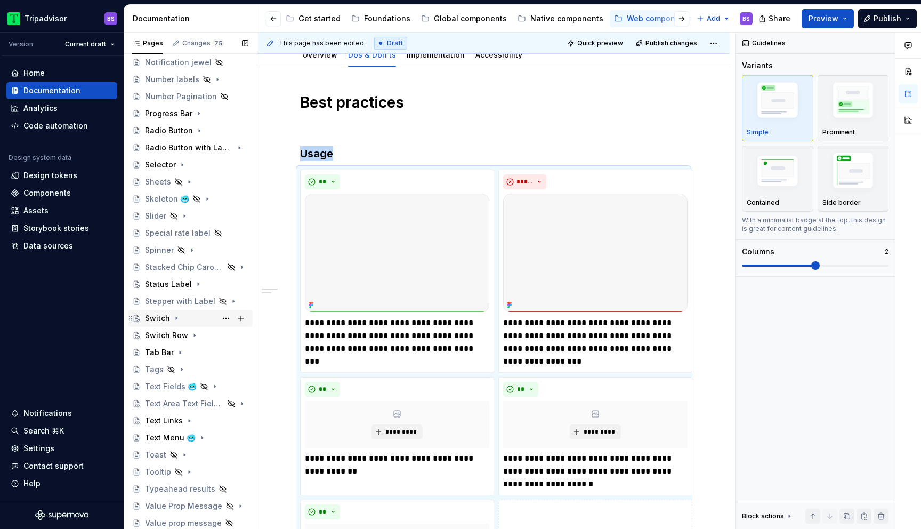
click at [200, 316] on div "Switch" at bounding box center [196, 318] width 103 height 15
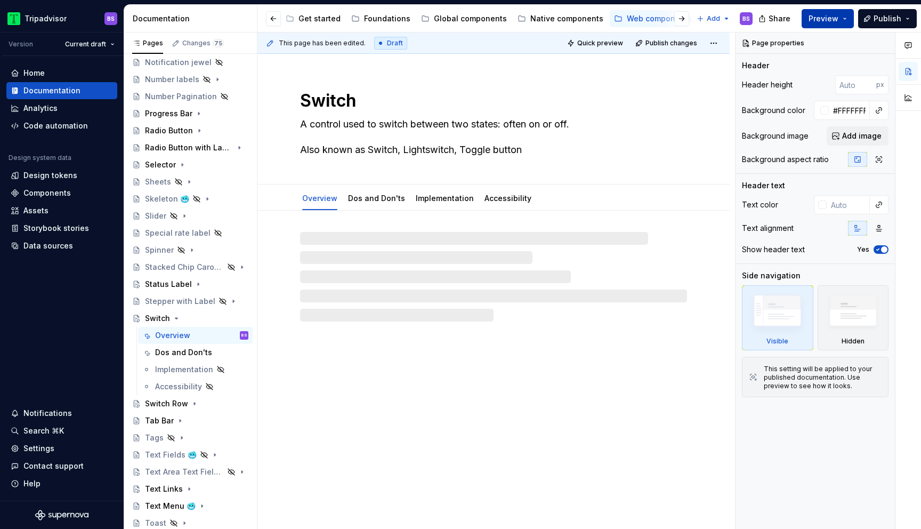
click at [832, 22] on span "Preview" at bounding box center [823, 18] width 30 height 11
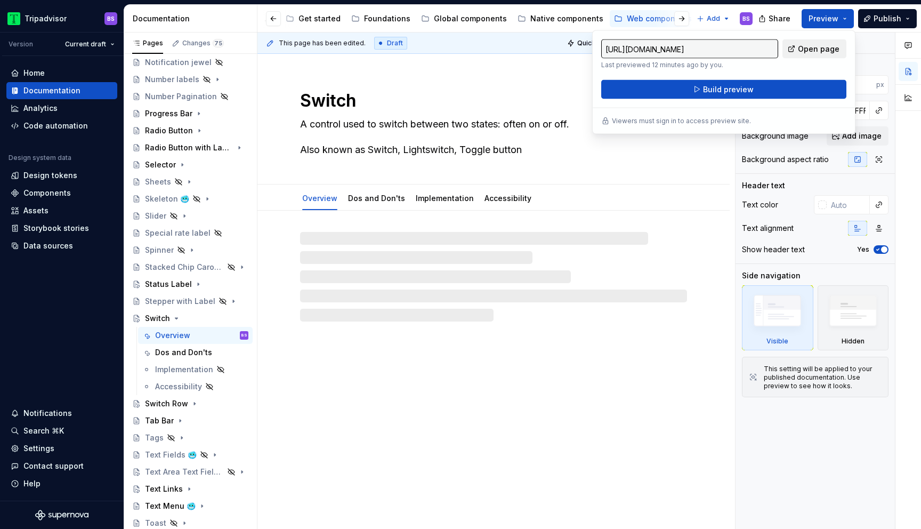
click at [812, 55] on link "Open page" at bounding box center [814, 48] width 64 height 19
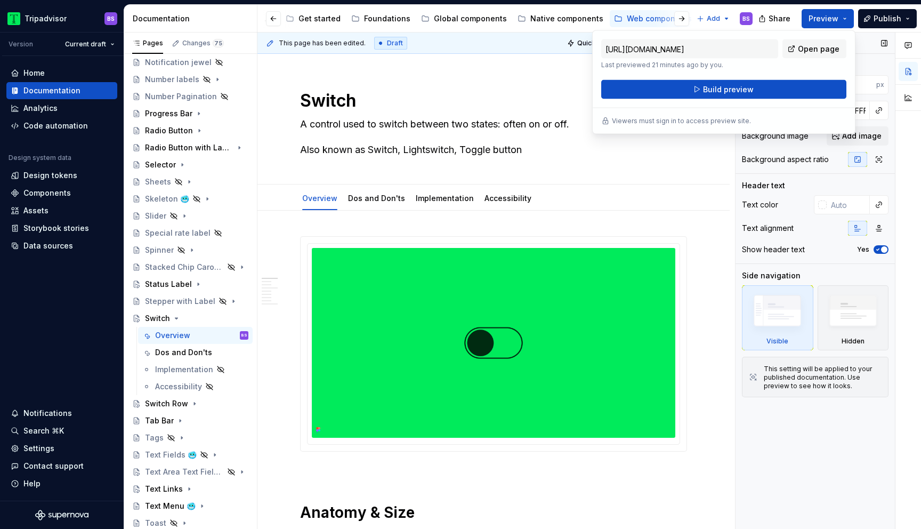
click at [868, 62] on div "Header" at bounding box center [815, 65] width 147 height 11
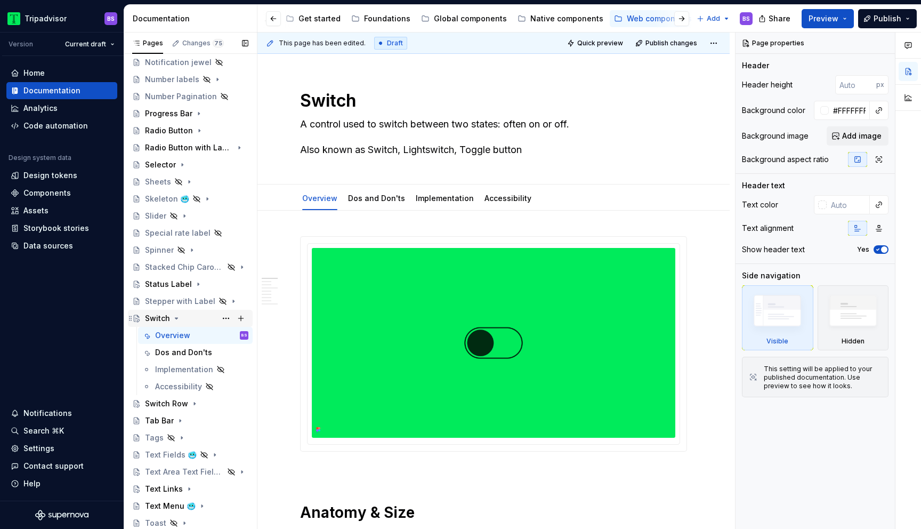
click at [176, 319] on icon "Page tree" at bounding box center [176, 318] width 3 height 1
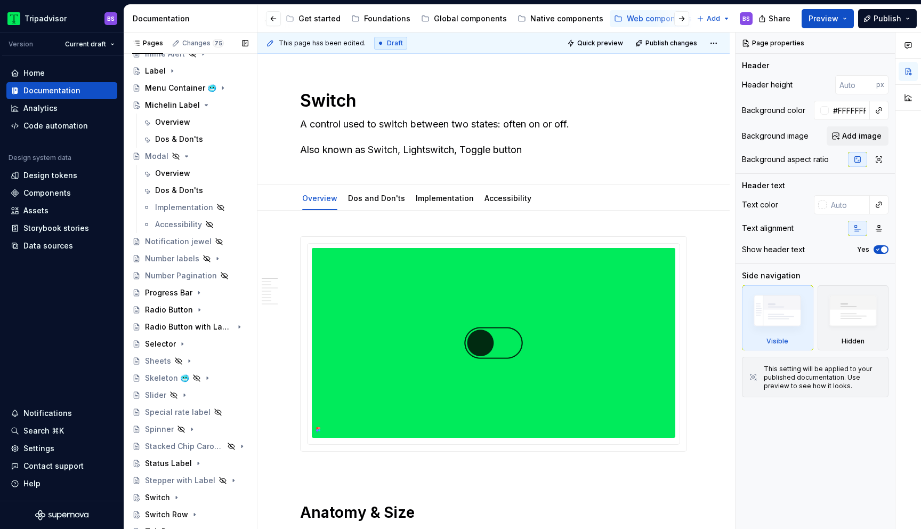
scroll to position [435, 0]
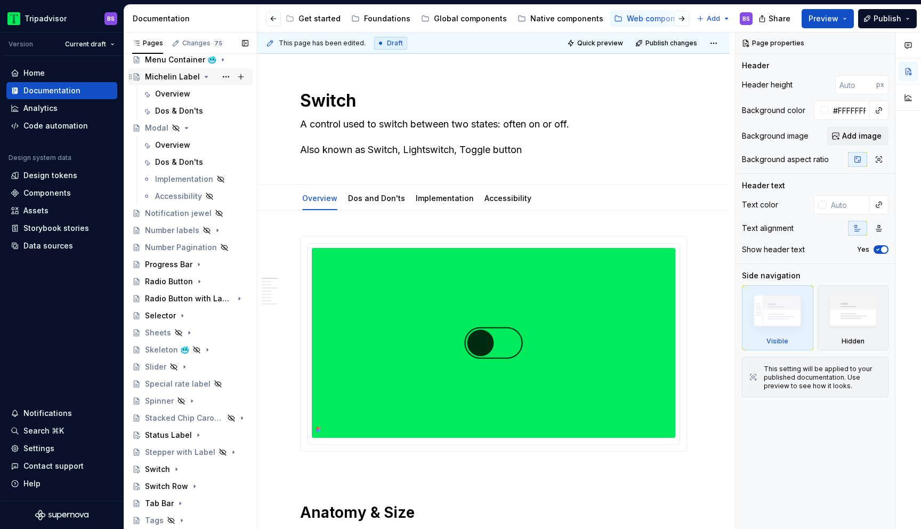
click at [205, 77] on icon "Page tree" at bounding box center [206, 76] width 3 height 1
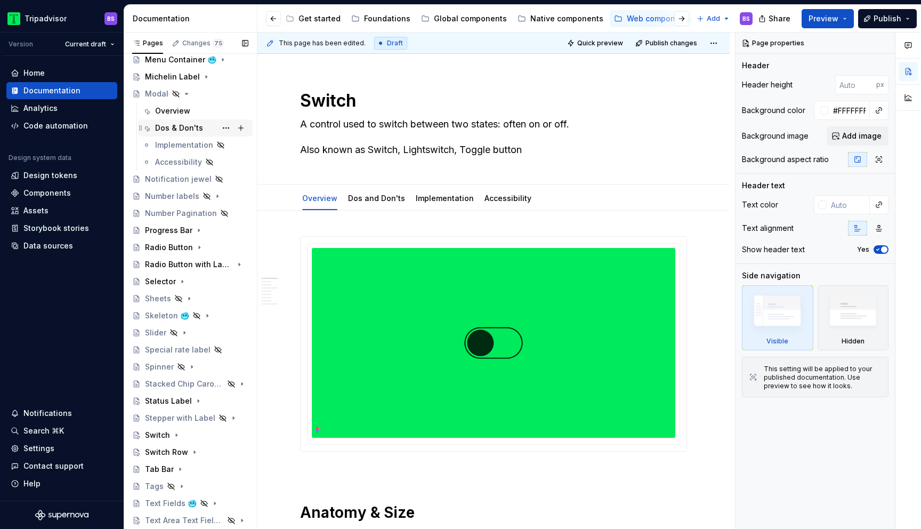
click at [192, 127] on div "Dos & Don'ts" at bounding box center [179, 128] width 48 height 11
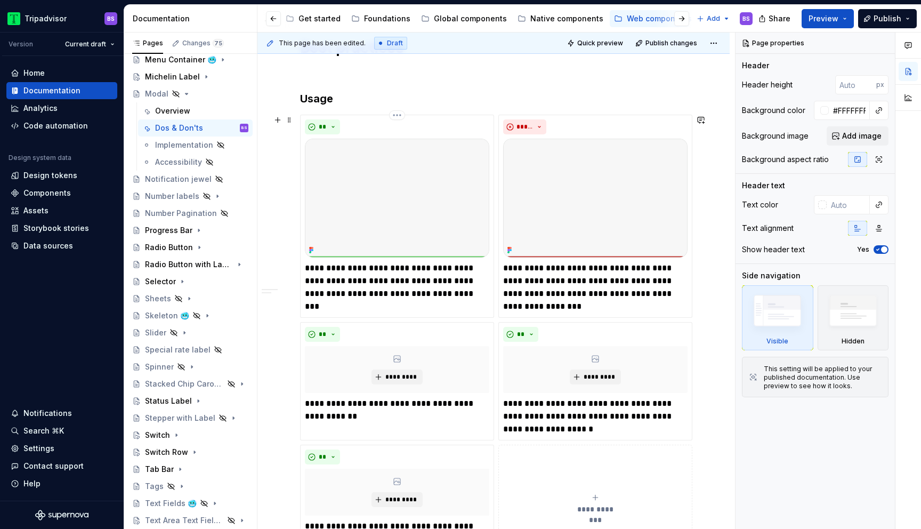
scroll to position [186, 0]
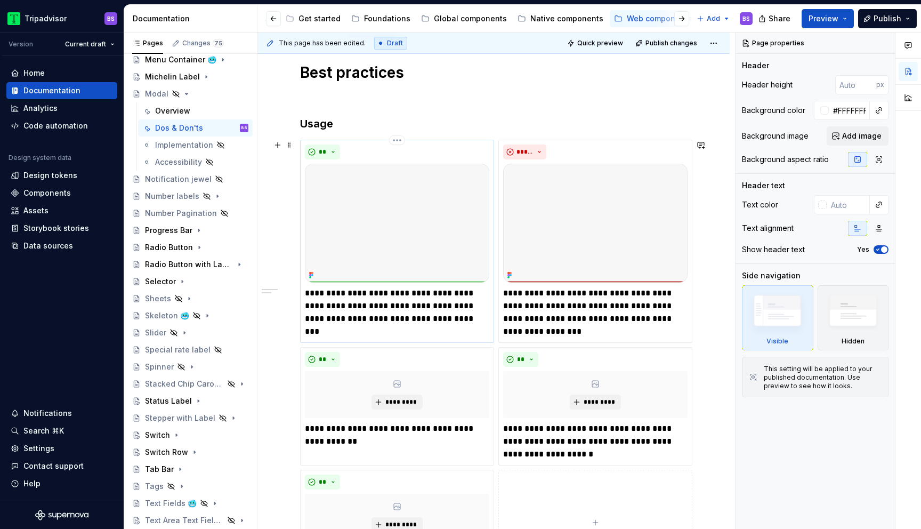
click at [396, 218] on img at bounding box center [397, 223] width 184 height 119
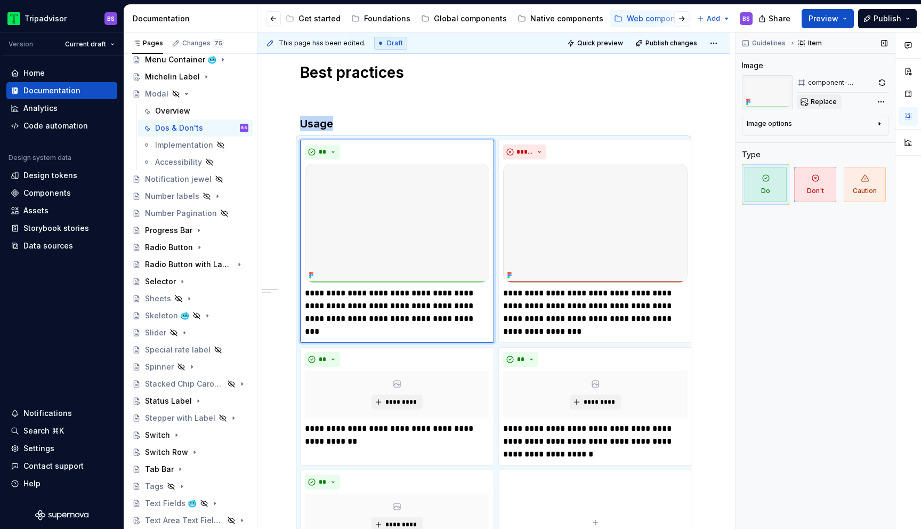
click at [817, 106] on button "Replace" at bounding box center [819, 101] width 44 height 15
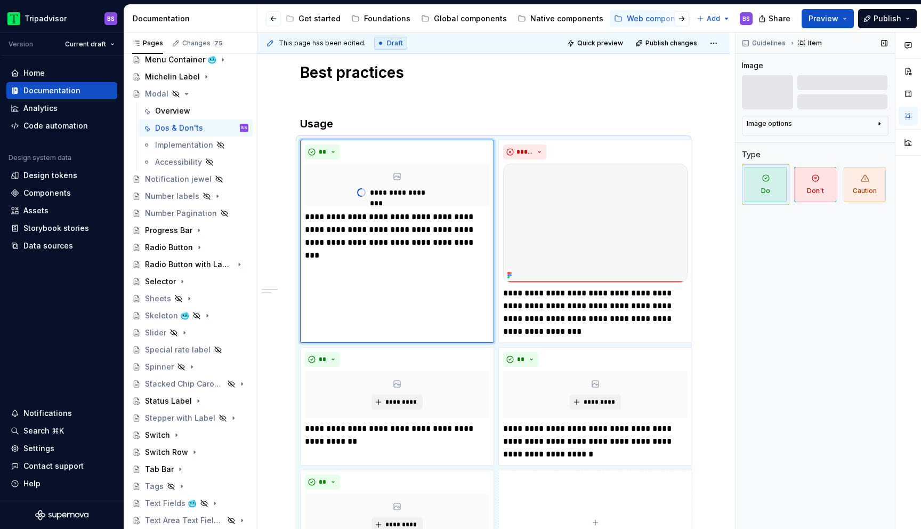
scroll to position [247, 0]
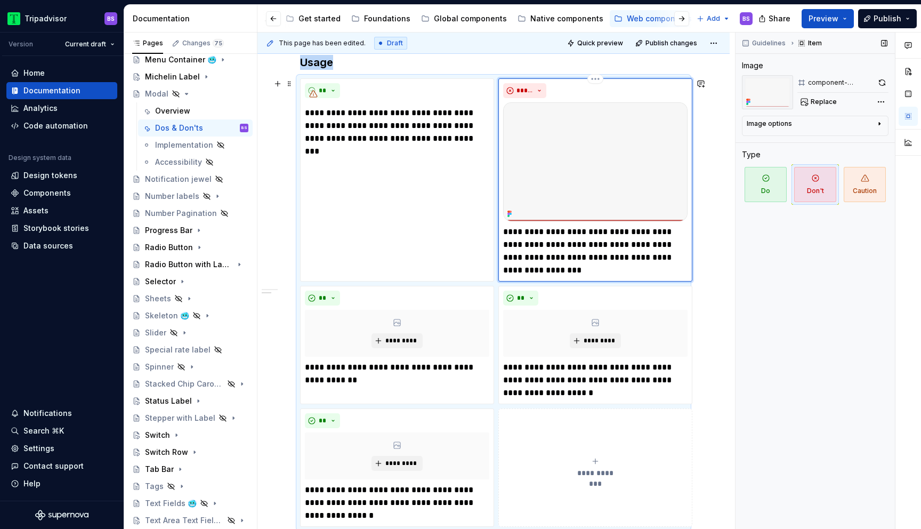
click at [602, 161] on img at bounding box center [595, 161] width 184 height 119
click at [822, 99] on span "Replace" at bounding box center [823, 102] width 26 height 9
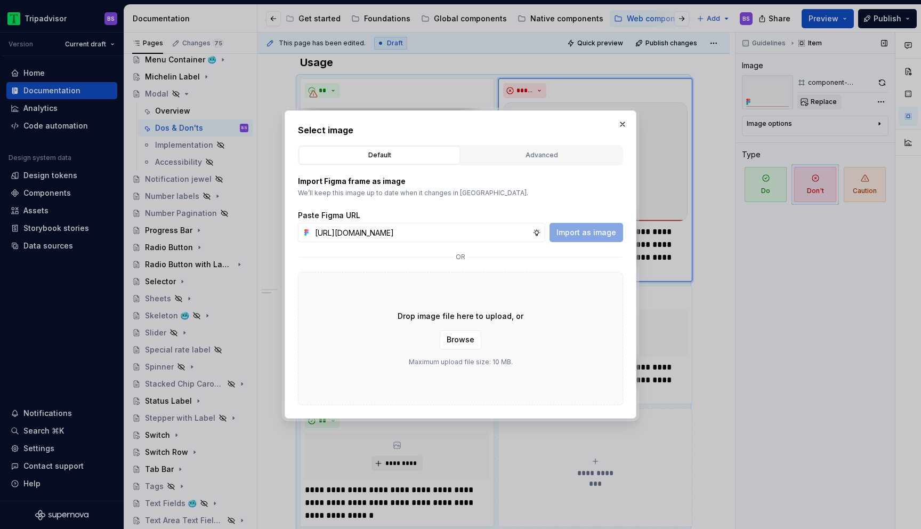
scroll to position [0, 257]
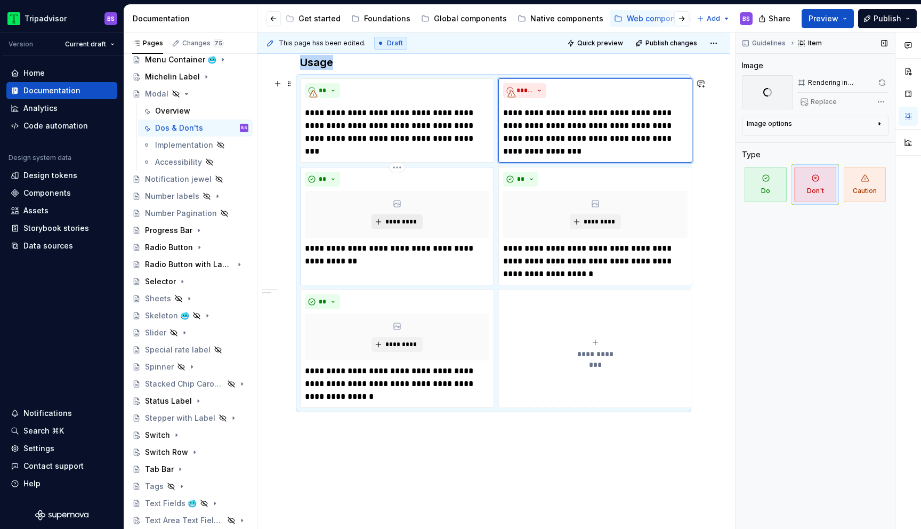
click at [409, 221] on span "*********" at bounding box center [401, 221] width 33 height 9
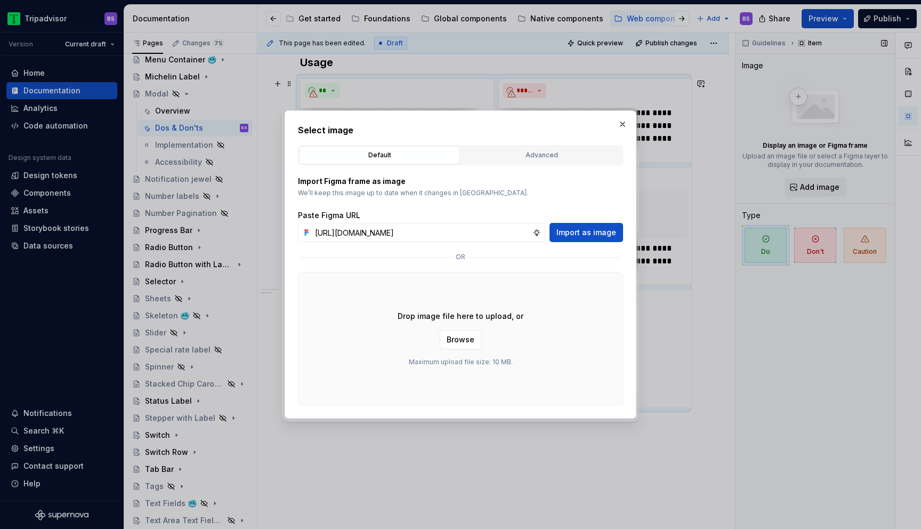
scroll to position [0, 256]
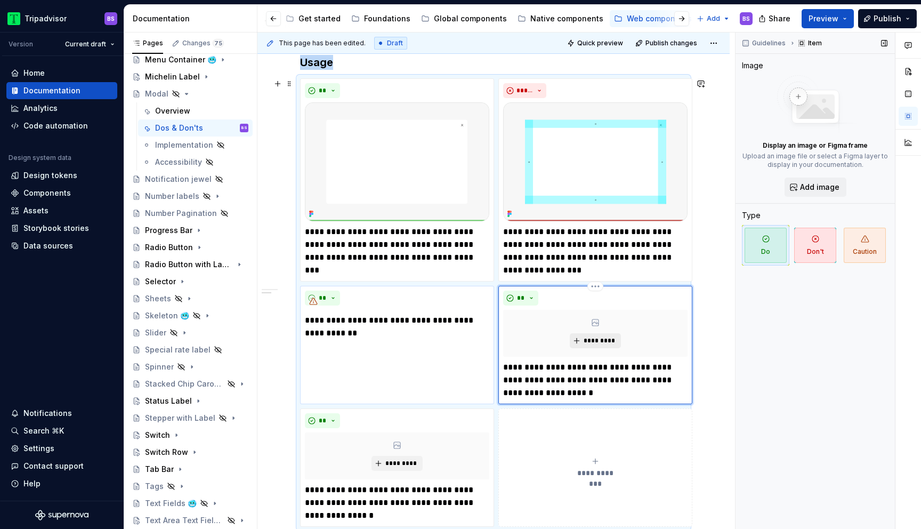
click at [597, 339] on span "*********" at bounding box center [599, 340] width 33 height 9
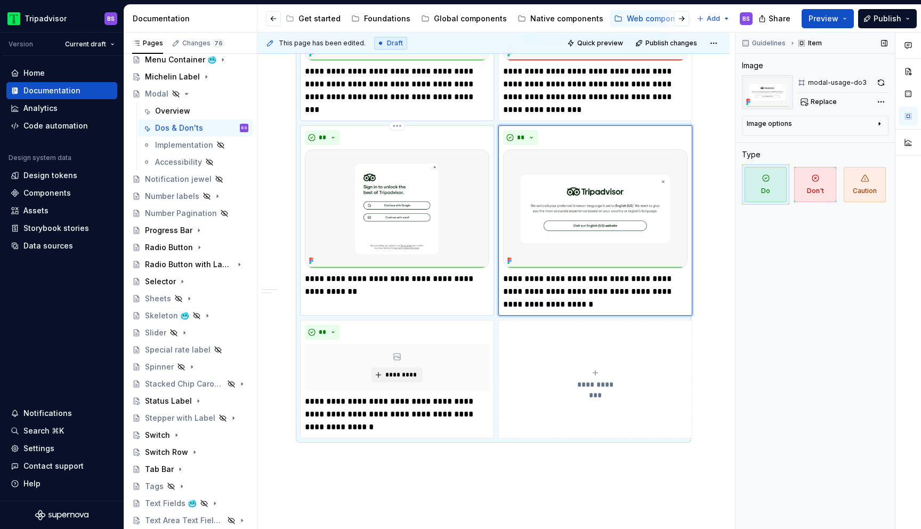
scroll to position [410, 0]
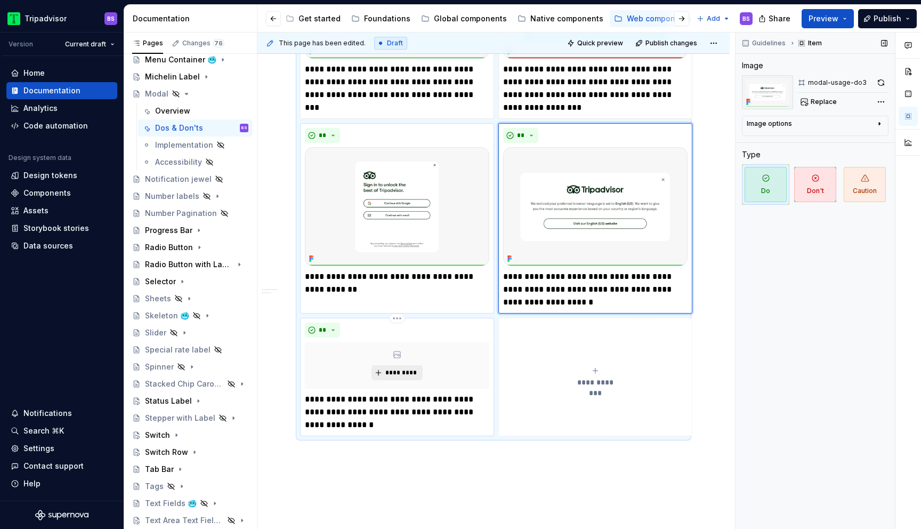
click at [404, 376] on span "*********" at bounding box center [401, 372] width 33 height 9
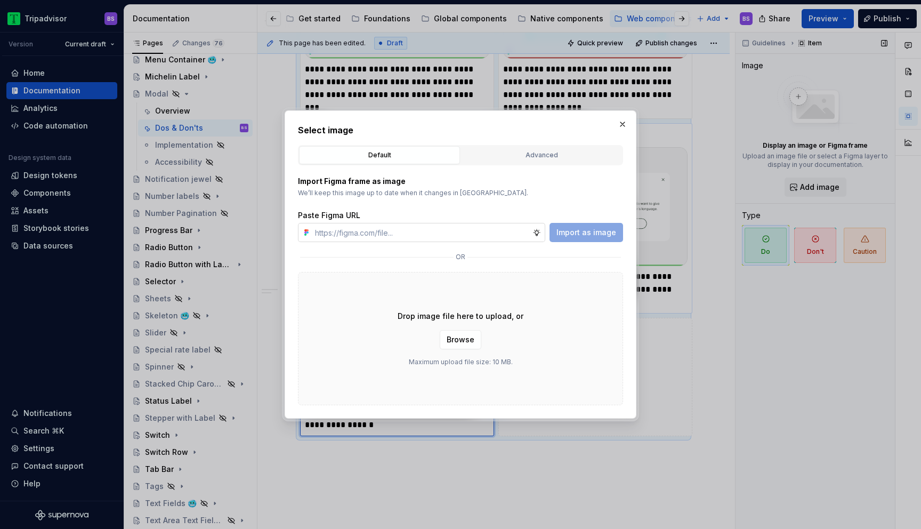
click at [458, 231] on input "text" at bounding box center [422, 232] width 222 height 19
paste input "[URL][DOMAIN_NAME]"
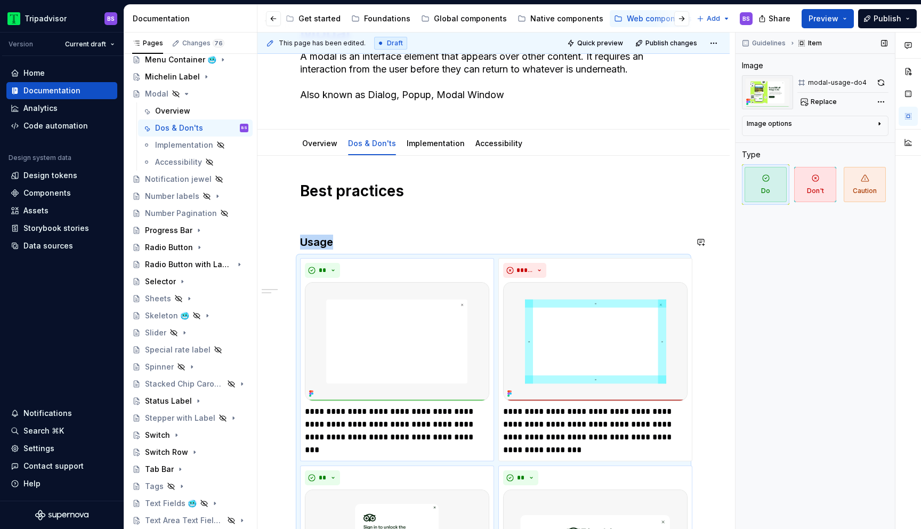
scroll to position [0, 0]
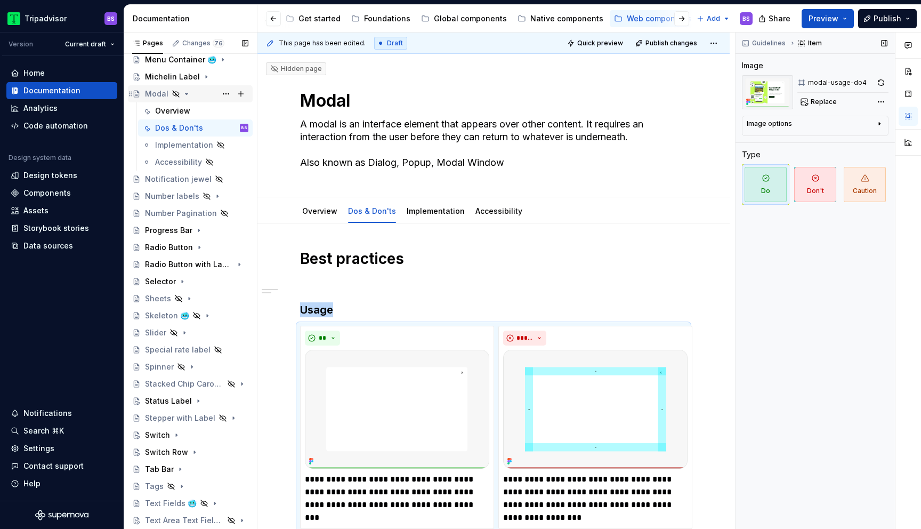
click at [186, 98] on div "Modal" at bounding box center [196, 93] width 103 height 15
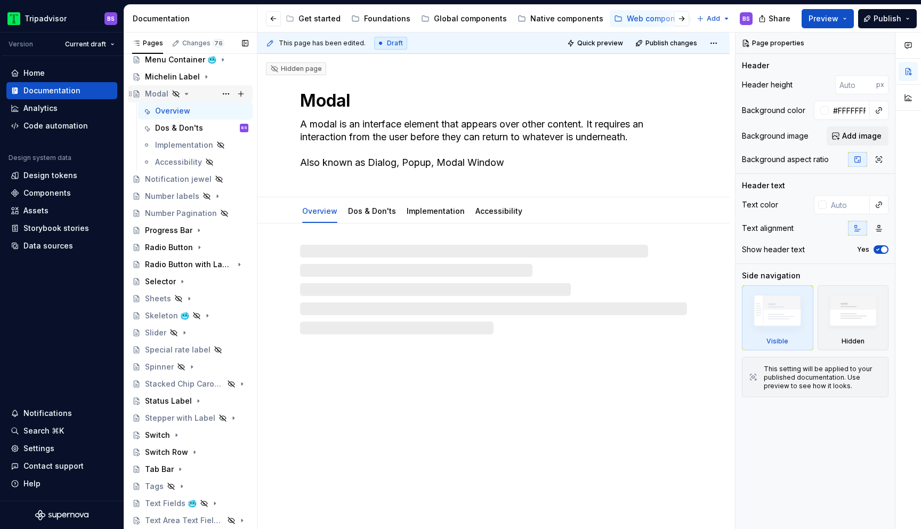
scroll to position [407, 0]
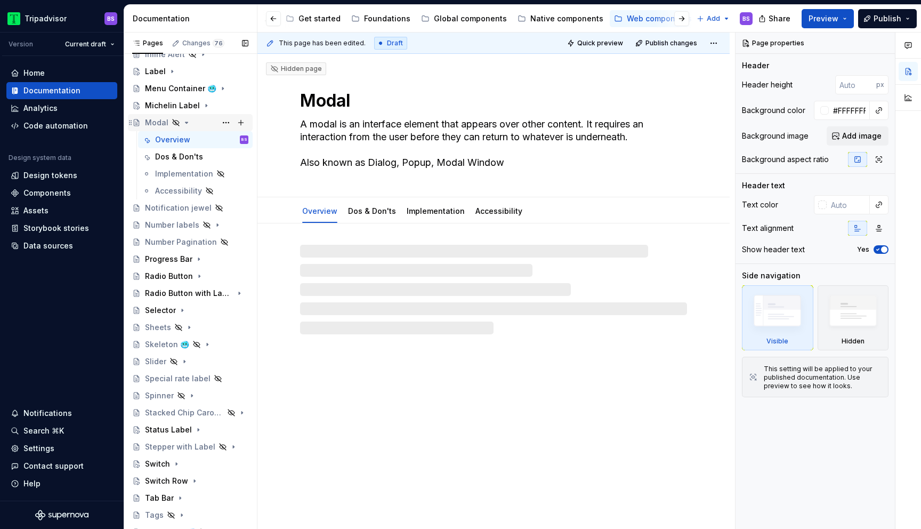
click at [186, 117] on div "Modal" at bounding box center [196, 122] width 103 height 15
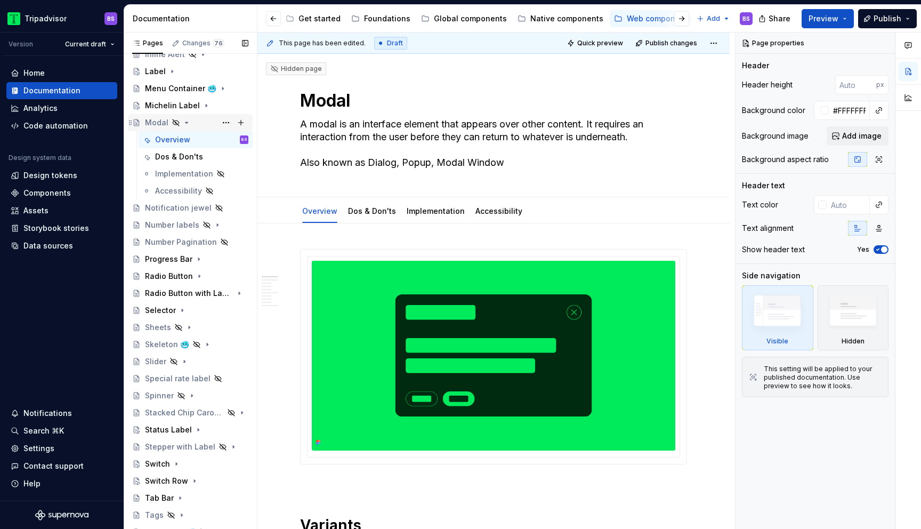
click at [186, 123] on icon "Page tree" at bounding box center [186, 122] width 3 height 1
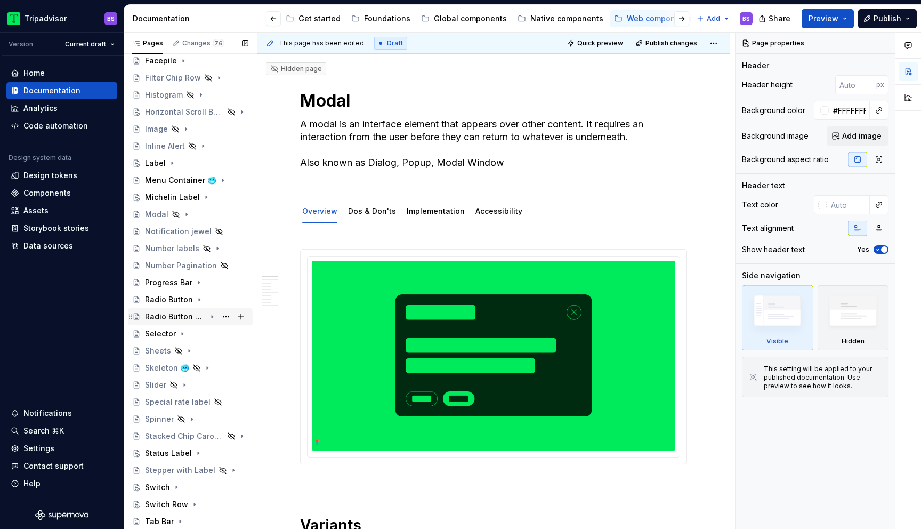
scroll to position [484, 0]
